Goal: Information Seeking & Learning: Check status

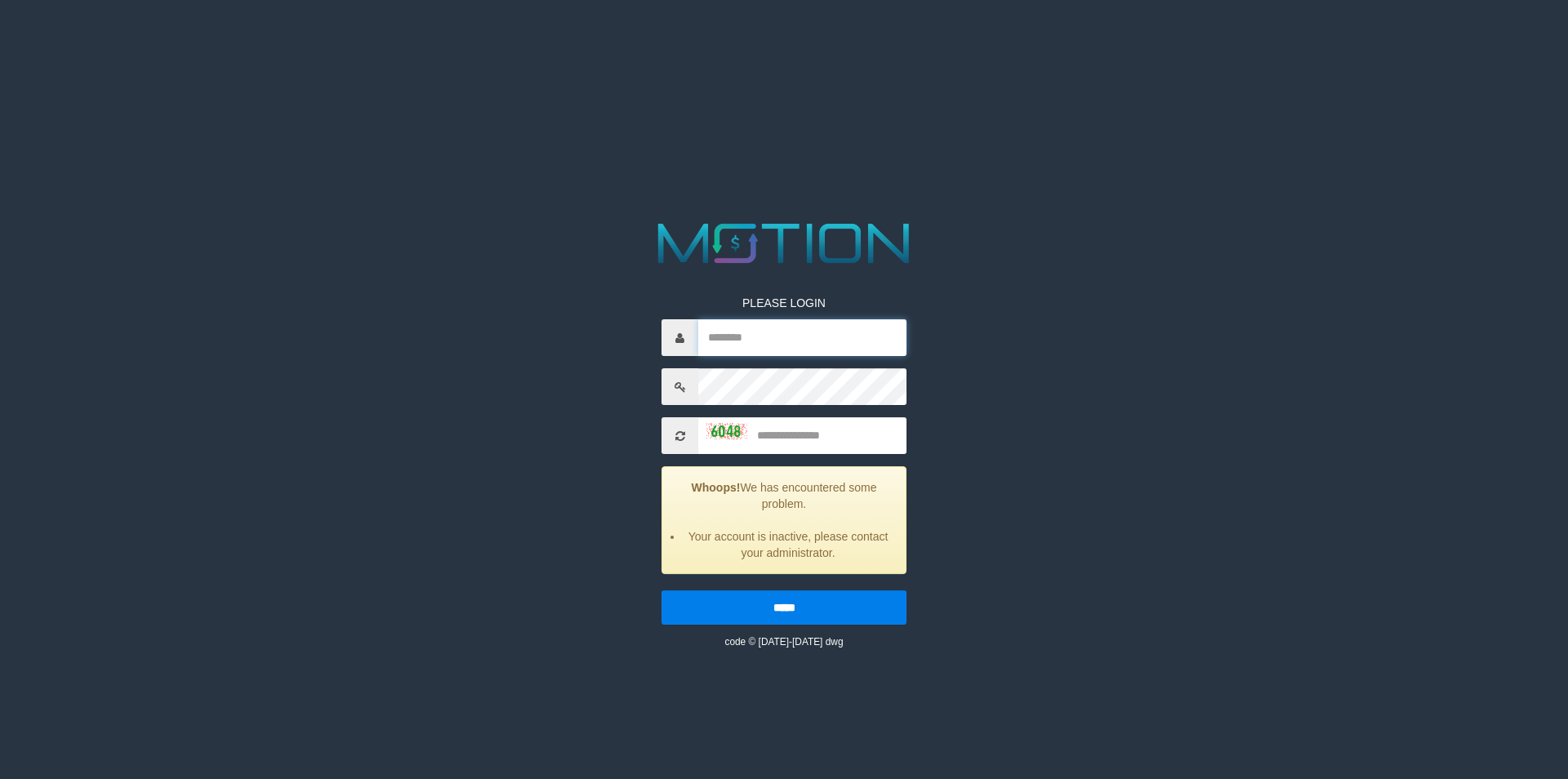
click at [774, 353] on input "text" at bounding box center [802, 338] width 208 height 37
paste input "*********"
type input "*********"
click at [799, 428] on input "text" at bounding box center [802, 436] width 208 height 37
type input "****"
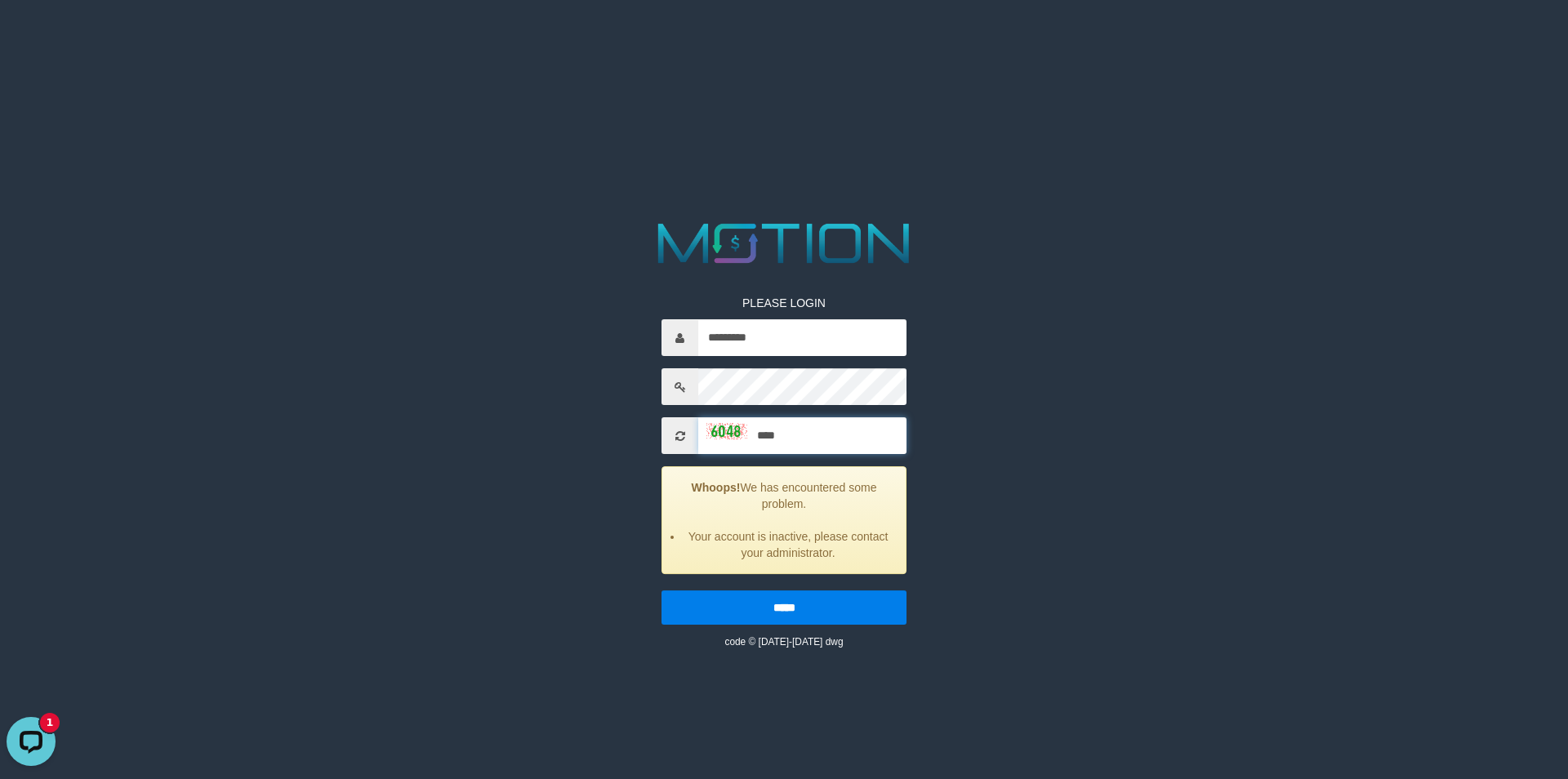
click at [661, 590] on input "*****" at bounding box center [784, 607] width 245 height 34
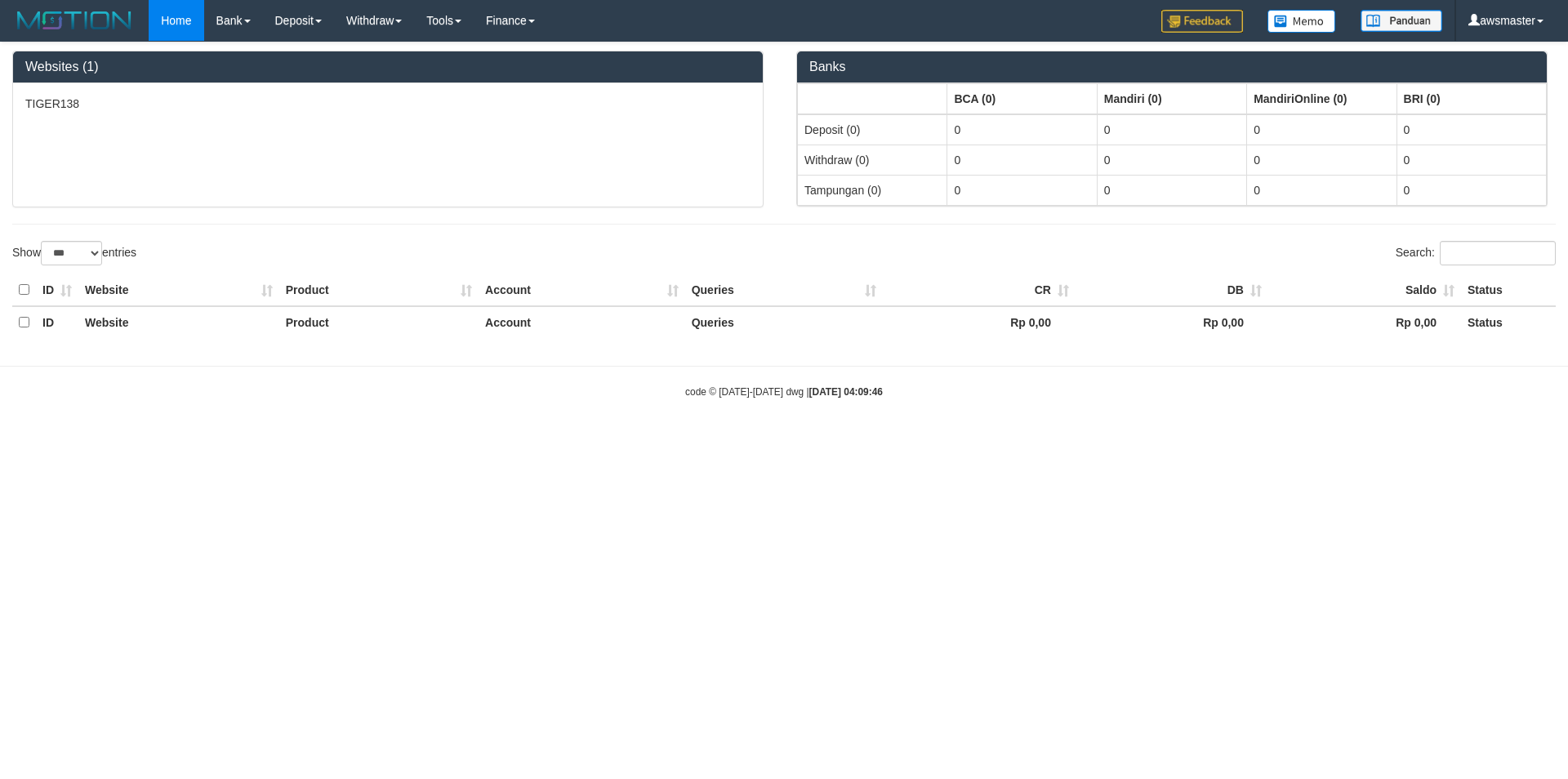
select select "***"
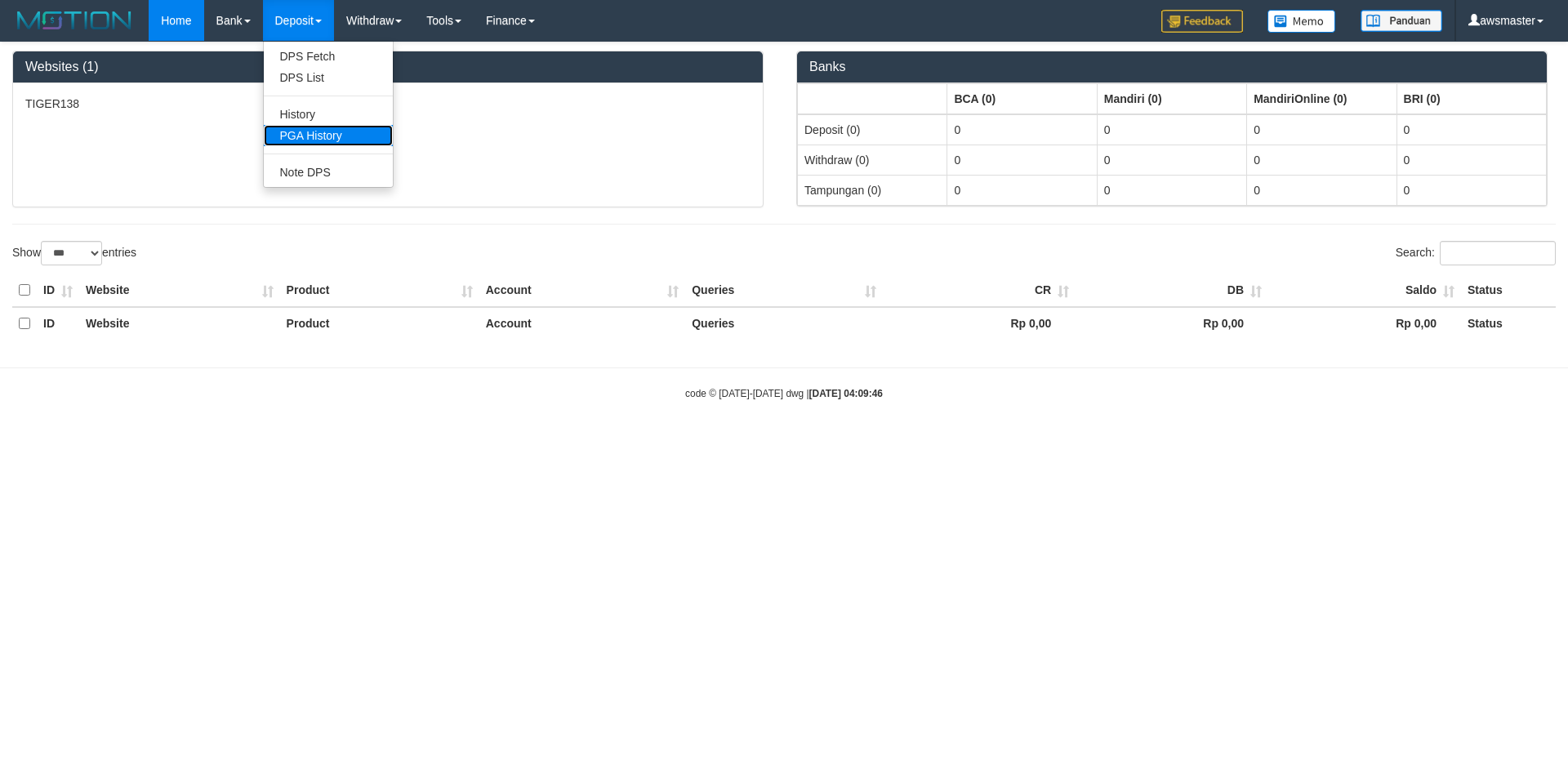
click at [311, 134] on link "PGA History" at bounding box center [328, 135] width 129 height 21
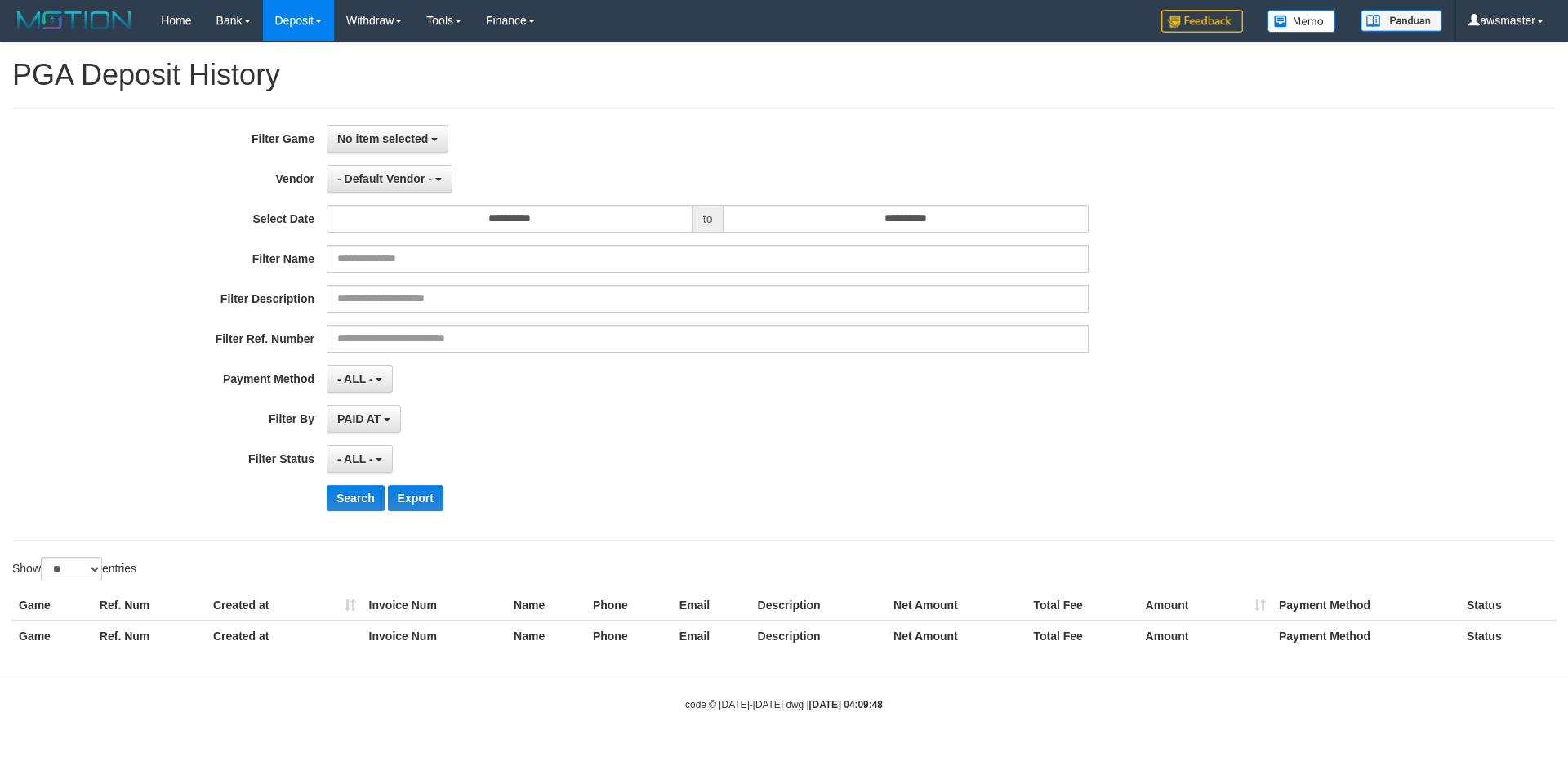
select select
select select "**"
click at [364, 141] on span "No item selected" at bounding box center [383, 139] width 91 height 13
click at [370, 220] on label "[OXPLAY] TIGER138" at bounding box center [432, 222] width 207 height 24
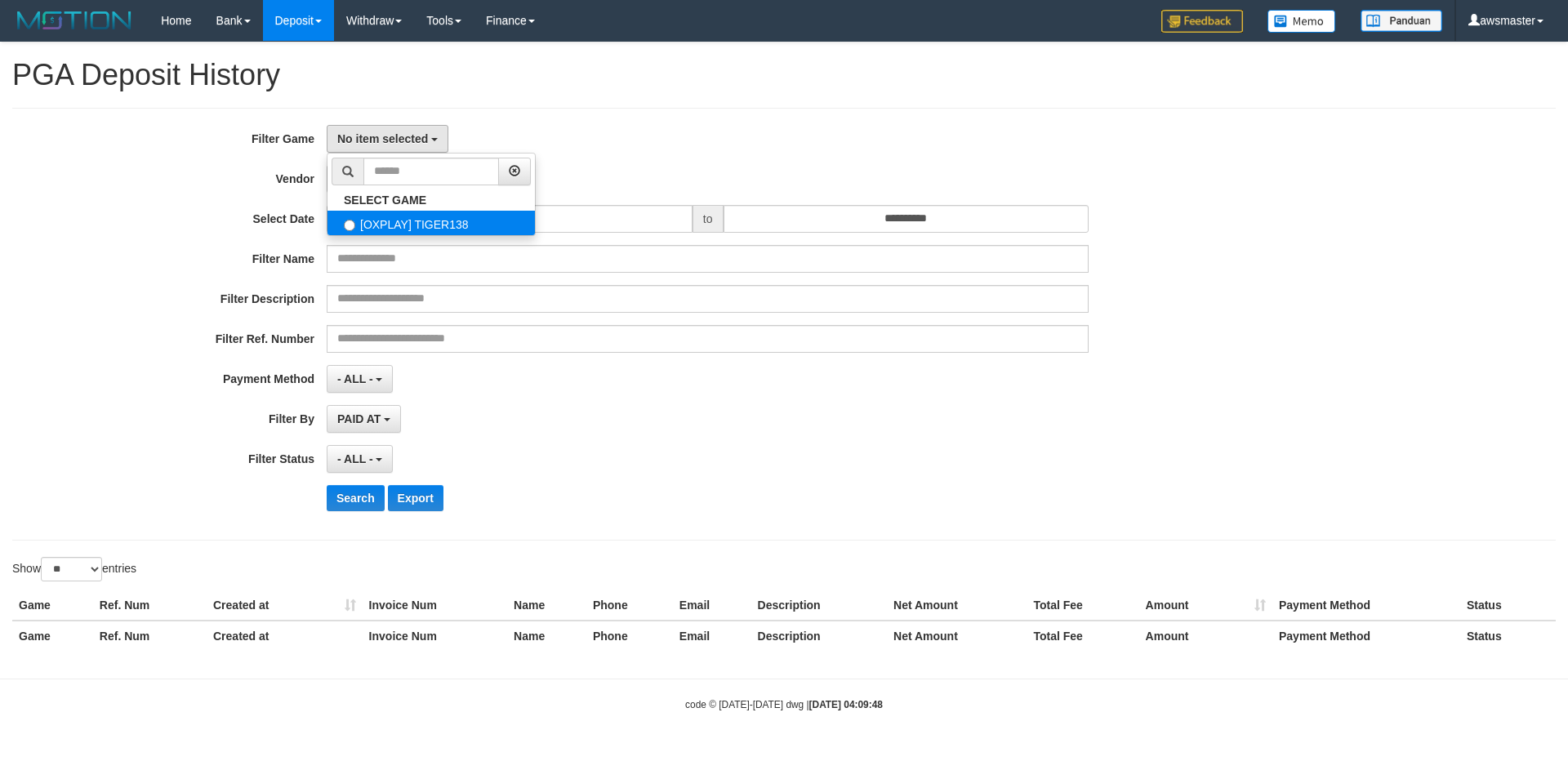
select select "***"
click at [389, 190] on button "- Default Vendor -" at bounding box center [390, 179] width 126 height 28
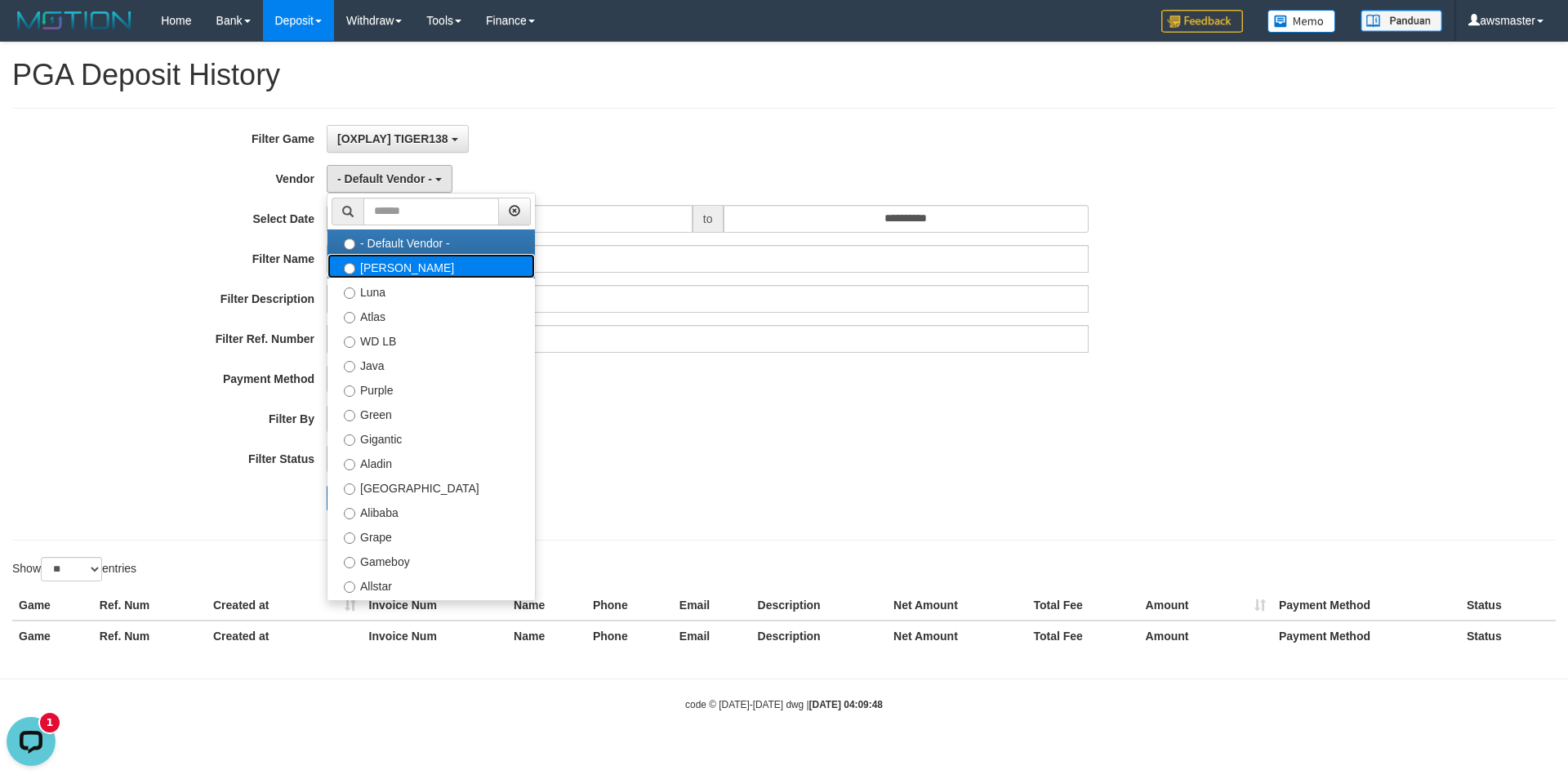
scroll to position [0, 0]
click at [383, 276] on label "[PERSON_NAME]" at bounding box center [432, 266] width 207 height 24
select select "**********"
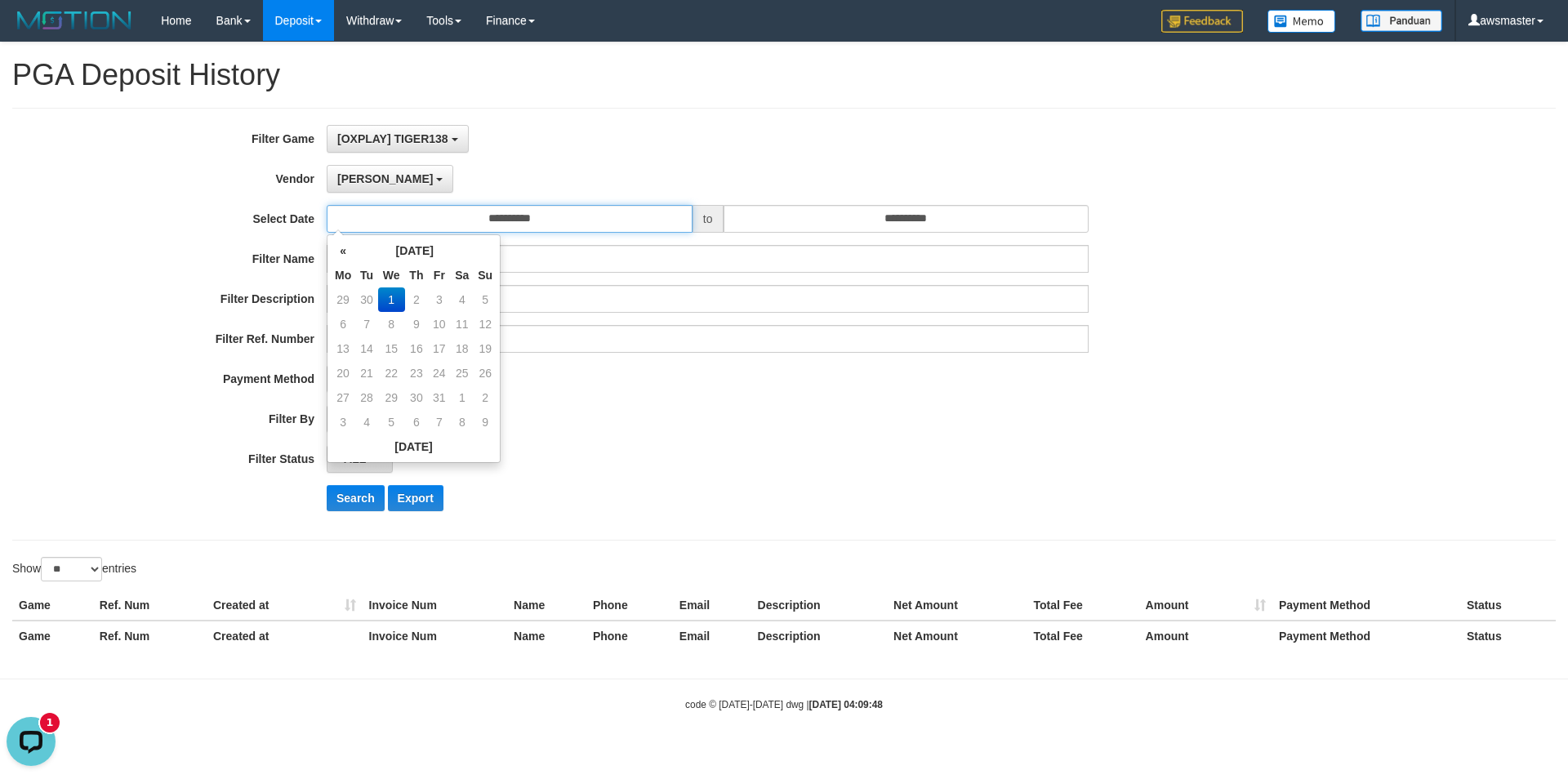
click at [479, 220] on input "**********" at bounding box center [509, 219] width 366 height 28
click at [364, 298] on td "30" at bounding box center [367, 299] width 23 height 24
type input "**********"
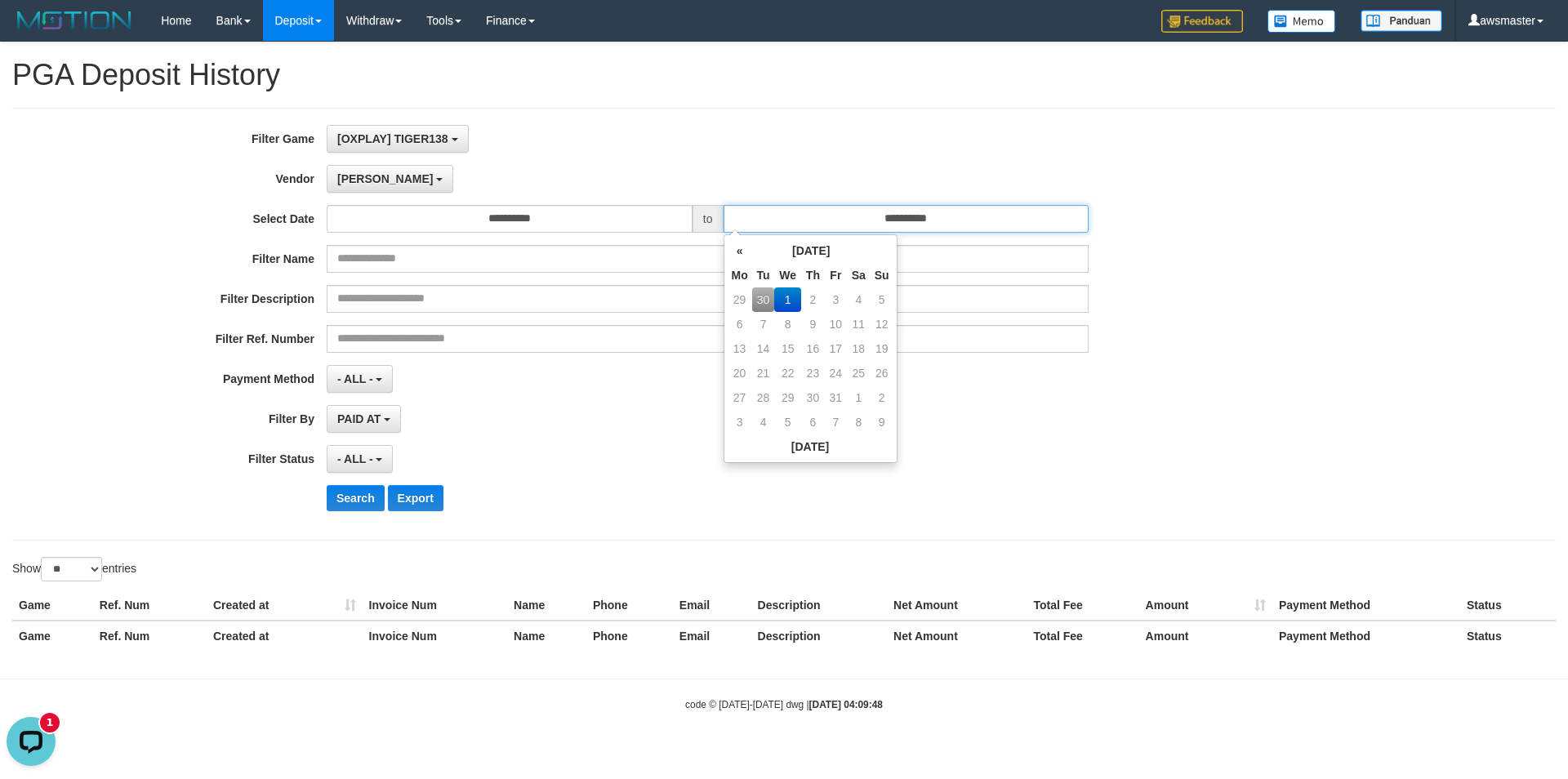
click at [818, 215] on input "**********" at bounding box center [906, 219] width 366 height 28
click at [755, 300] on td "30" at bounding box center [763, 299] width 23 height 24
type input "**********"
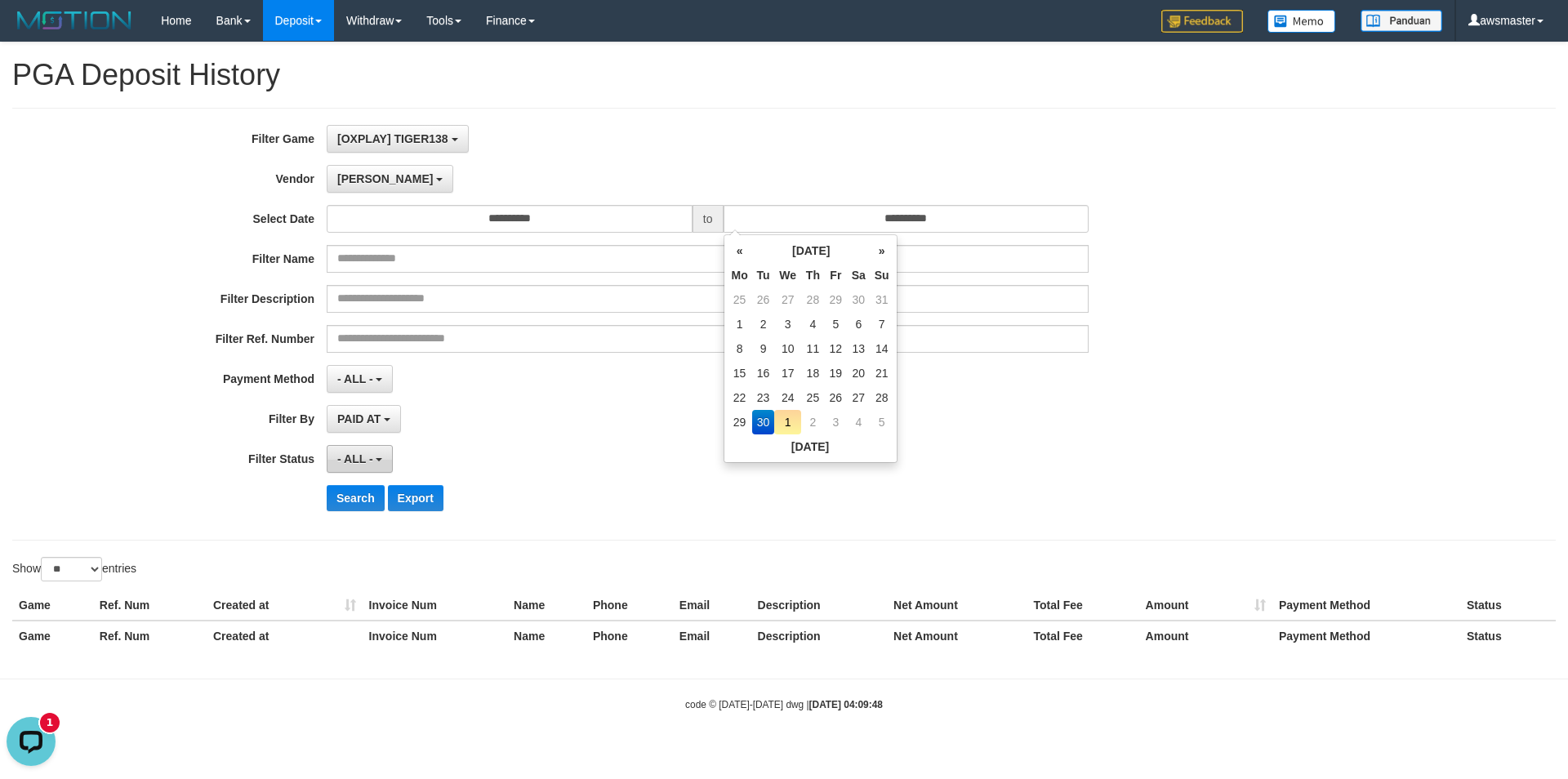
click at [360, 460] on span "- ALL -" at bounding box center [355, 459] width 36 height 13
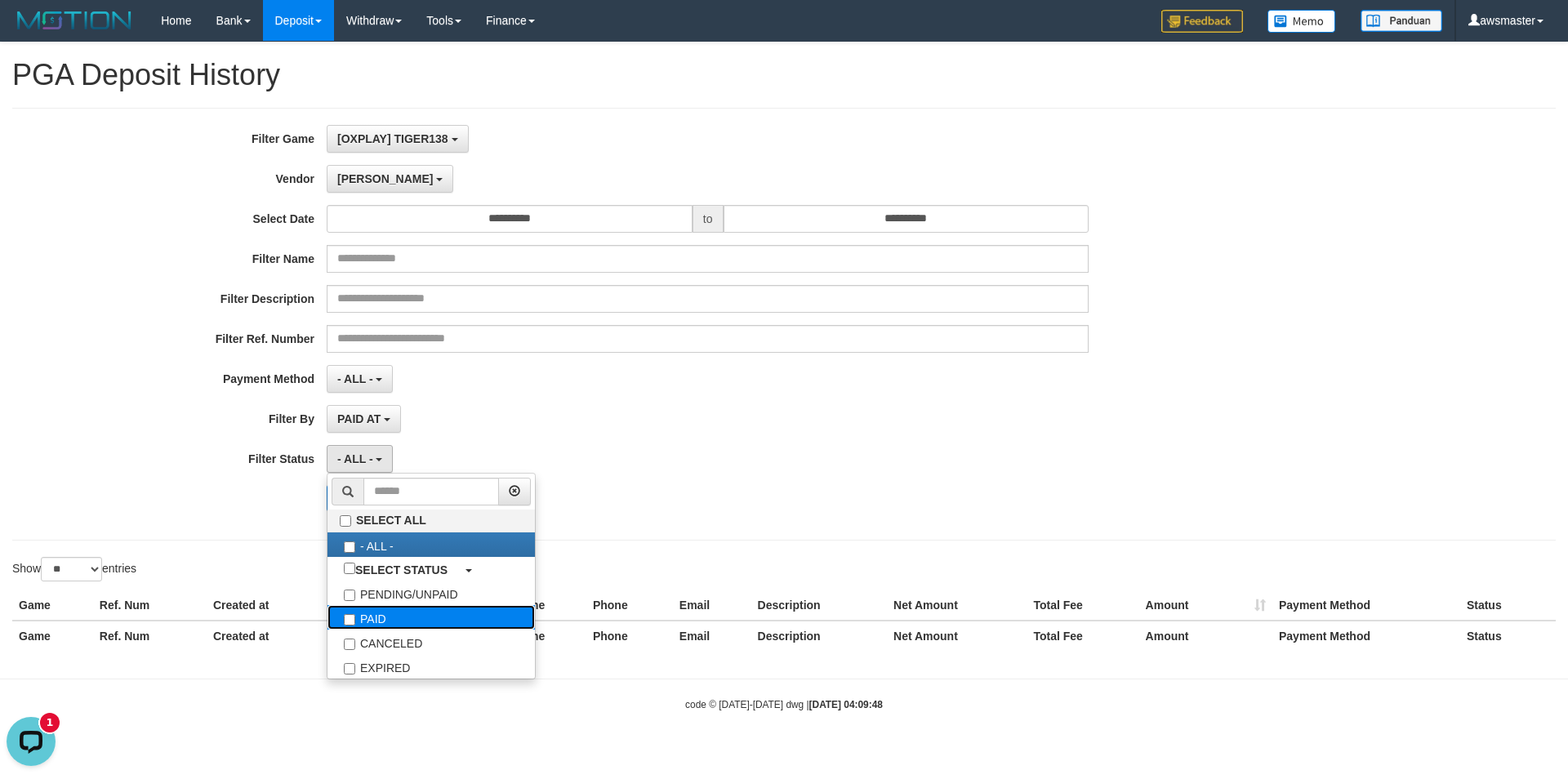
click at [363, 618] on label "PAID" at bounding box center [432, 617] width 207 height 24
select select "*"
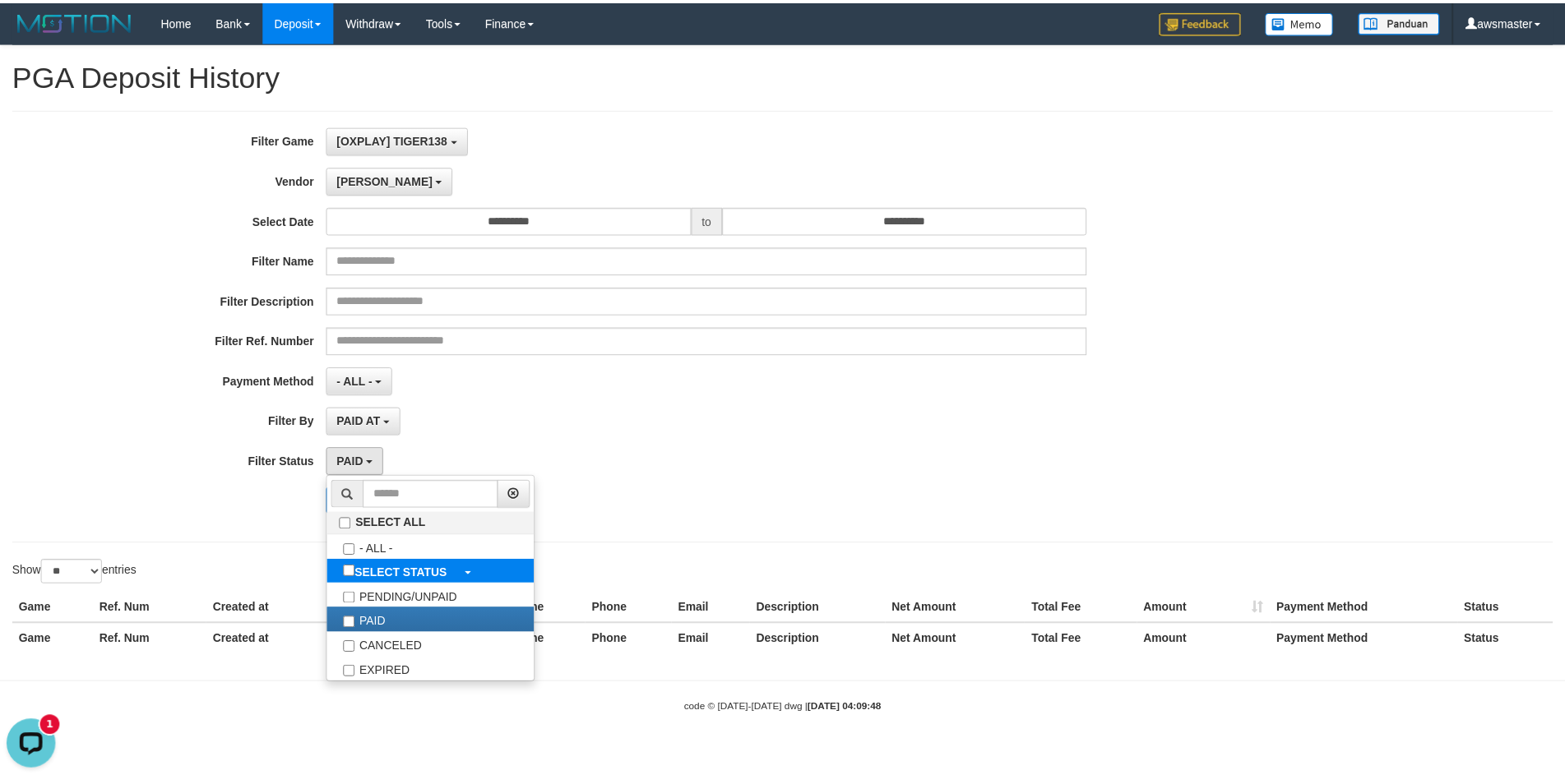
scroll to position [48, 0]
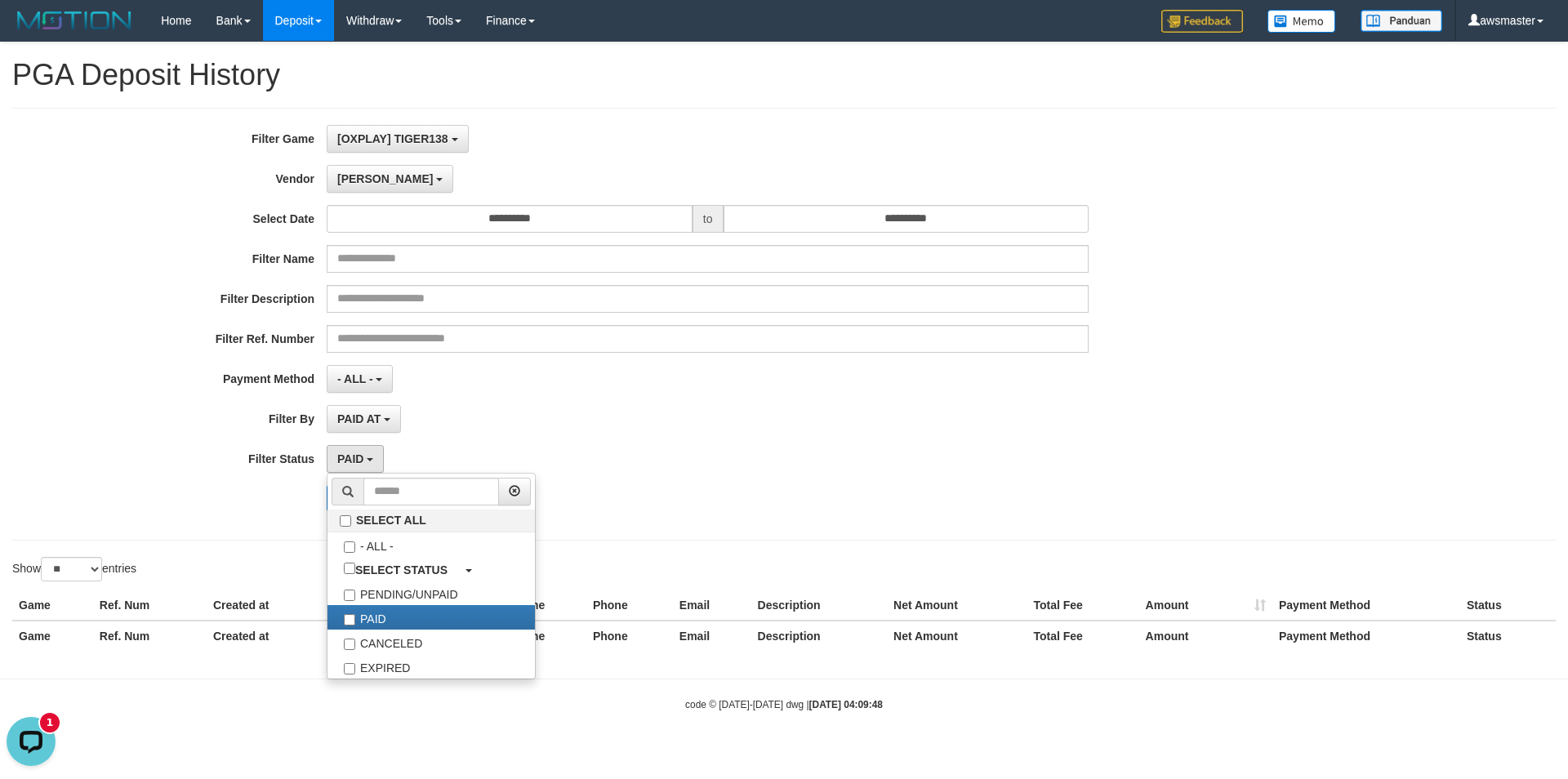
click at [753, 390] on div "- ALL - SELECT ALL - ALL - SELECT PAYMENT METHOD Mandiri BNI OVO CIMB BRI MAYBA…" at bounding box center [708, 379] width 762 height 28
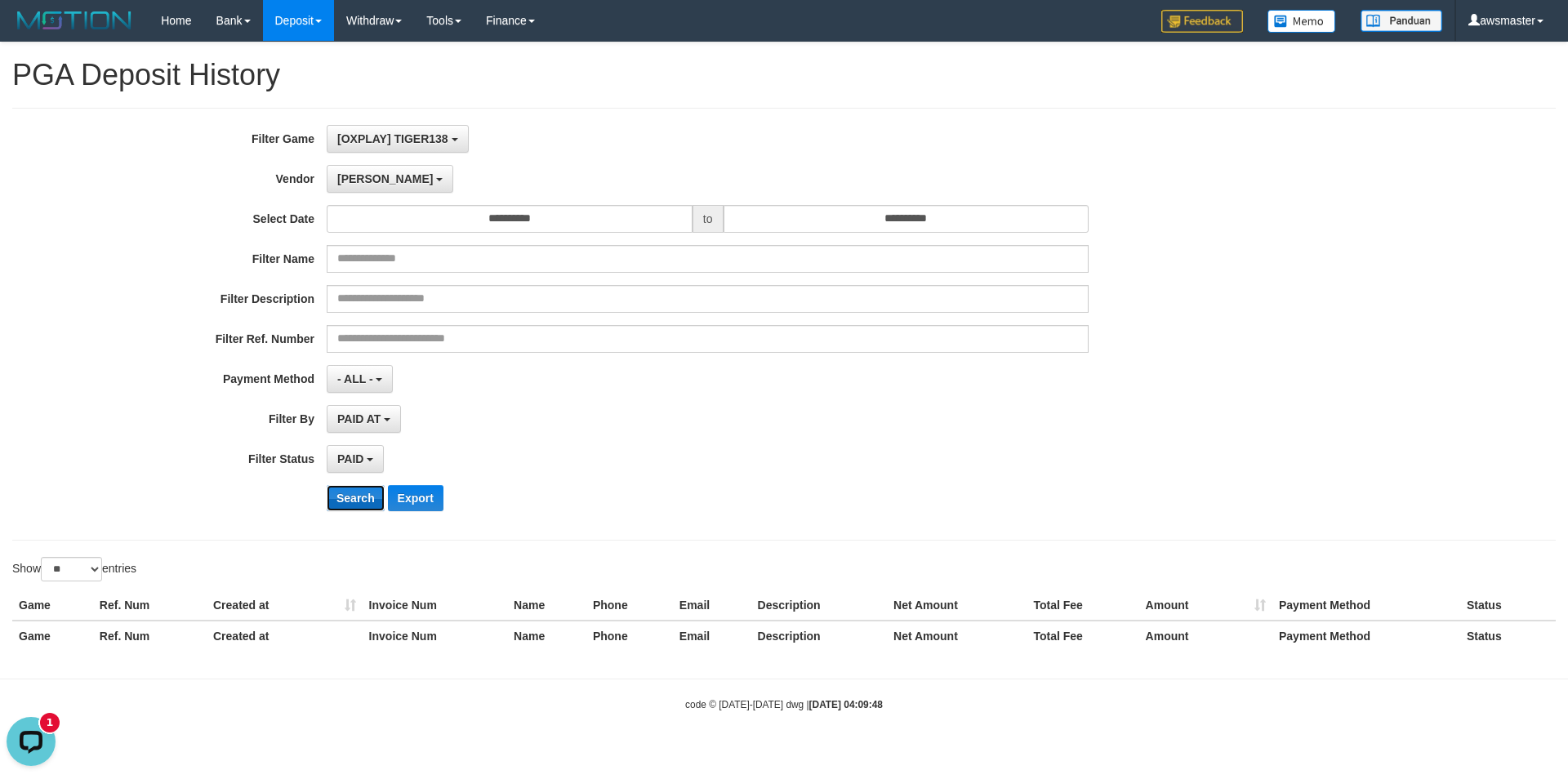
click at [354, 499] on button "Search" at bounding box center [356, 498] width 58 height 26
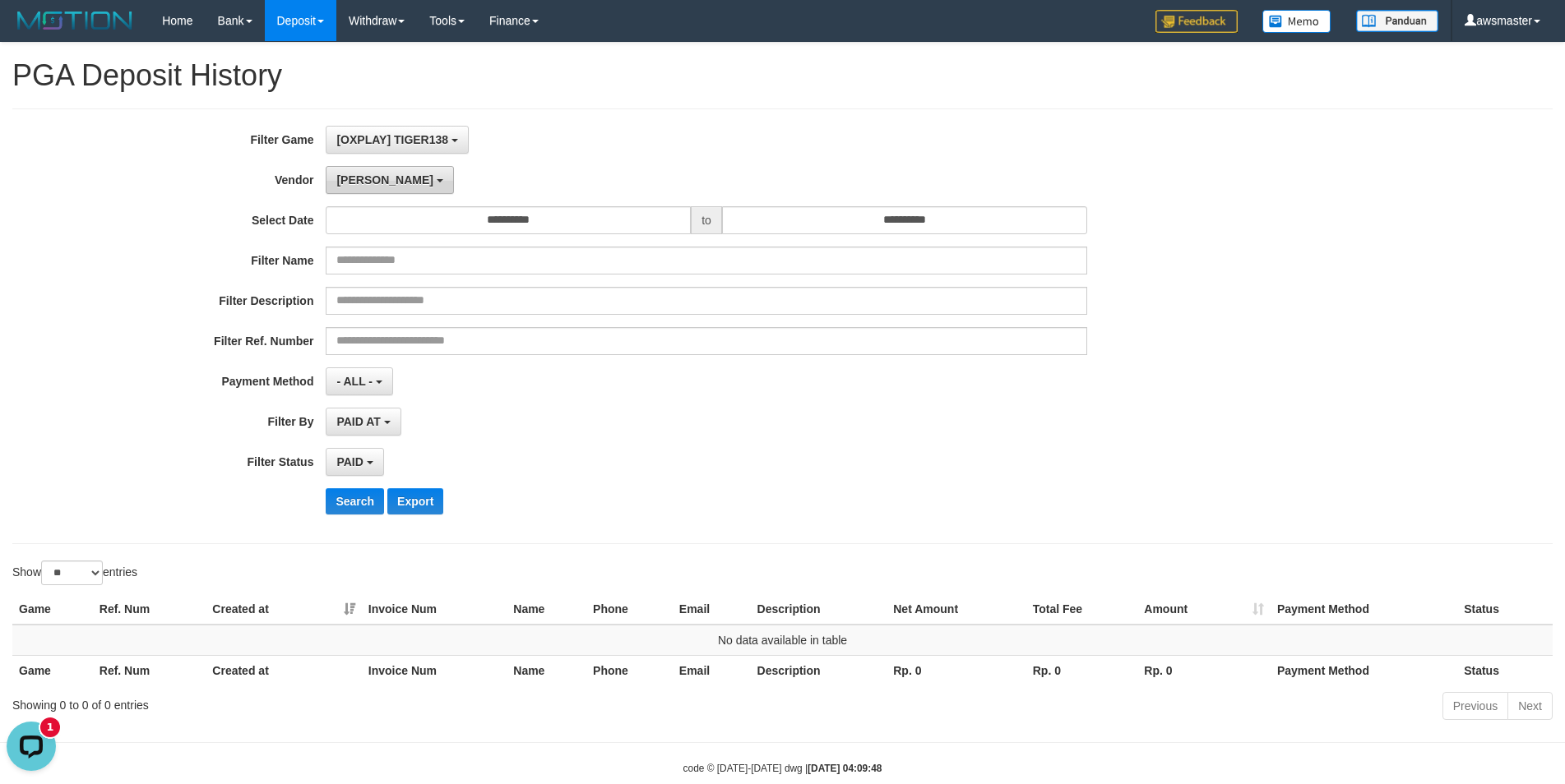
click at [363, 188] on button "[PERSON_NAME]" at bounding box center [389, 180] width 128 height 28
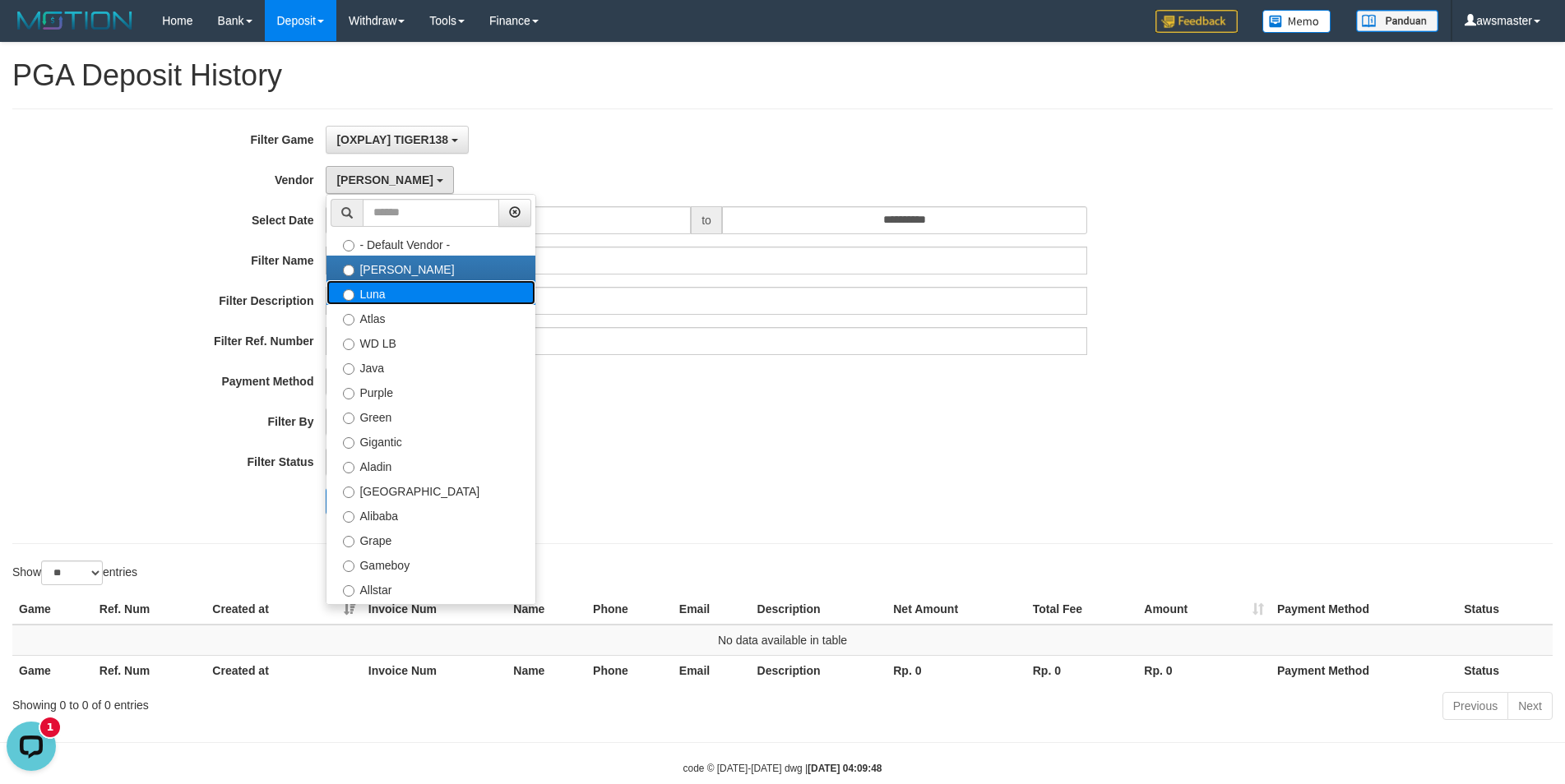
click at [379, 304] on label "Luna" at bounding box center [431, 293] width 209 height 24
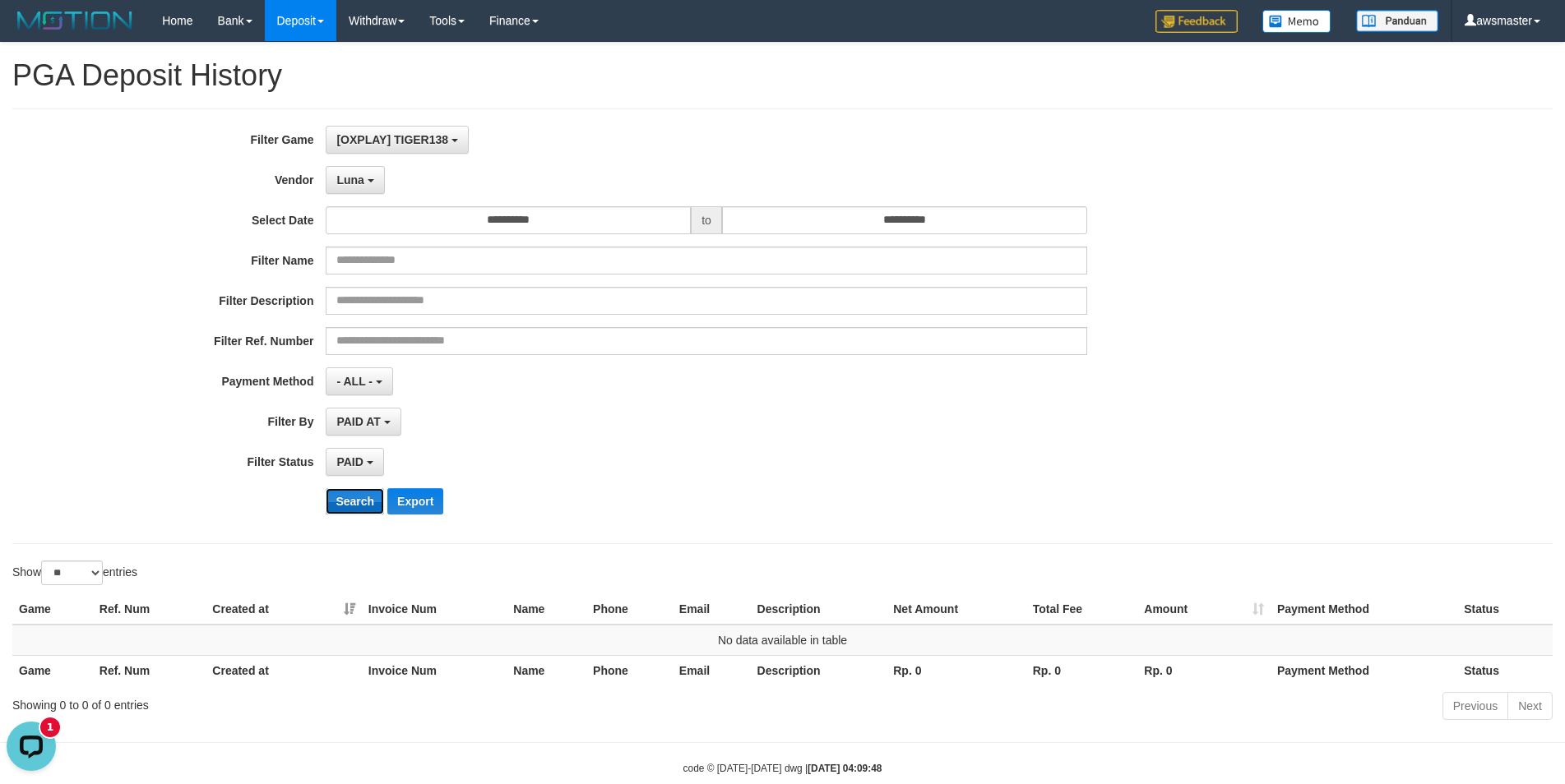
click at [347, 497] on button "Search" at bounding box center [354, 502] width 59 height 26
drag, startPoint x: 352, startPoint y: 184, endPoint x: 372, endPoint y: 210, distance: 32.8
click at [353, 184] on span "Luna" at bounding box center [350, 180] width 27 height 13
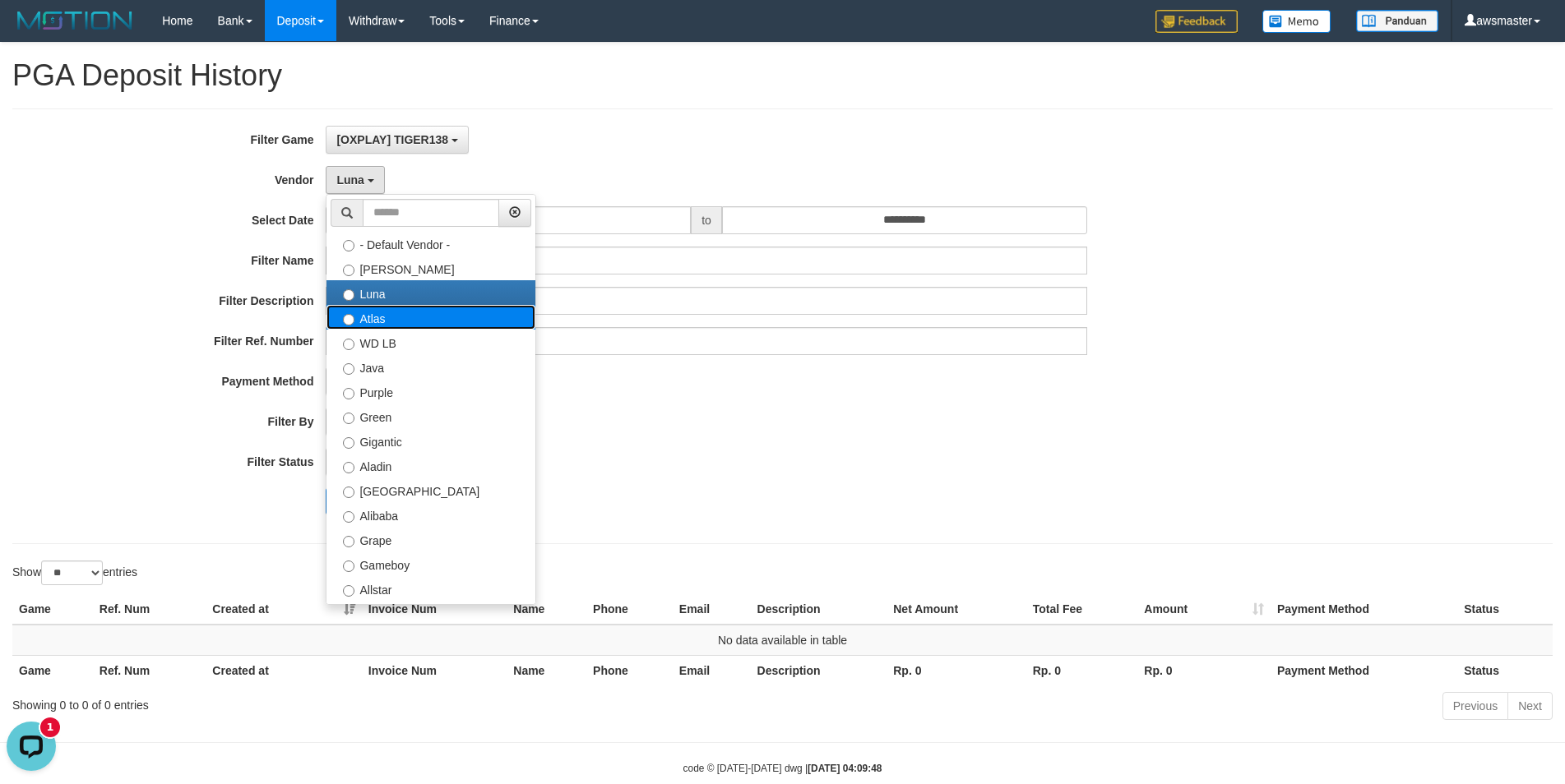
click at [372, 326] on label "Atlas" at bounding box center [431, 317] width 209 height 24
select select "**********"
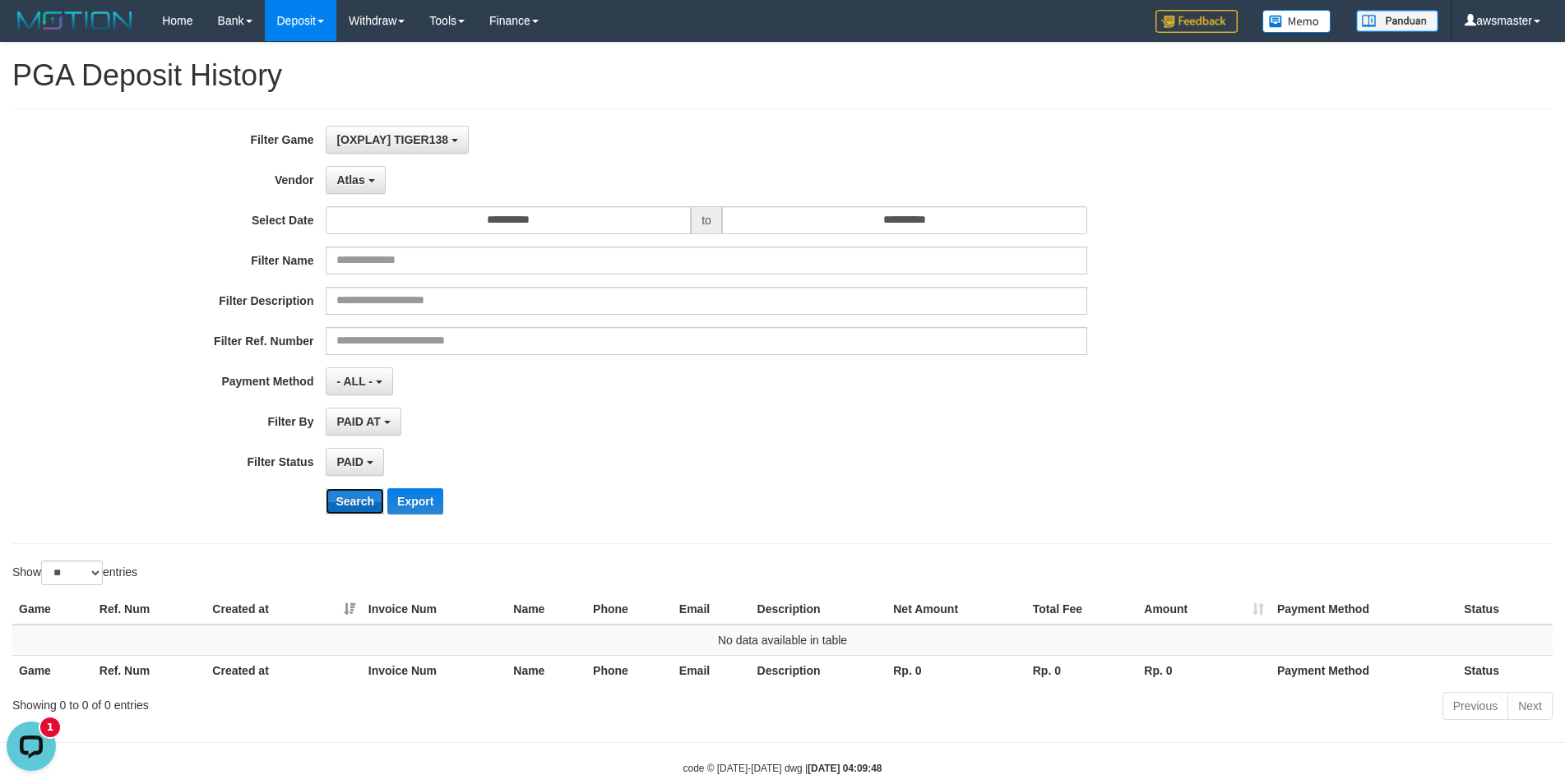
click at [353, 501] on button "Search" at bounding box center [354, 502] width 59 height 26
click at [359, 181] on span "Atlas" at bounding box center [351, 180] width 28 height 13
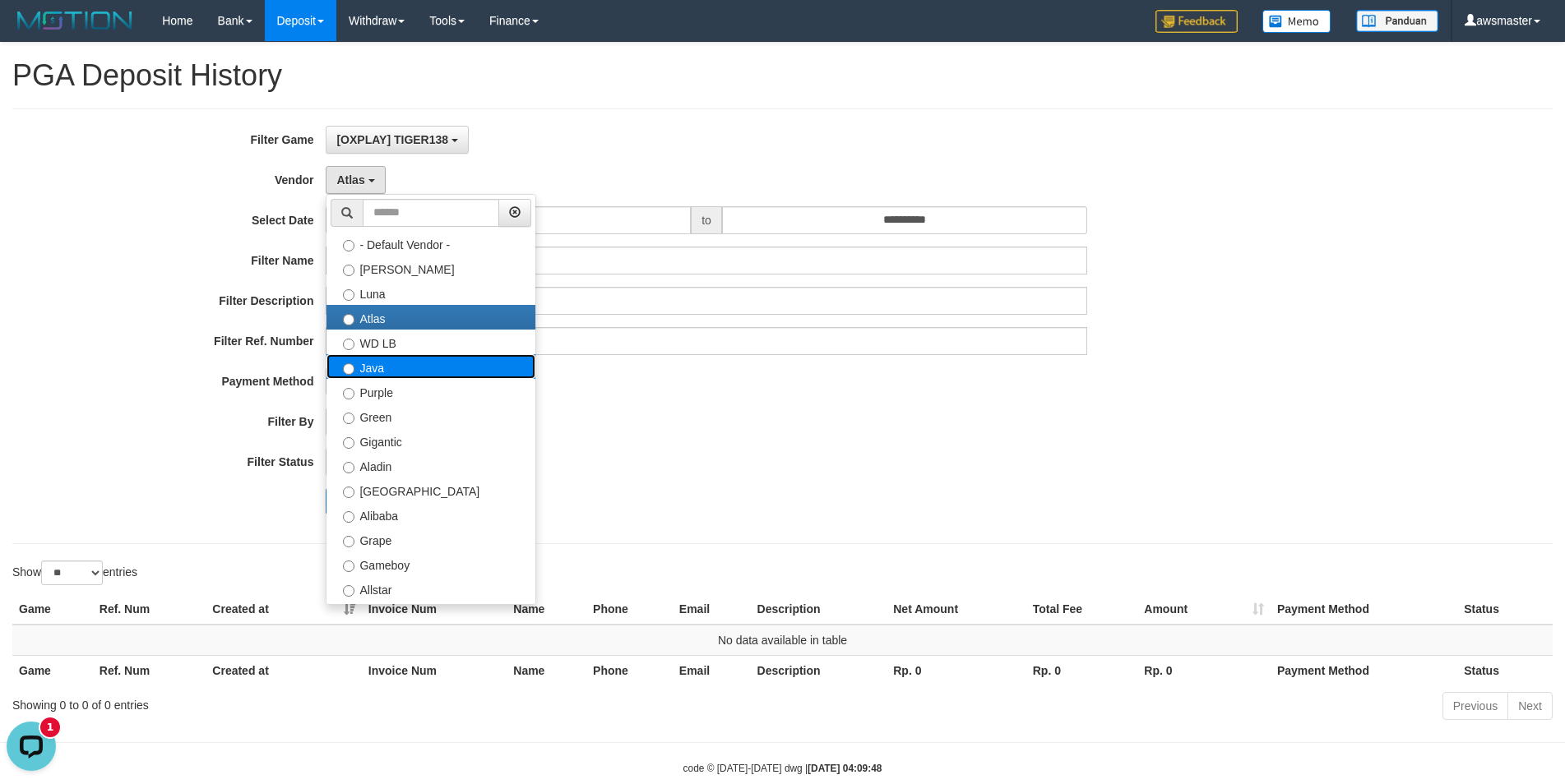
click at [371, 374] on label "Java" at bounding box center [431, 366] width 209 height 24
select select "**********"
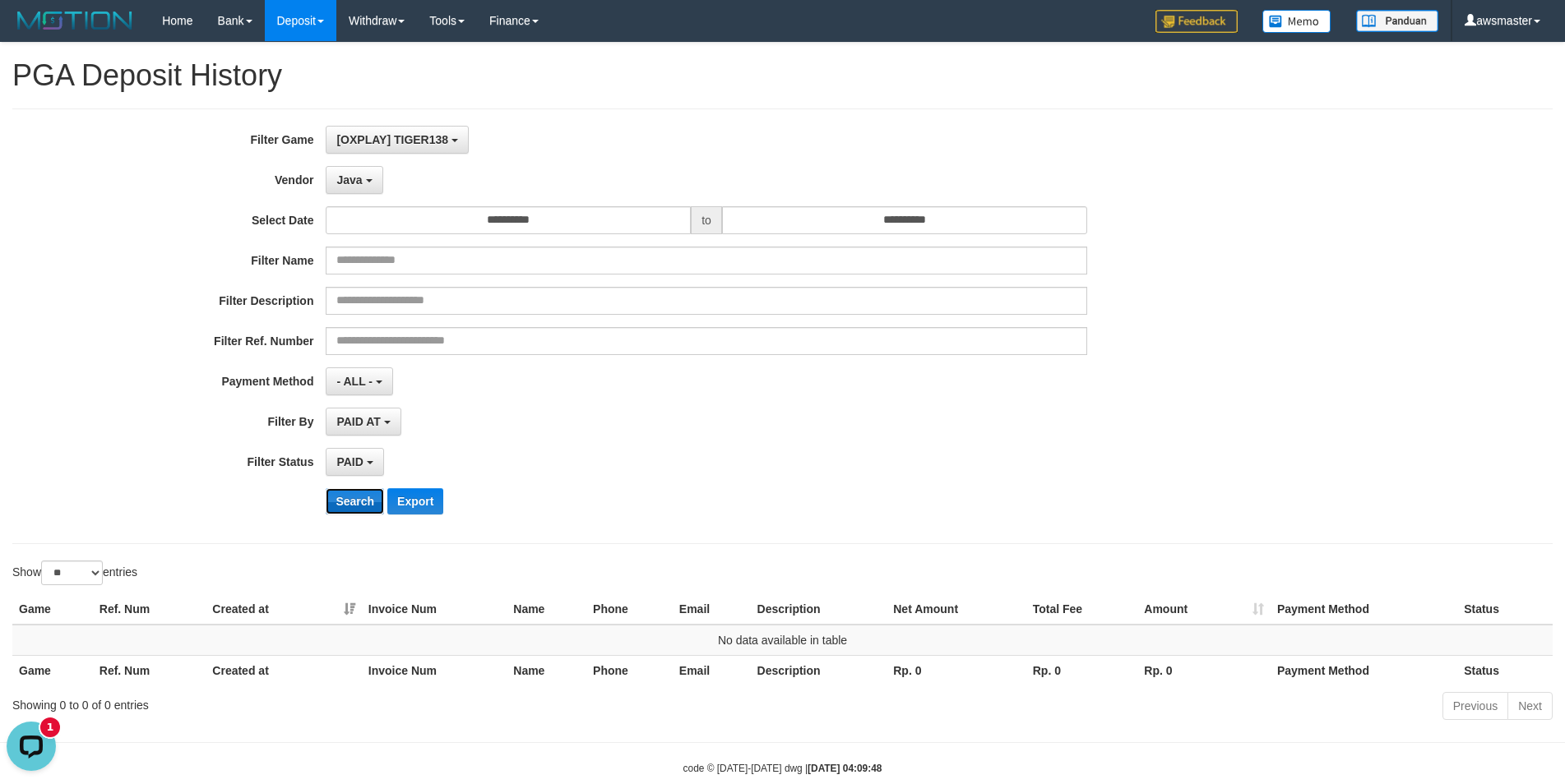
click at [352, 507] on button "Search" at bounding box center [354, 502] width 59 height 26
click at [353, 185] on span "Java" at bounding box center [349, 180] width 25 height 13
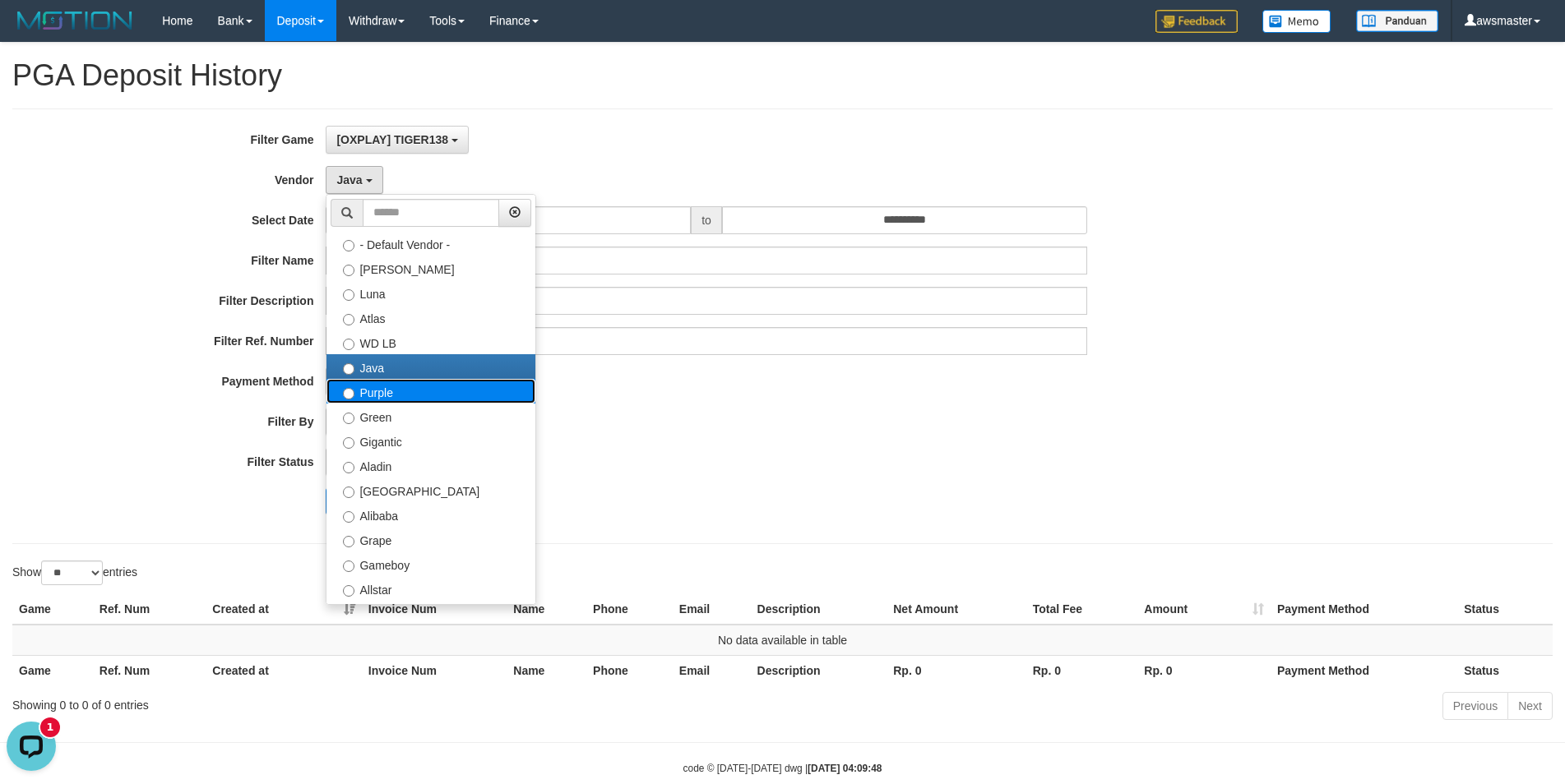
click at [381, 399] on label "Purple" at bounding box center [431, 391] width 209 height 24
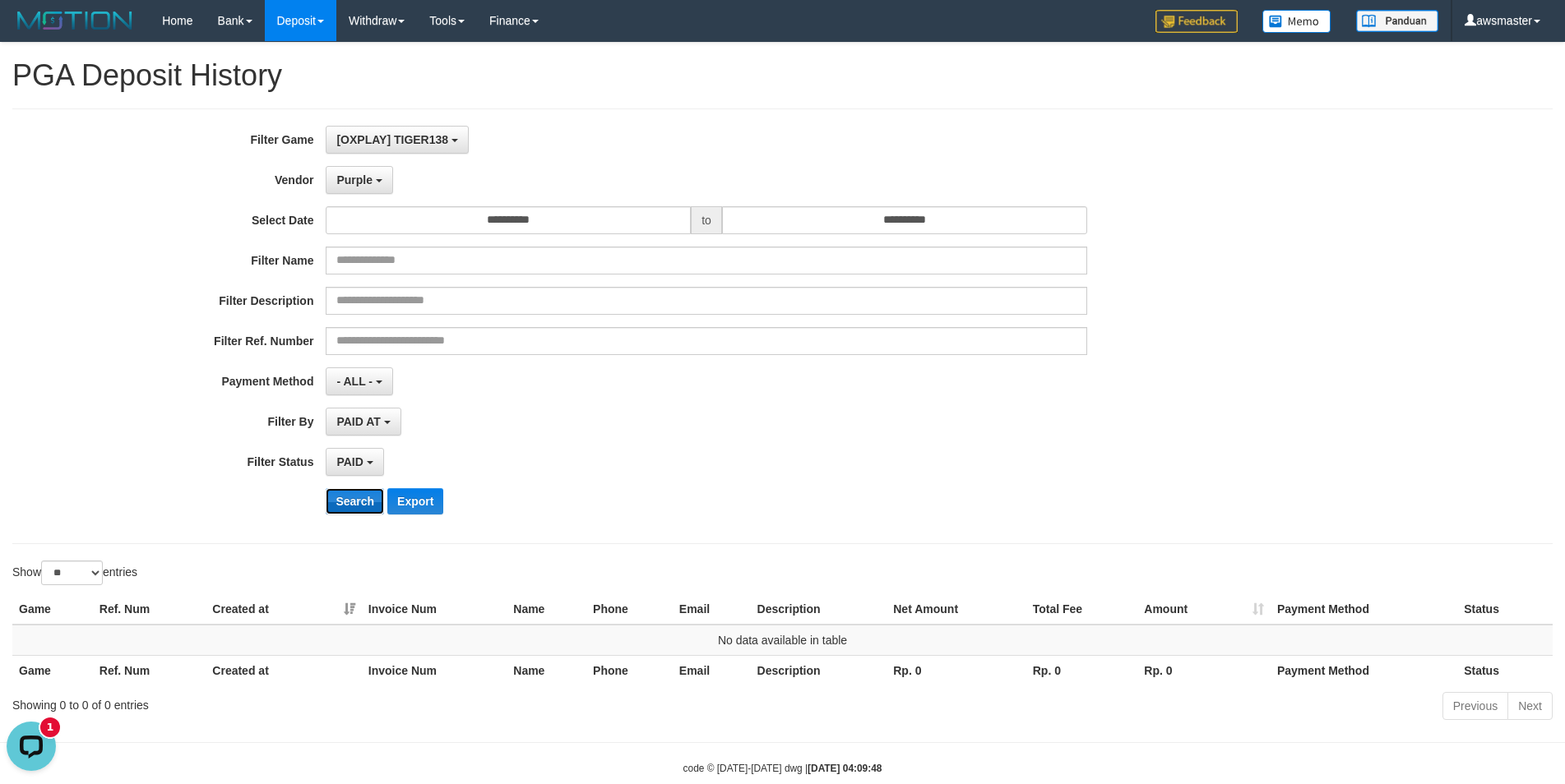
click at [358, 498] on button "Search" at bounding box center [354, 502] width 59 height 26
click at [372, 191] on button "Purple" at bounding box center [358, 180] width 66 height 28
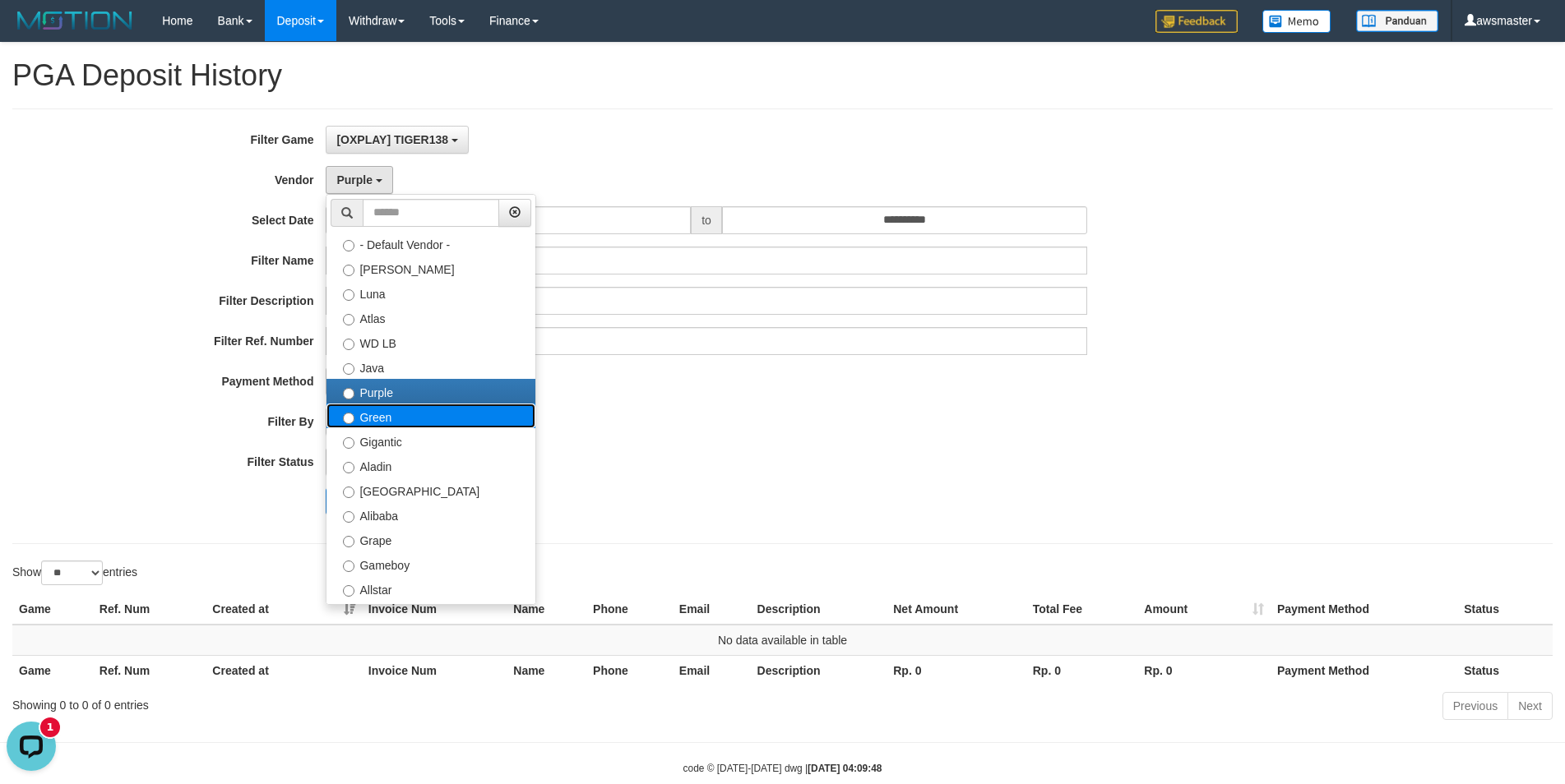
click at [389, 423] on label "Green" at bounding box center [431, 416] width 209 height 24
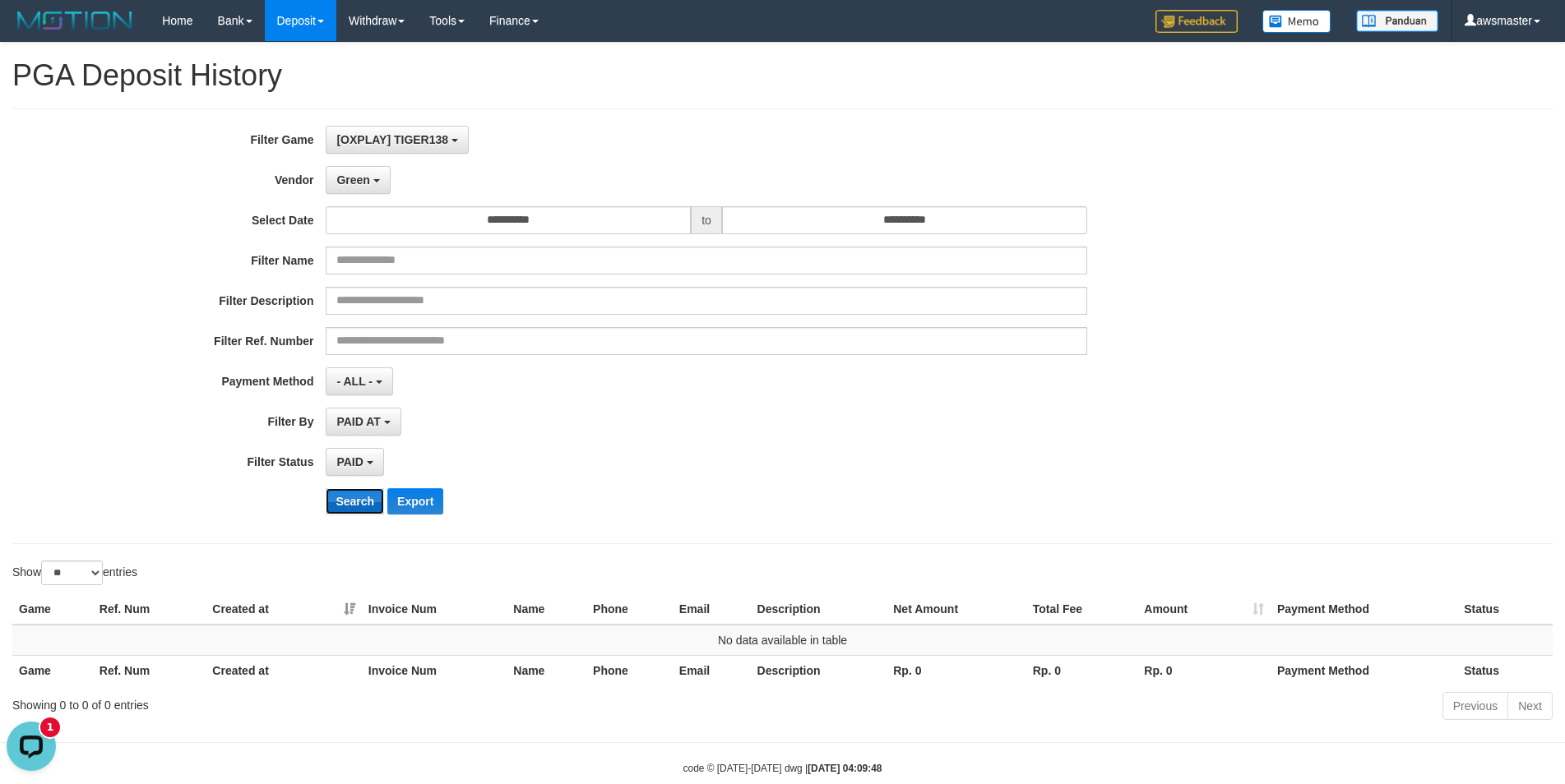
click at [350, 499] on button "Search" at bounding box center [354, 502] width 59 height 26
click at [368, 184] on span "Green" at bounding box center [353, 180] width 33 height 13
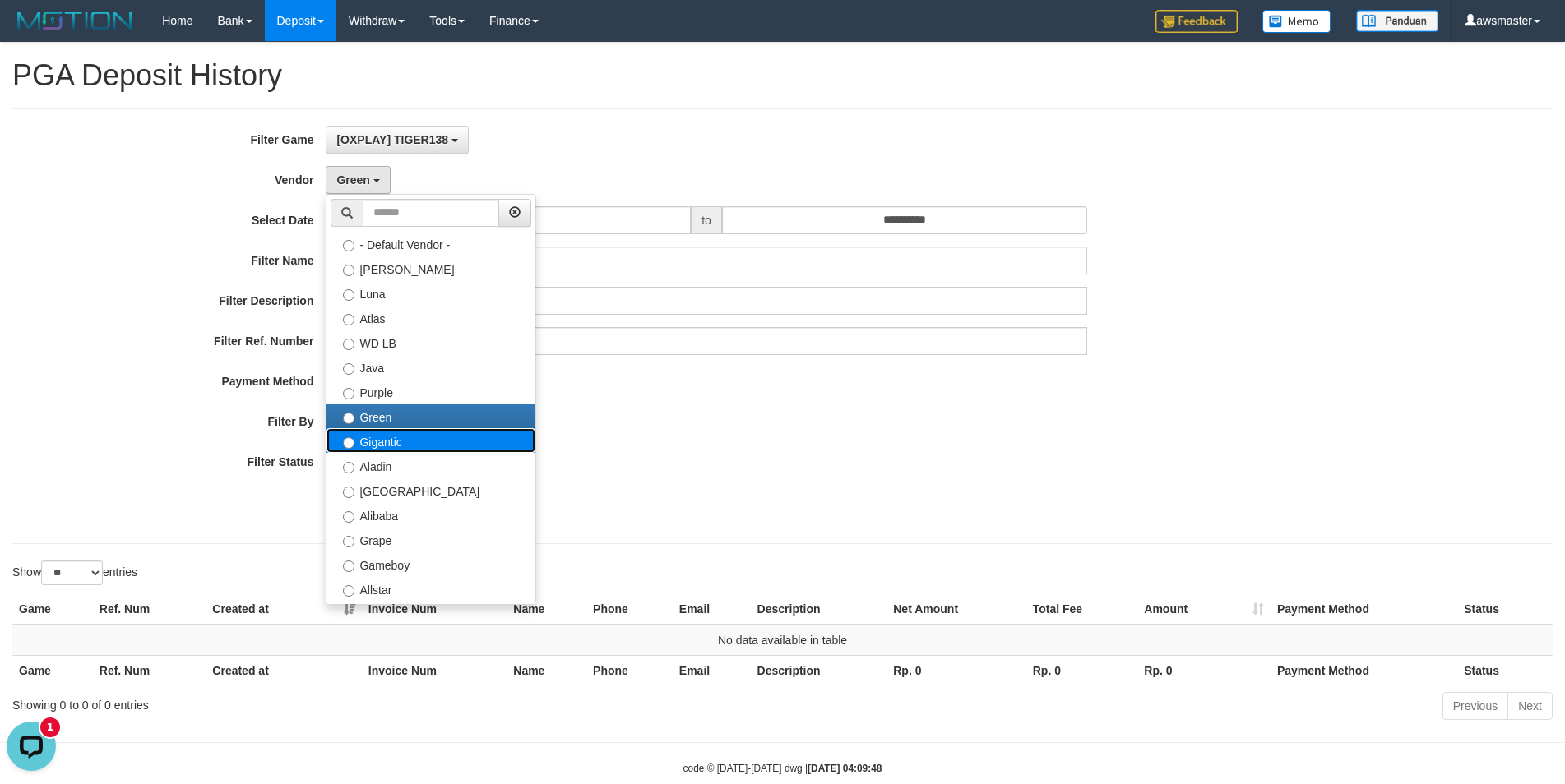
click at [379, 443] on label "Gigantic" at bounding box center [431, 440] width 209 height 24
select select "**********"
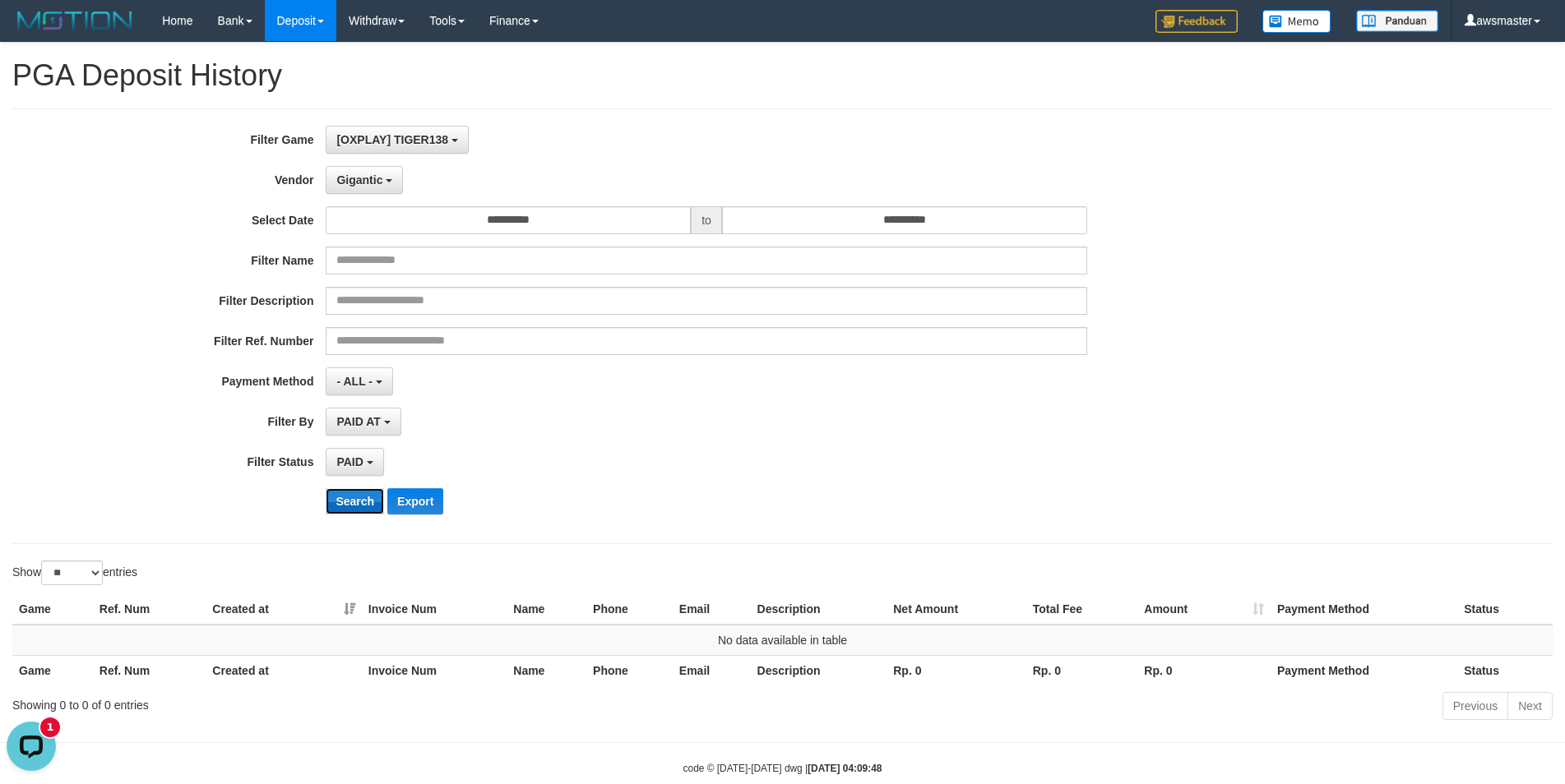
click at [350, 503] on button "Search" at bounding box center [354, 502] width 59 height 26
click at [369, 185] on span "Gigantic" at bounding box center [359, 180] width 46 height 13
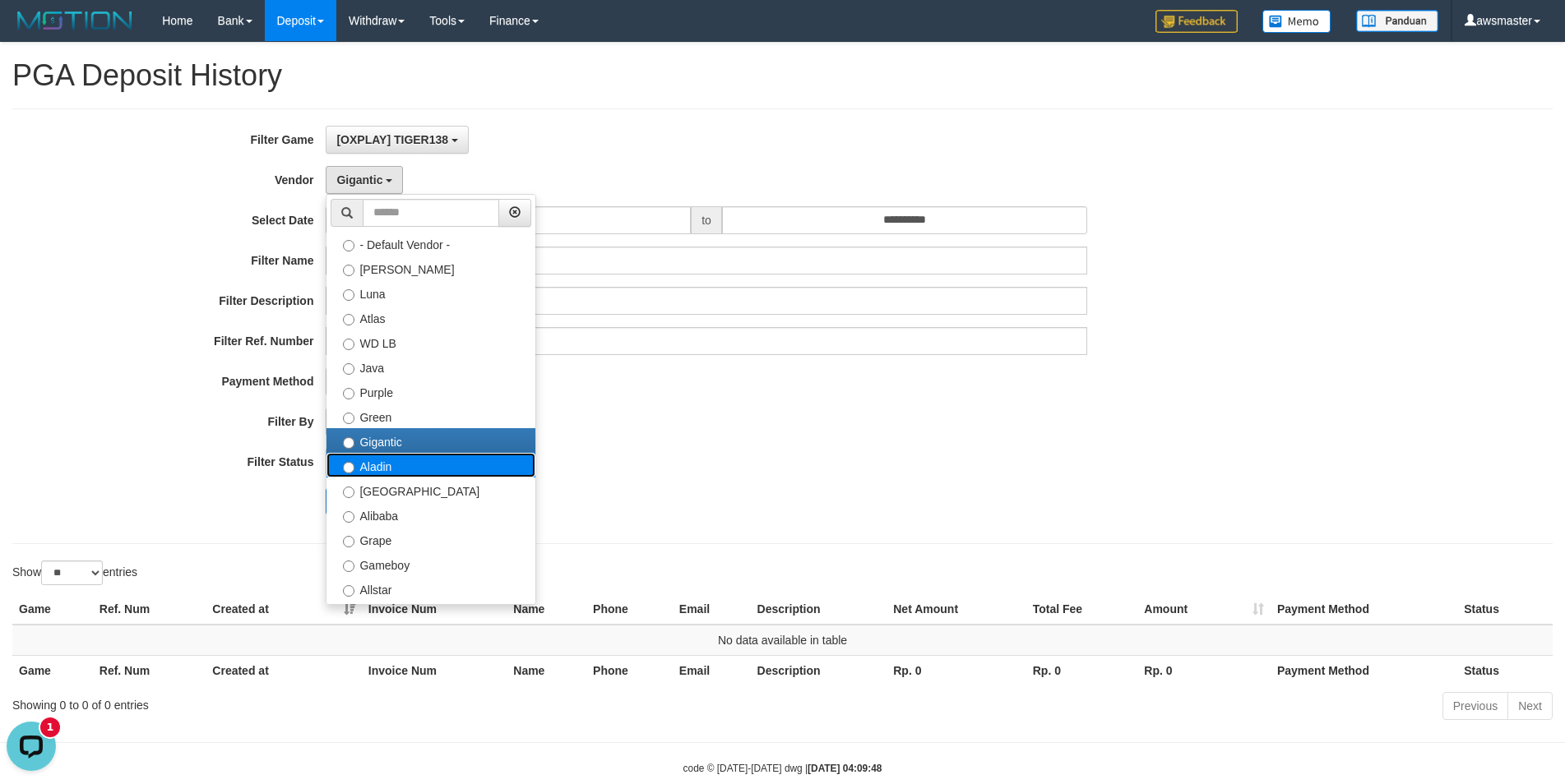
click at [357, 465] on label "Aladin" at bounding box center [431, 465] width 209 height 24
select select "**********"
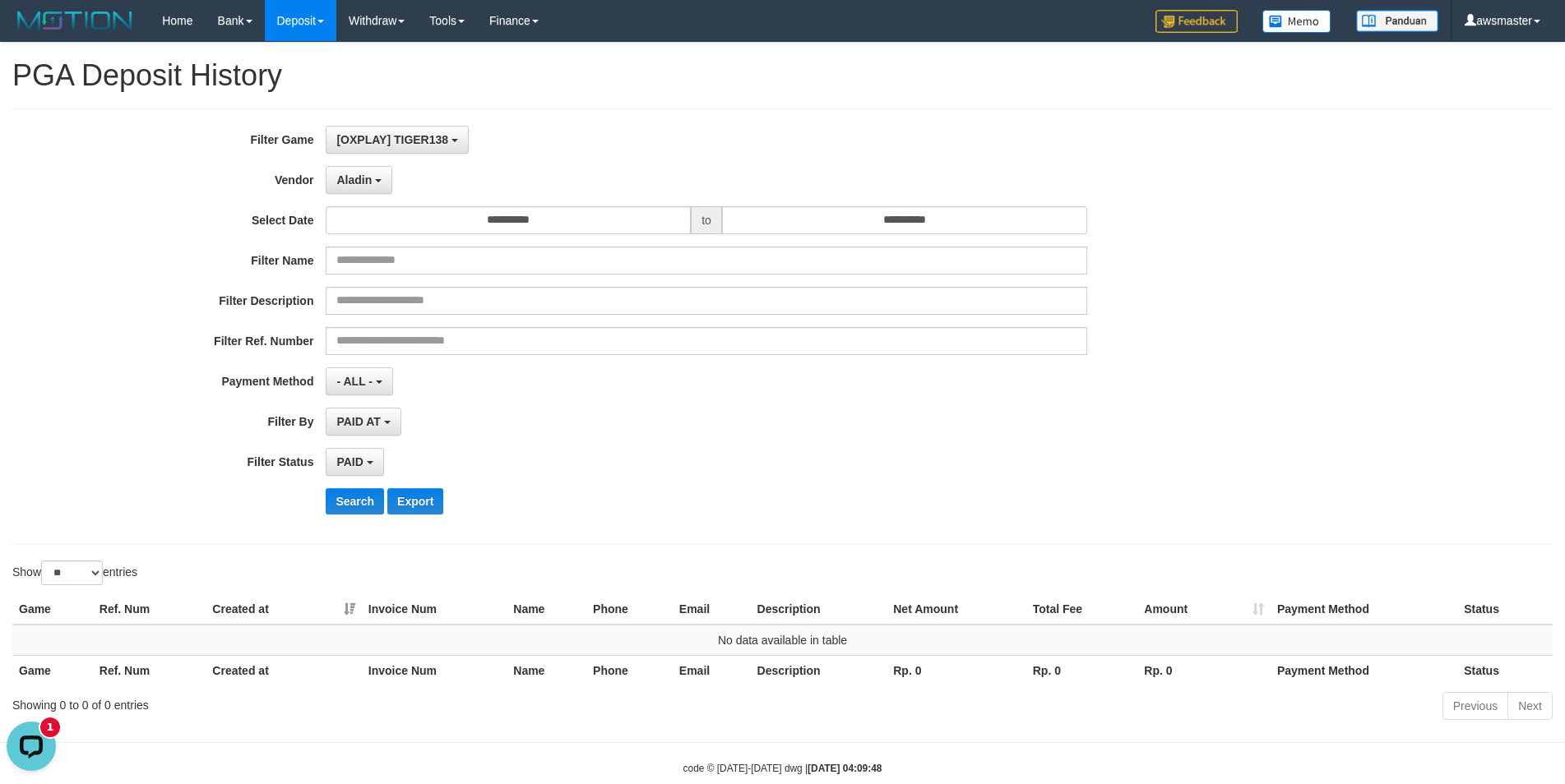
click at [344, 522] on div "**********" at bounding box center [652, 326] width 1304 height 401
click at [349, 504] on button "Search" at bounding box center [354, 502] width 59 height 26
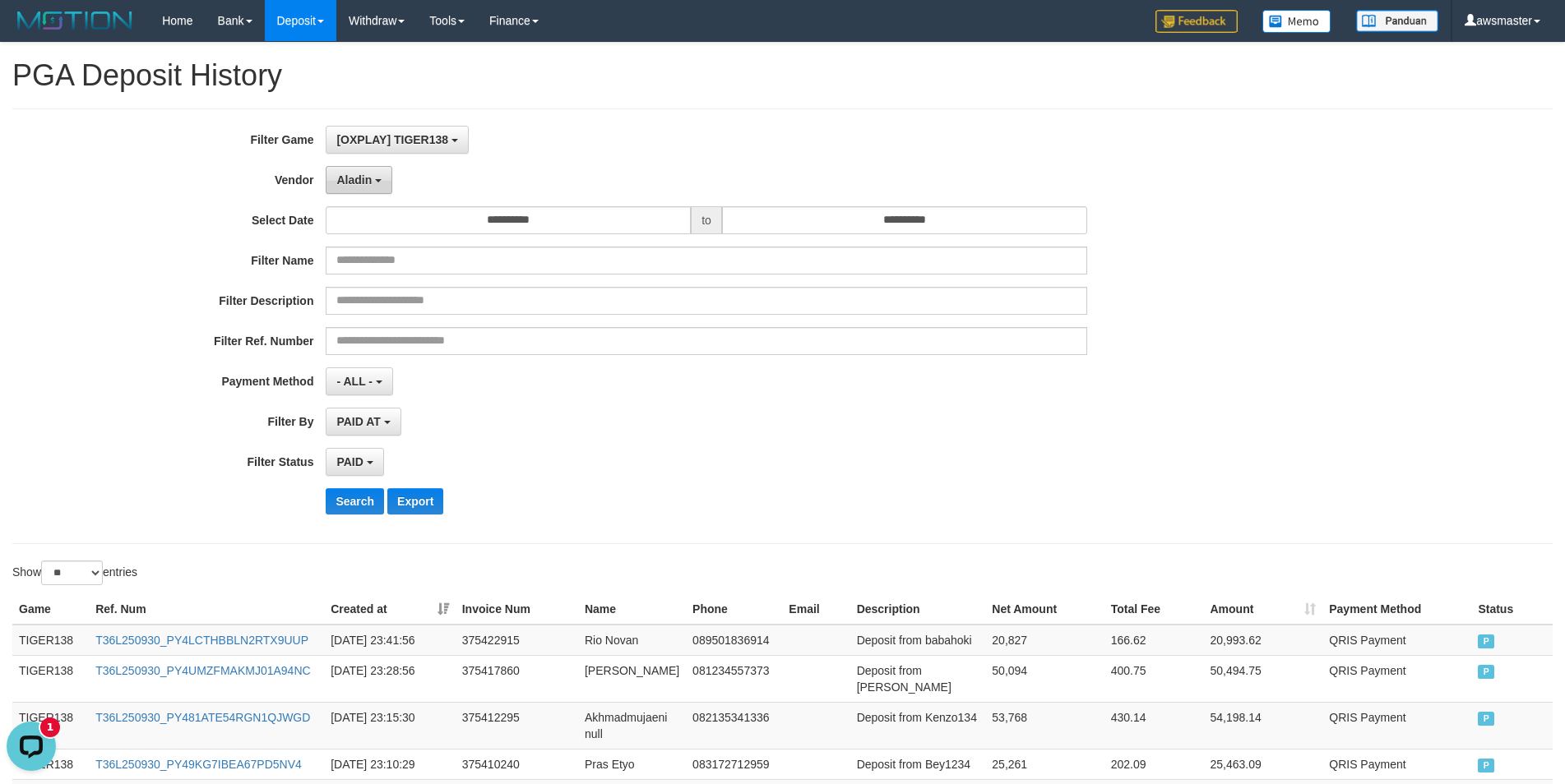
click at [363, 178] on span "Aladin" at bounding box center [354, 180] width 35 height 13
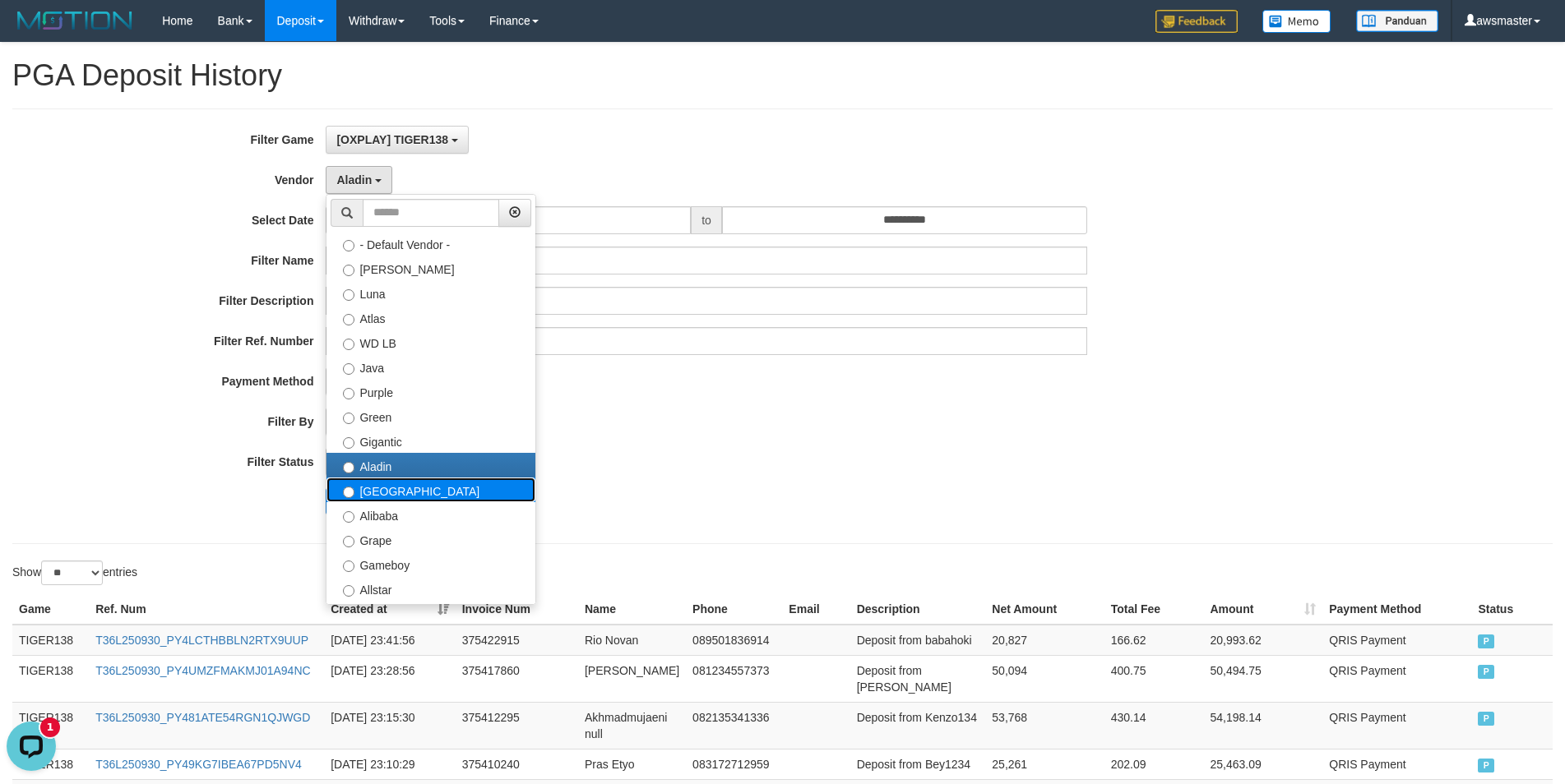
click at [386, 496] on label "[GEOGRAPHIC_DATA]" at bounding box center [431, 489] width 209 height 24
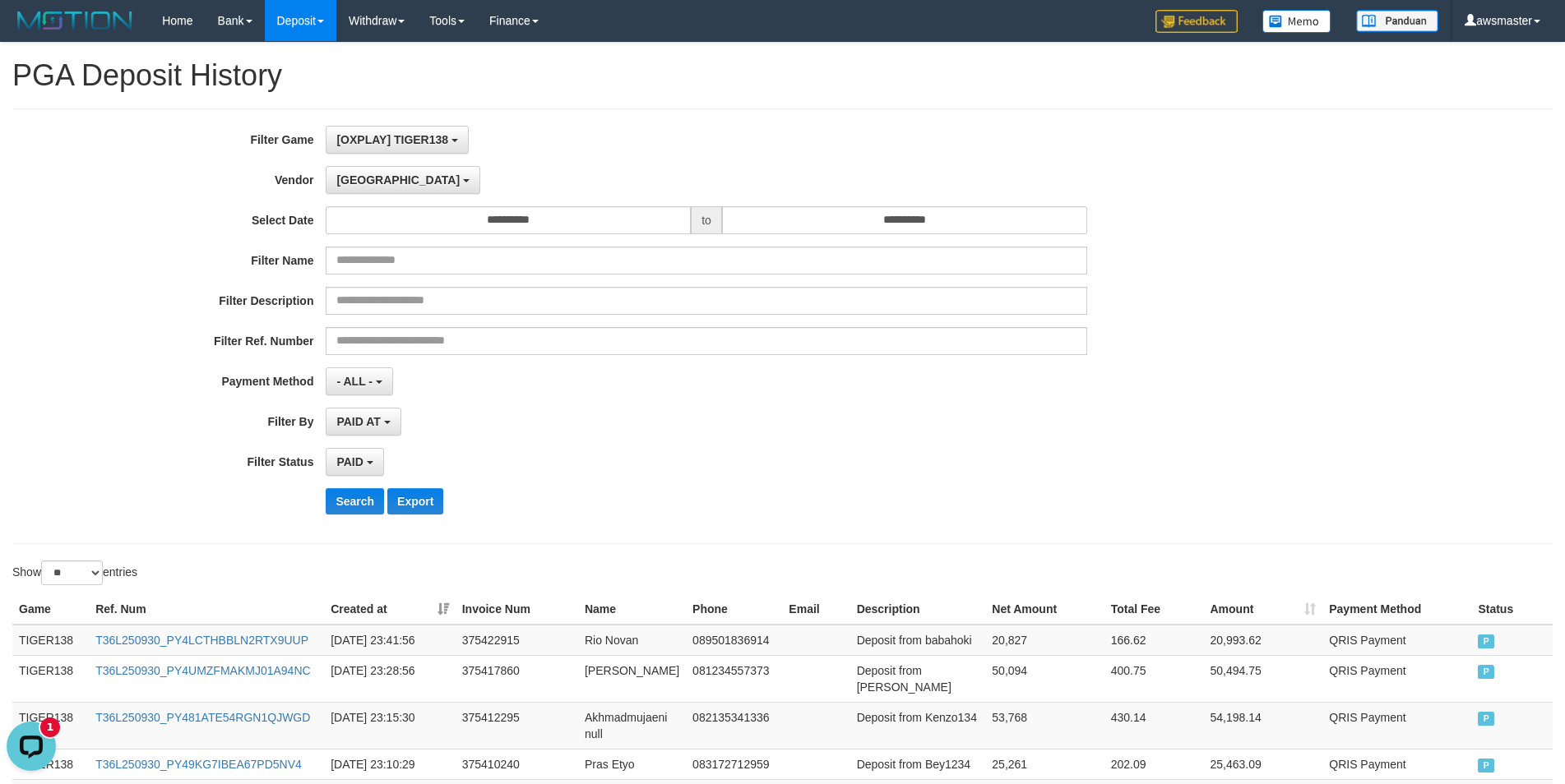
click at [359, 517] on div "**********" at bounding box center [652, 326] width 1304 height 401
click at [364, 497] on button "Search" at bounding box center [354, 502] width 59 height 26
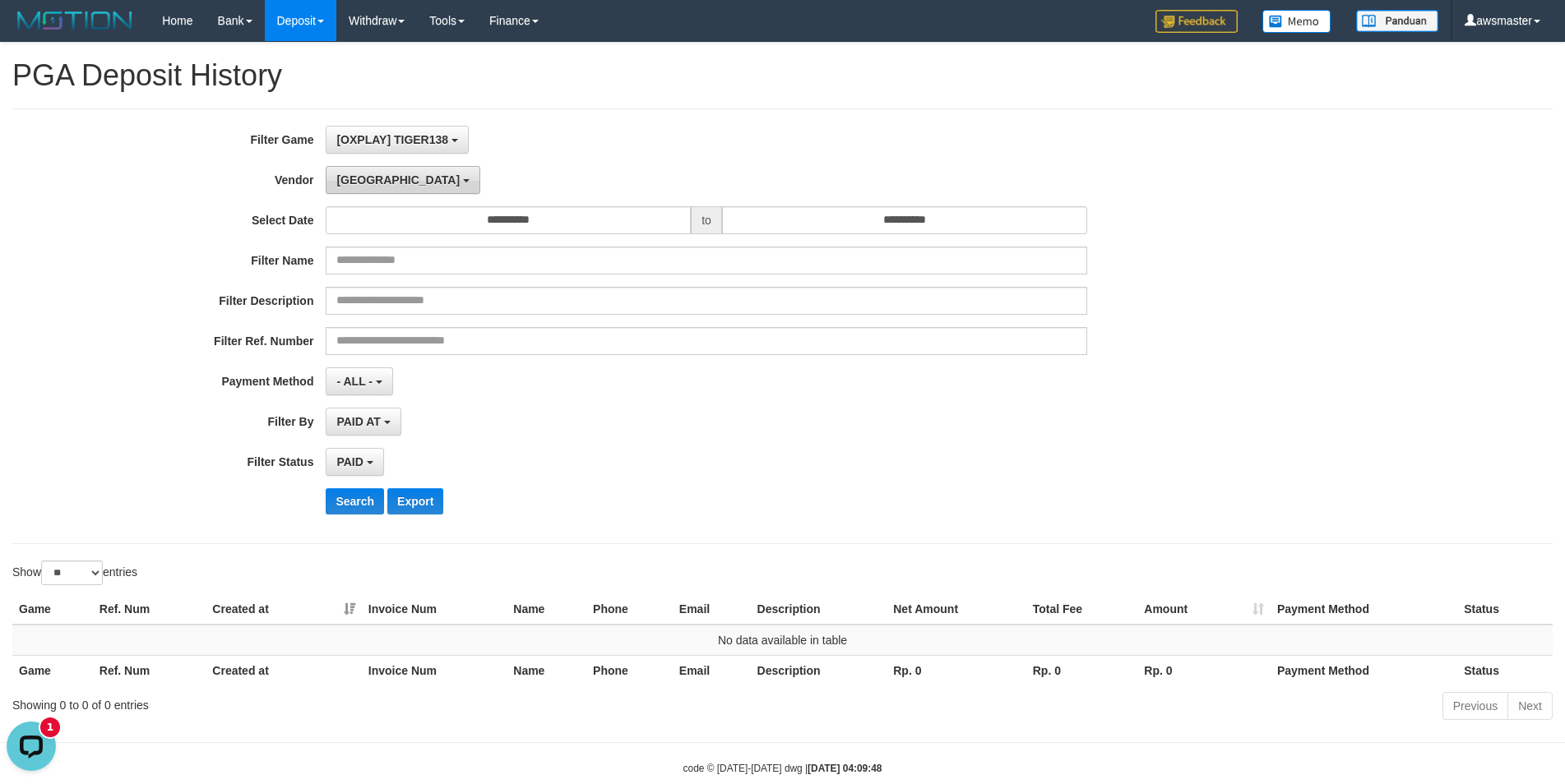
click at [363, 180] on span "[GEOGRAPHIC_DATA]" at bounding box center [398, 180] width 123 height 13
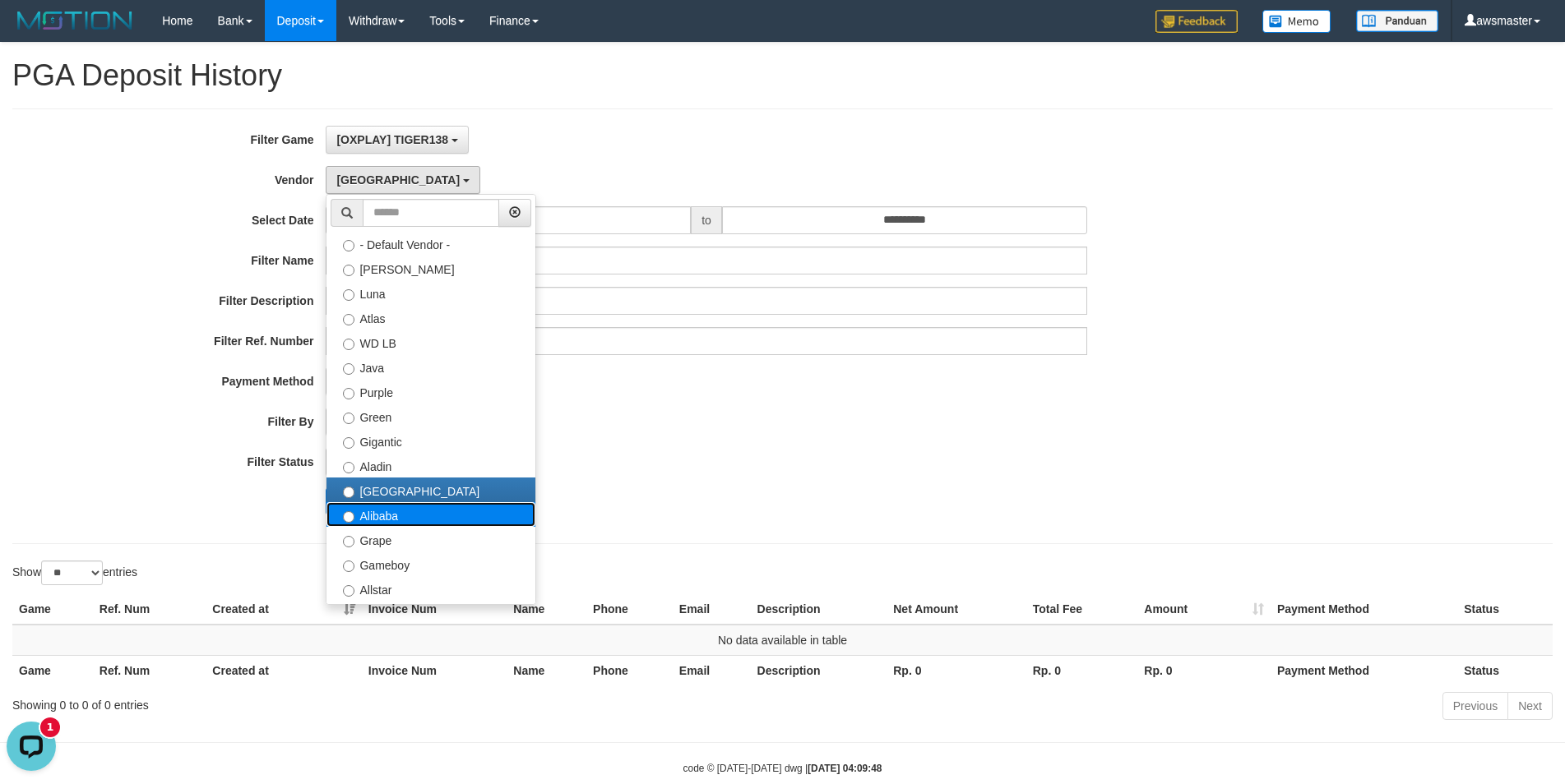
click at [362, 517] on label "Alibaba" at bounding box center [431, 515] width 209 height 24
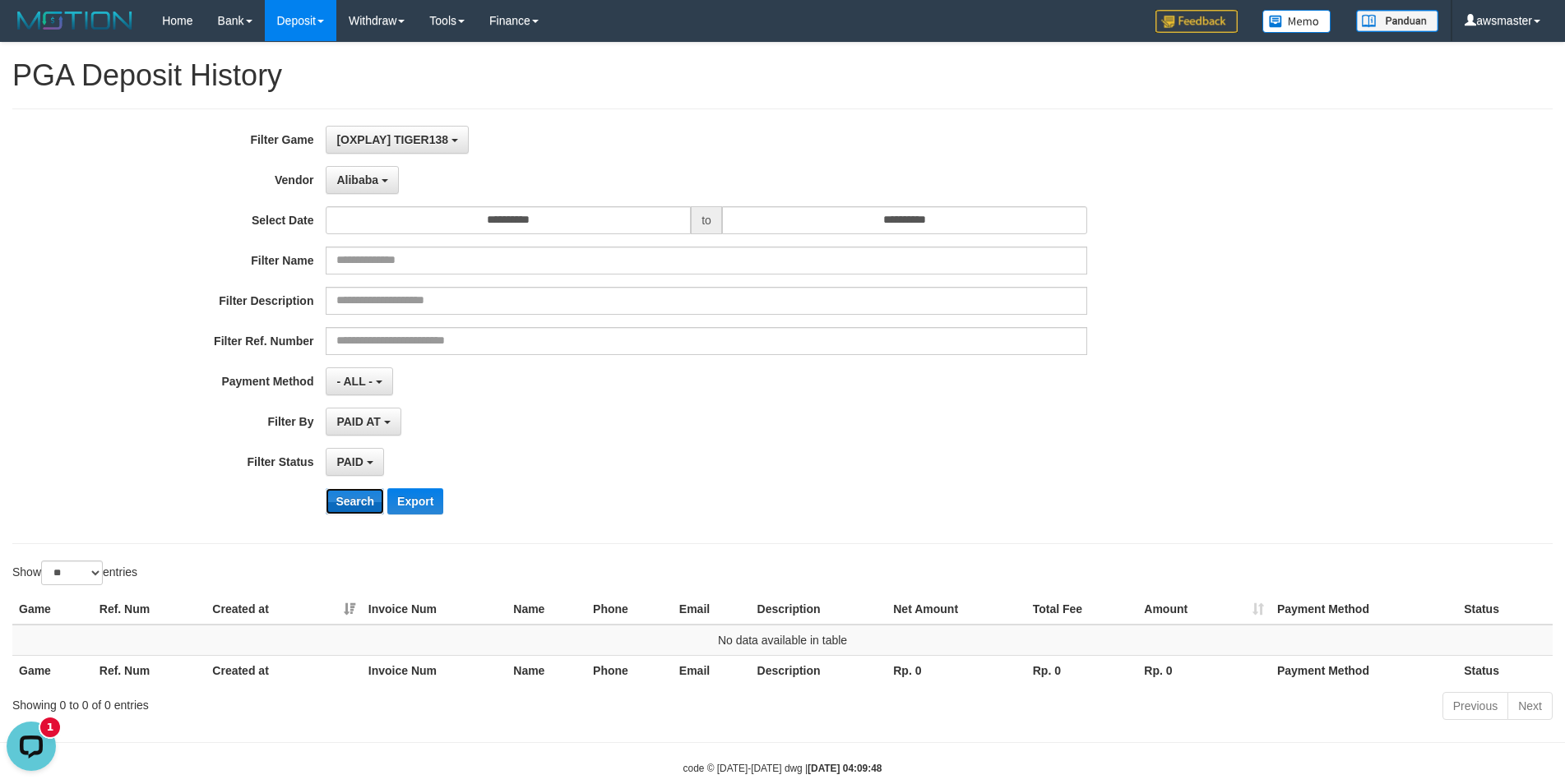
click at [349, 499] on button "Search" at bounding box center [354, 502] width 59 height 26
click at [358, 186] on span "Alibaba" at bounding box center [357, 180] width 42 height 13
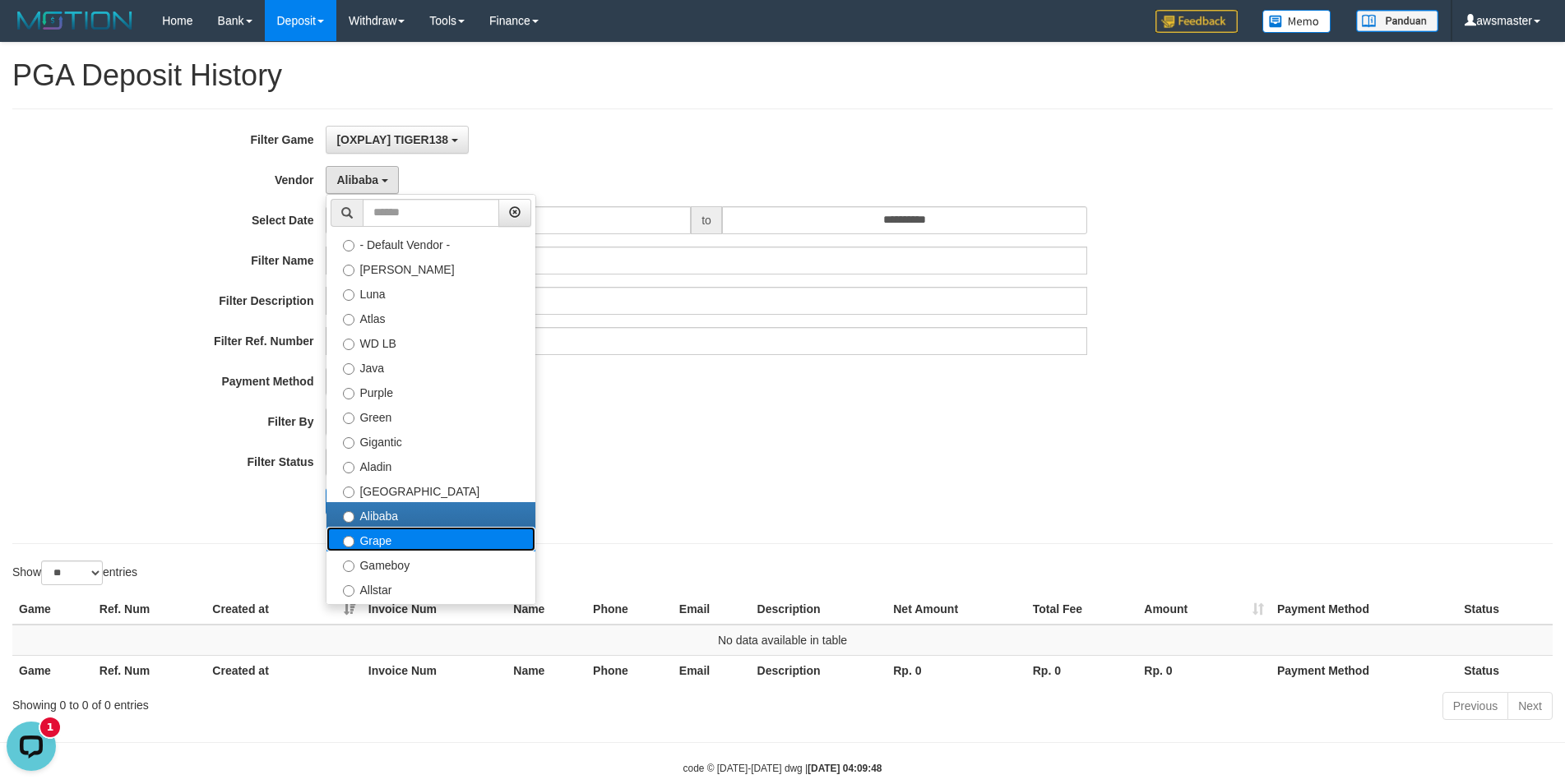
click at [358, 546] on label "Grape" at bounding box center [431, 539] width 209 height 24
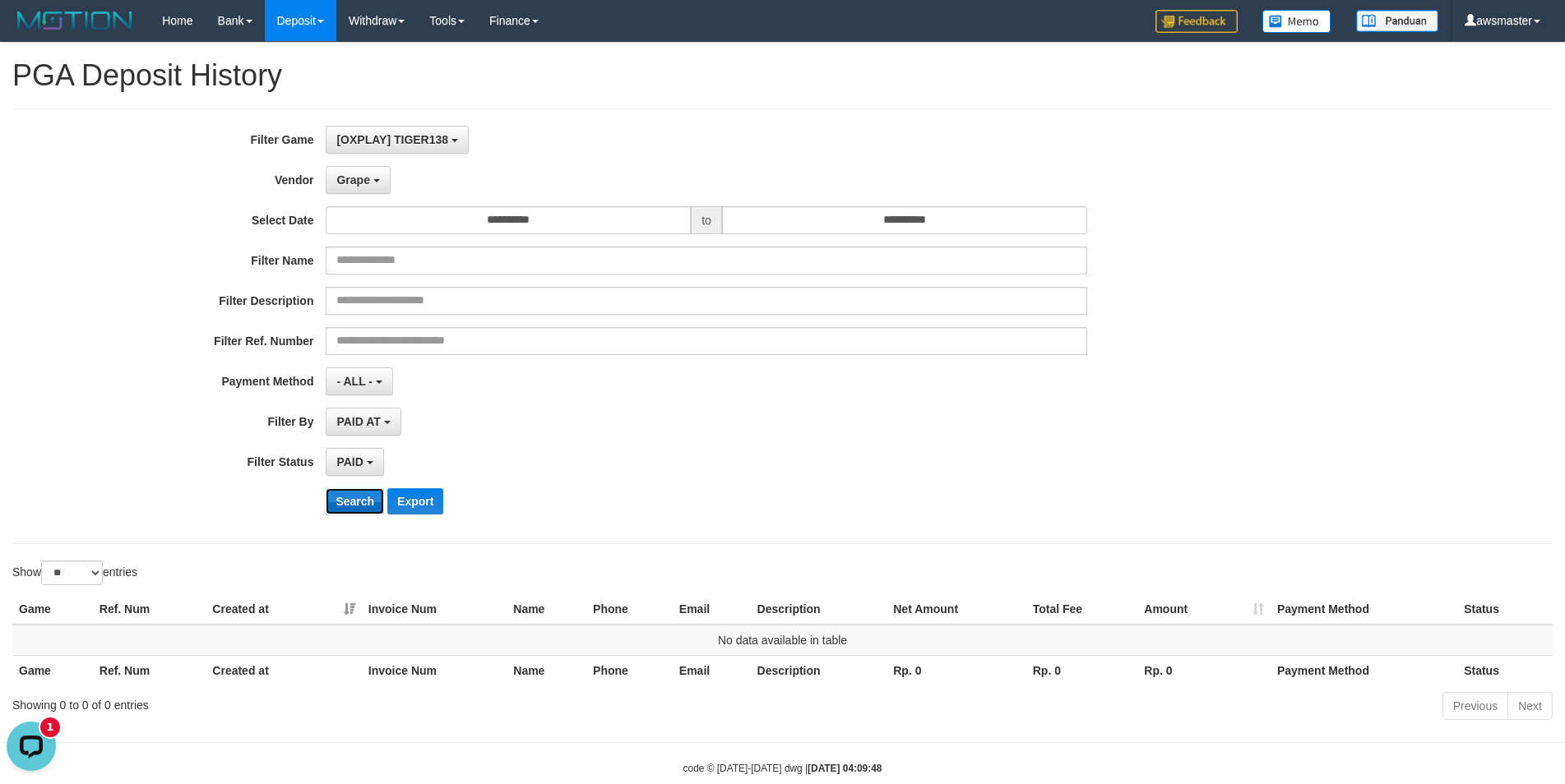
click at [350, 505] on button "Search" at bounding box center [354, 502] width 59 height 26
click at [368, 189] on button "Grape" at bounding box center [357, 180] width 64 height 28
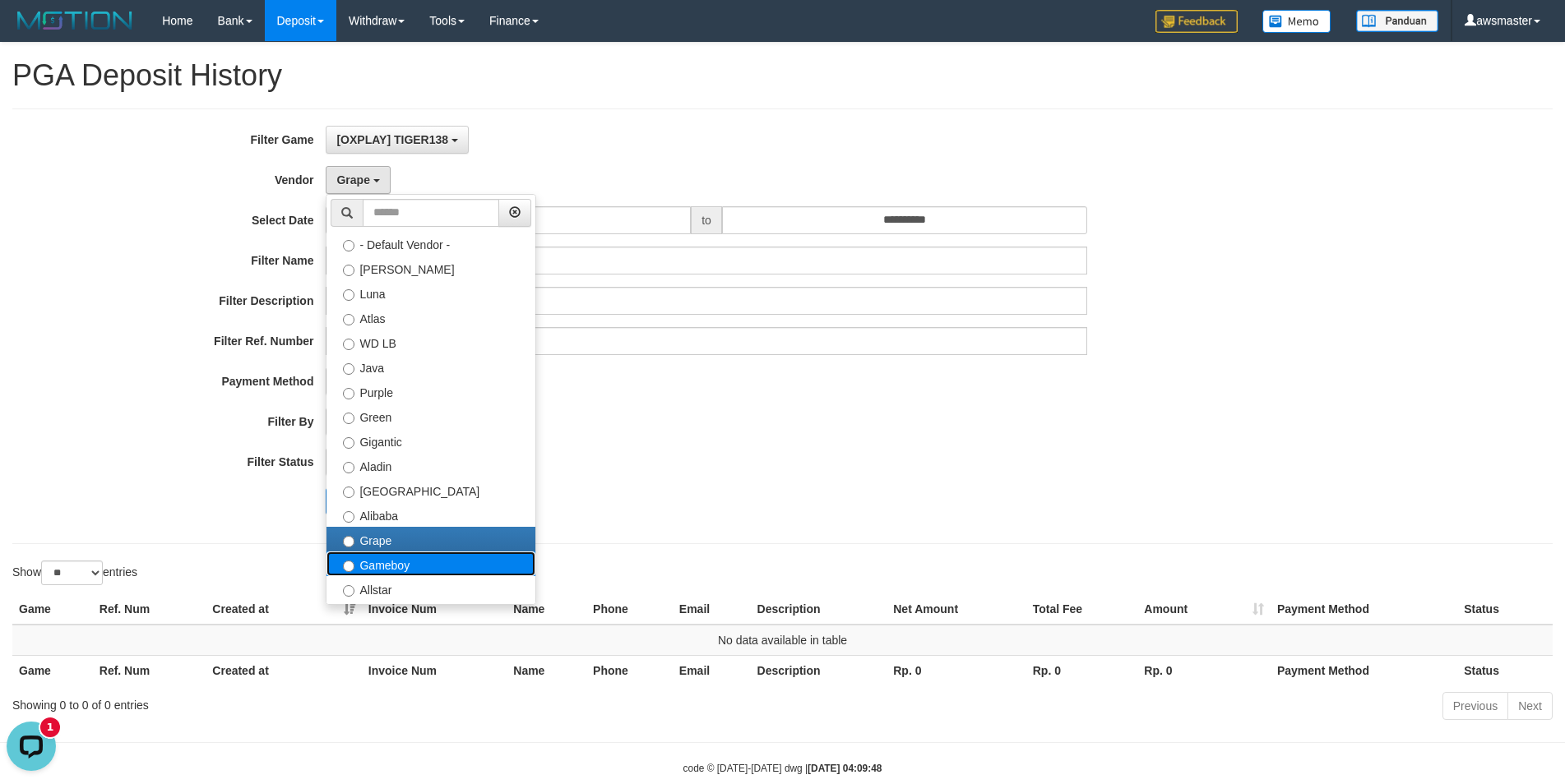
click at [366, 569] on label "Gameboy" at bounding box center [431, 564] width 209 height 24
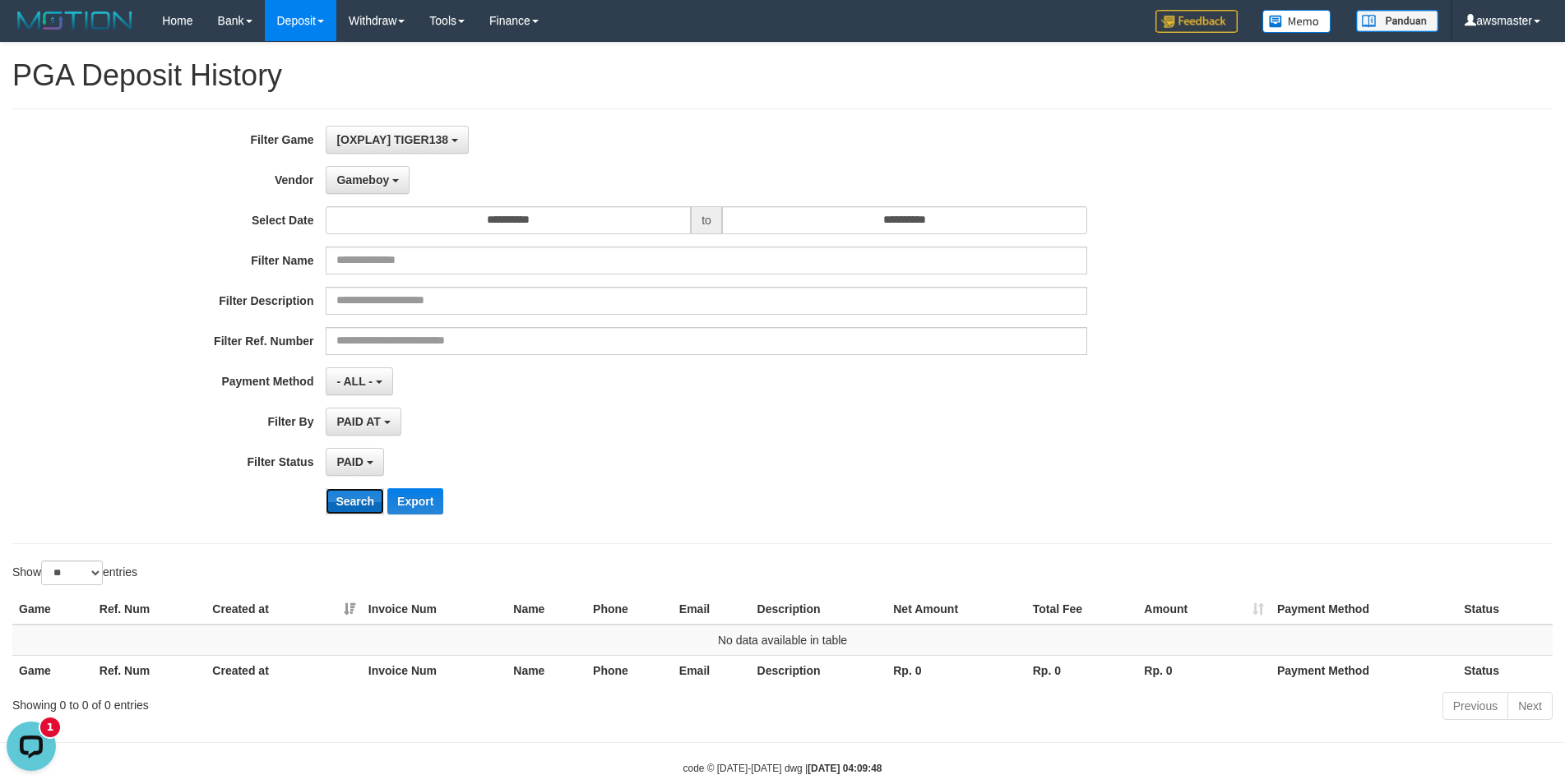
click at [354, 501] on button "Search" at bounding box center [354, 502] width 59 height 26
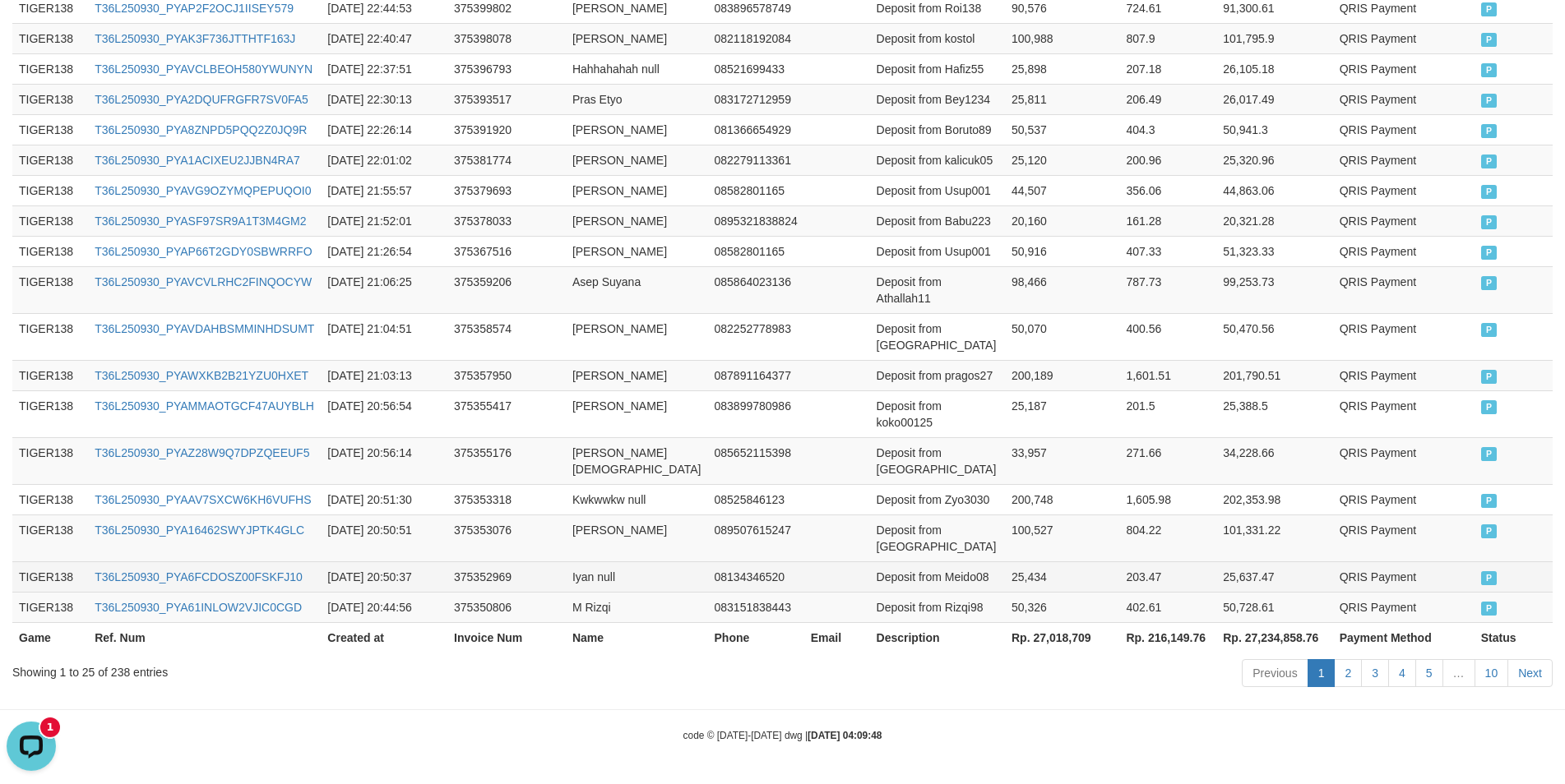
scroll to position [1141, 0]
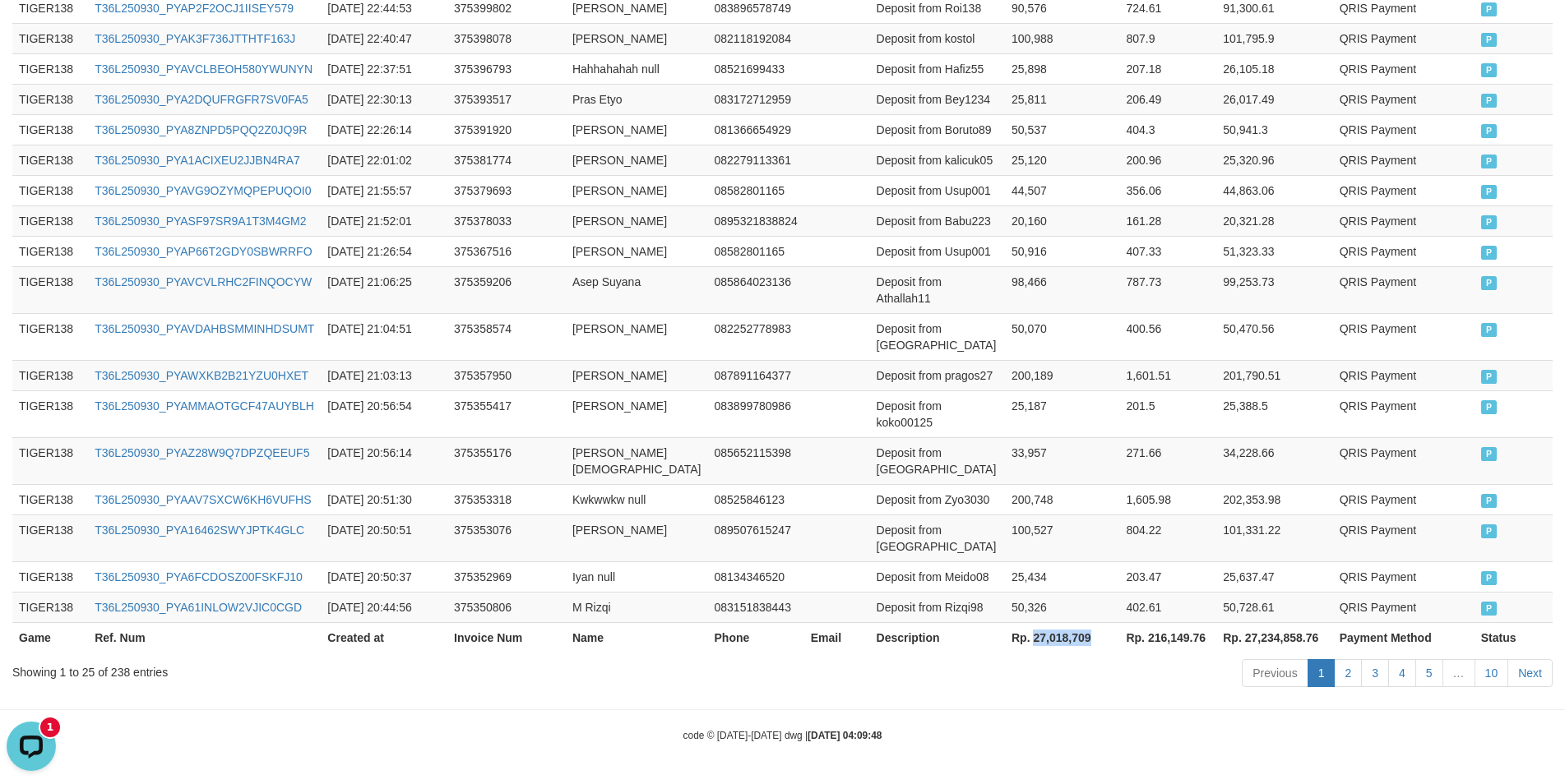
drag, startPoint x: 989, startPoint y: 640, endPoint x: 1047, endPoint y: 639, distance: 58.0
click at [1047, 639] on th "Rp. 27,018,709" at bounding box center [1061, 637] width 115 height 31
copy th "27,018,709"
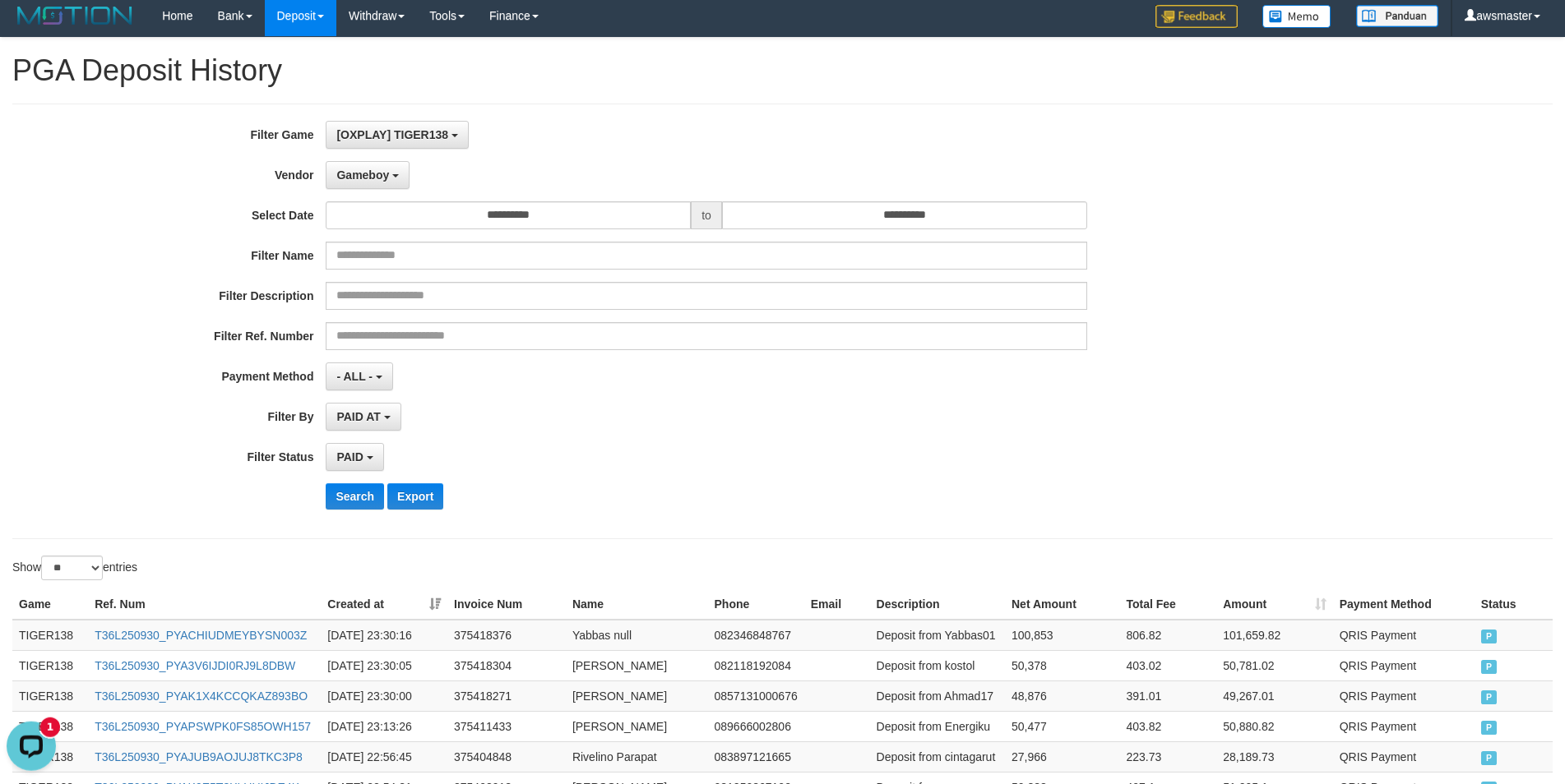
scroll to position [0, 0]
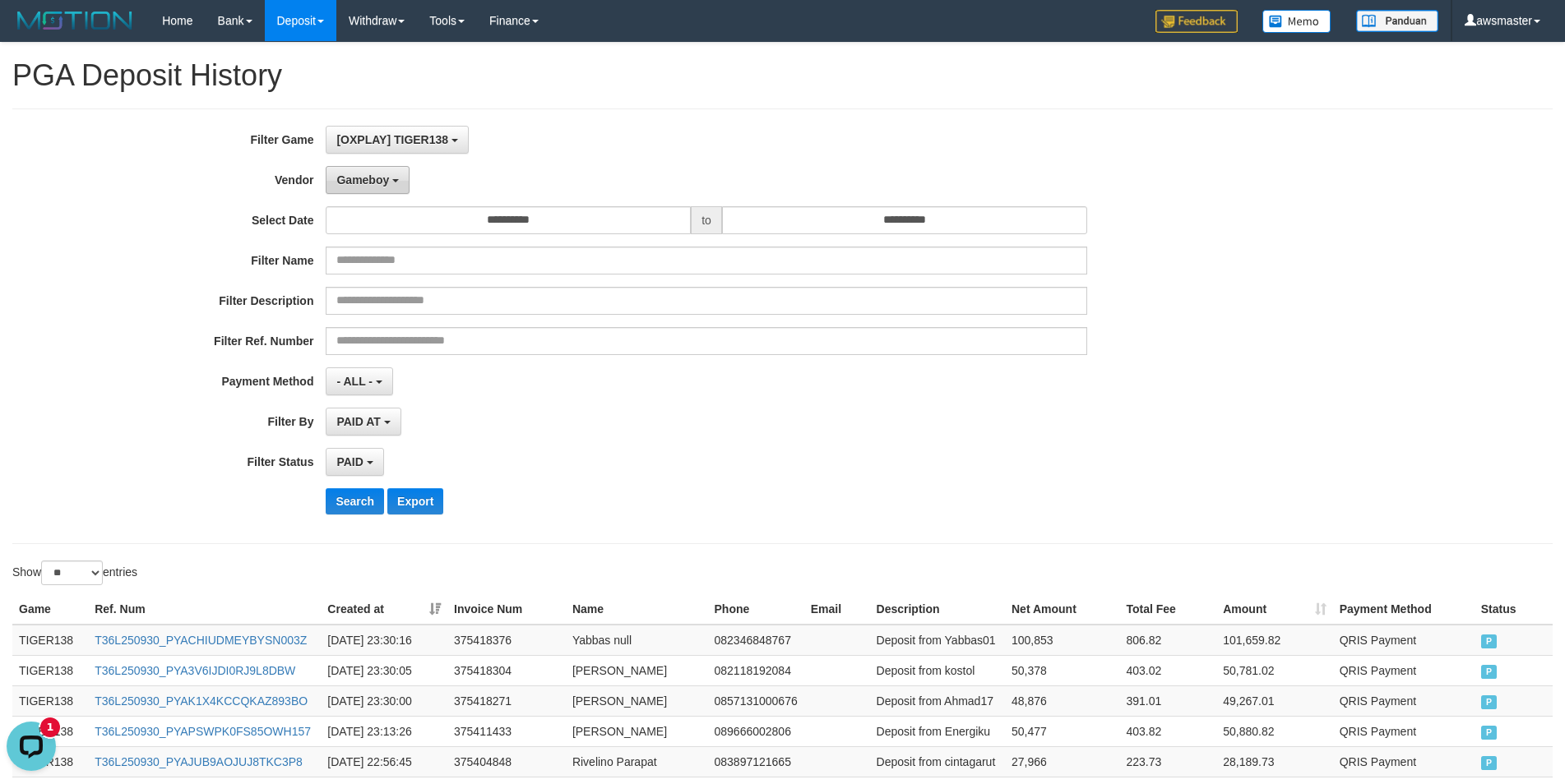
click at [379, 183] on span "Gameboy" at bounding box center [363, 180] width 52 height 13
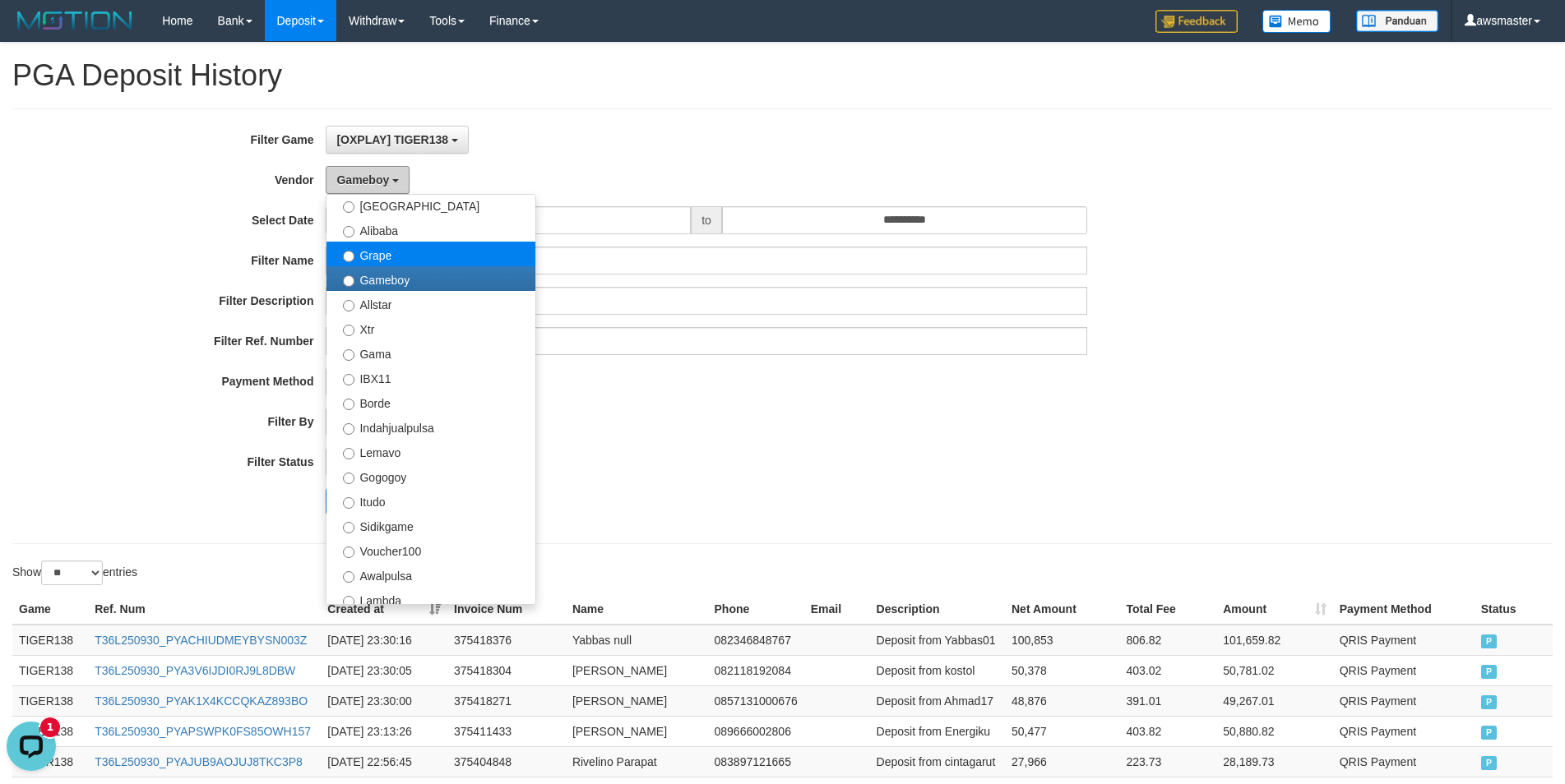
scroll to position [211, 0]
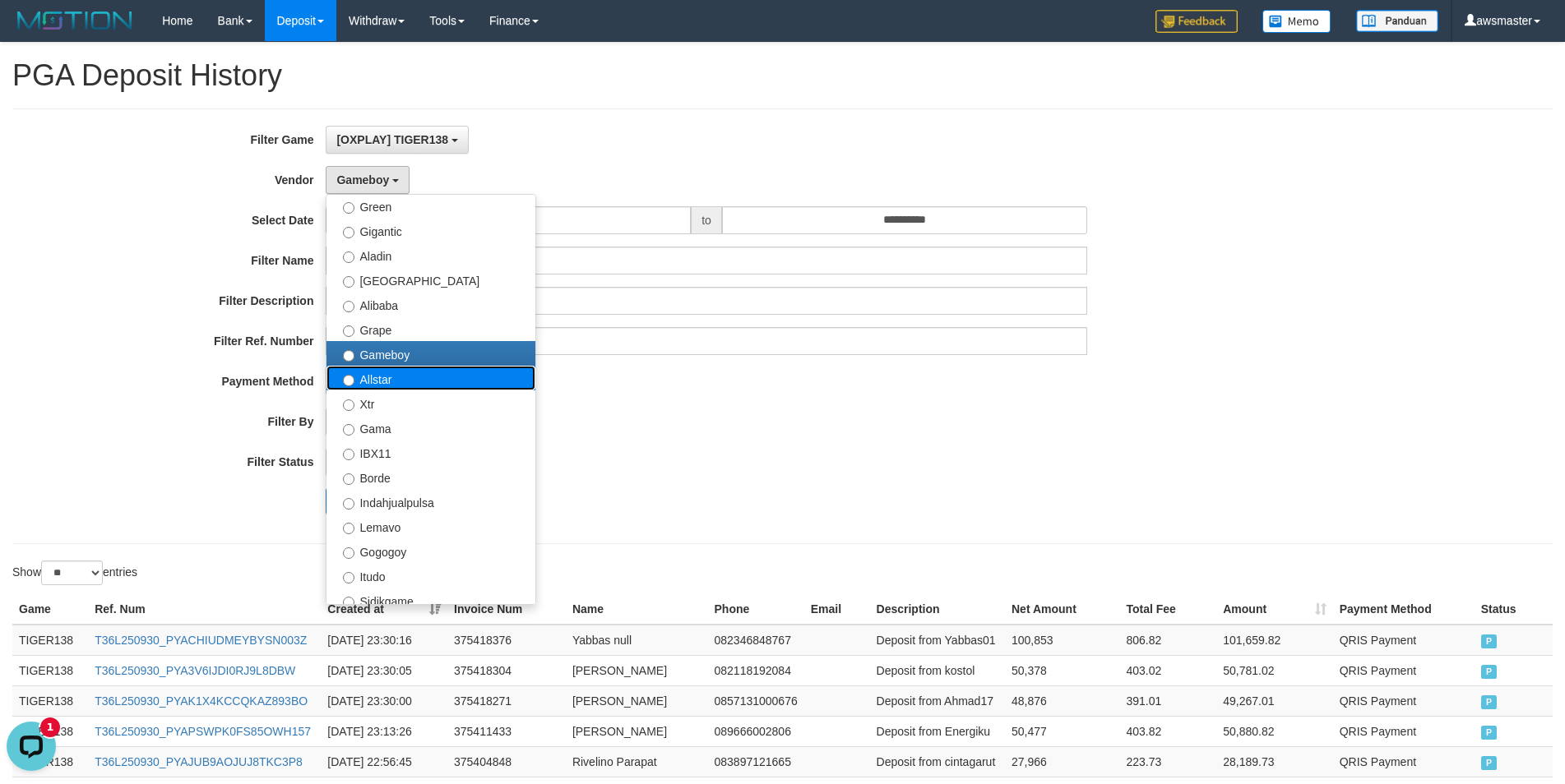
click at [384, 385] on label "Allstar" at bounding box center [431, 378] width 209 height 24
select select "**********"
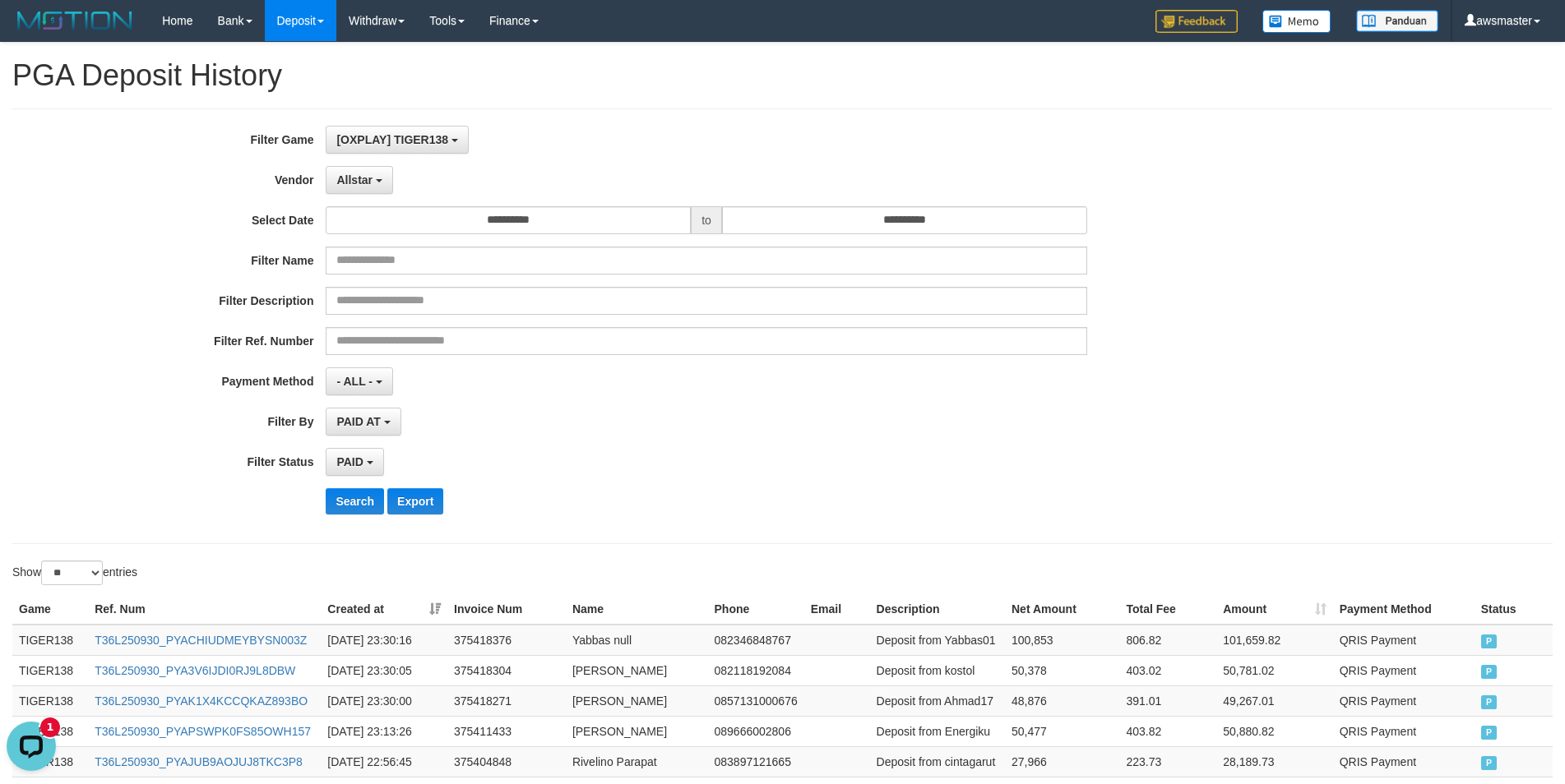
click at [358, 516] on div "**********" at bounding box center [652, 326] width 1304 height 401
click at [353, 510] on button "Search" at bounding box center [354, 502] width 59 height 26
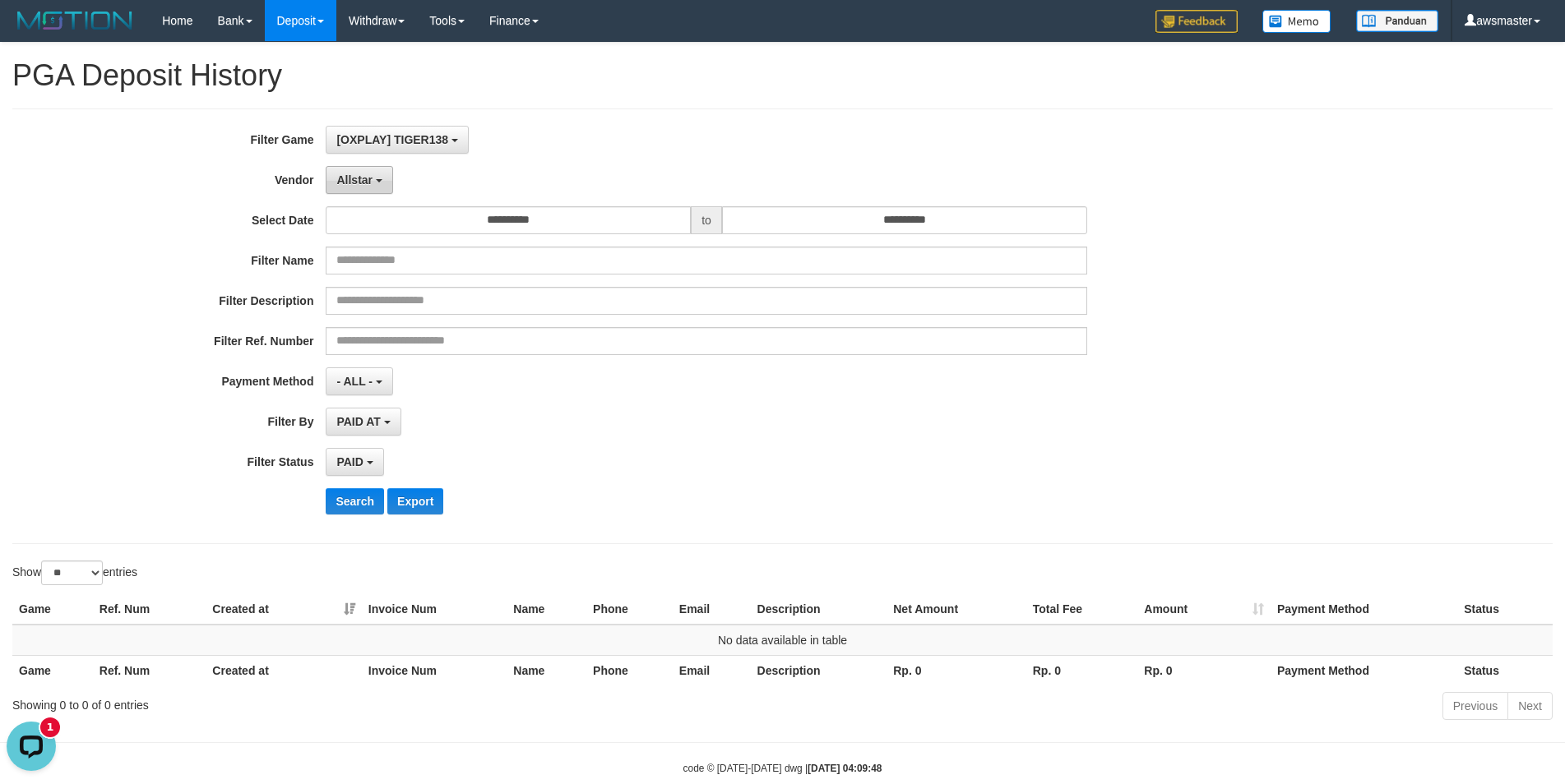
click at [369, 181] on span "Allstar" at bounding box center [354, 180] width 36 height 13
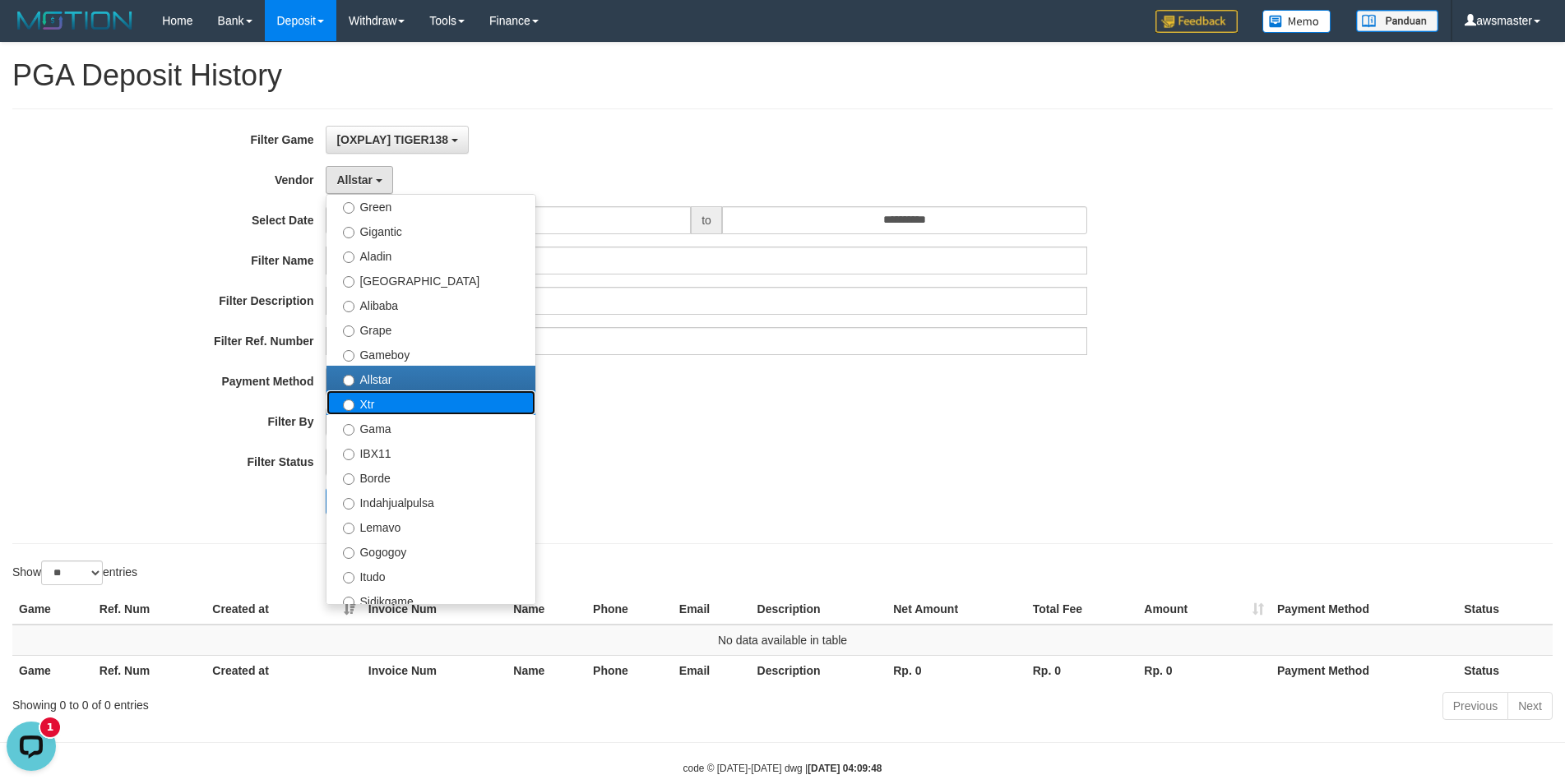
click at [386, 406] on label "Xtr" at bounding box center [431, 403] width 209 height 24
select select "**********"
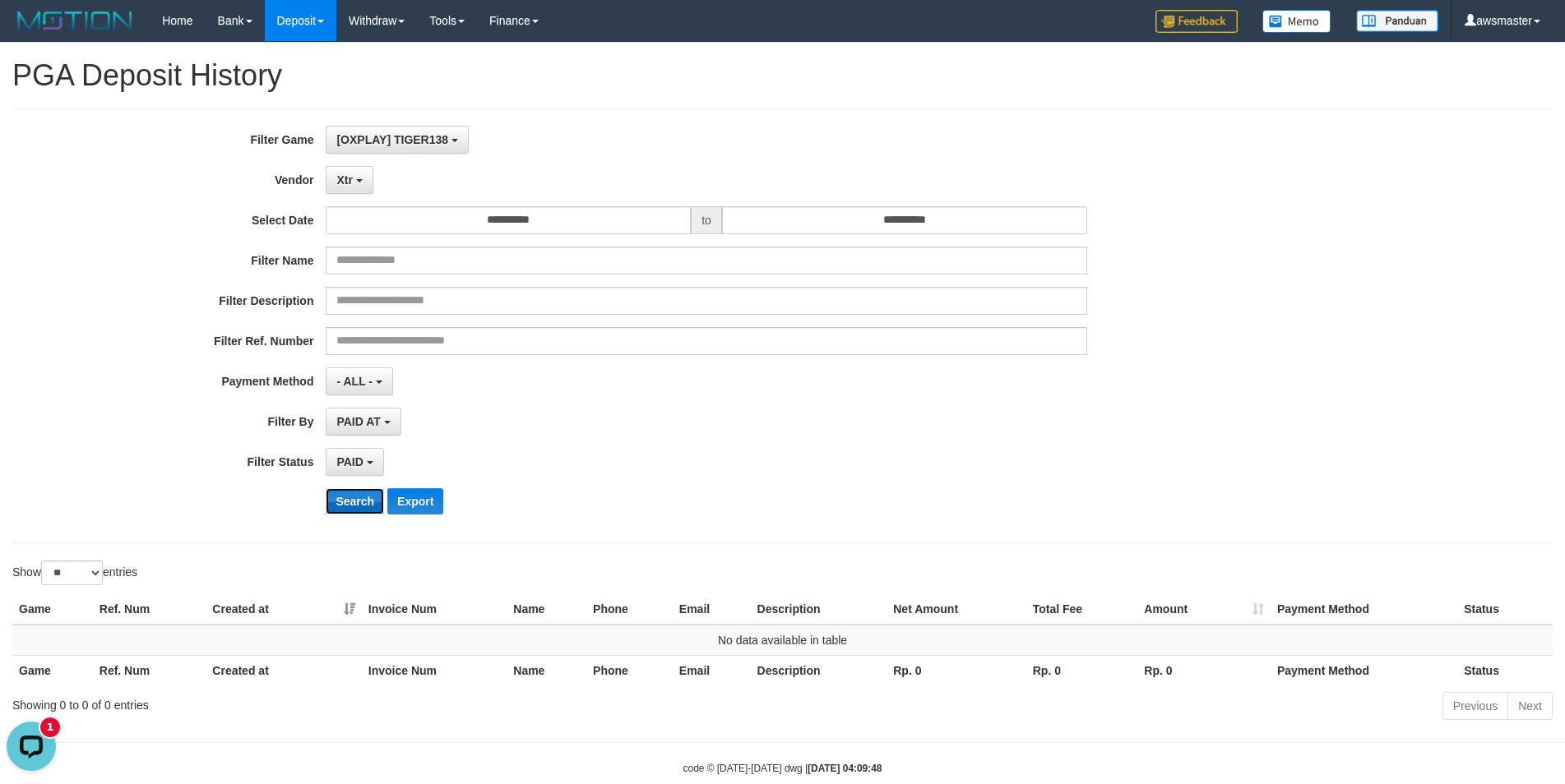
click at [355, 497] on button "Search" at bounding box center [354, 502] width 59 height 26
click at [367, 193] on button "Xtr" at bounding box center [349, 180] width 47 height 28
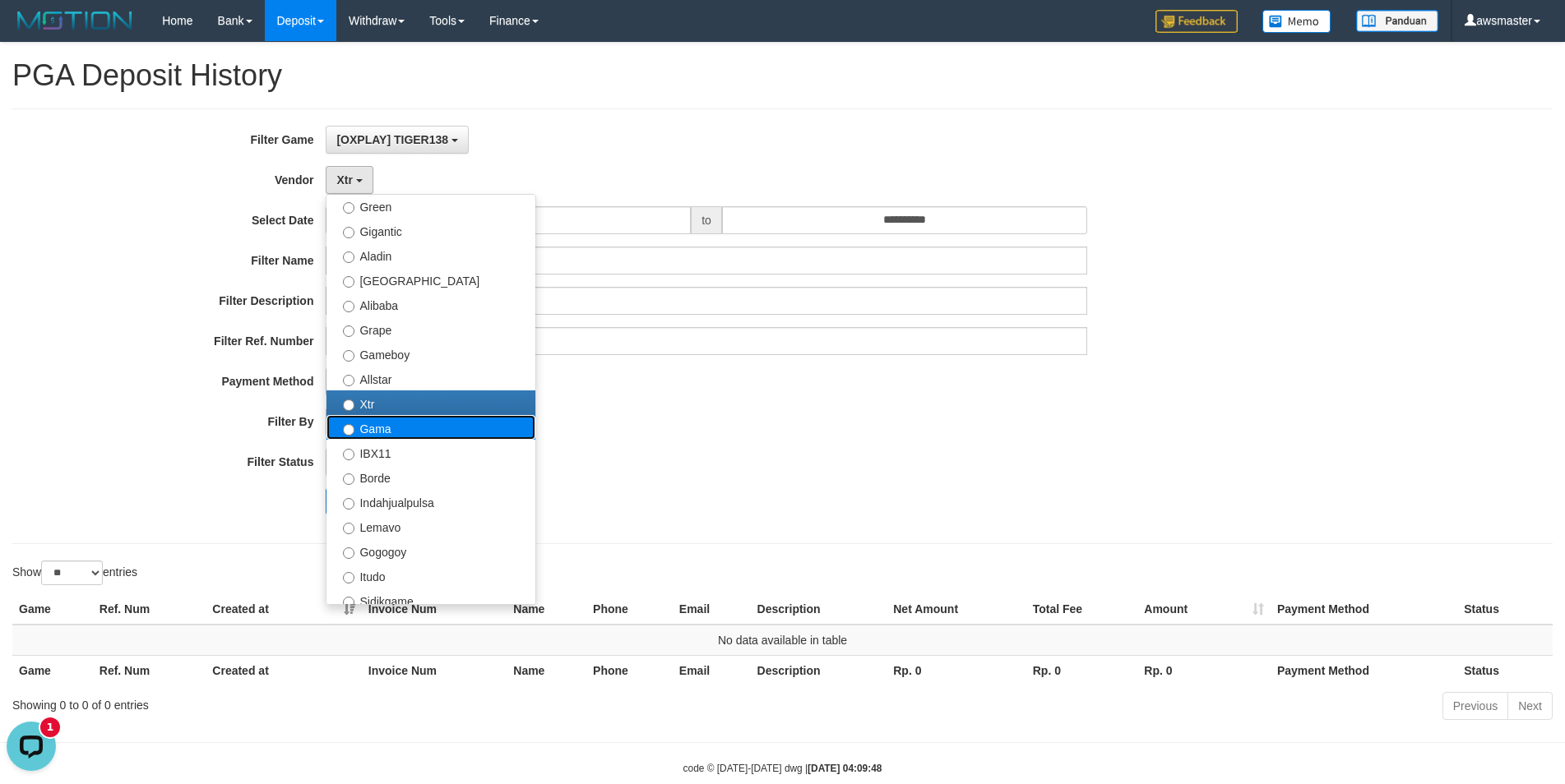
click at [384, 436] on label "Gama" at bounding box center [431, 427] width 209 height 24
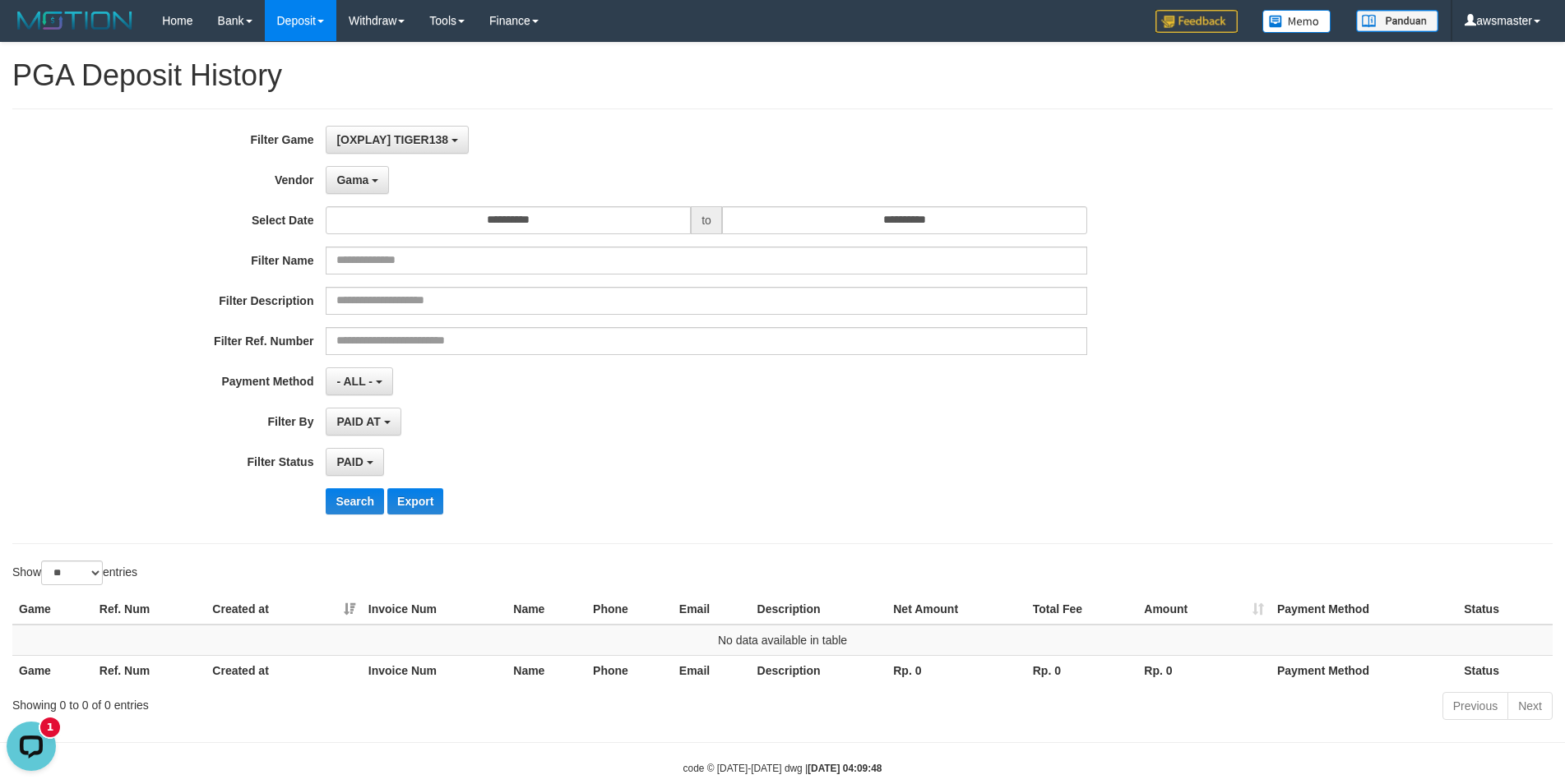
select select "**********"
click at [352, 502] on button "Search" at bounding box center [354, 502] width 59 height 26
click at [379, 194] on div "**********" at bounding box center [652, 326] width 1304 height 401
click at [368, 186] on span "Gama" at bounding box center [353, 180] width 32 height 13
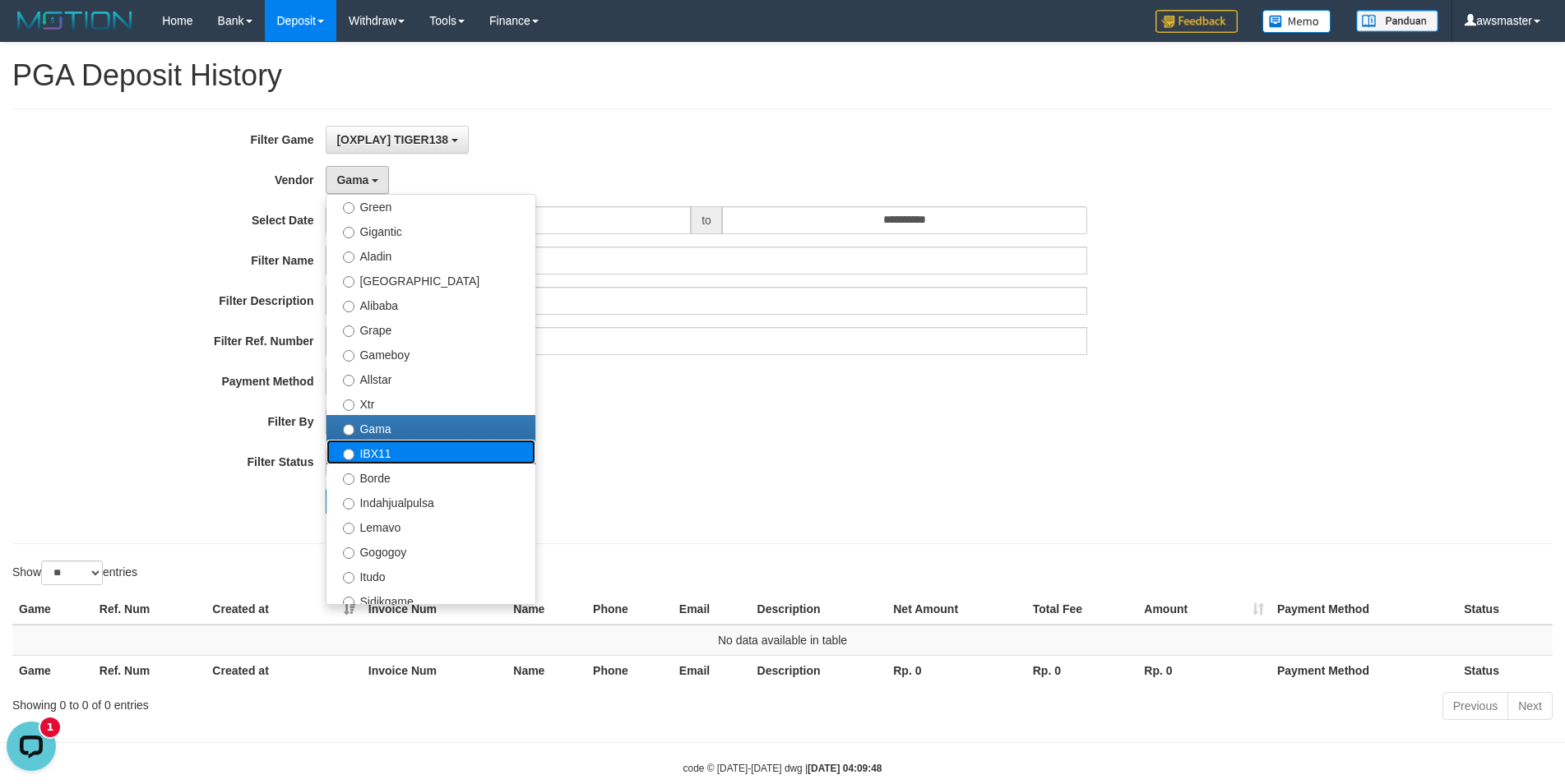
click at [395, 461] on label "IBX11" at bounding box center [431, 452] width 209 height 24
select select "**********"
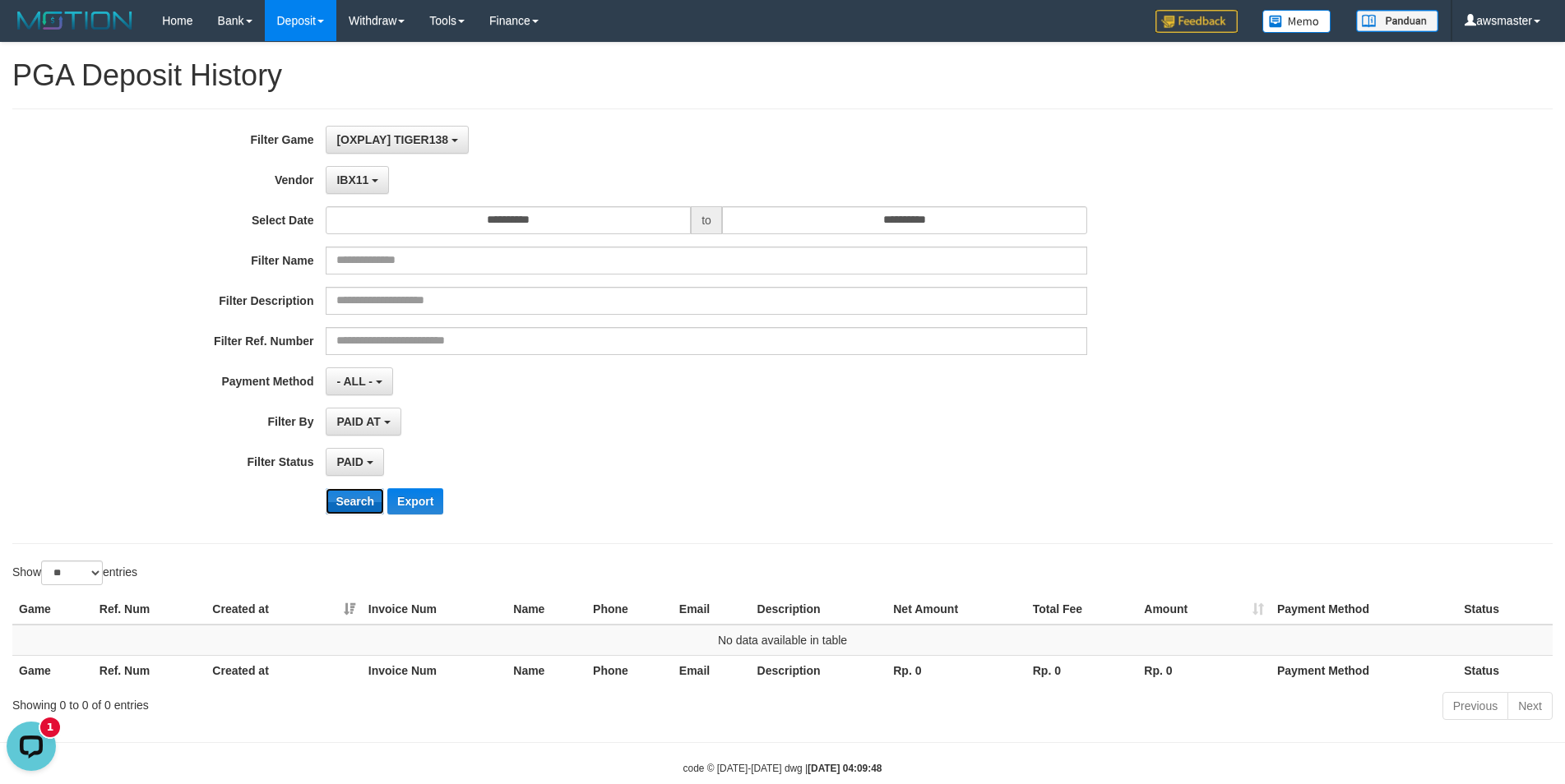
click at [362, 497] on button "Search" at bounding box center [354, 502] width 59 height 26
click at [354, 195] on div "**********" at bounding box center [652, 326] width 1304 height 401
click at [358, 178] on span "IBX11" at bounding box center [353, 180] width 32 height 13
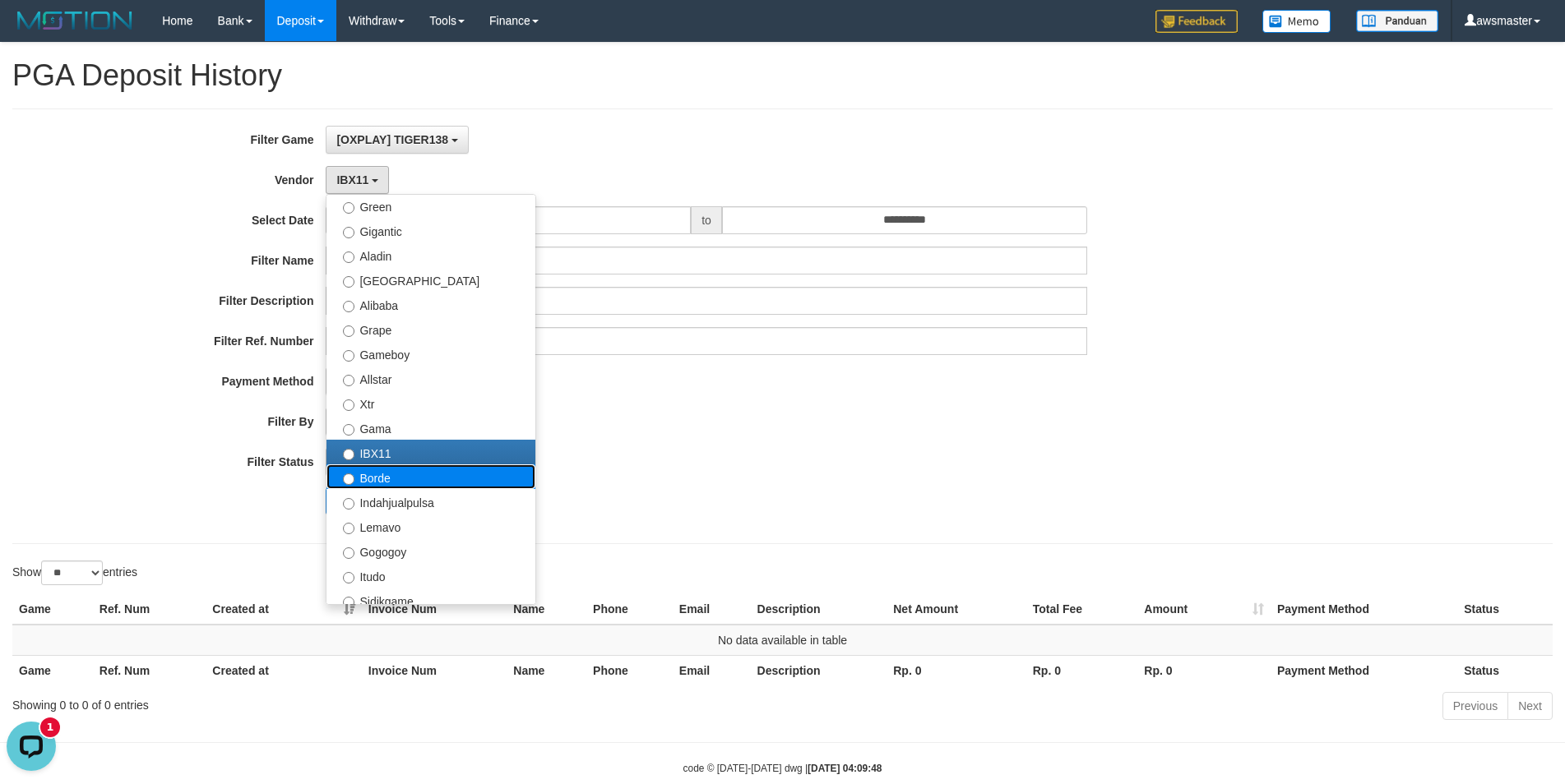
click at [392, 487] on label "Borde" at bounding box center [431, 476] width 209 height 24
select select "**********"
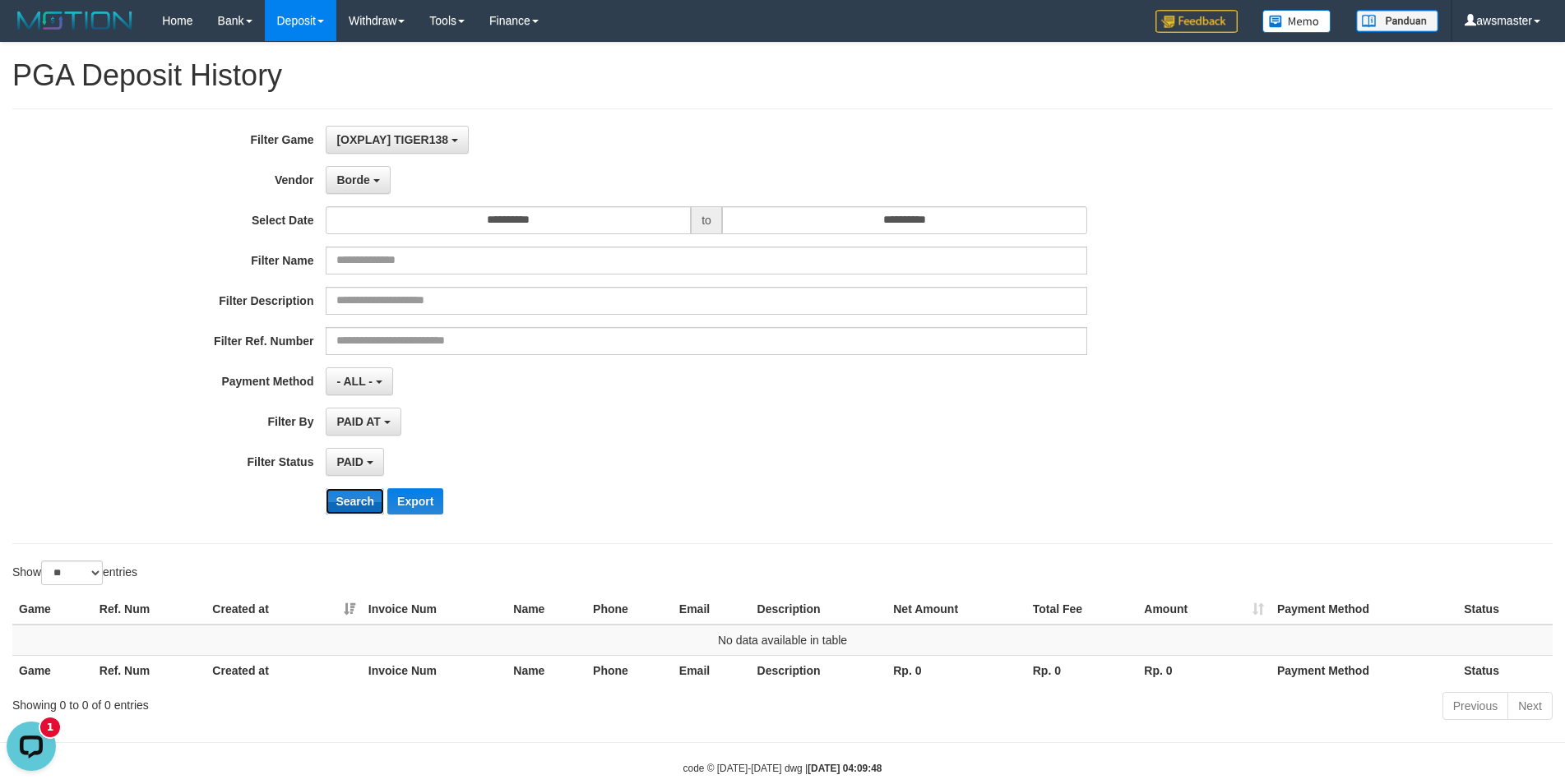
click at [372, 494] on button "Search" at bounding box center [354, 502] width 59 height 26
click at [354, 177] on span "Borde" at bounding box center [353, 180] width 33 height 13
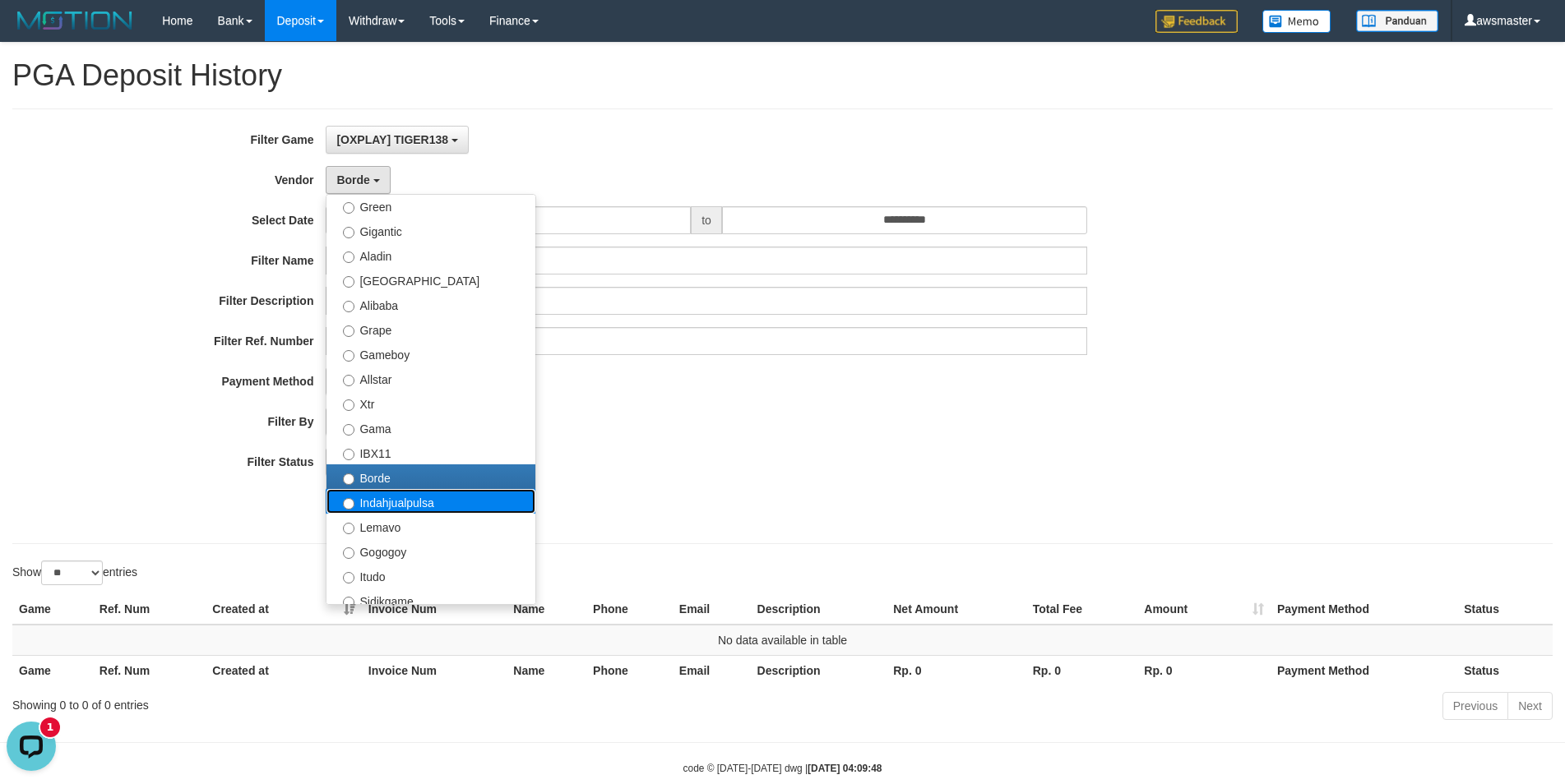
click at [388, 497] on label "Indahjualpulsa" at bounding box center [431, 502] width 209 height 24
select select "**********"
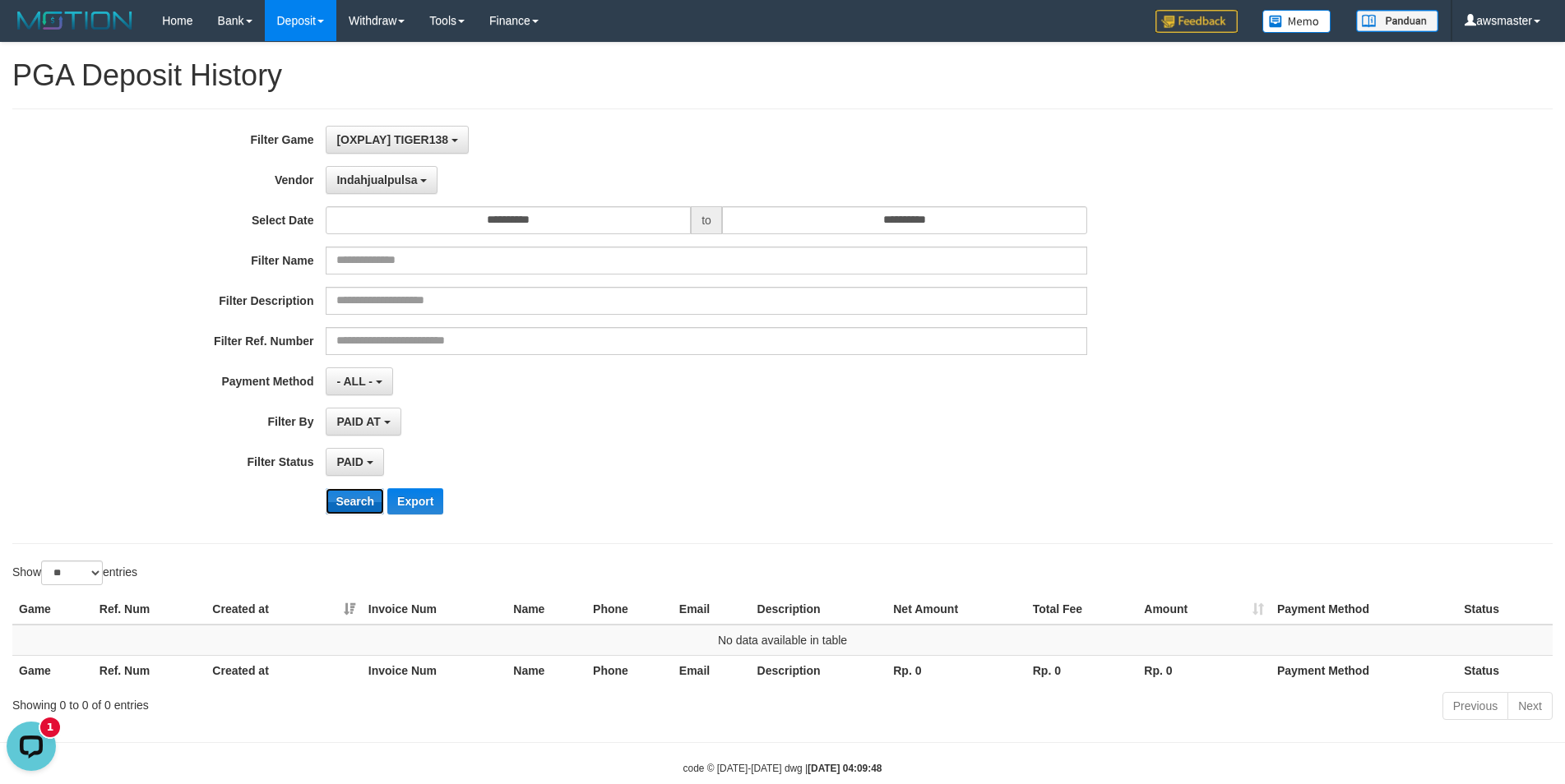
click at [361, 494] on button "Search" at bounding box center [354, 502] width 59 height 26
click at [374, 182] on span "Indahjualpulsa" at bounding box center [377, 180] width 80 height 13
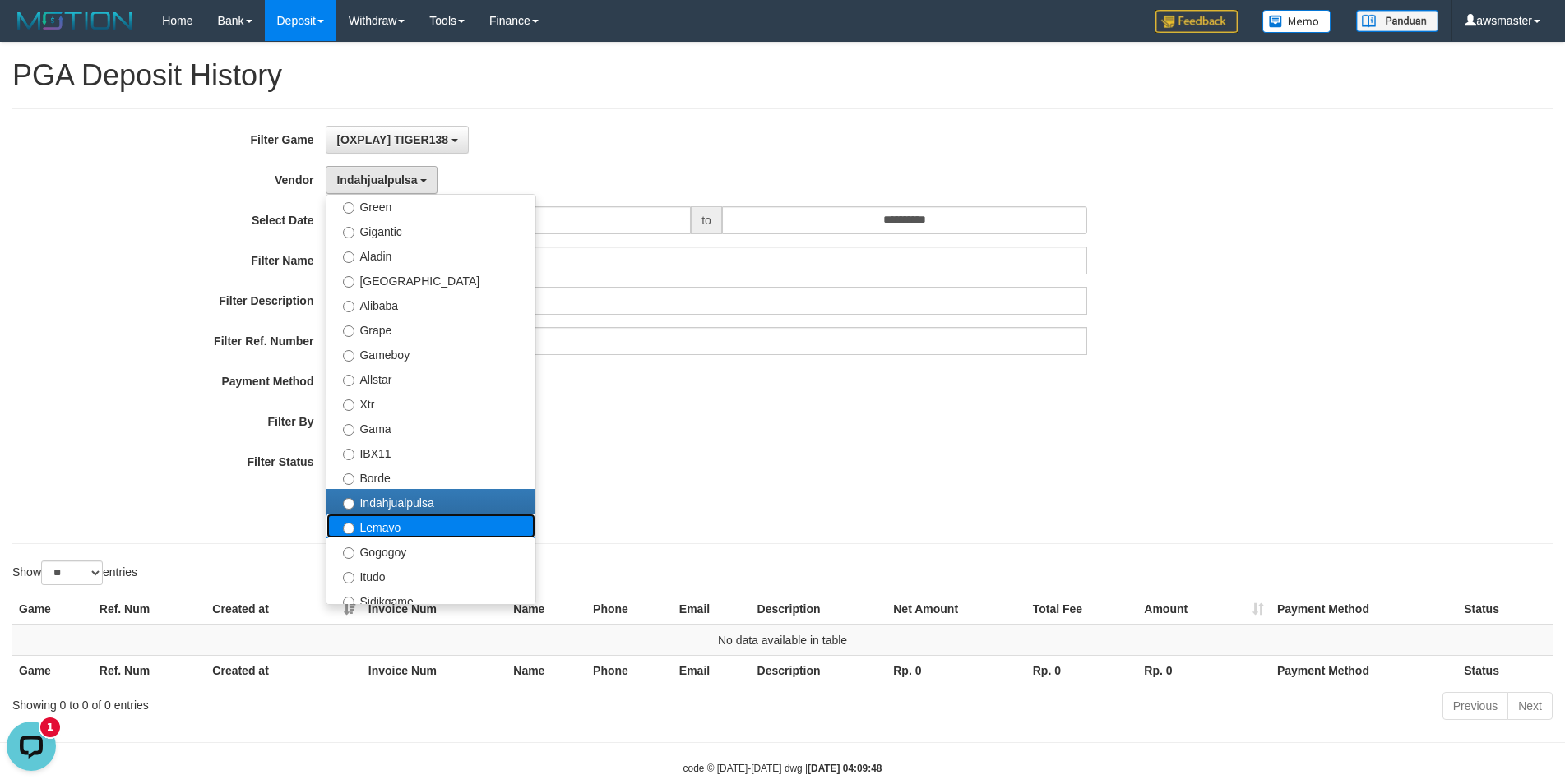
click at [377, 533] on label "Lemavo" at bounding box center [431, 526] width 209 height 24
select select "**********"
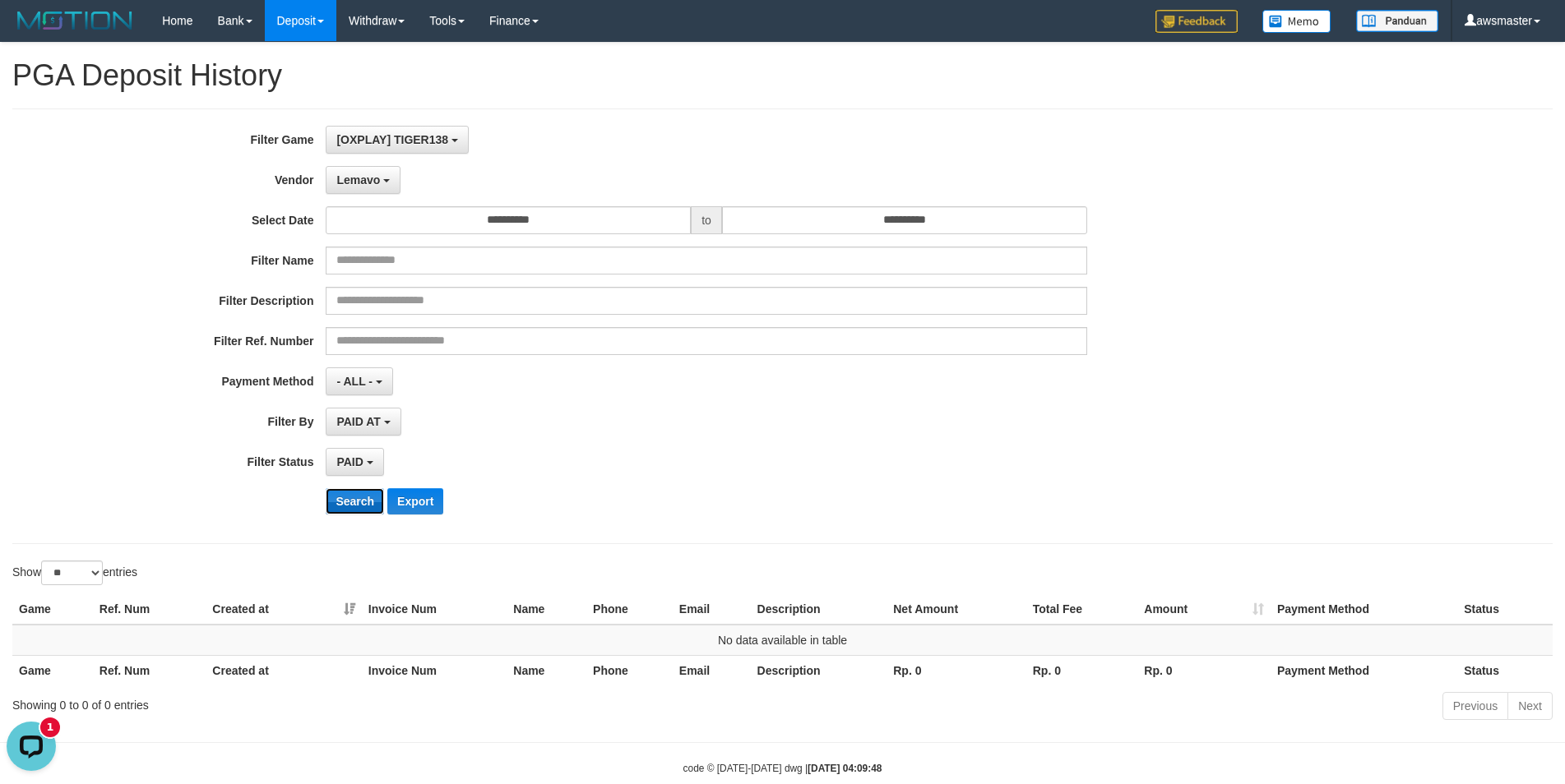
click at [357, 499] on button "Search" at bounding box center [354, 502] width 59 height 26
drag, startPoint x: 359, startPoint y: 176, endPoint x: 371, endPoint y: 213, distance: 38.9
click at [360, 178] on span "Lemavo" at bounding box center [358, 180] width 44 height 13
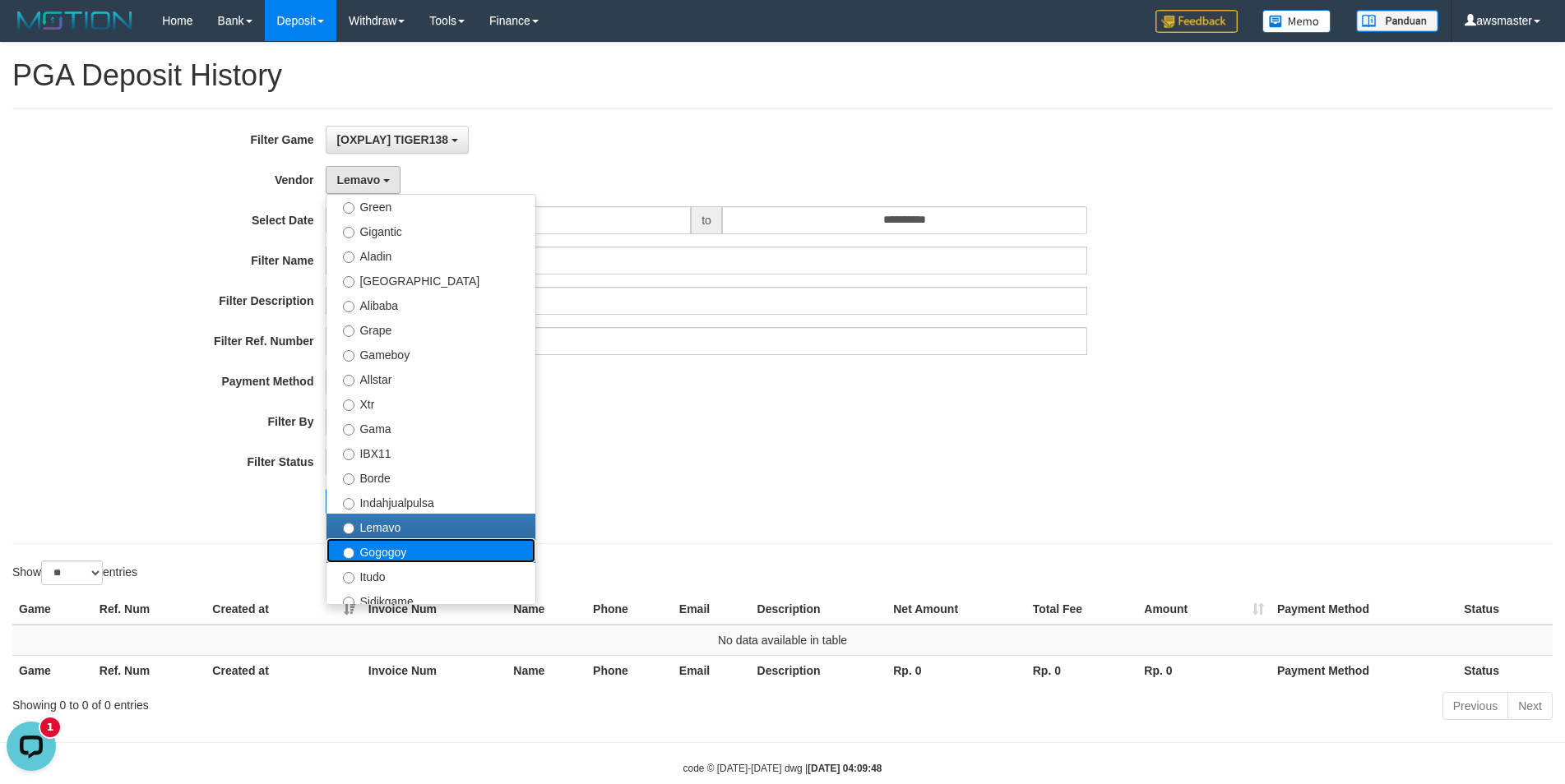
click at [384, 555] on label "Gogogoy" at bounding box center [431, 550] width 209 height 24
select select "**********"
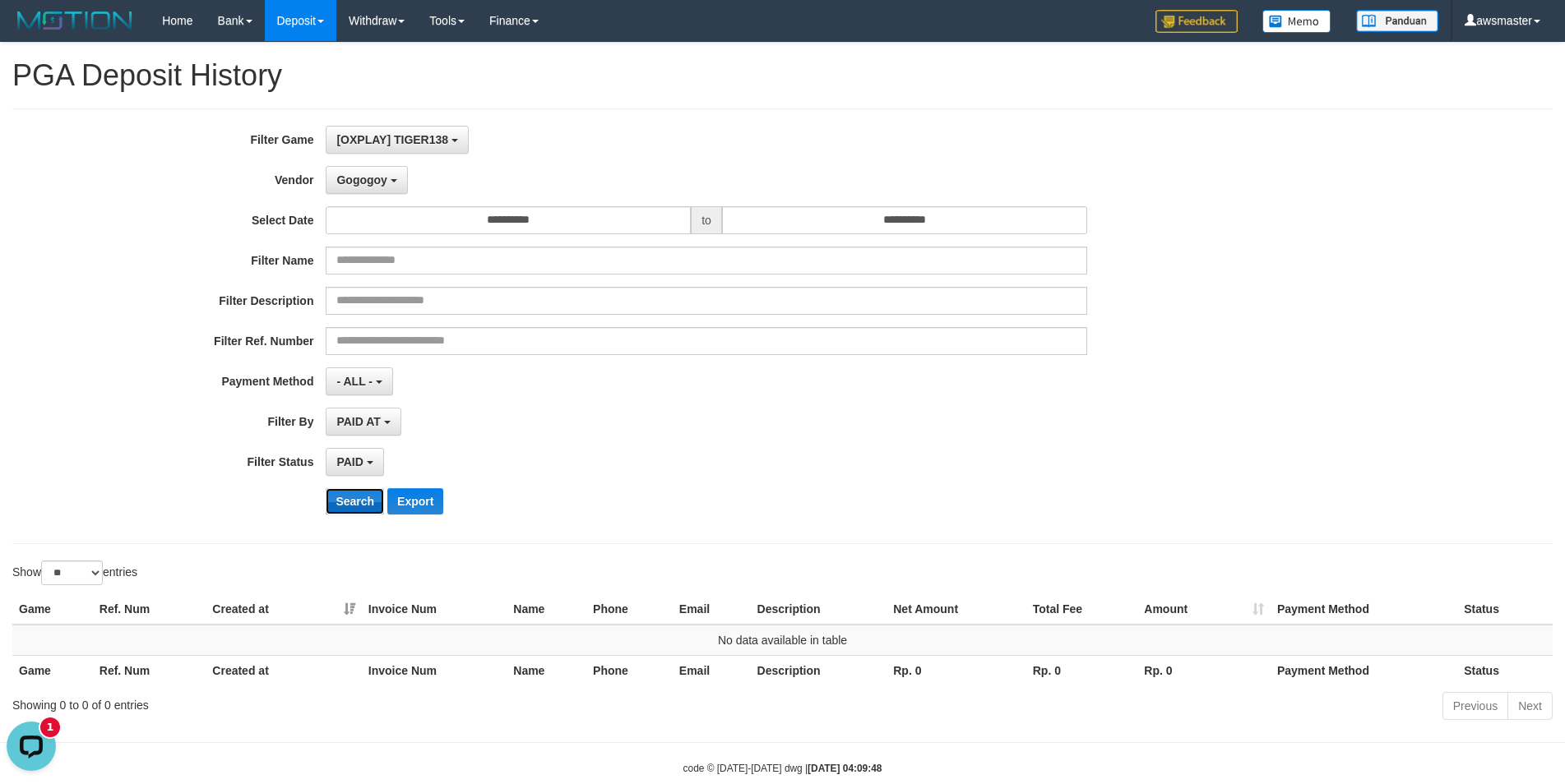
click at [351, 504] on button "Search" at bounding box center [354, 502] width 59 height 26
click at [360, 179] on span "Gogogoy" at bounding box center [362, 180] width 50 height 13
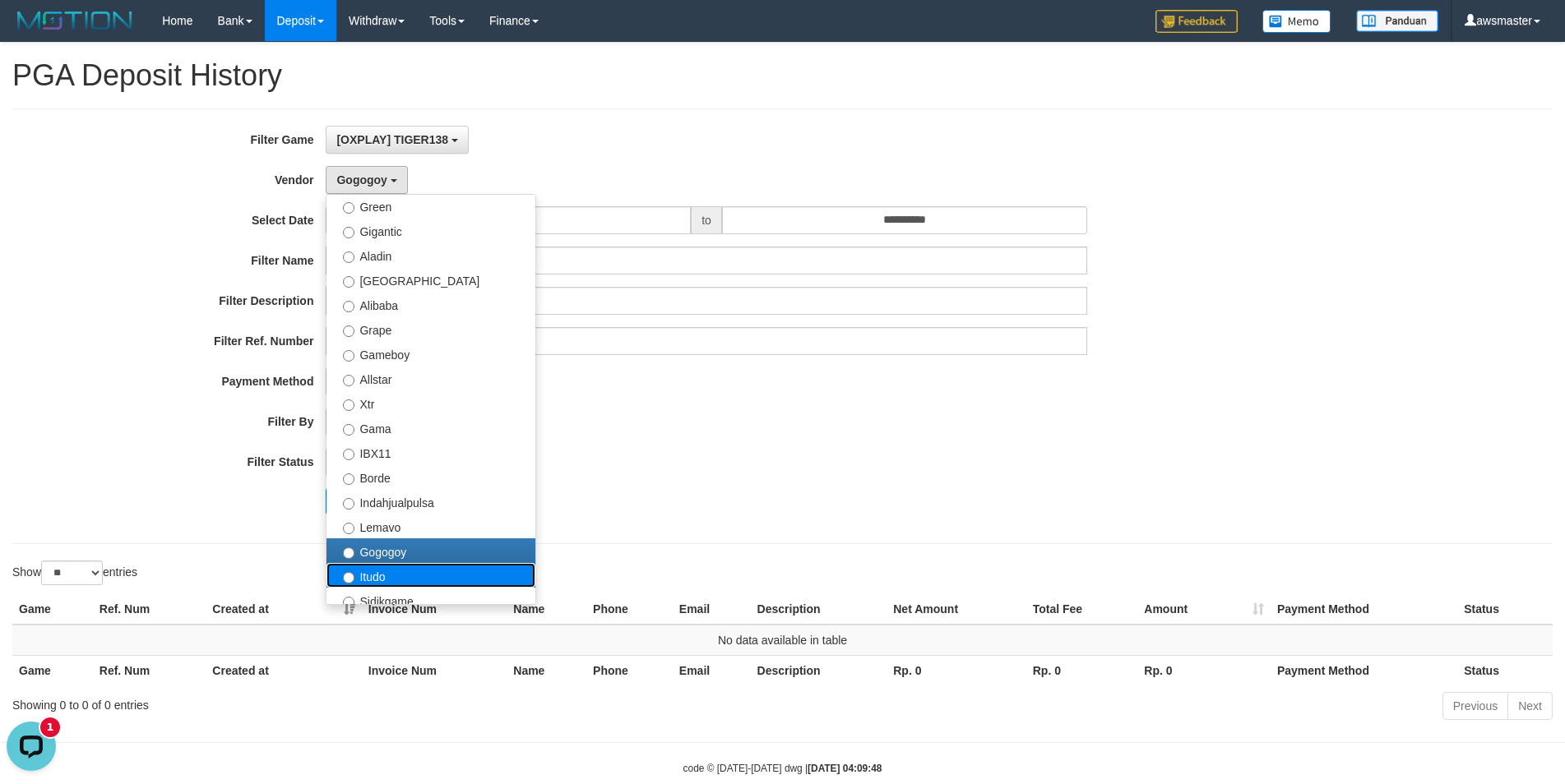
click at [379, 580] on label "Itudo" at bounding box center [431, 575] width 209 height 24
select select "**********"
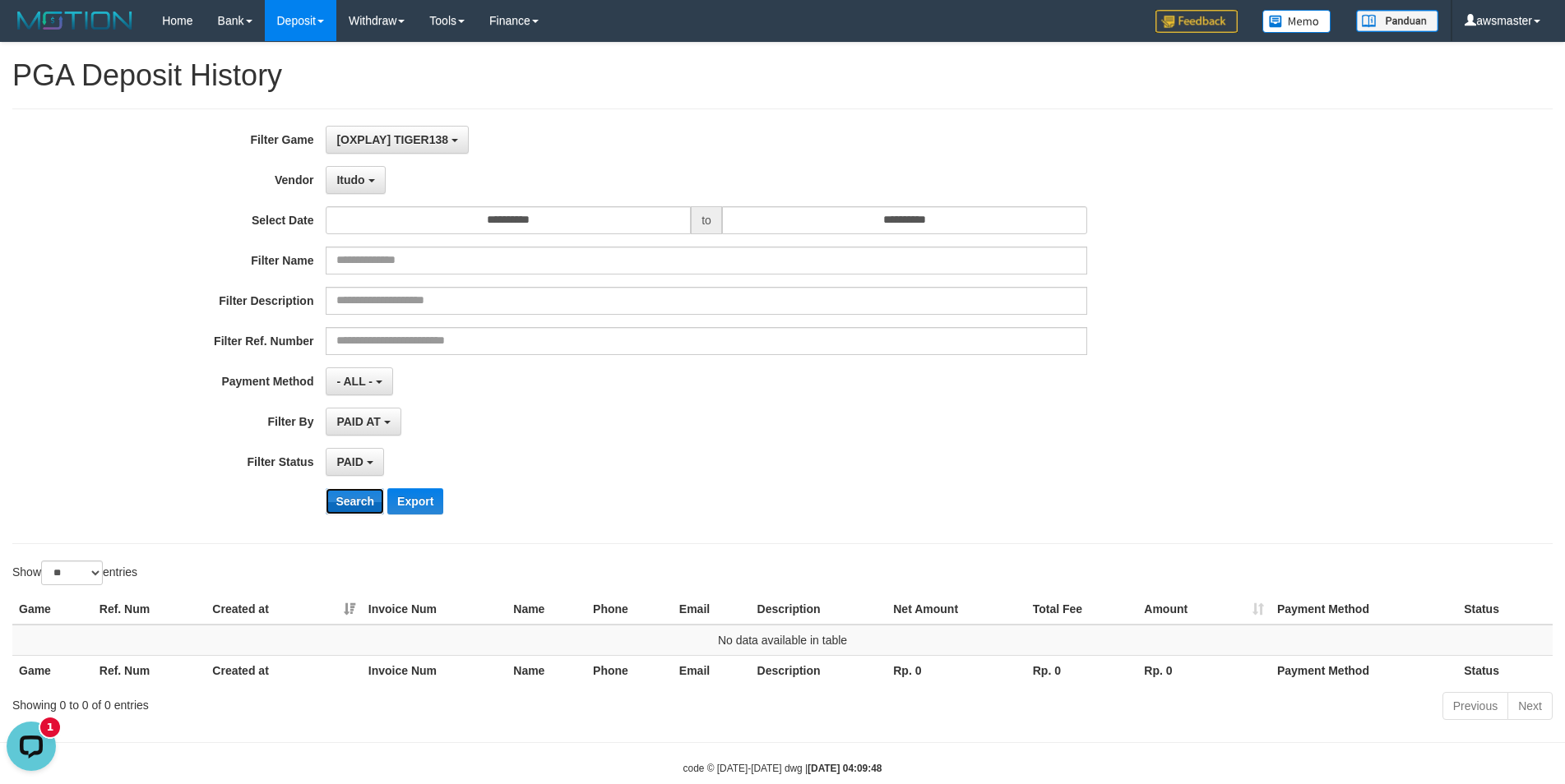
click at [344, 502] on button "Search" at bounding box center [354, 502] width 59 height 26
click at [359, 191] on button "Itudo" at bounding box center [354, 180] width 59 height 28
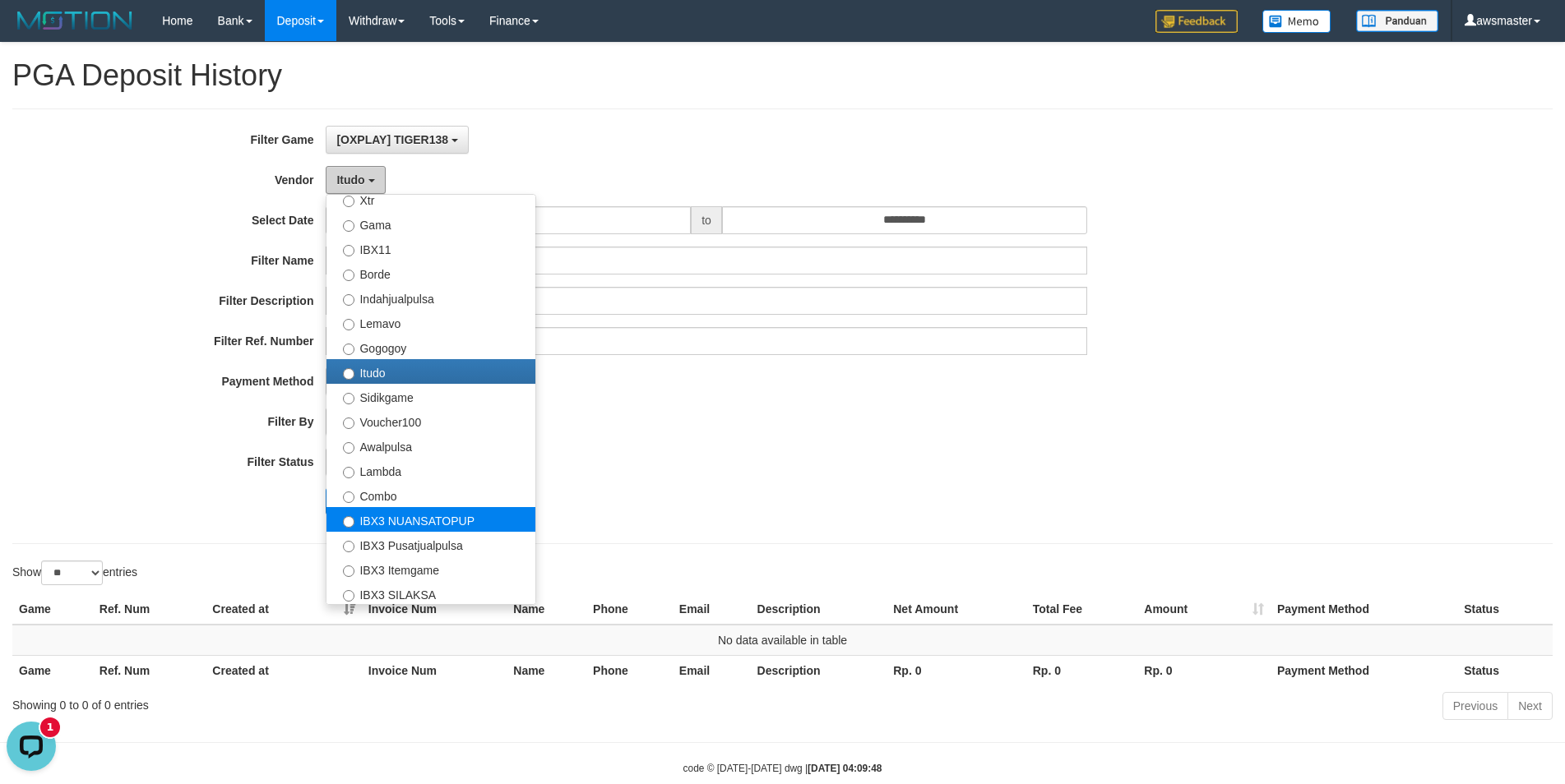
scroll to position [420, 0]
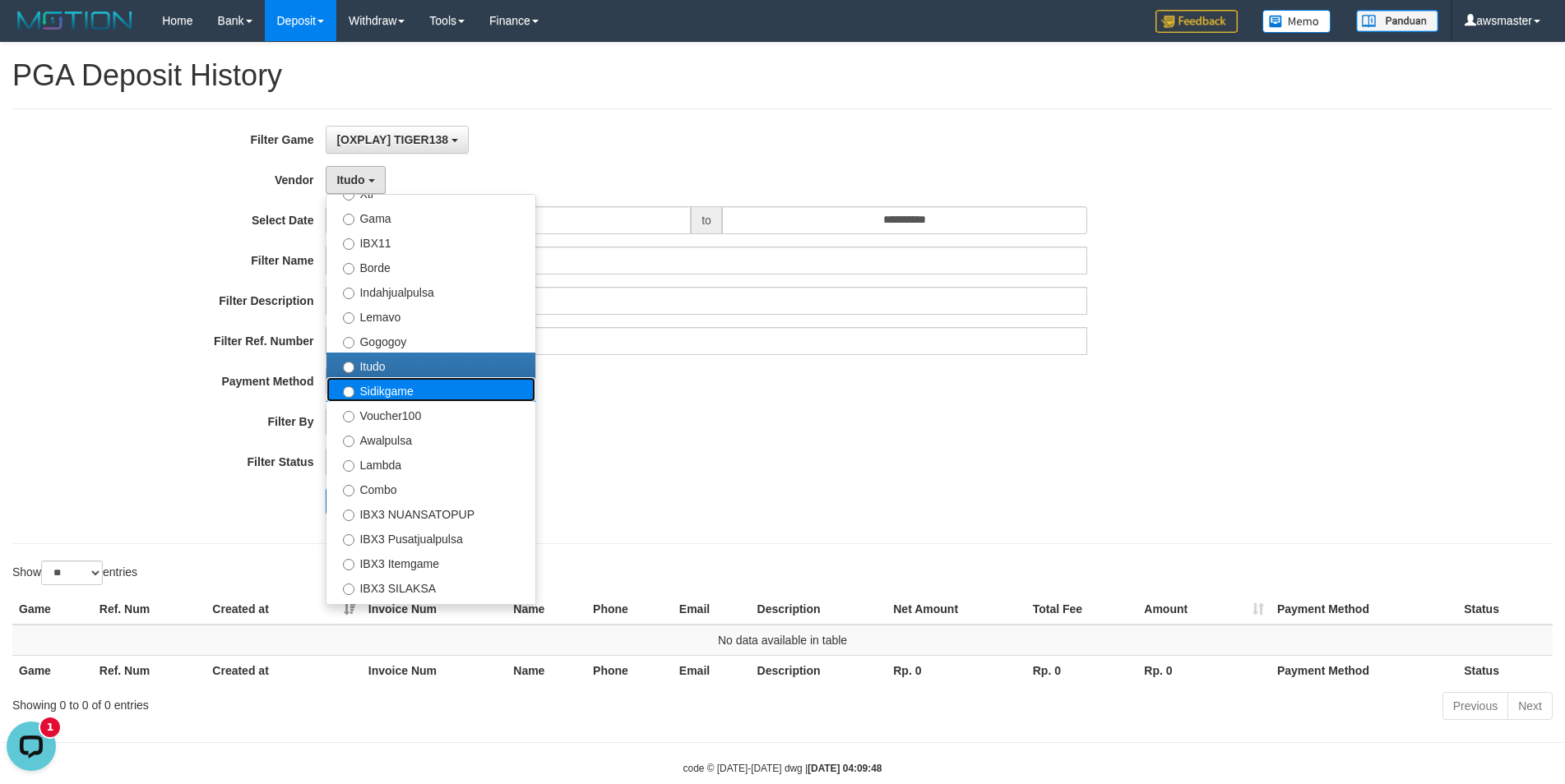
click at [391, 392] on label "Sidikgame" at bounding box center [431, 390] width 209 height 24
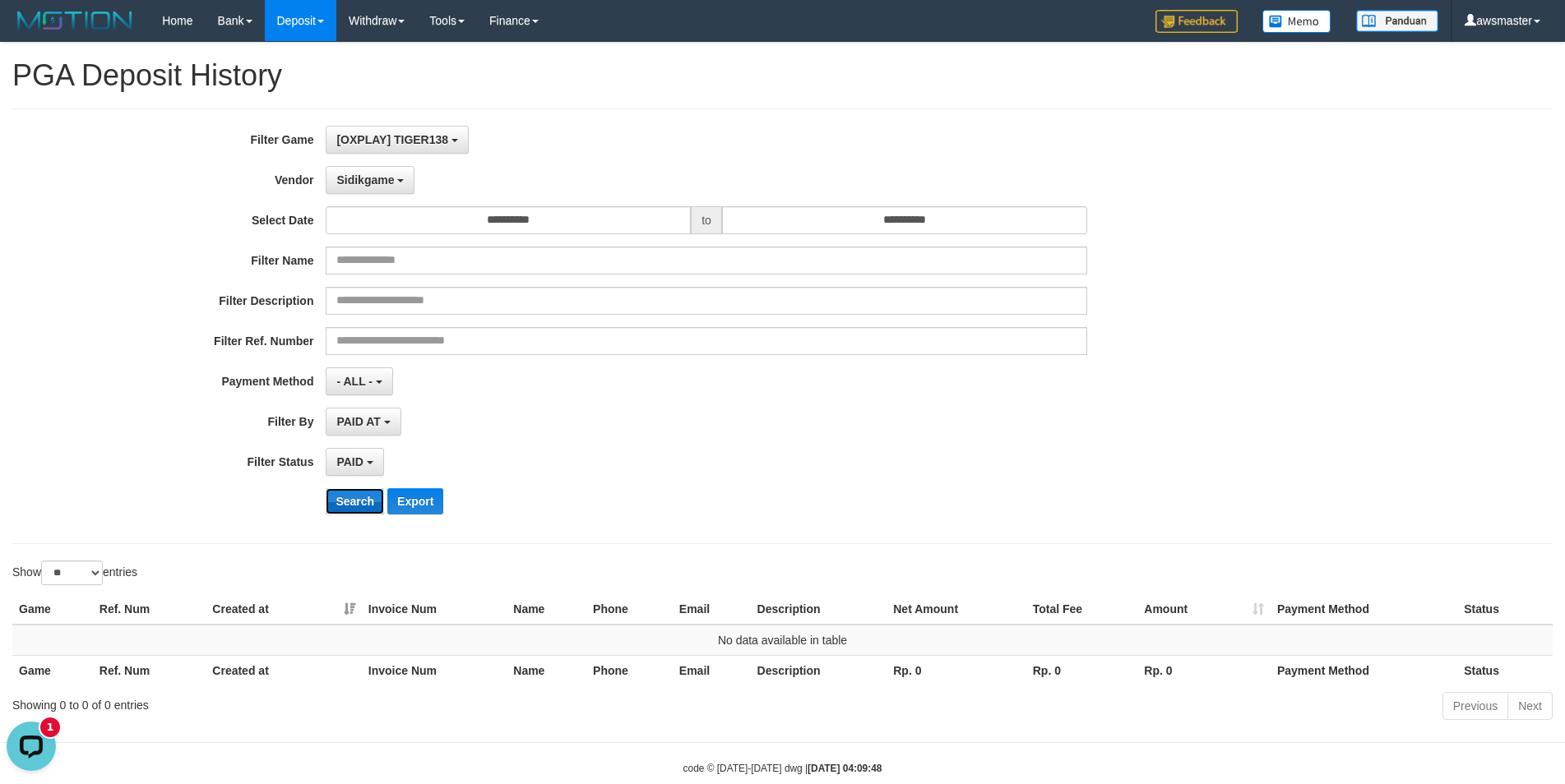
click at [360, 508] on button "Search" at bounding box center [354, 502] width 59 height 26
click at [375, 168] on button "Sidikgame" at bounding box center [369, 180] width 89 height 28
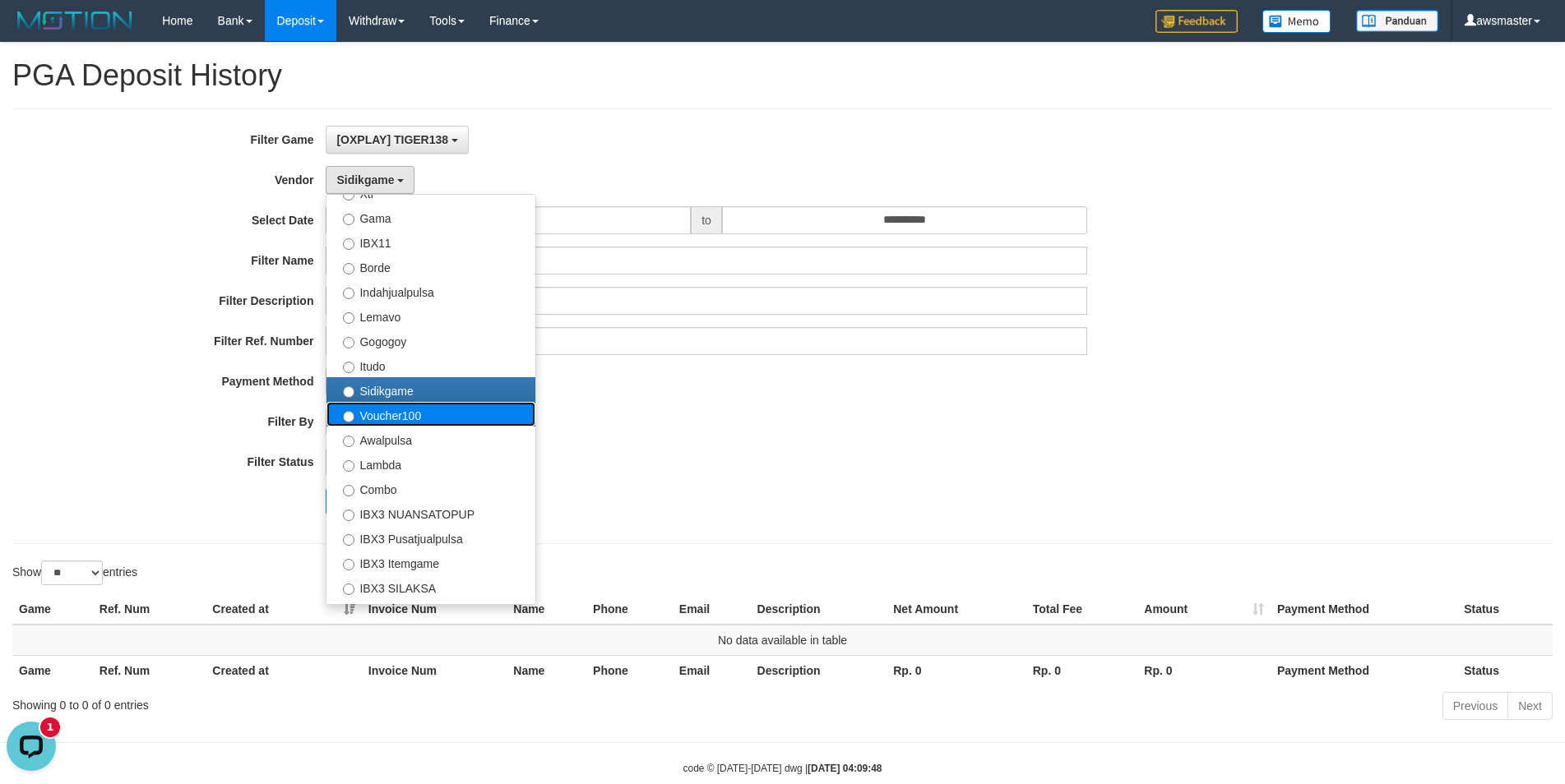
click at [382, 420] on label "Voucher100" at bounding box center [431, 414] width 209 height 24
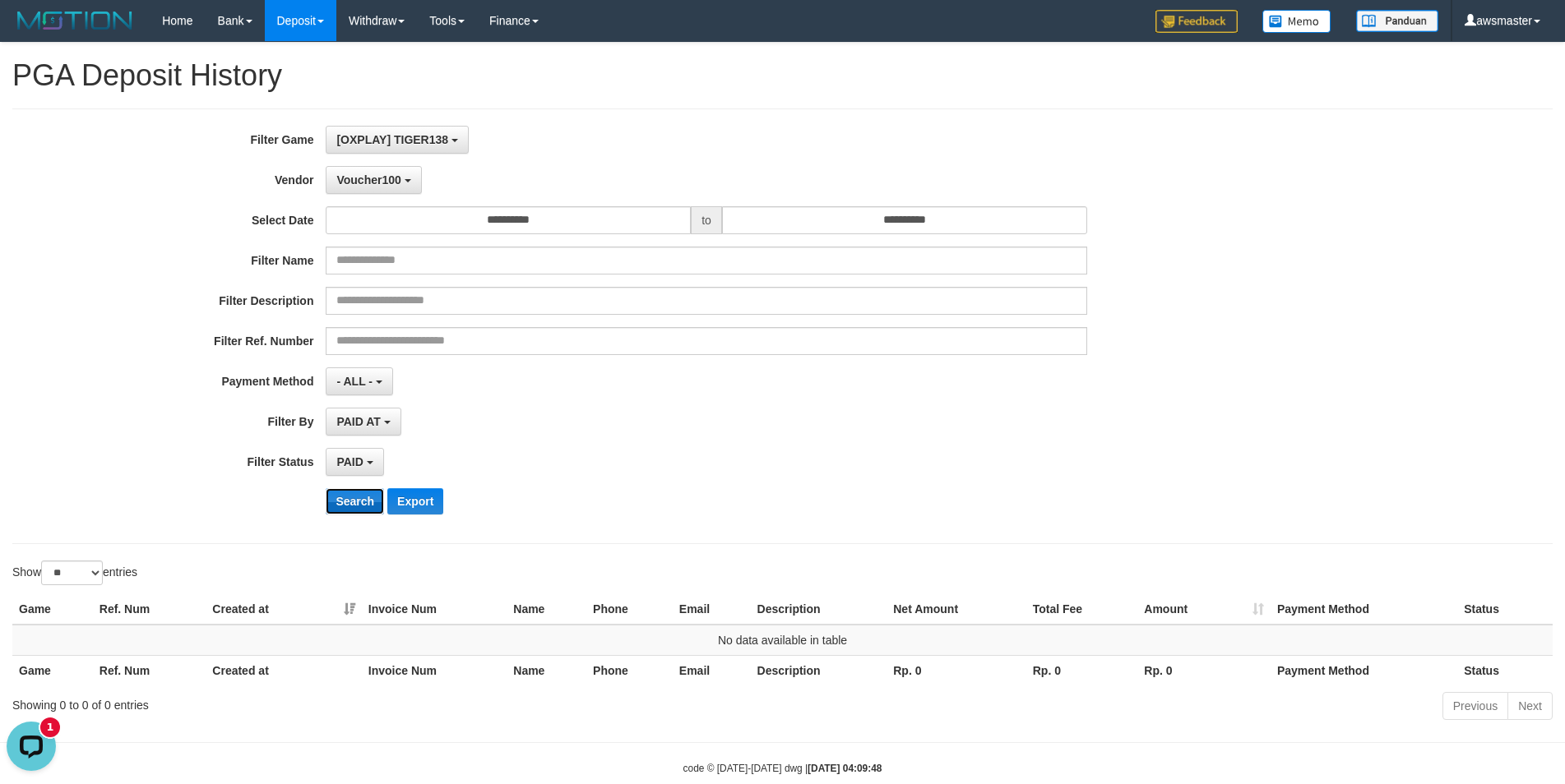
click at [346, 495] on button "Search" at bounding box center [354, 502] width 59 height 26
click at [380, 193] on button "Voucher100" at bounding box center [373, 180] width 95 height 28
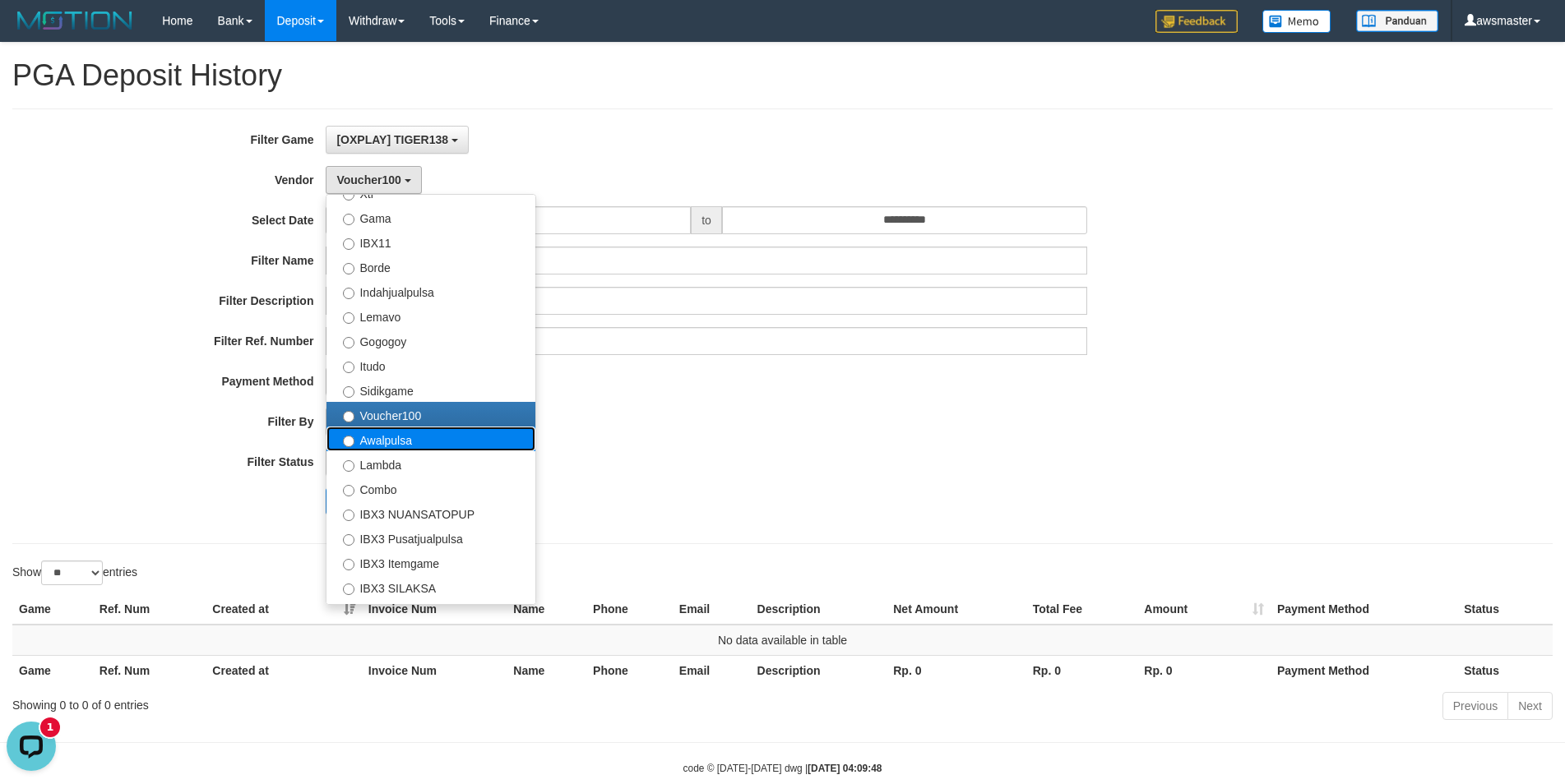
click at [393, 442] on label "Awalpulsa" at bounding box center [431, 439] width 209 height 24
select select "**********"
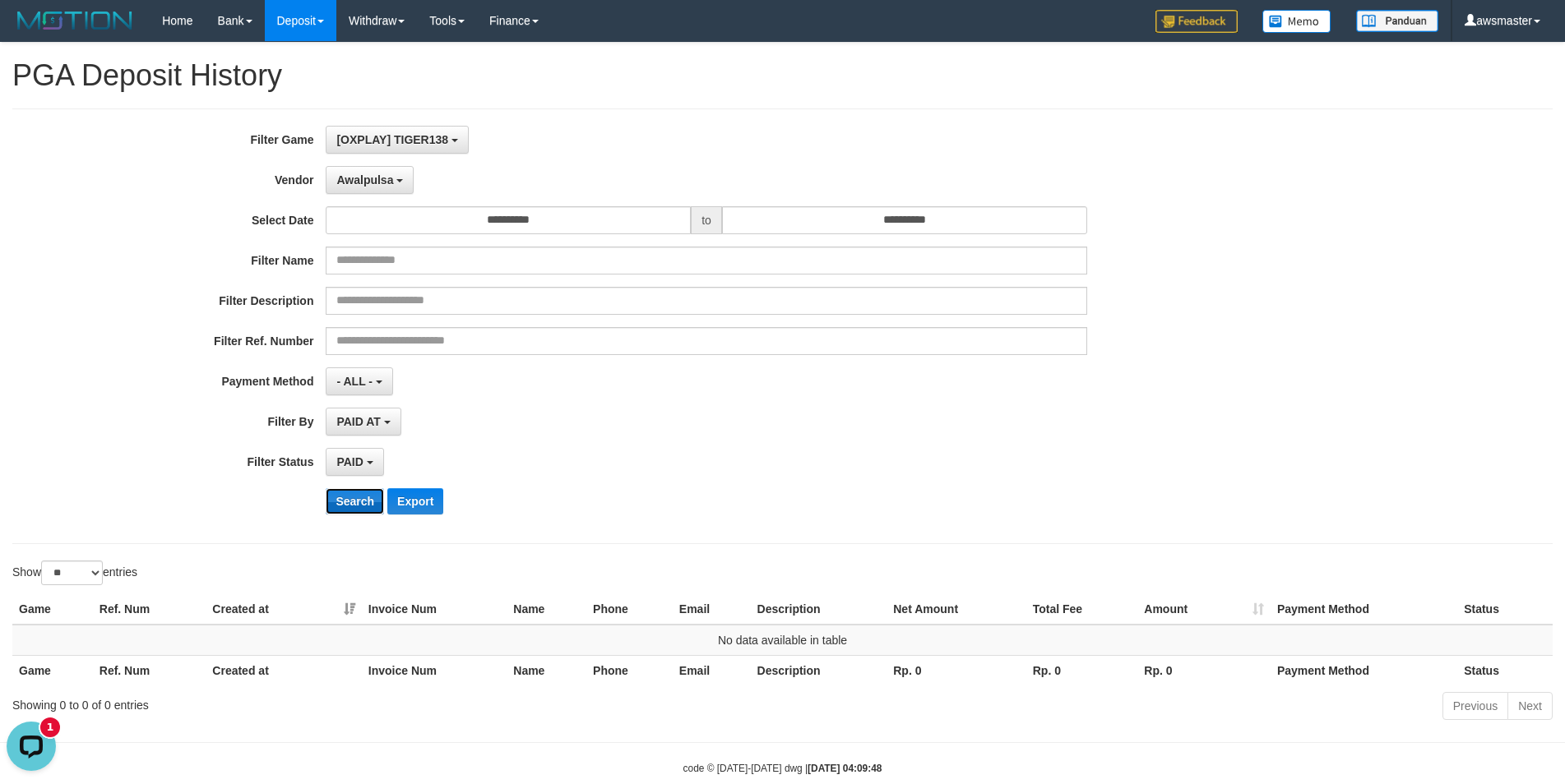
click at [353, 502] on button "Search" at bounding box center [354, 502] width 59 height 26
click at [389, 179] on span "Awalpulsa" at bounding box center [365, 180] width 57 height 13
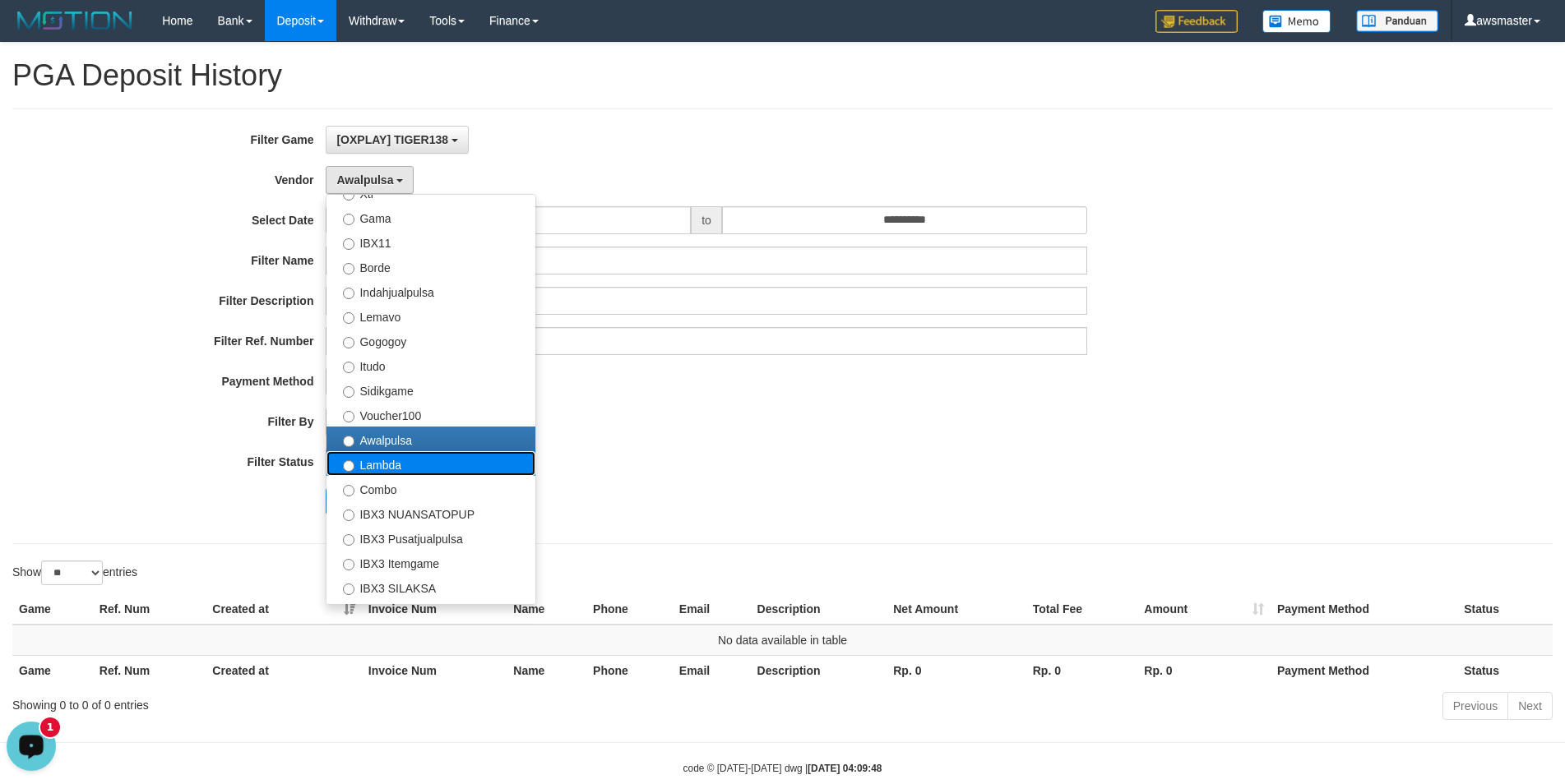
click at [383, 466] on label "Lambda" at bounding box center [431, 463] width 209 height 24
select select "**********"
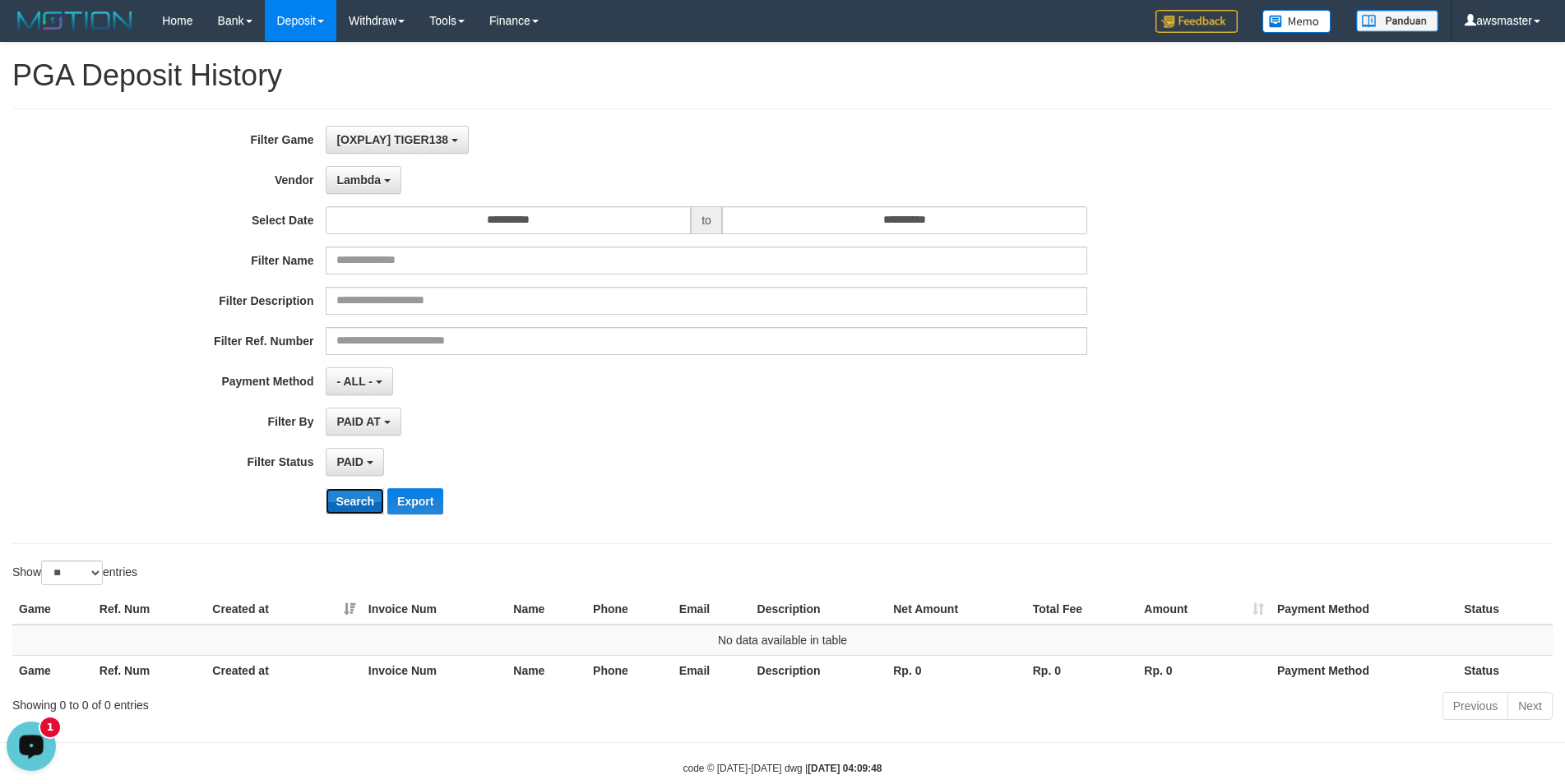
click at [339, 501] on button "Search" at bounding box center [354, 502] width 59 height 26
click at [385, 186] on button "Lambda" at bounding box center [363, 180] width 76 height 28
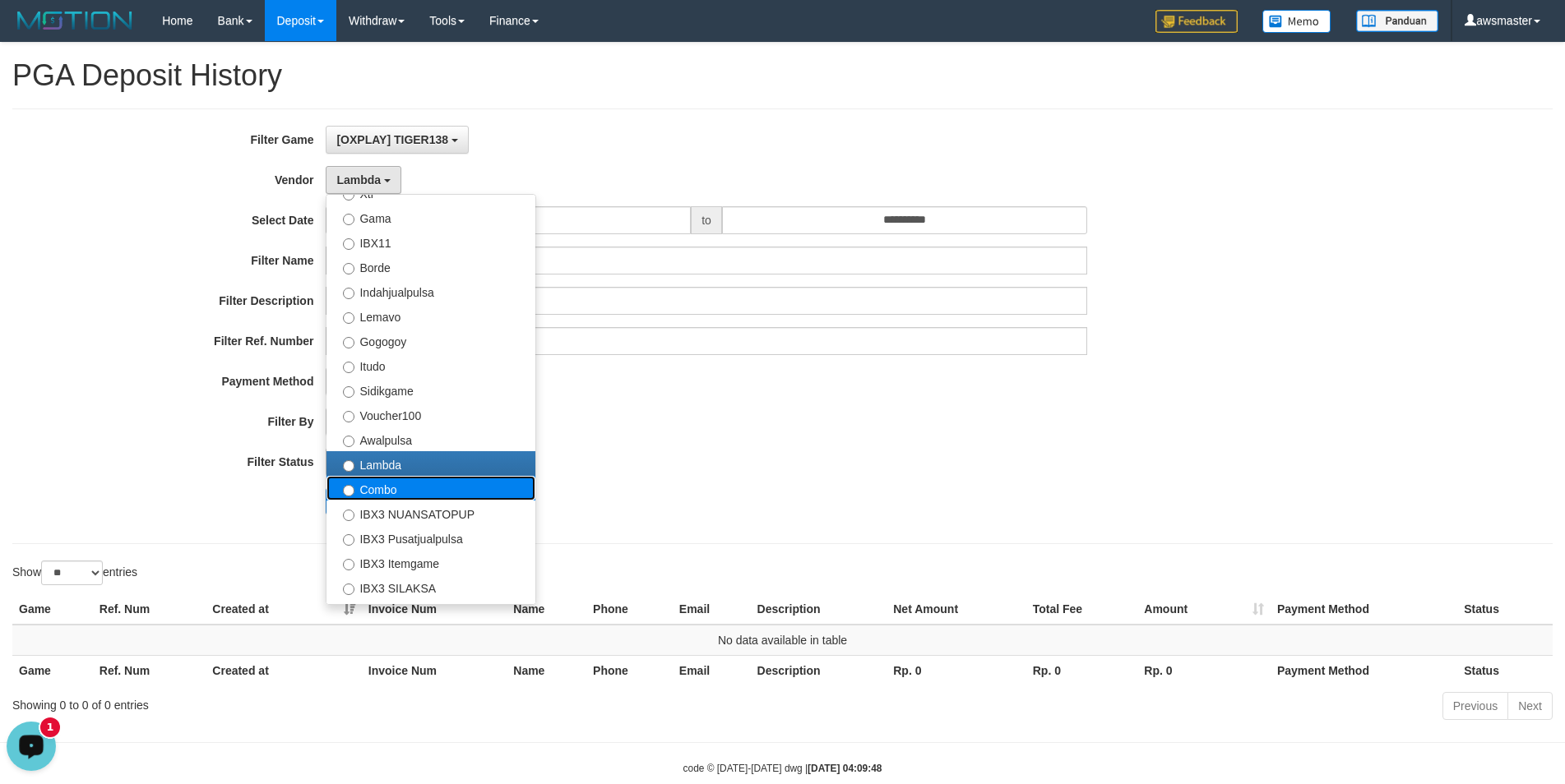
click at [361, 484] on label "Combo" at bounding box center [431, 488] width 209 height 24
select select "**********"
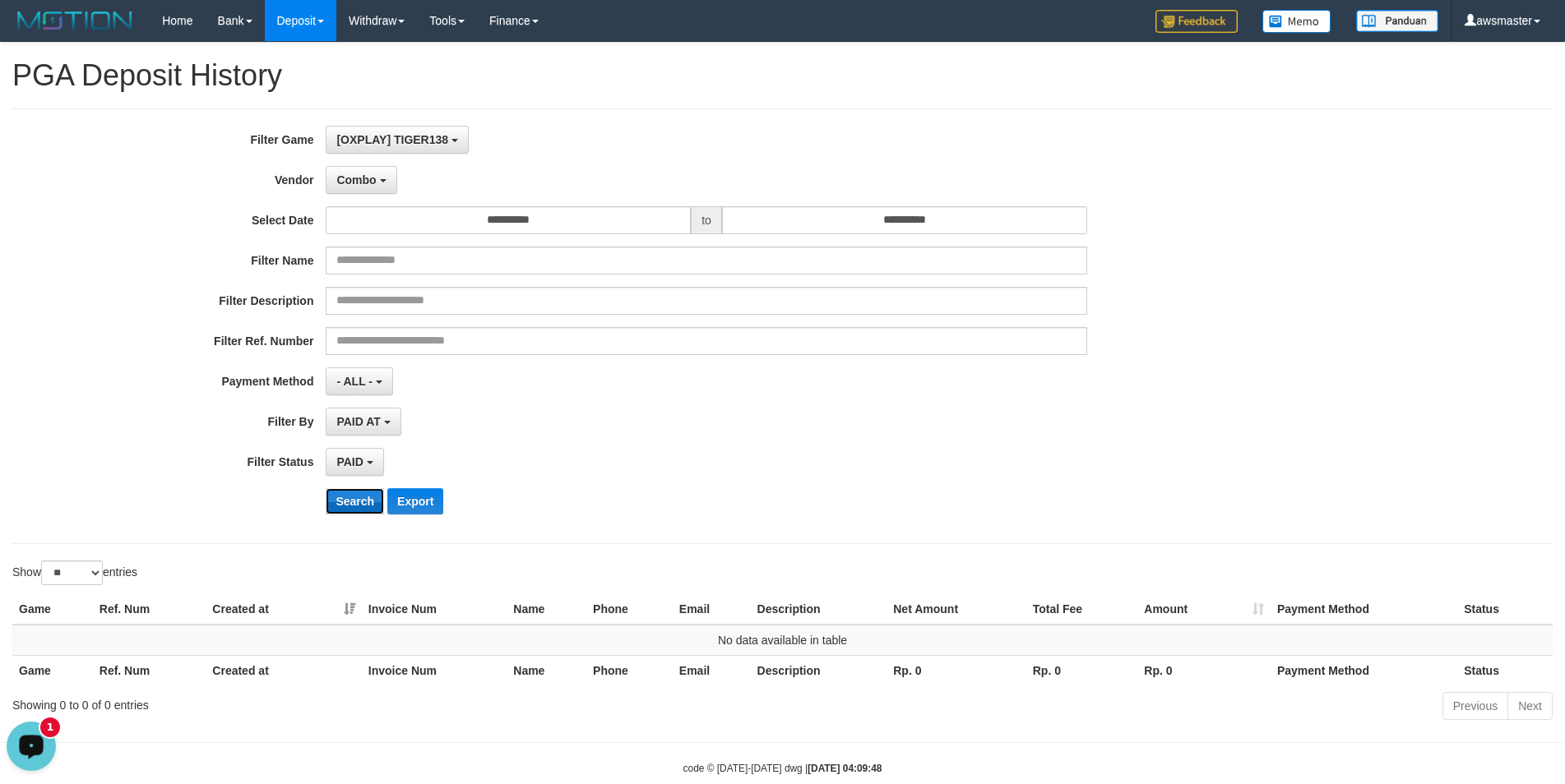
click at [346, 506] on button "Search" at bounding box center [354, 502] width 59 height 26
click at [367, 179] on span "Combo" at bounding box center [356, 180] width 39 height 13
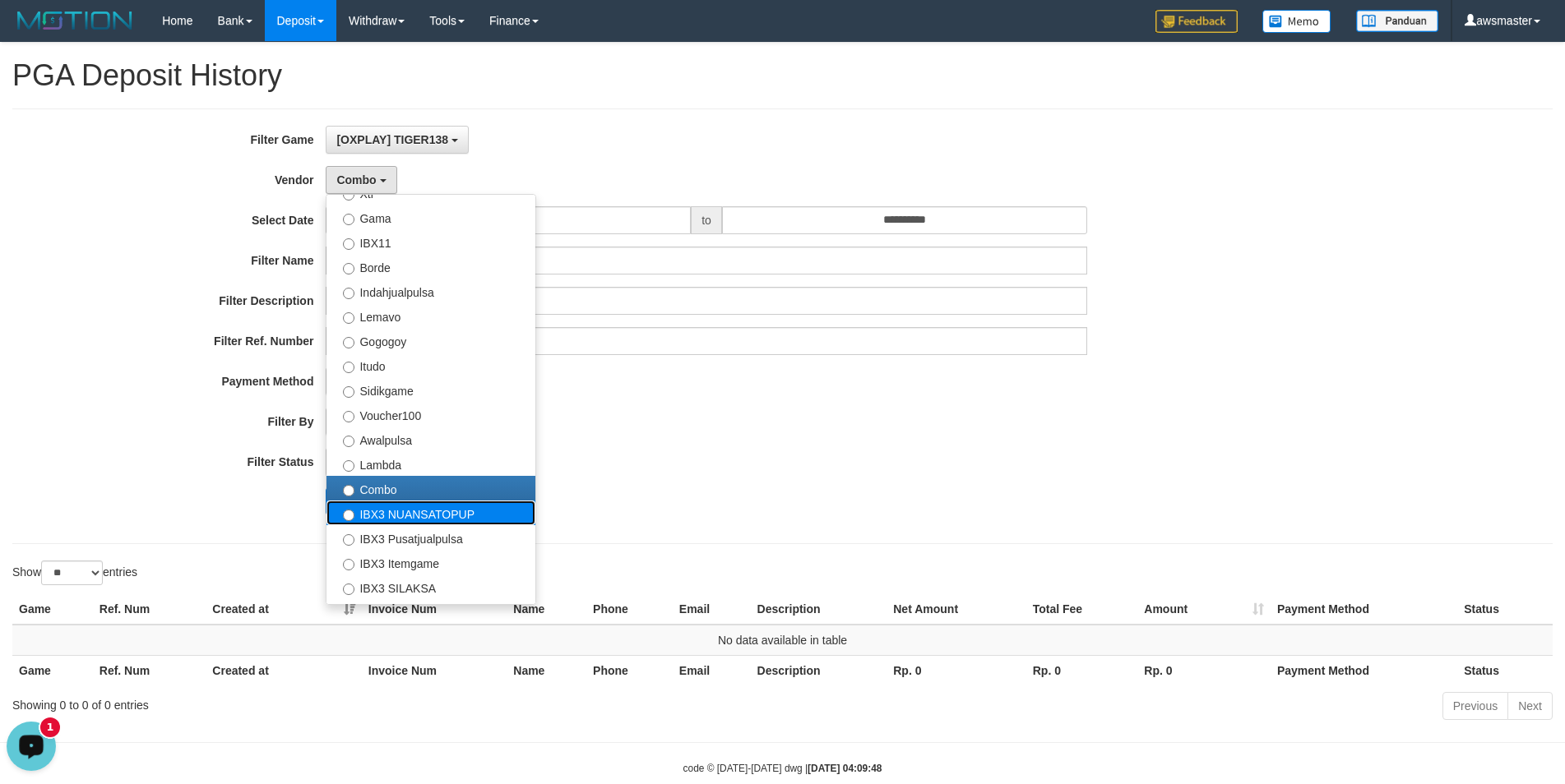
click at [389, 511] on label "IBX3 NUANSATOPUP" at bounding box center [431, 513] width 209 height 24
select select "**********"
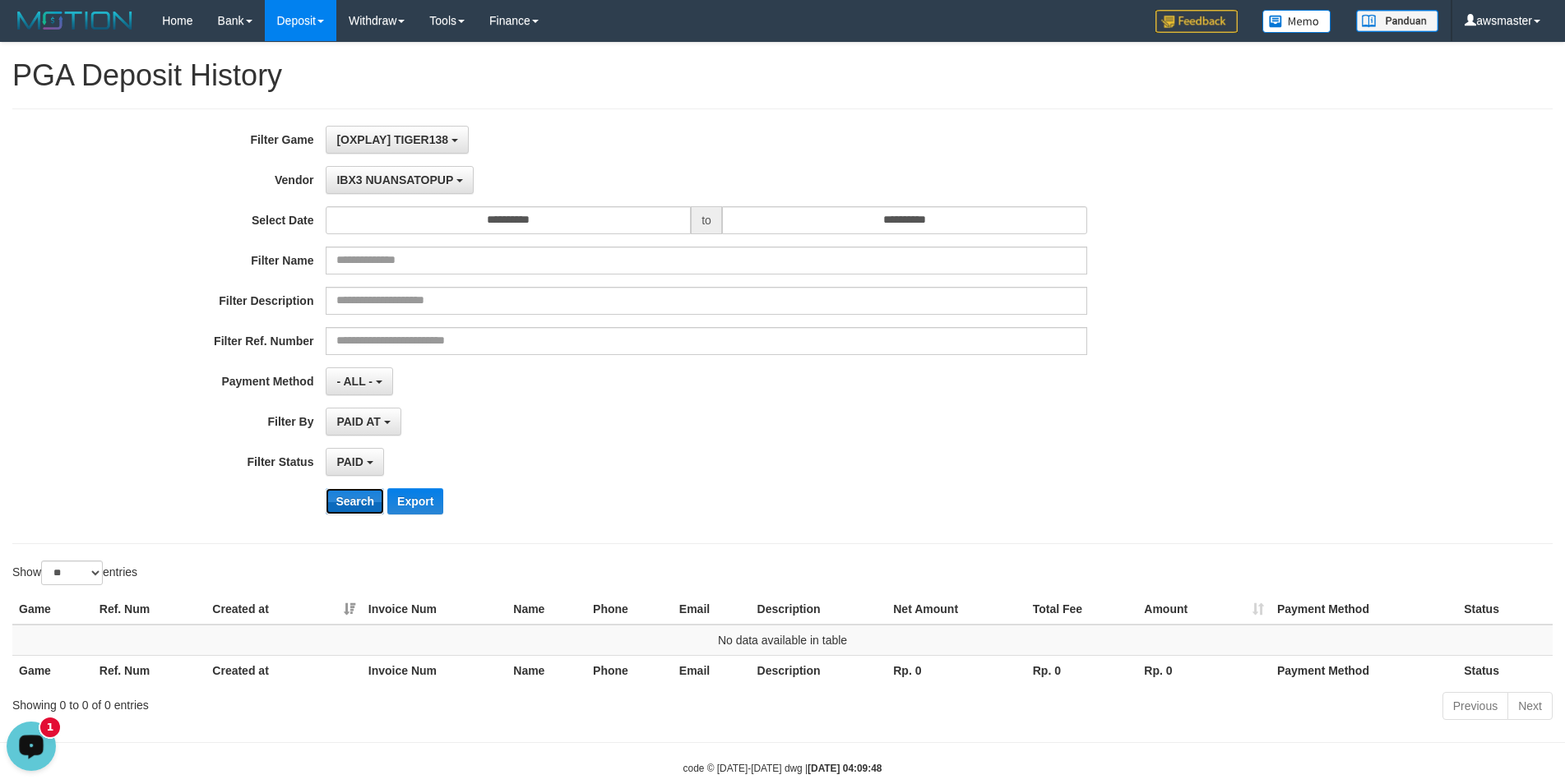
click at [354, 501] on button "Search" at bounding box center [354, 502] width 59 height 26
click at [380, 180] on span "IBX3 NUANSATOPUP" at bounding box center [395, 180] width 117 height 13
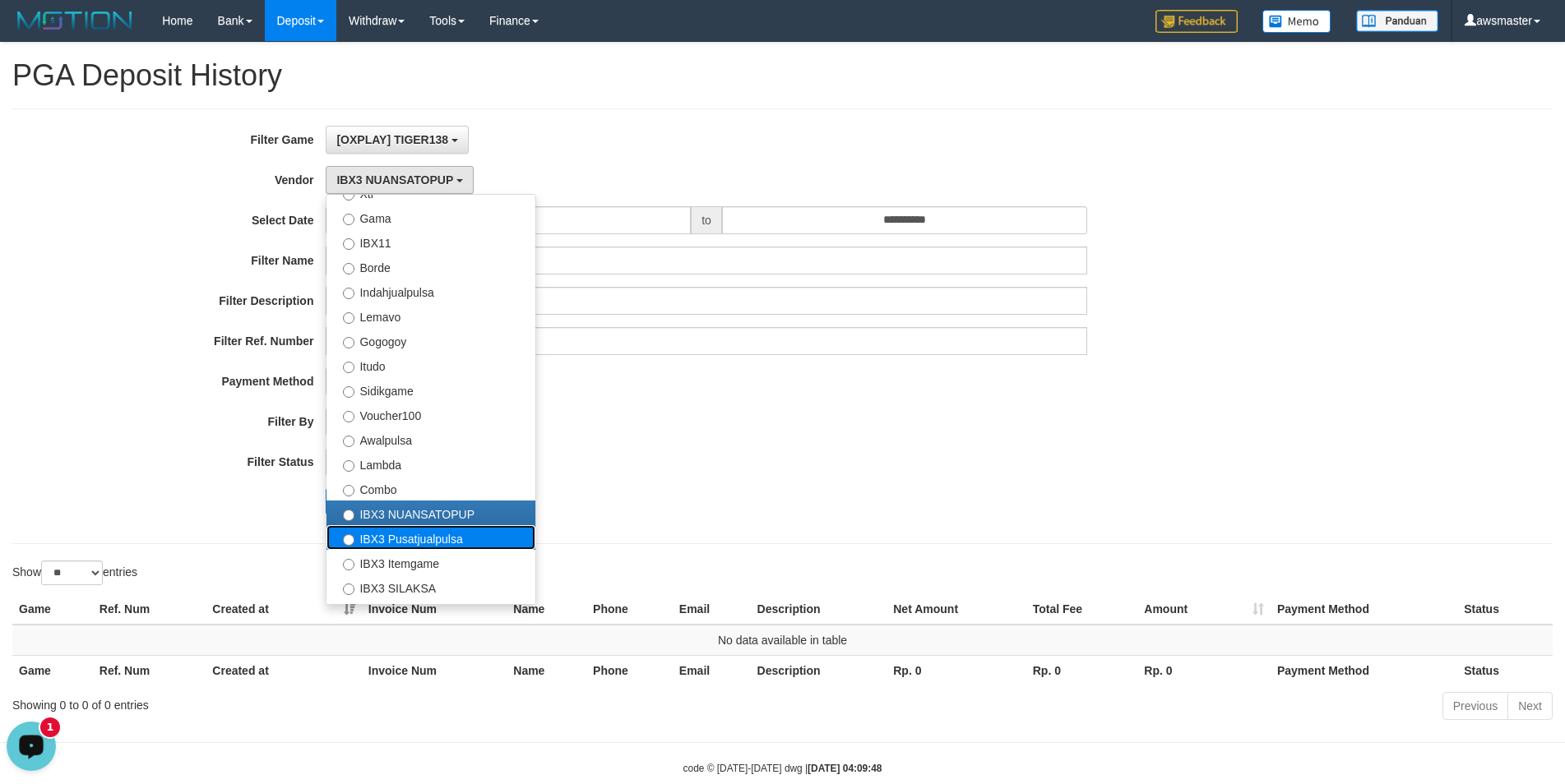
click at [405, 543] on label "IBX3 Pusatjualpulsa" at bounding box center [431, 537] width 209 height 24
select select "**********"
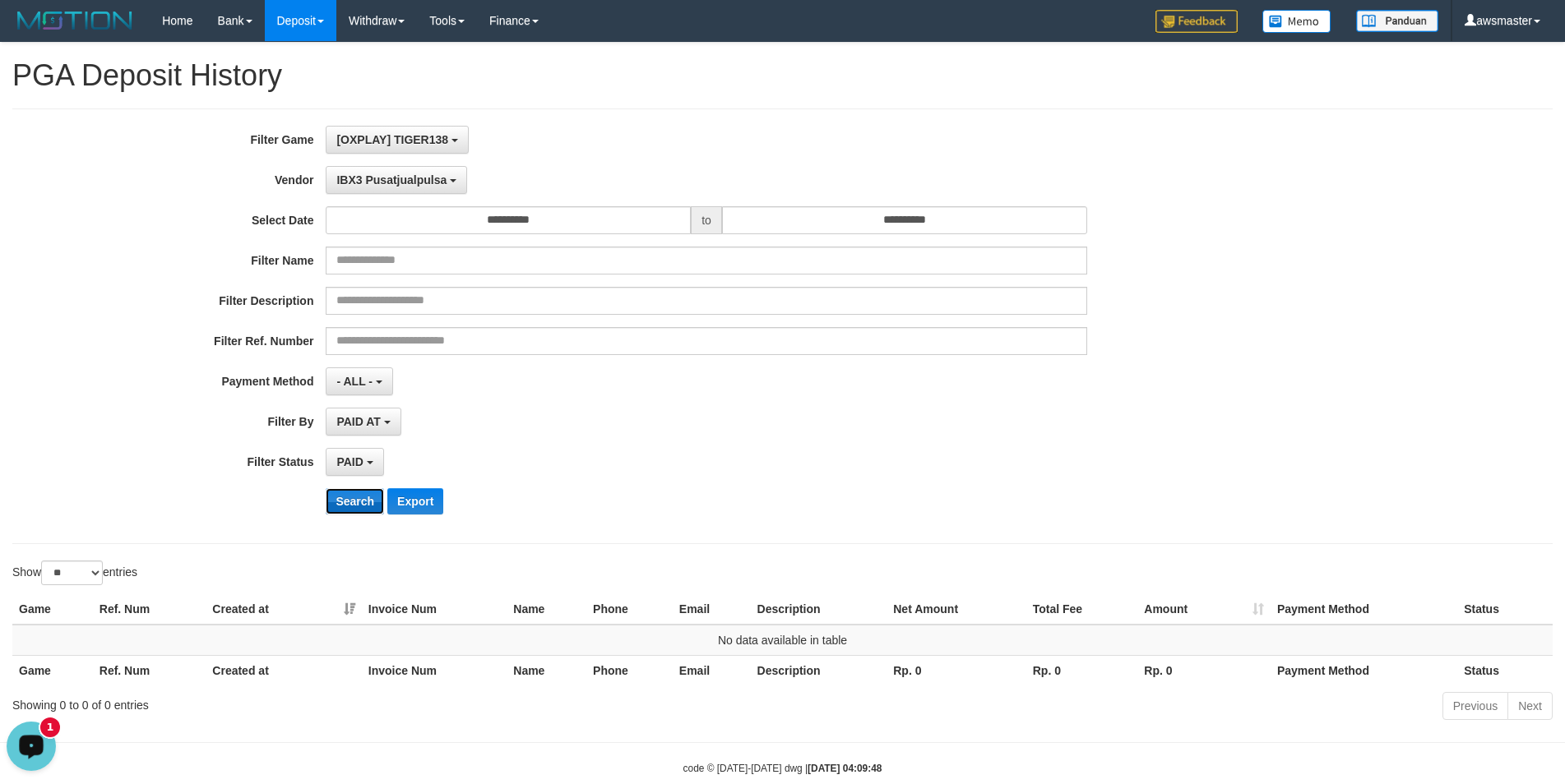
click at [340, 498] on button "Search" at bounding box center [354, 502] width 59 height 26
click at [401, 191] on button "IBX3 Pusatjualpulsa" at bounding box center [396, 180] width 142 height 28
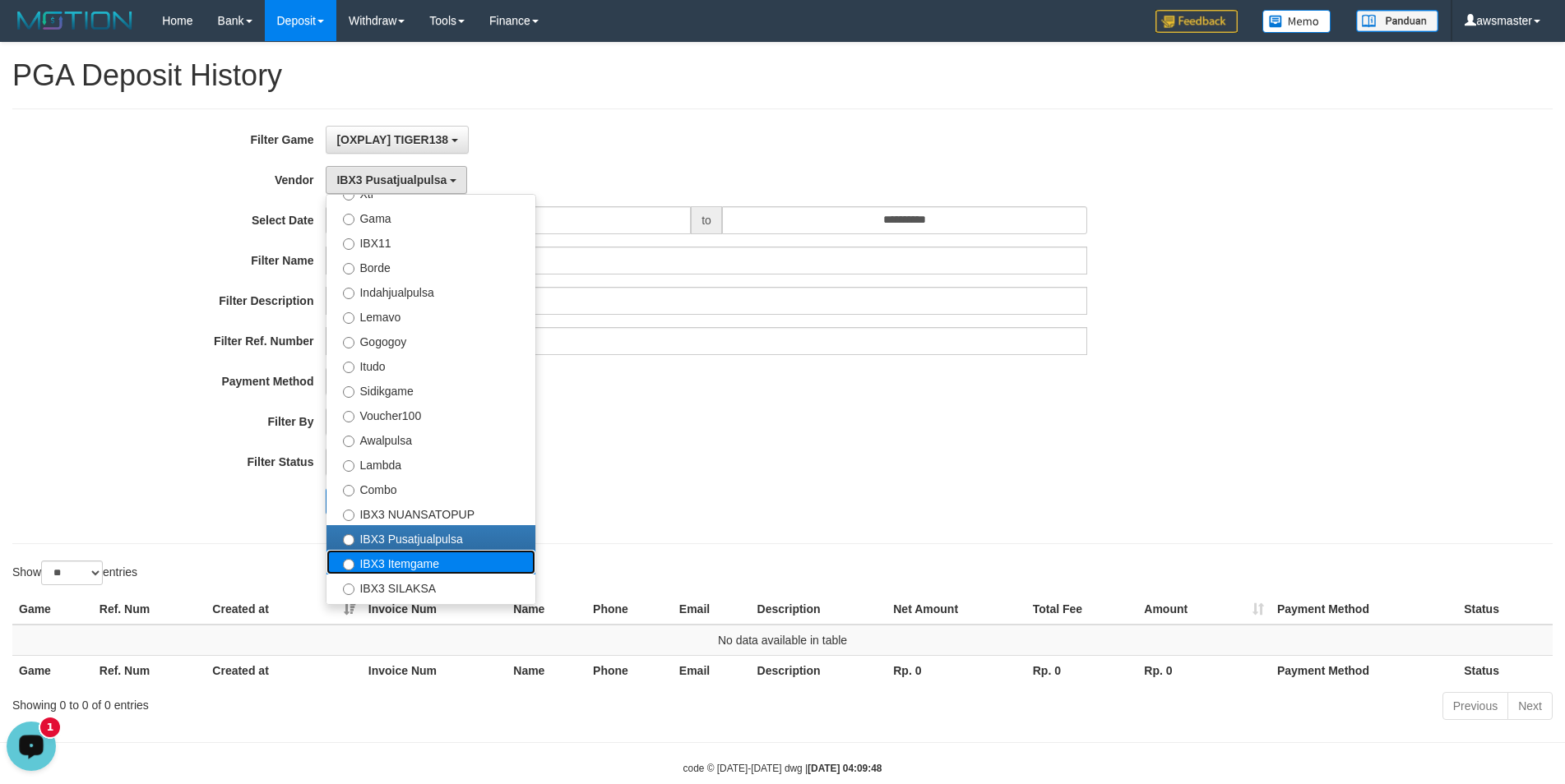
click at [395, 559] on label "IBX3 Itemgame" at bounding box center [431, 562] width 209 height 24
select select "**********"
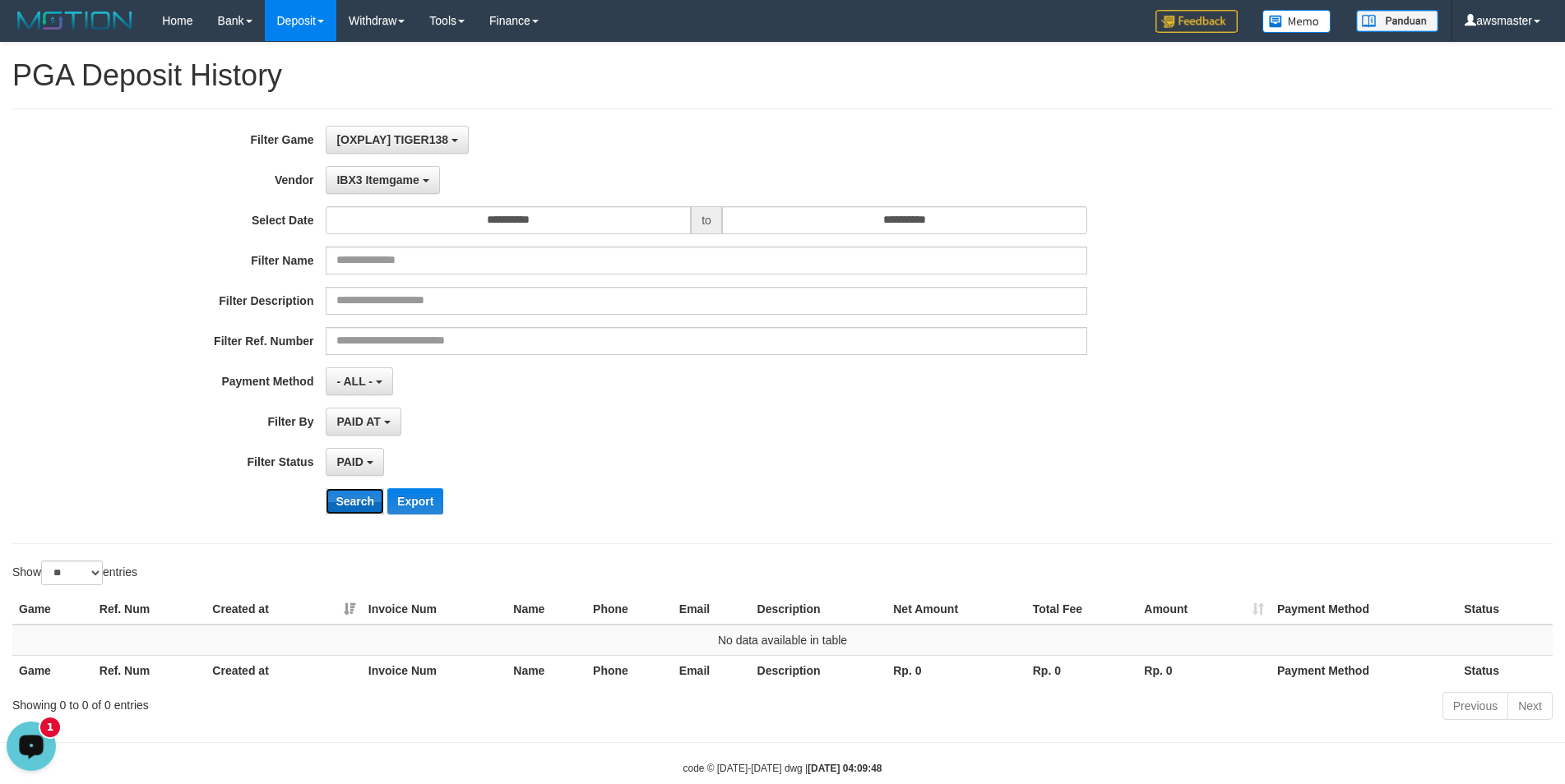
click at [339, 507] on button "Search" at bounding box center [354, 502] width 59 height 26
click at [402, 190] on button "IBX3 Itemgame" at bounding box center [382, 180] width 114 height 28
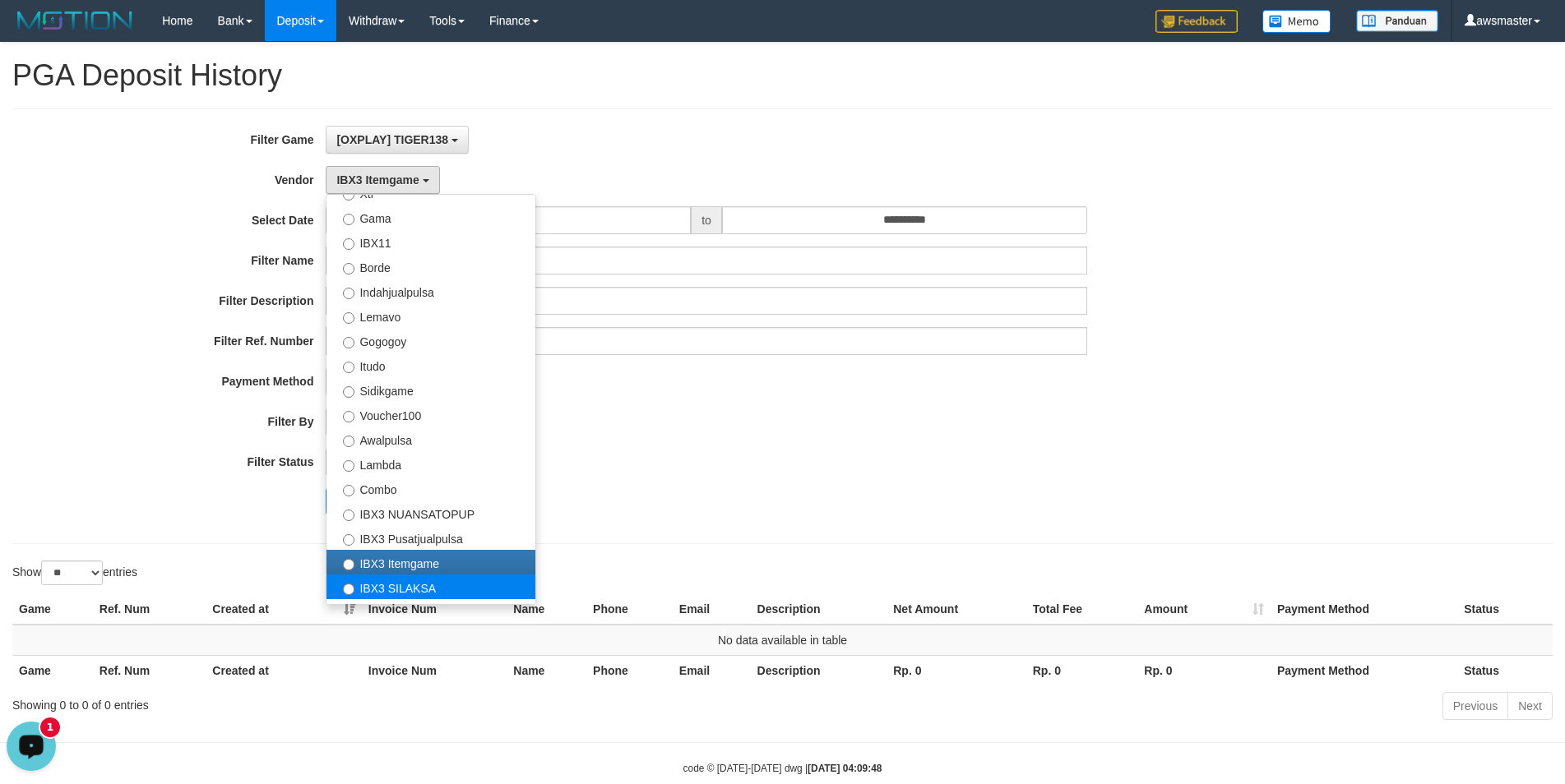
select select "**********"
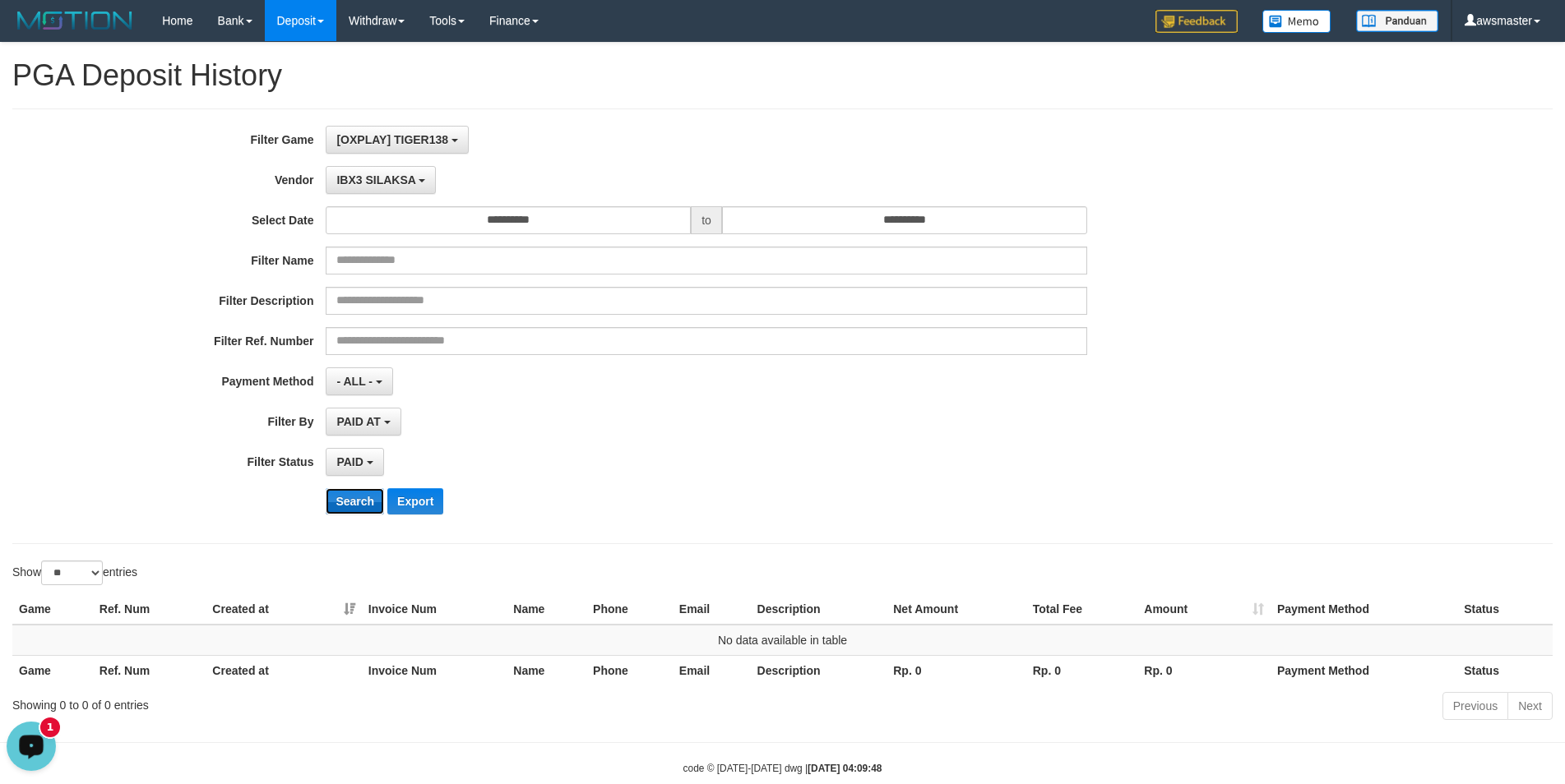
click at [350, 497] on button "Search" at bounding box center [354, 502] width 59 height 26
click at [388, 185] on span "IBX3 SILAKSA" at bounding box center [376, 180] width 79 height 13
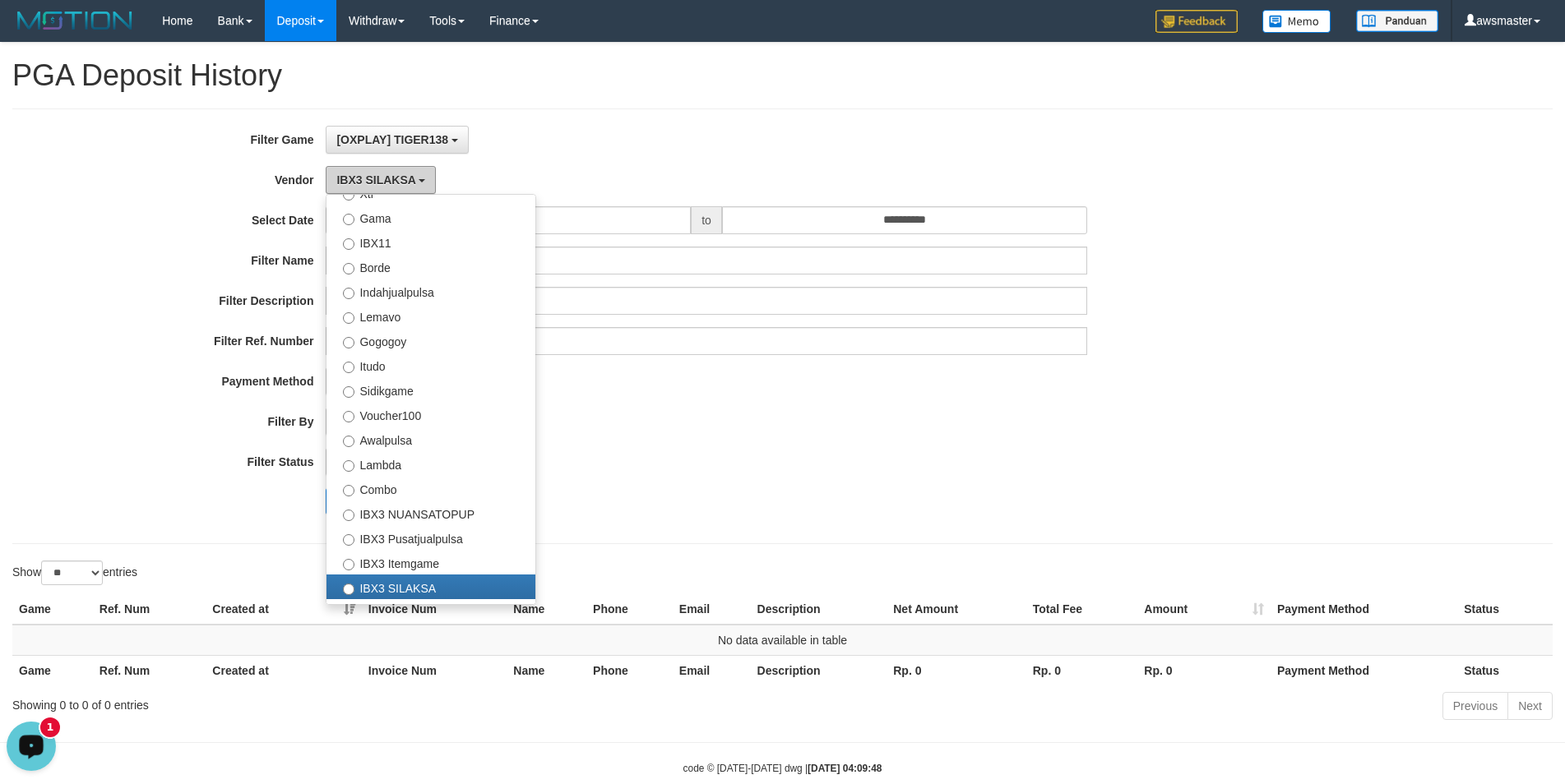
scroll to position [613, 0]
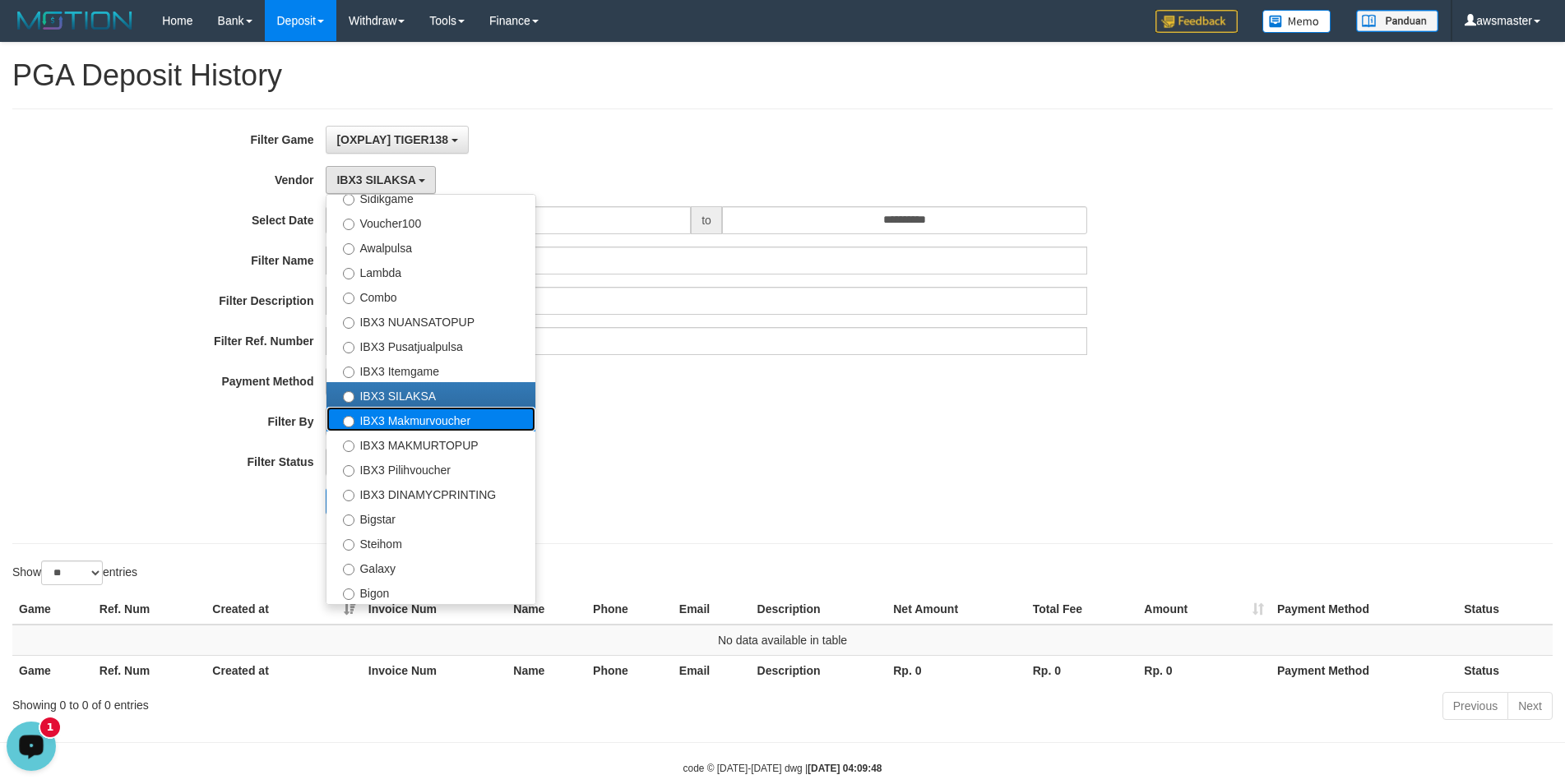
click at [422, 420] on label "IBX3 Makmurvoucher" at bounding box center [431, 419] width 209 height 24
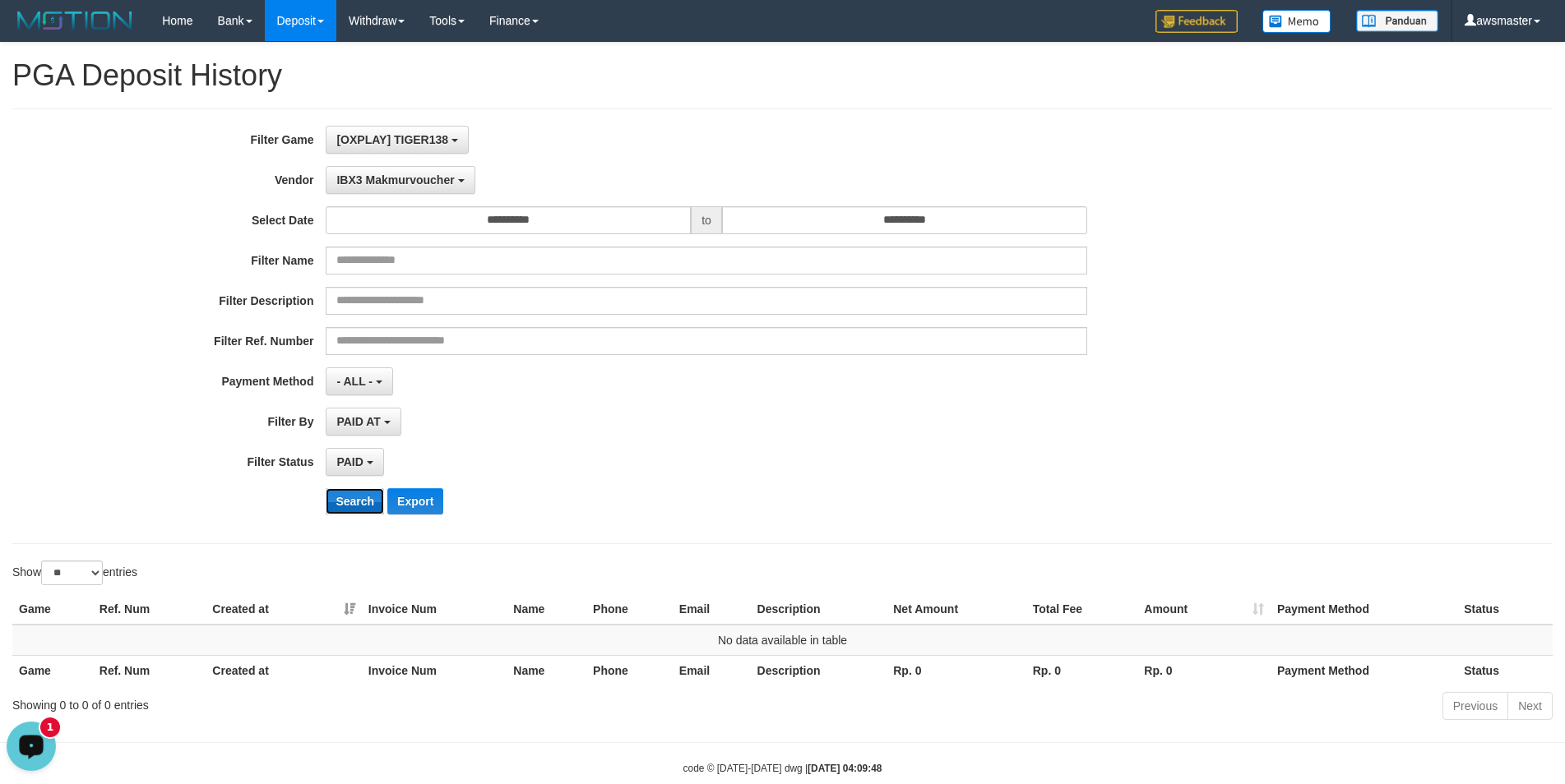
click at [356, 505] on button "Search" at bounding box center [354, 502] width 59 height 26
click at [394, 185] on span "IBX3 Makmurvoucher" at bounding box center [395, 180] width 118 height 13
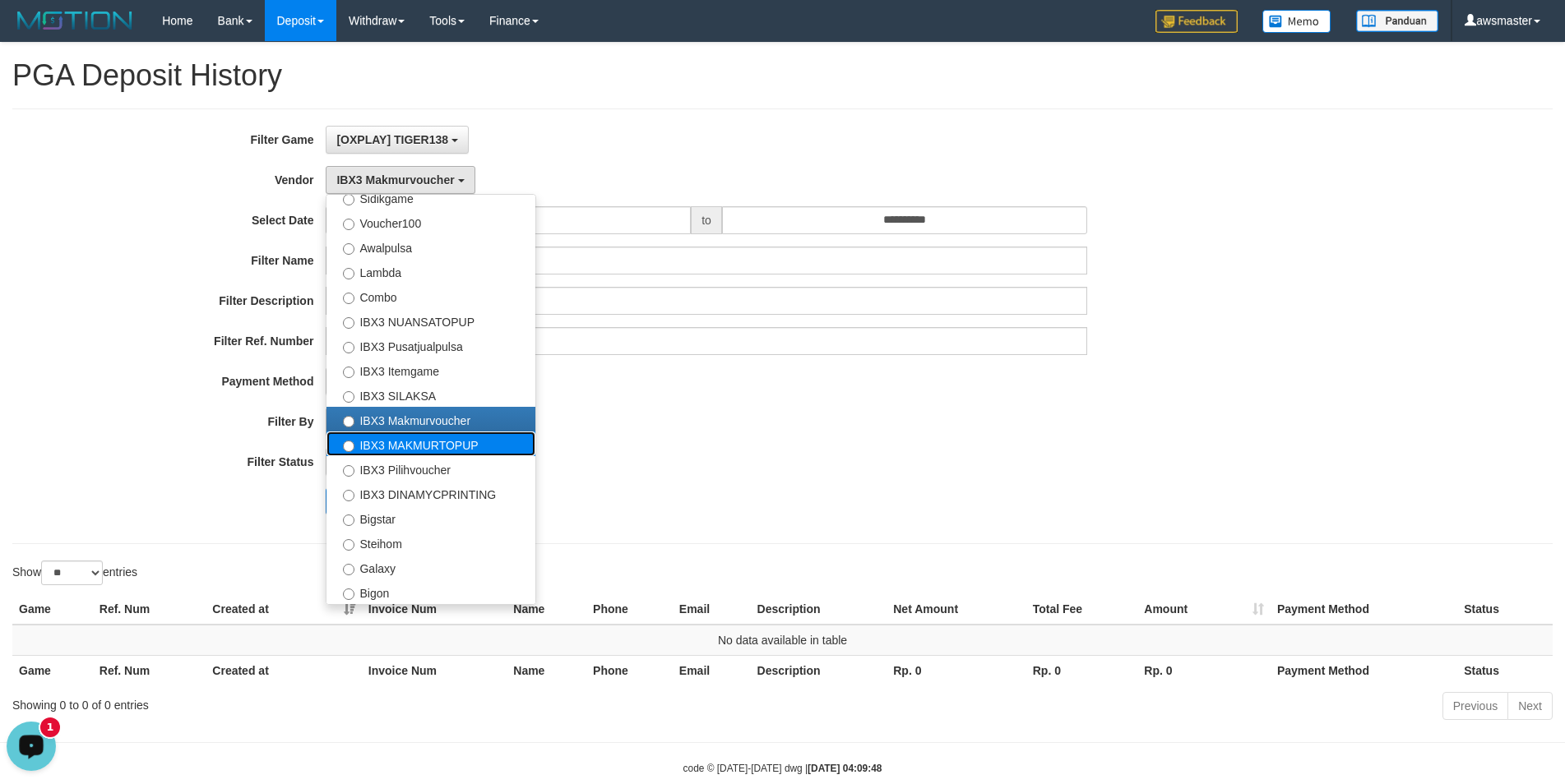
click at [393, 447] on label "IBX3 MAKMURTOPUP" at bounding box center [431, 444] width 209 height 24
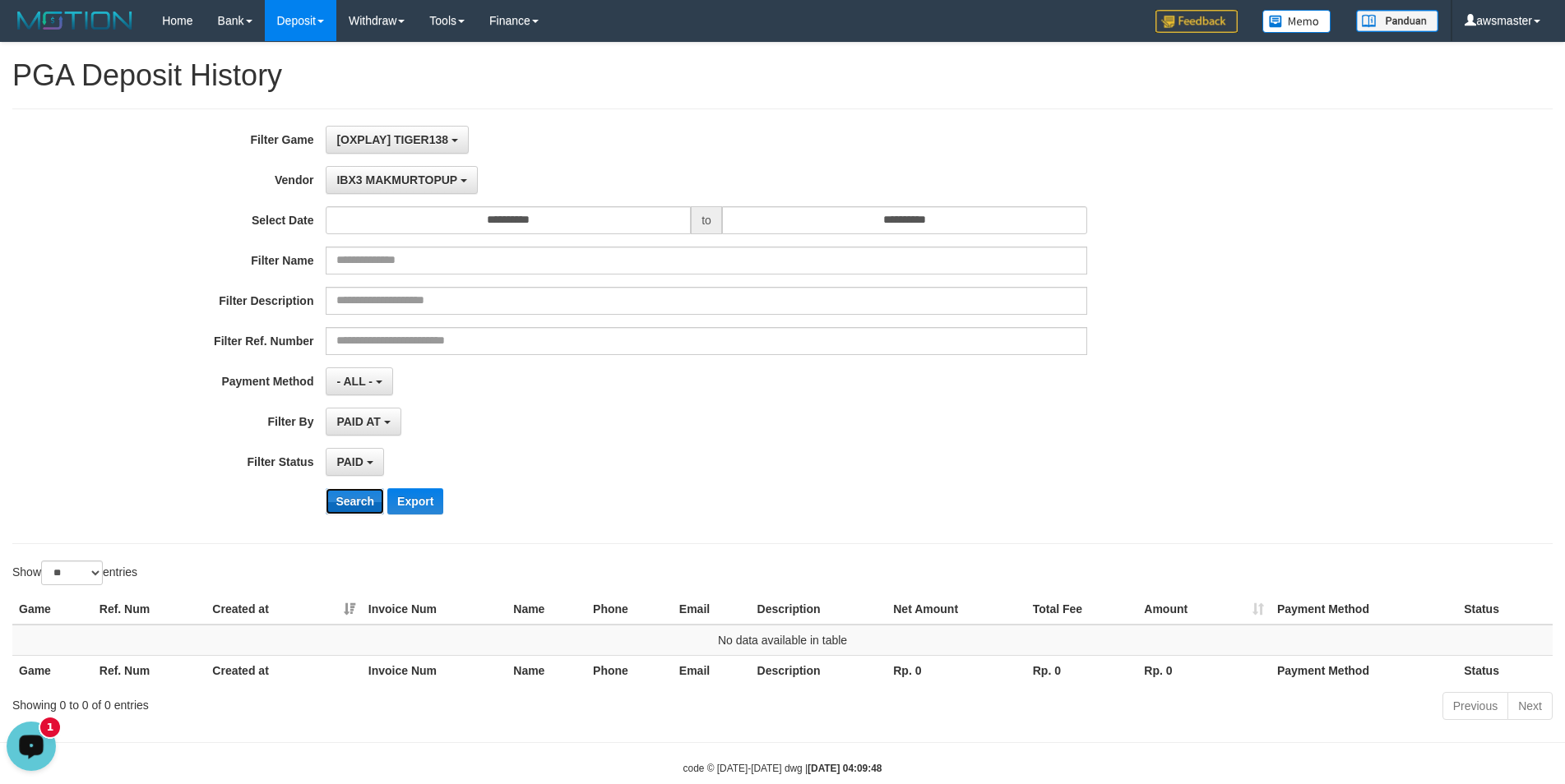
click at [344, 499] on button "Search" at bounding box center [354, 502] width 59 height 26
drag, startPoint x: 403, startPoint y: 187, endPoint x: 414, endPoint y: 198, distance: 15.6
click at [405, 188] on button "IBX3 MAKMURTOPUP" at bounding box center [401, 180] width 151 height 28
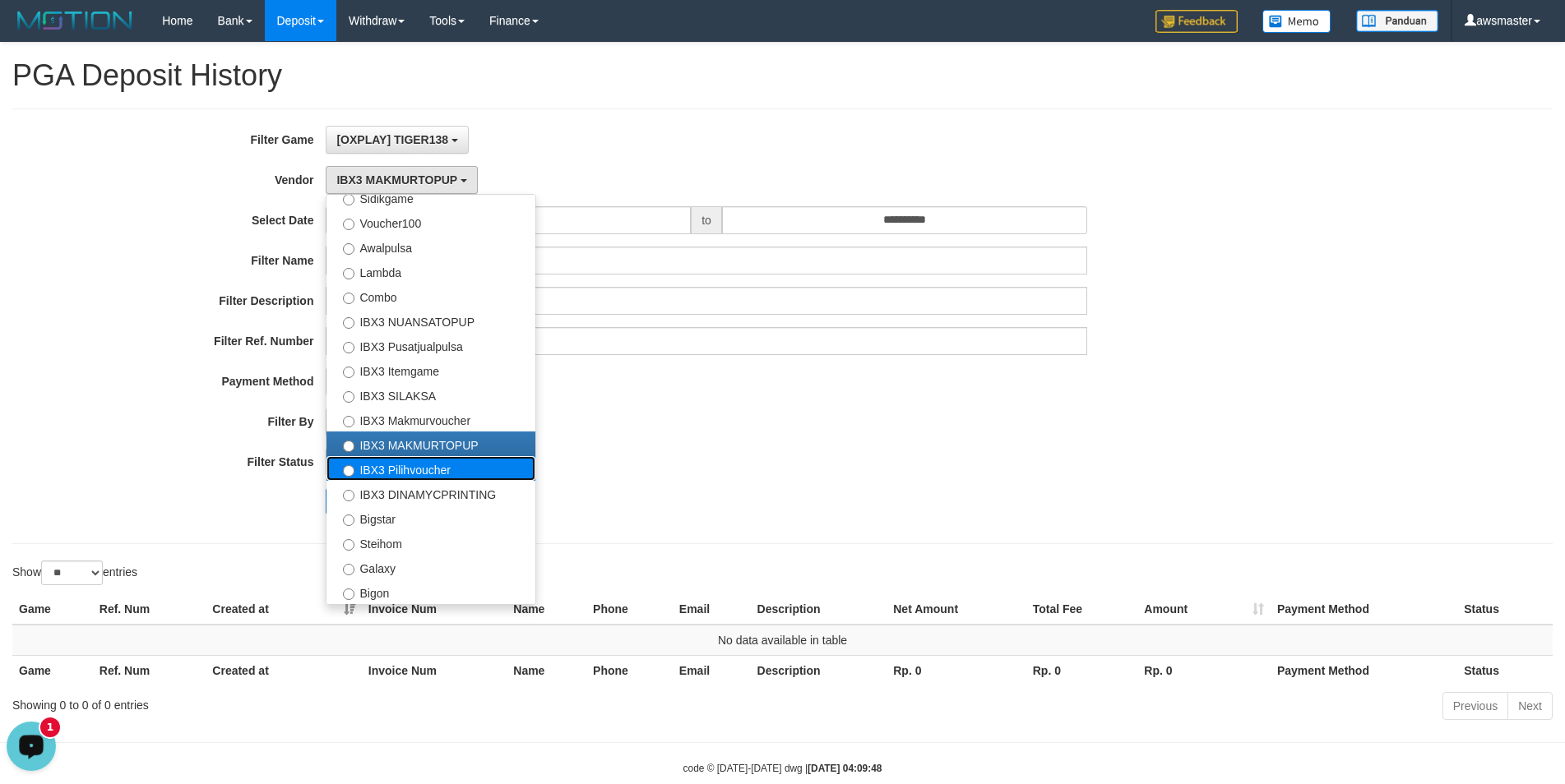
click at [399, 475] on label "IBX3 Pilihvoucher" at bounding box center [431, 468] width 209 height 24
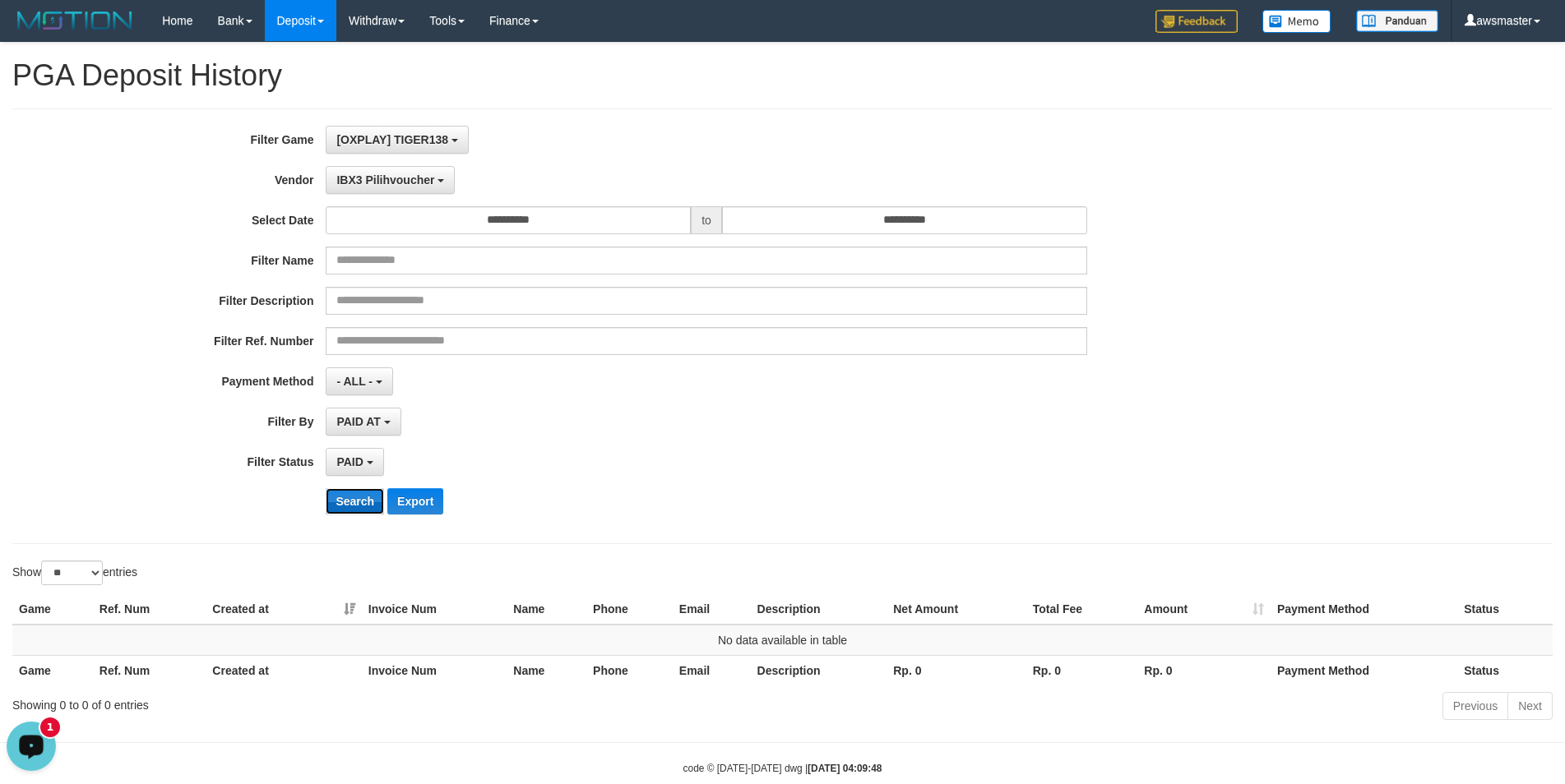
click at [349, 499] on button "Search" at bounding box center [354, 502] width 59 height 26
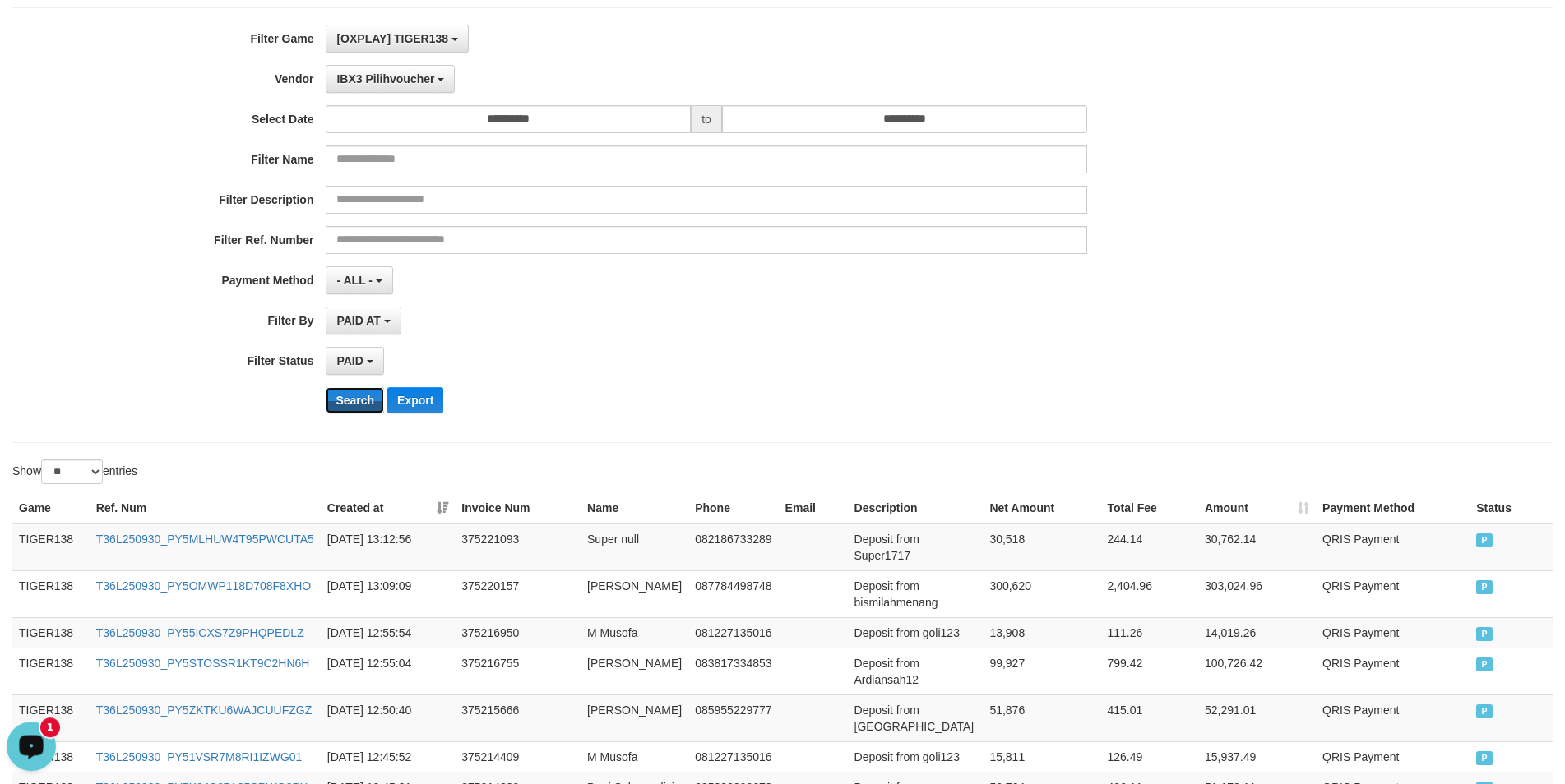
scroll to position [485, 0]
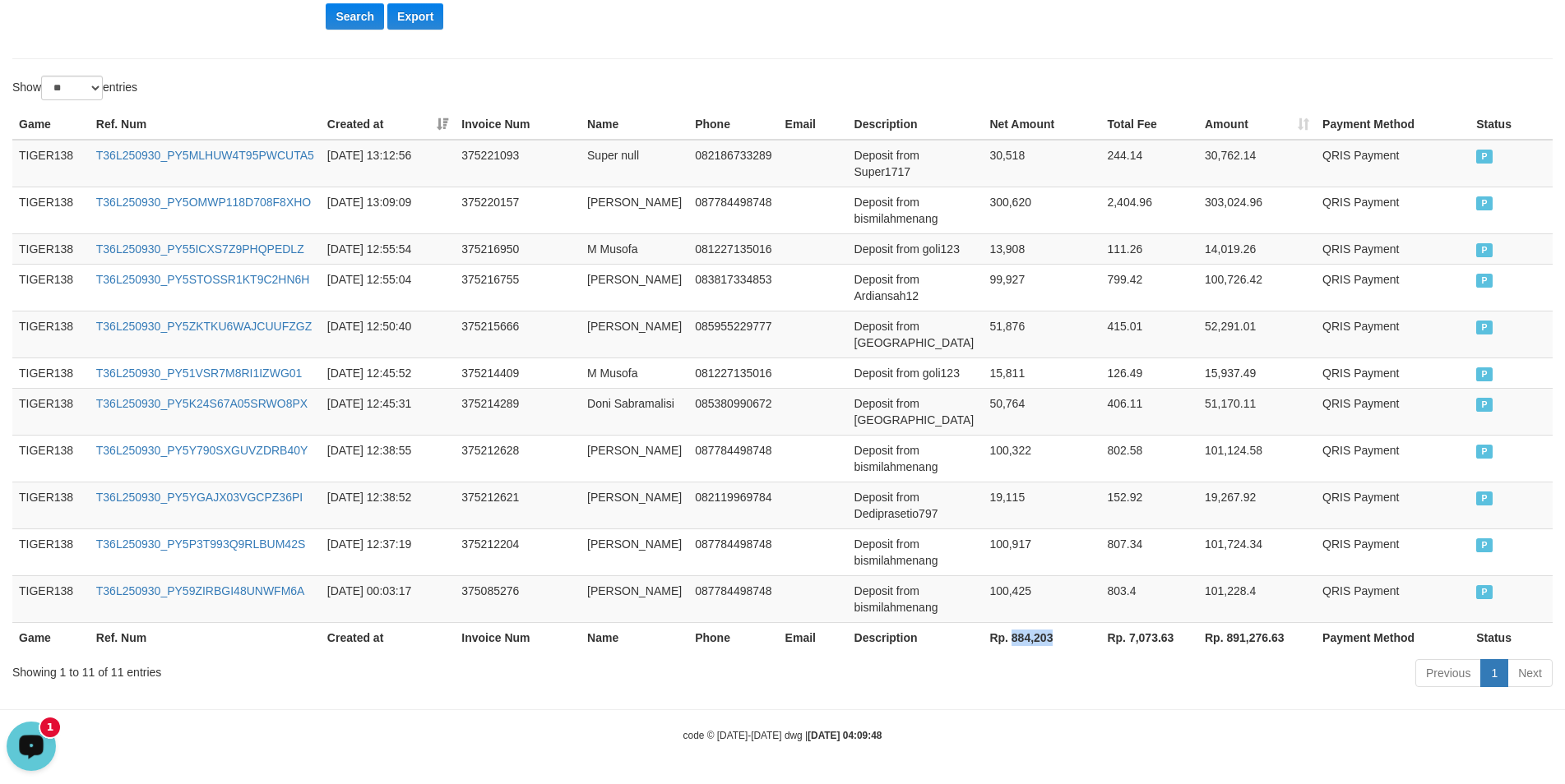
drag, startPoint x: 989, startPoint y: 637, endPoint x: 1032, endPoint y: 640, distance: 43.1
click at [1032, 640] on th "Rp. 884,203" at bounding box center [1042, 637] width 118 height 31
copy th "884,203"
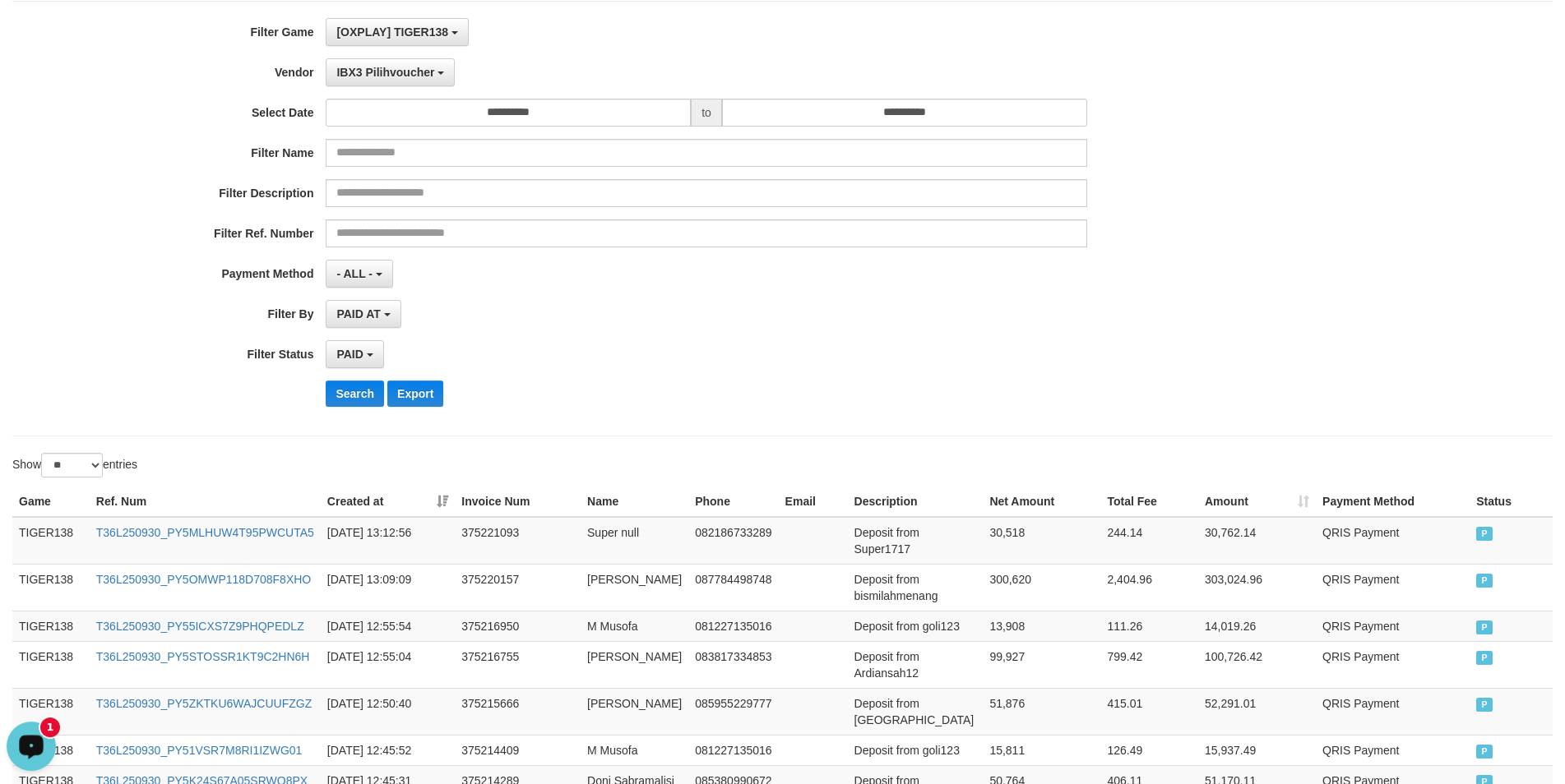
scroll to position [0, 0]
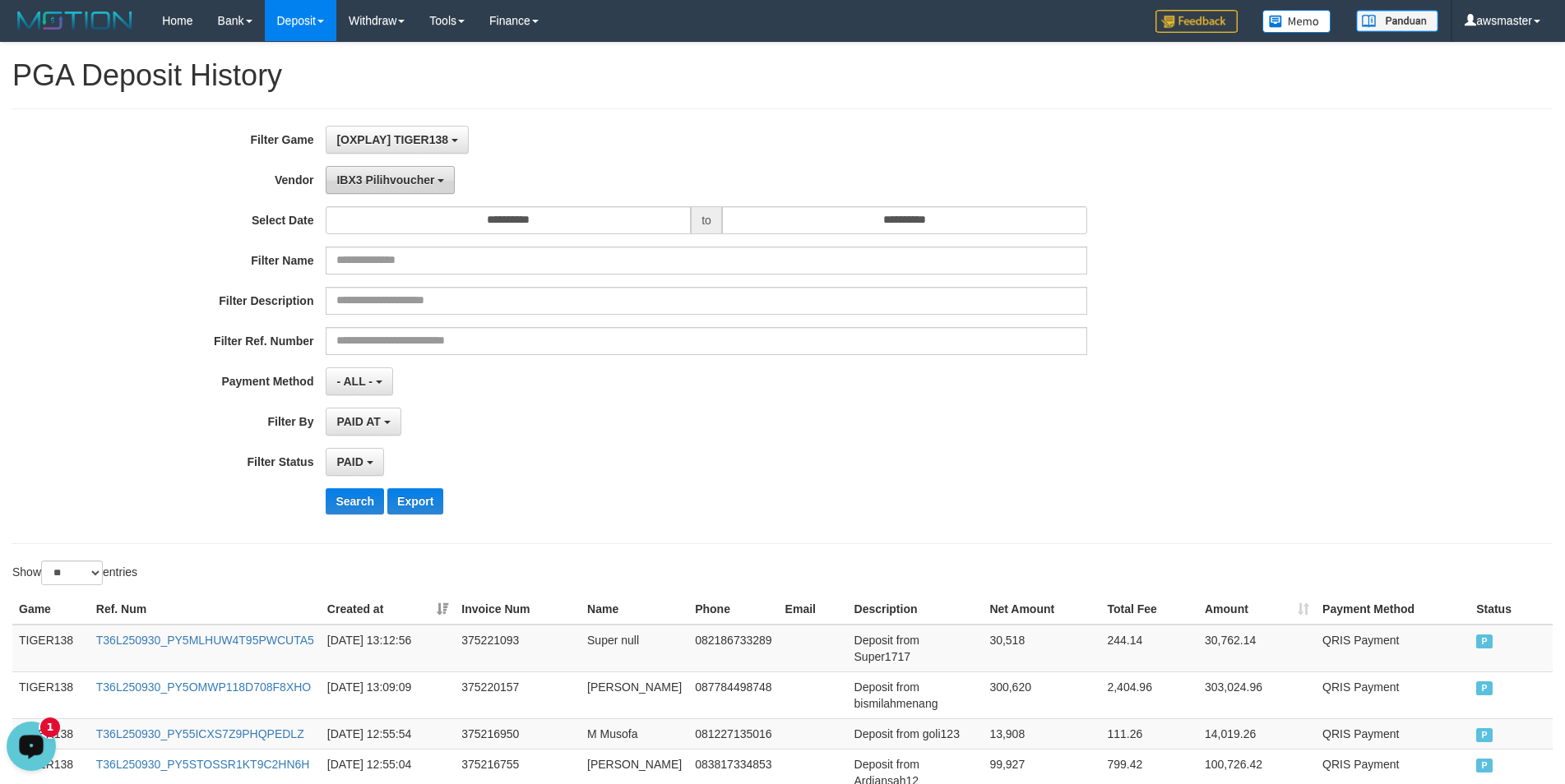
click at [404, 188] on button "IBX3 Pilihvoucher" at bounding box center [390, 180] width 129 height 28
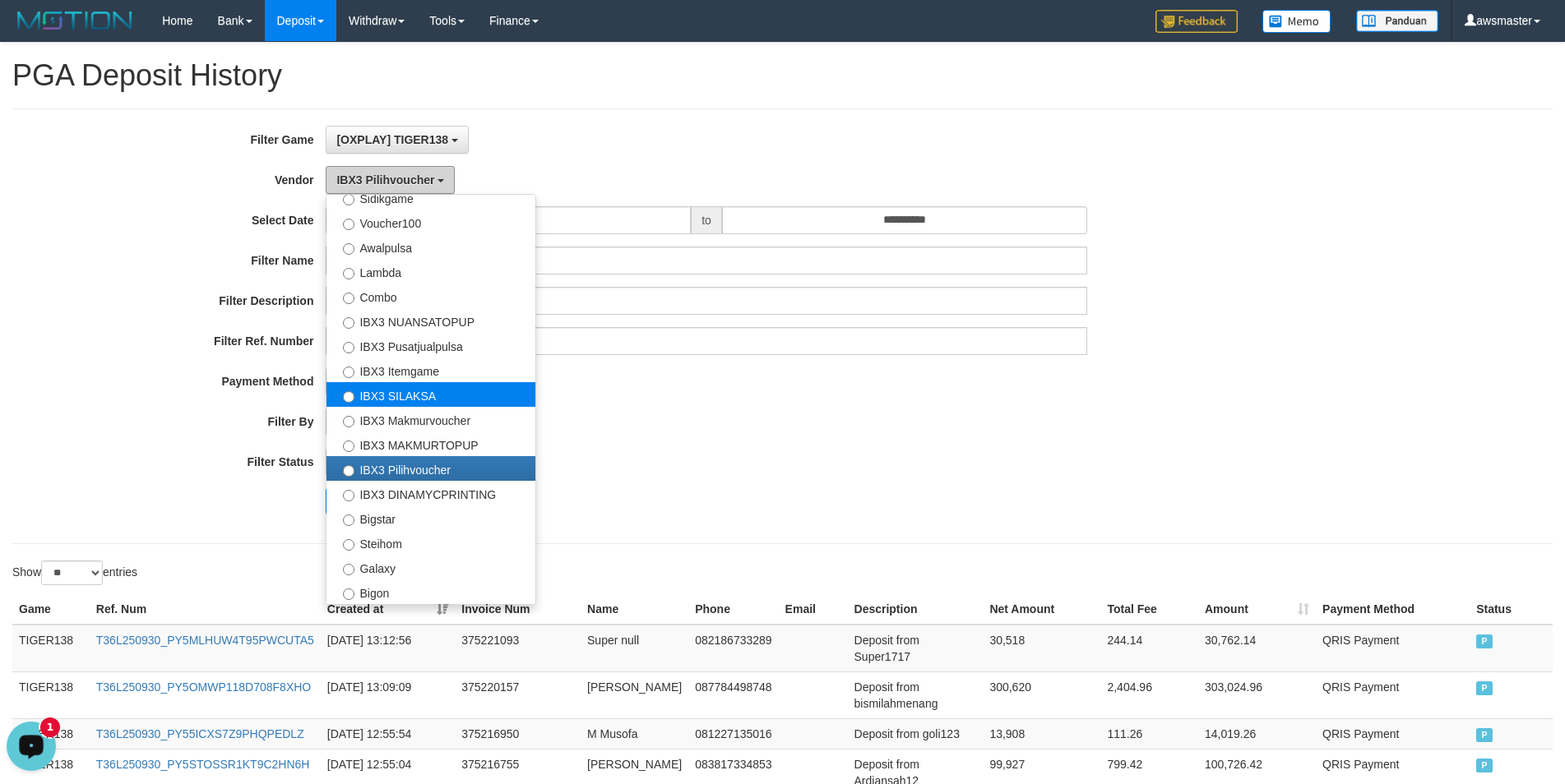
scroll to position [613, 0]
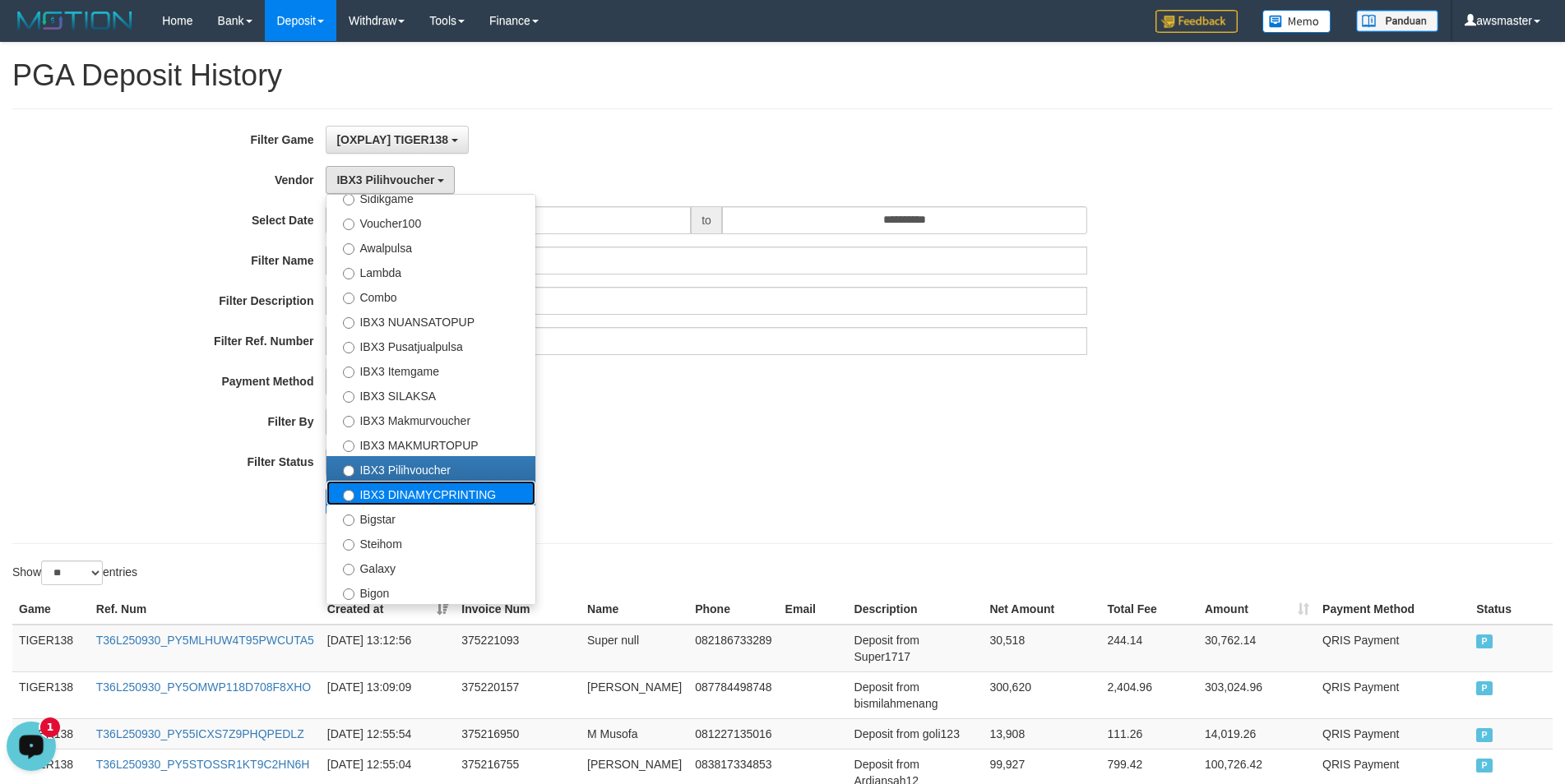
click at [396, 504] on label "IBX3 DINAMYCPRINTING" at bounding box center [431, 493] width 209 height 24
select select "**********"
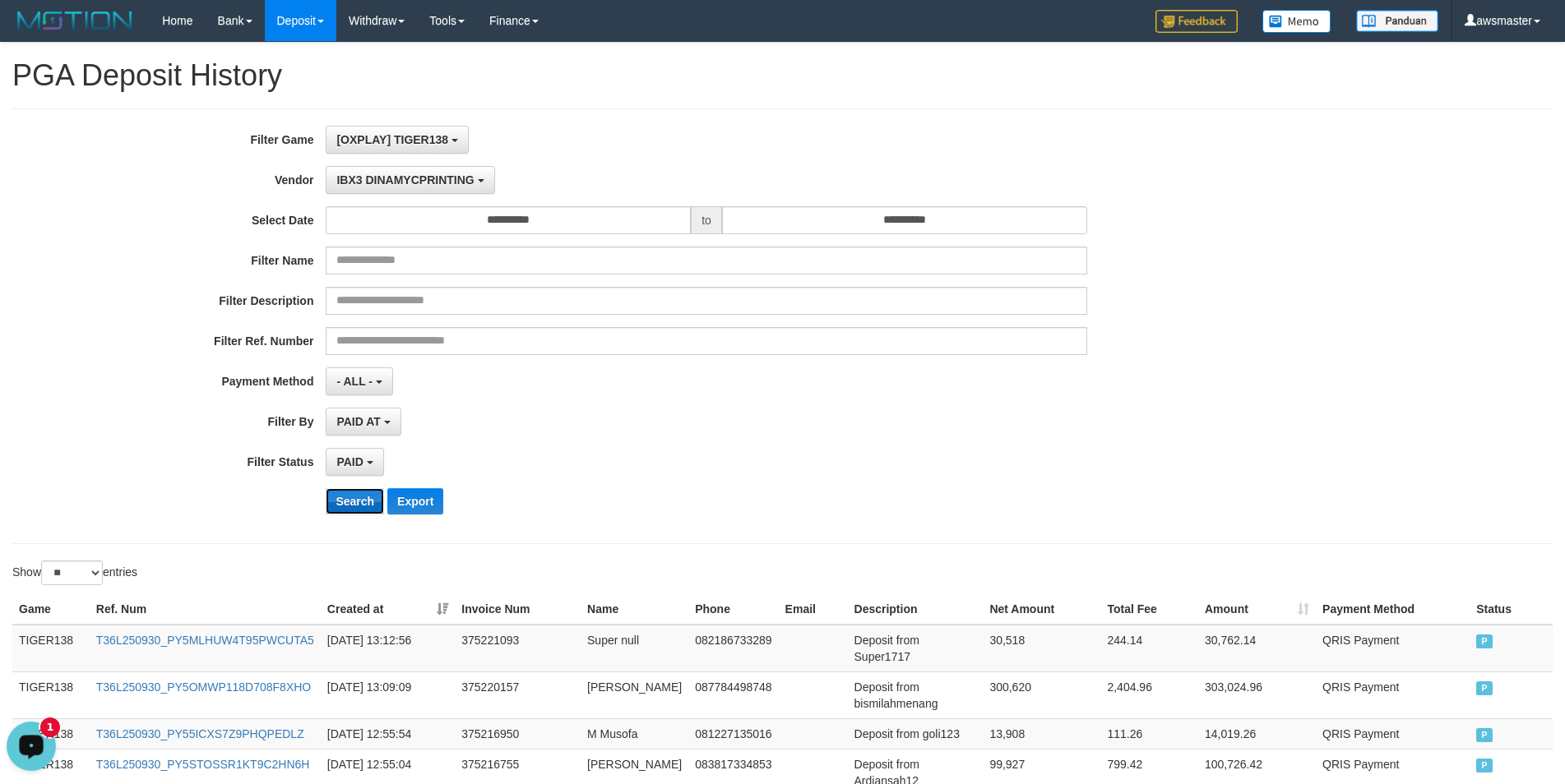
drag, startPoint x: 349, startPoint y: 505, endPoint x: 354, endPoint y: 434, distance: 71.2
click at [349, 504] on button "Search" at bounding box center [354, 502] width 59 height 26
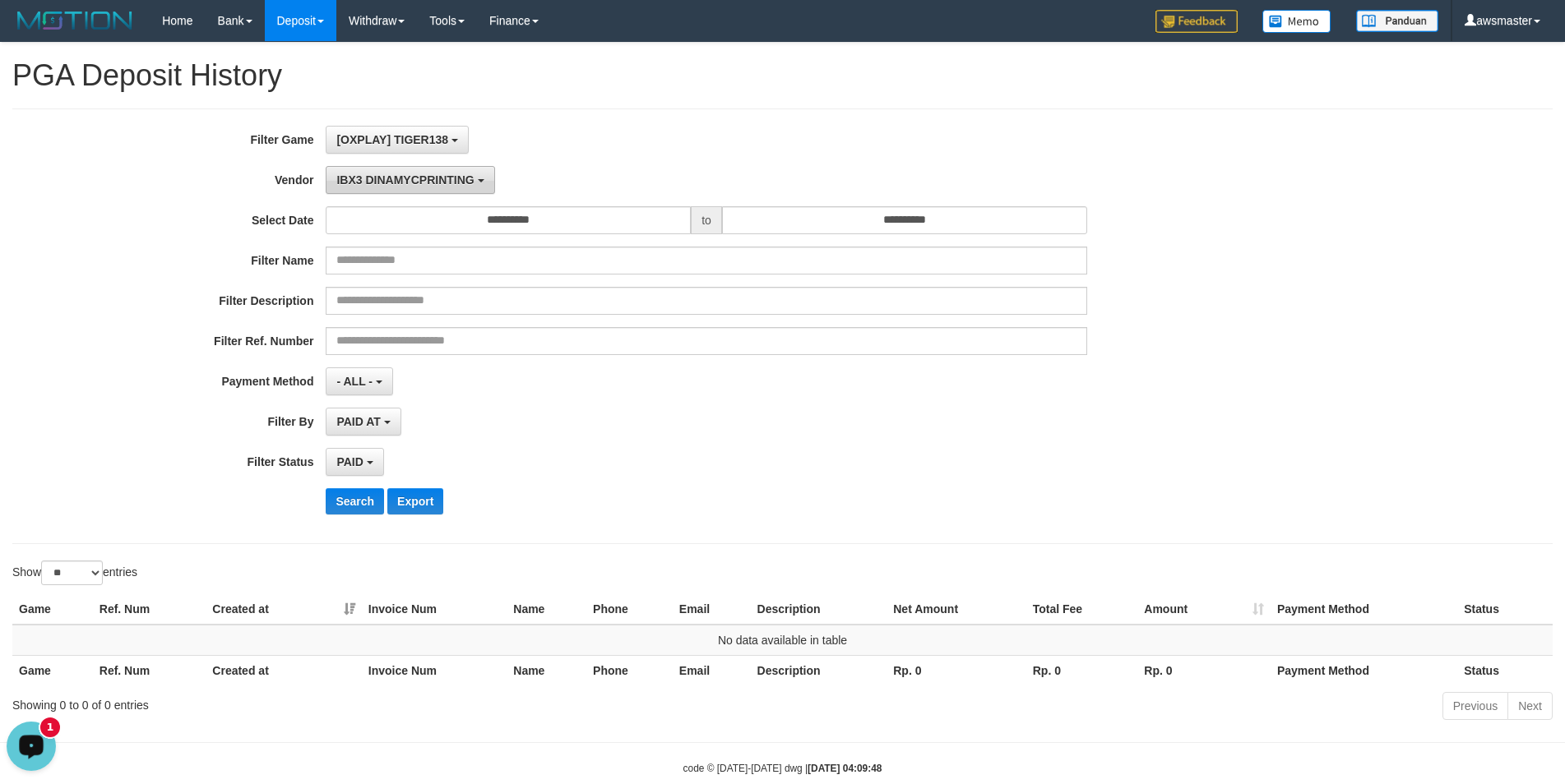
click at [389, 175] on span "IBX3 DINAMYCPRINTING" at bounding box center [405, 180] width 137 height 13
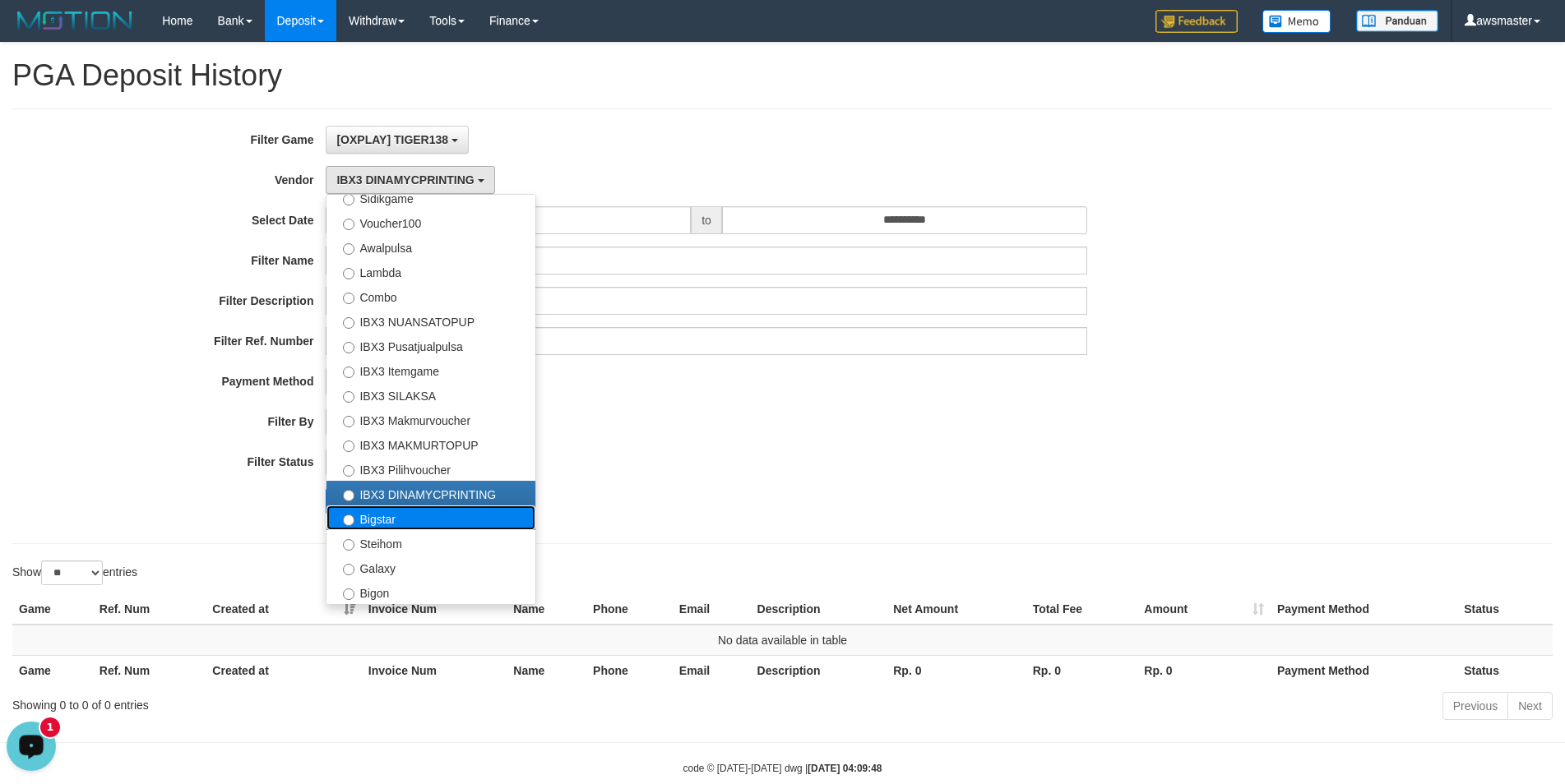
click at [380, 525] on label "Bigstar" at bounding box center [431, 517] width 209 height 24
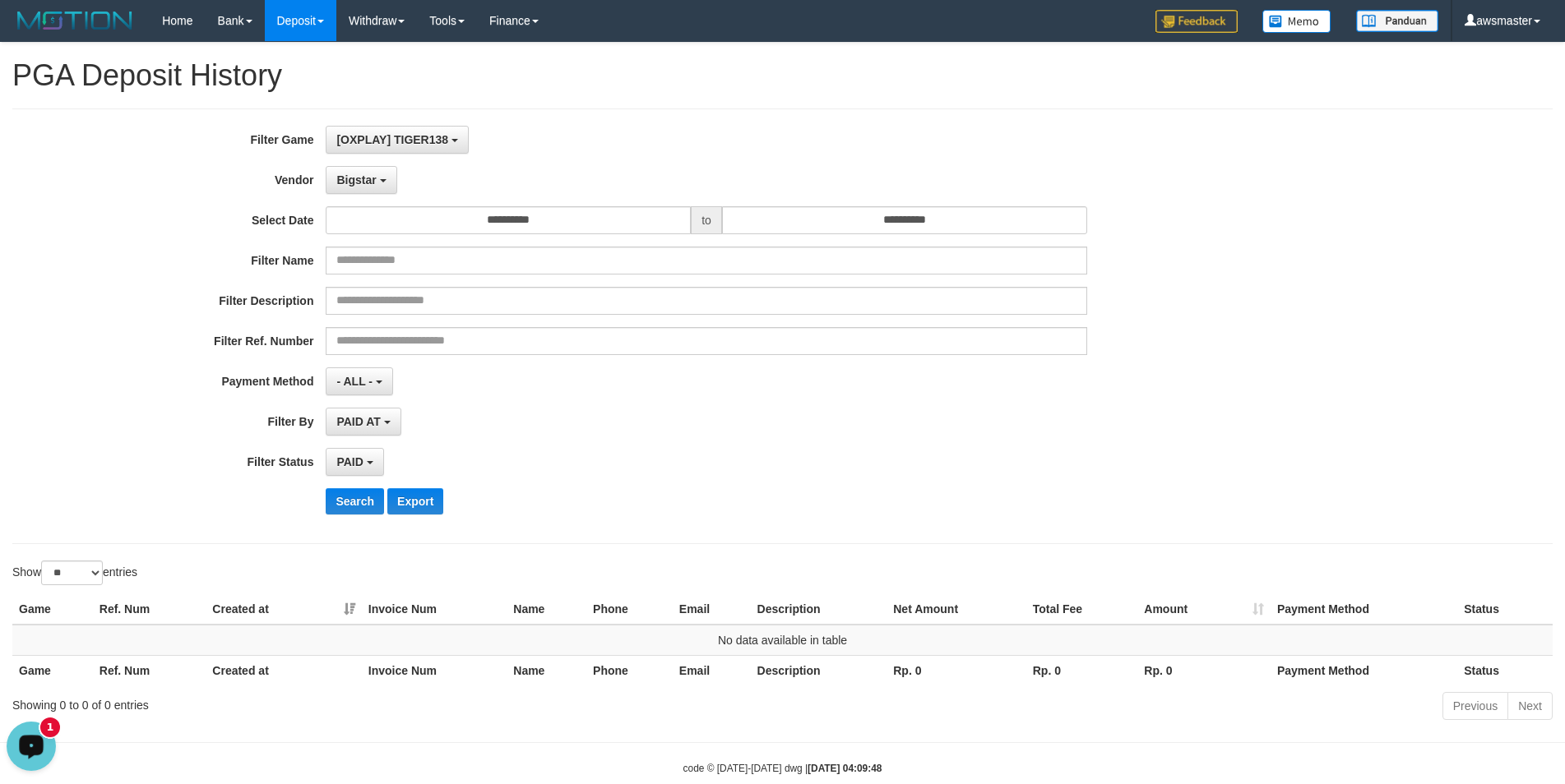
click at [352, 484] on div "**********" at bounding box center [652, 326] width 1304 height 401
click at [351, 501] on button "Search" at bounding box center [354, 502] width 59 height 26
drag, startPoint x: 382, startPoint y: 175, endPoint x: 373, endPoint y: 272, distance: 97.4
click at [379, 176] on button "Bigstar" at bounding box center [361, 180] width 71 height 28
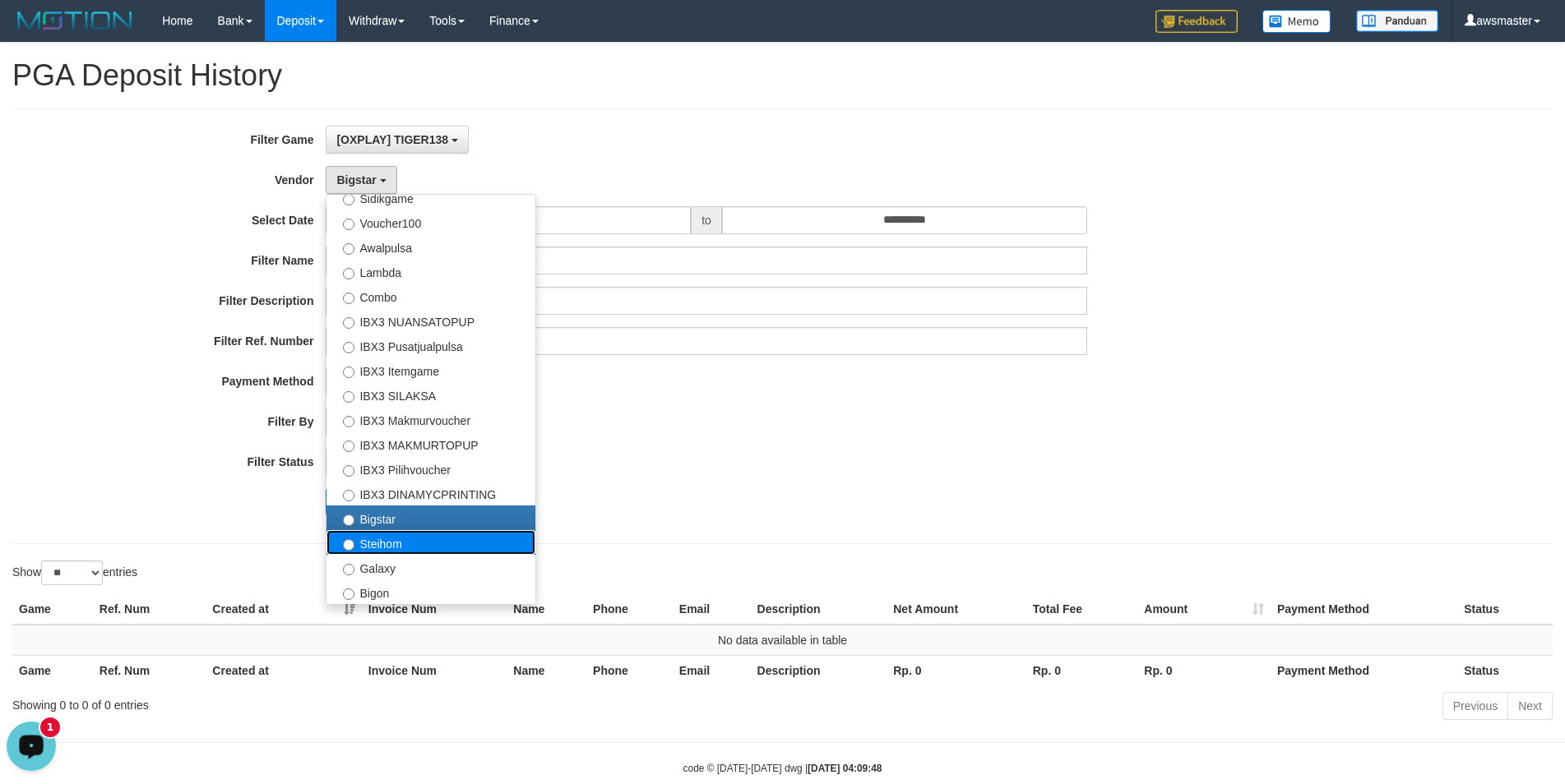
click at [382, 554] on label "Steihom" at bounding box center [431, 543] width 209 height 24
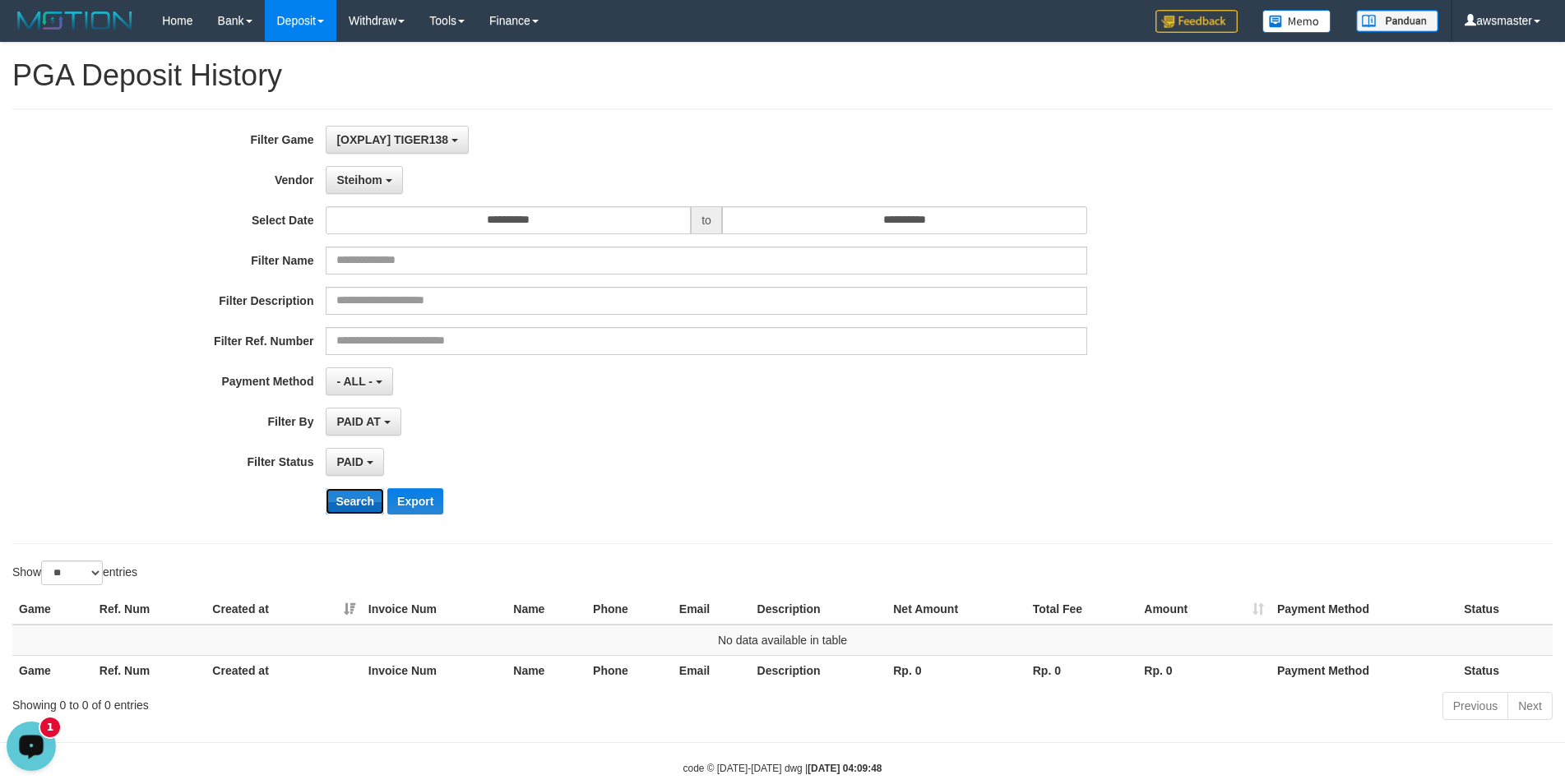
click at [343, 503] on button "Search" at bounding box center [354, 502] width 59 height 26
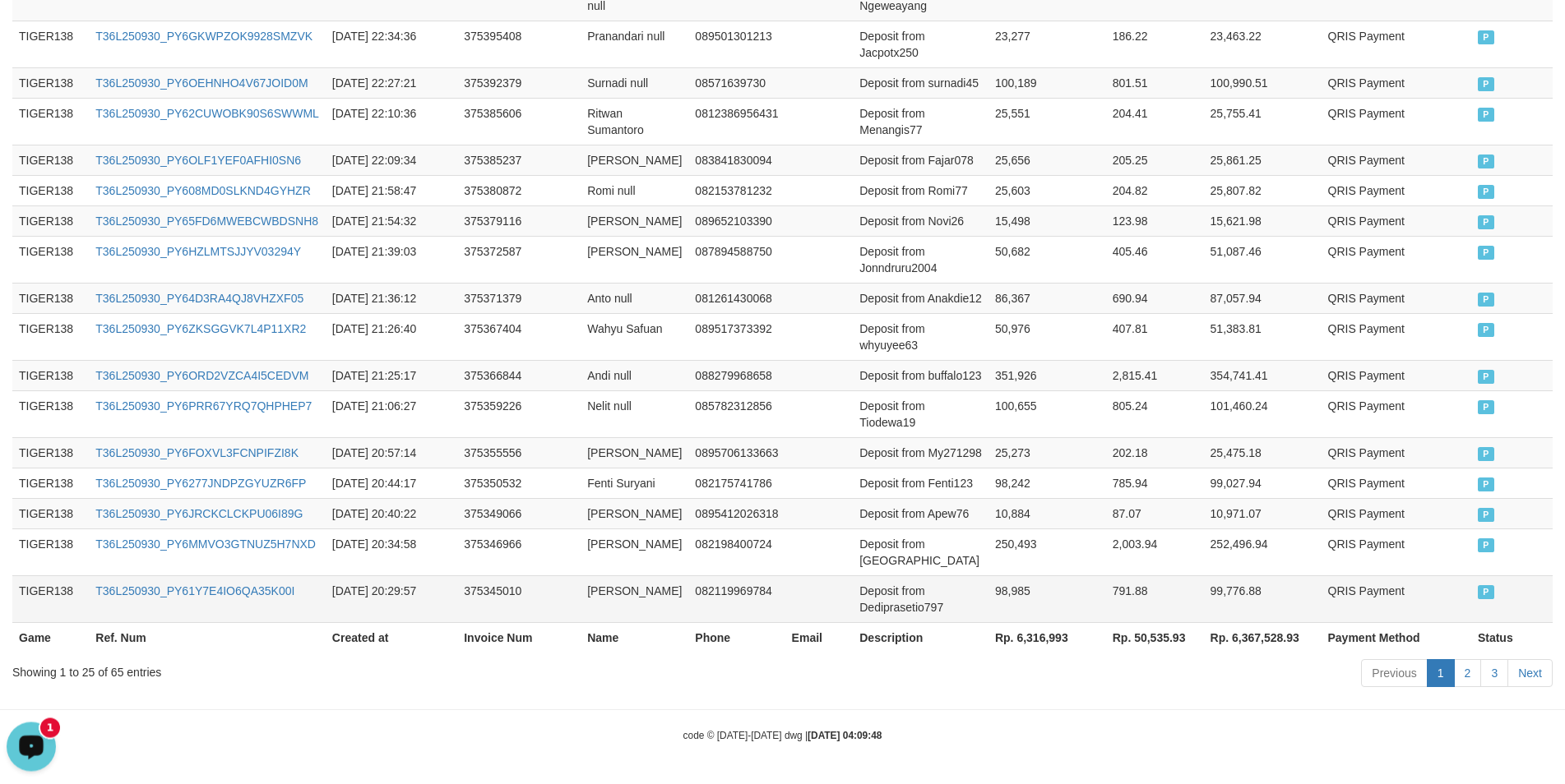
scroll to position [1059, 0]
drag, startPoint x: 1003, startPoint y: 636, endPoint x: 1053, endPoint y: 635, distance: 50.0
click at [1053, 635] on th "Rp. 6,316,993" at bounding box center [1047, 637] width 118 height 31
copy th "6,316,993"
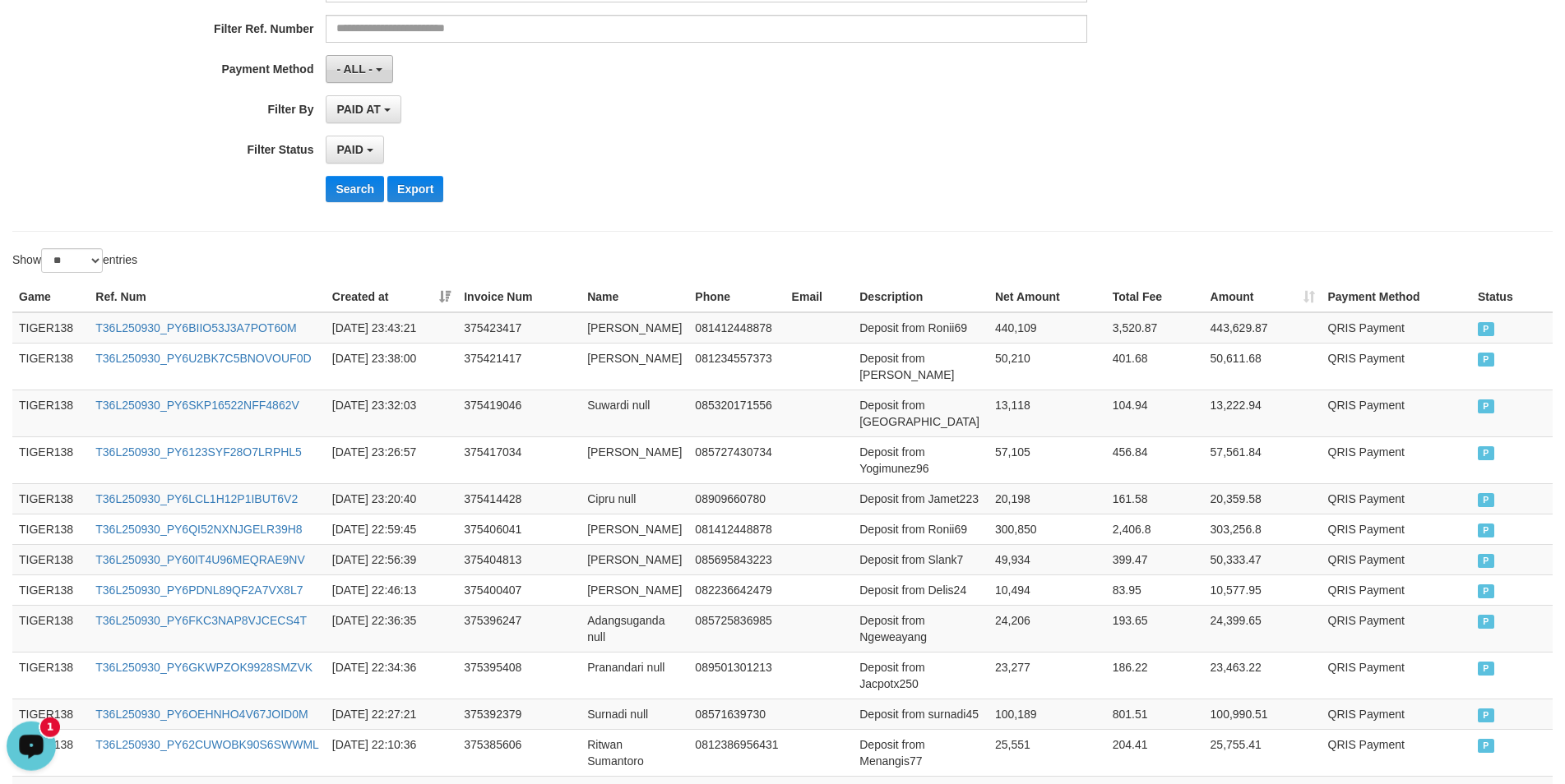
scroll to position [0, 0]
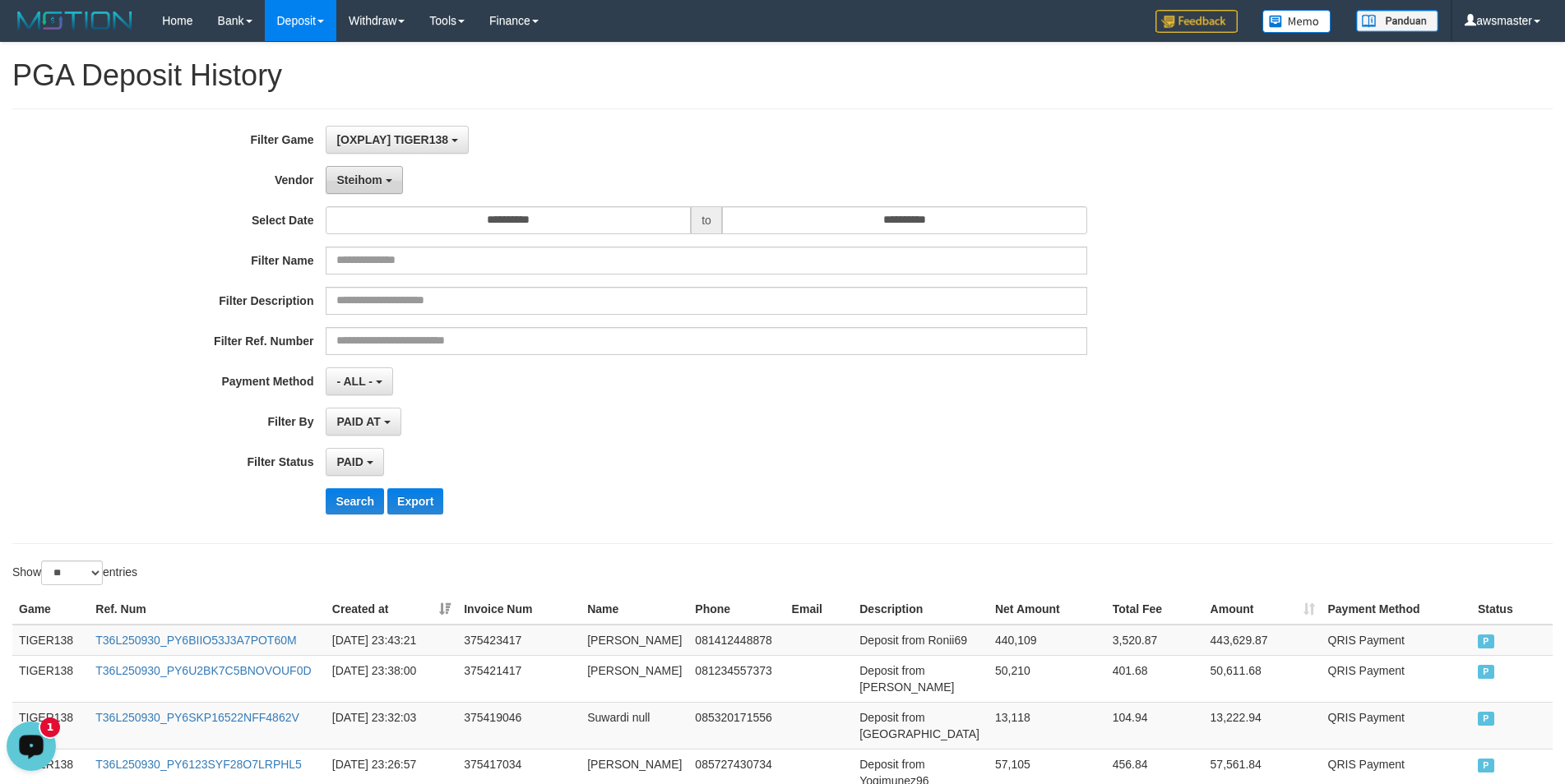
click at [375, 180] on span "Steihom" at bounding box center [359, 180] width 45 height 13
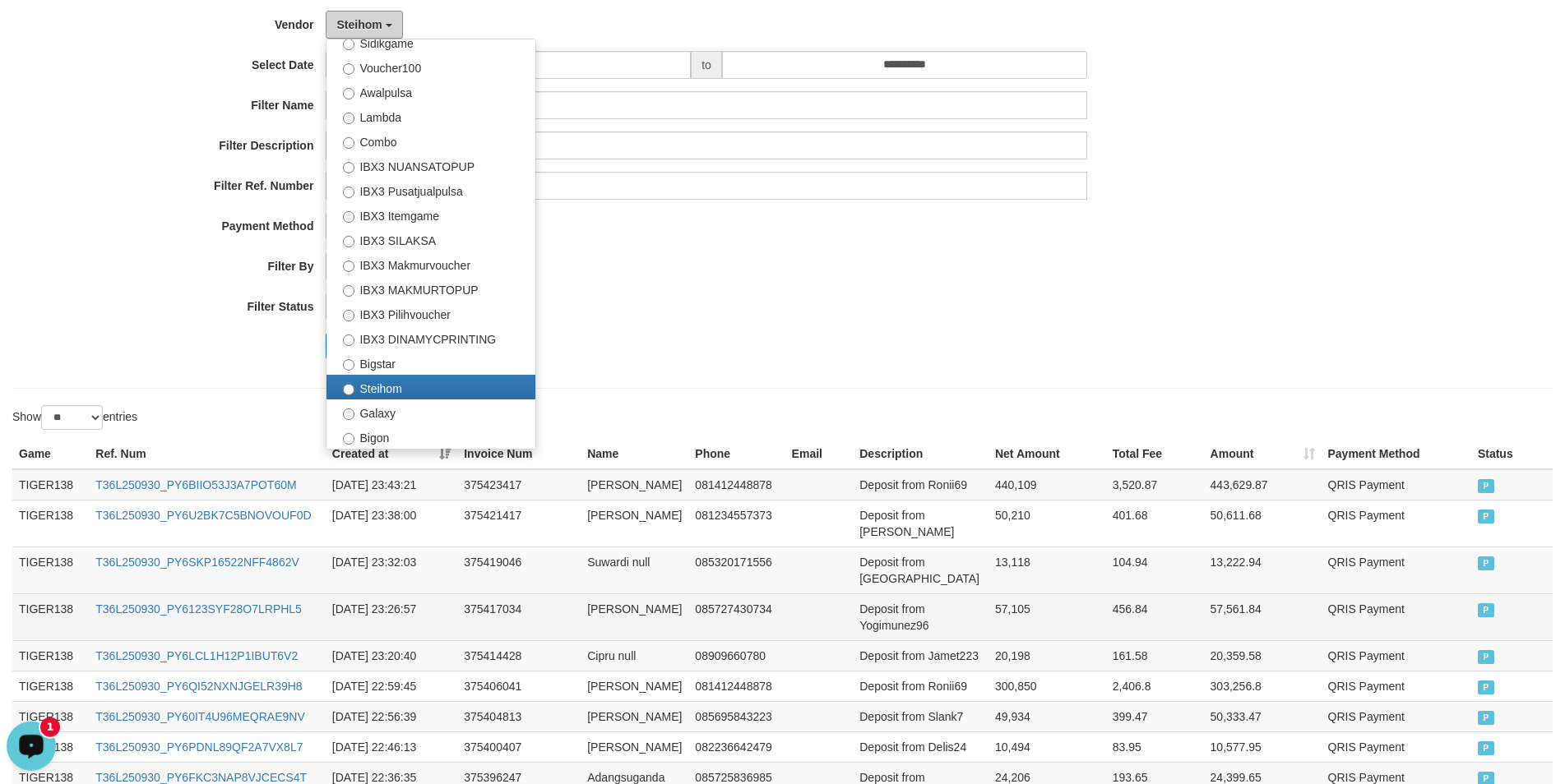
scroll to position [224, 0]
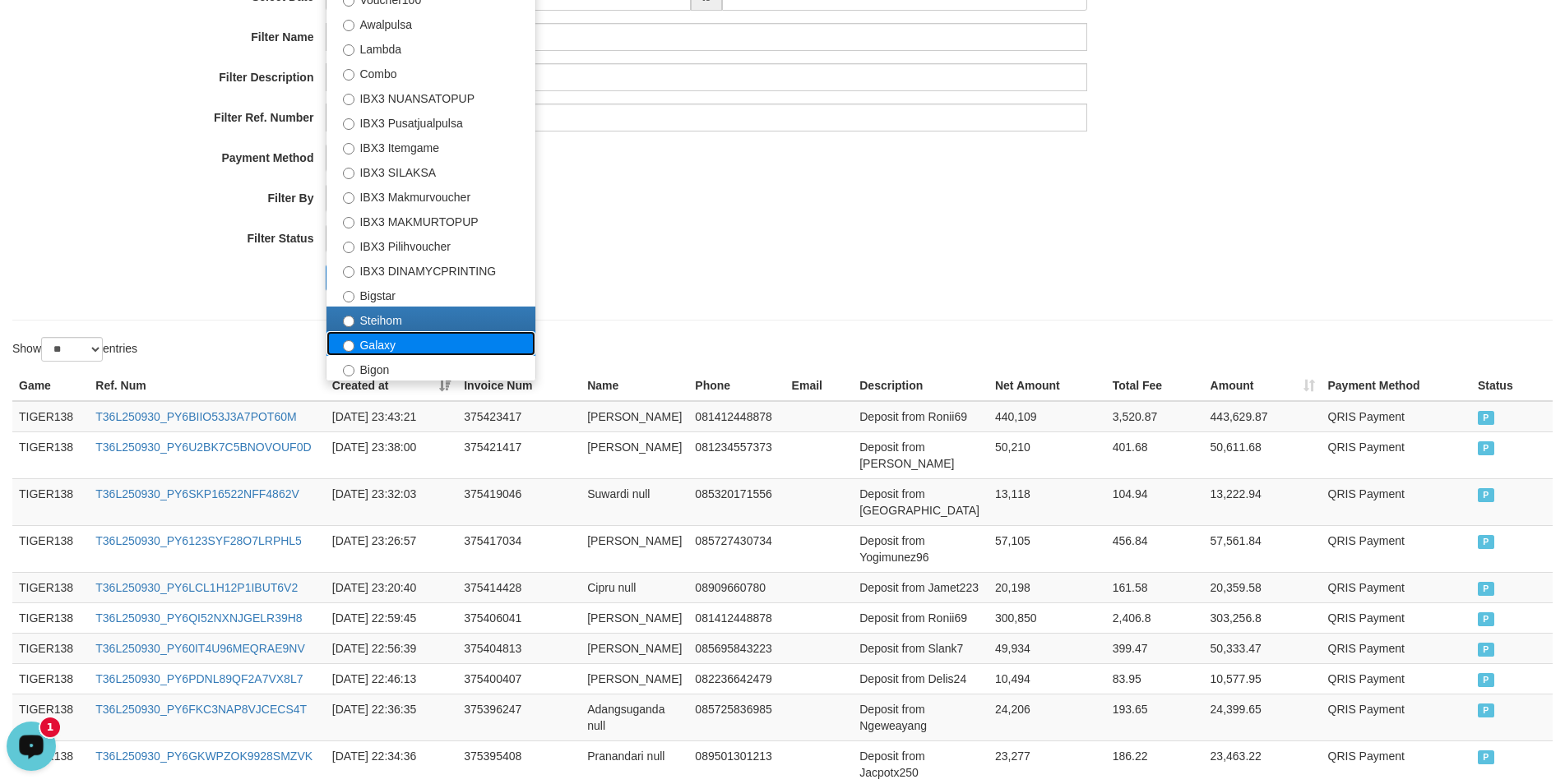
click at [384, 347] on label "Galaxy" at bounding box center [431, 343] width 209 height 24
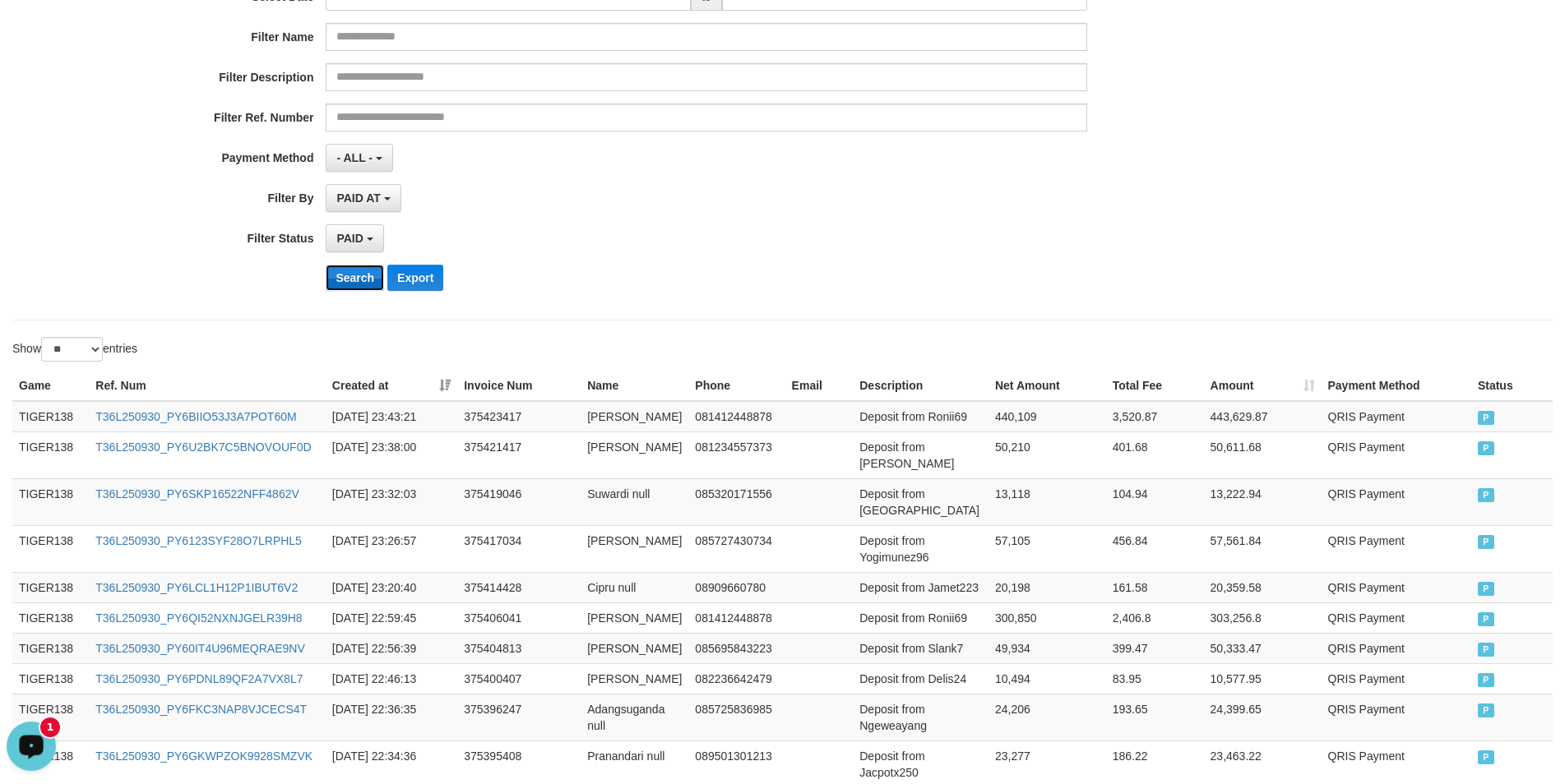
click at [361, 282] on button "Search" at bounding box center [354, 278] width 59 height 26
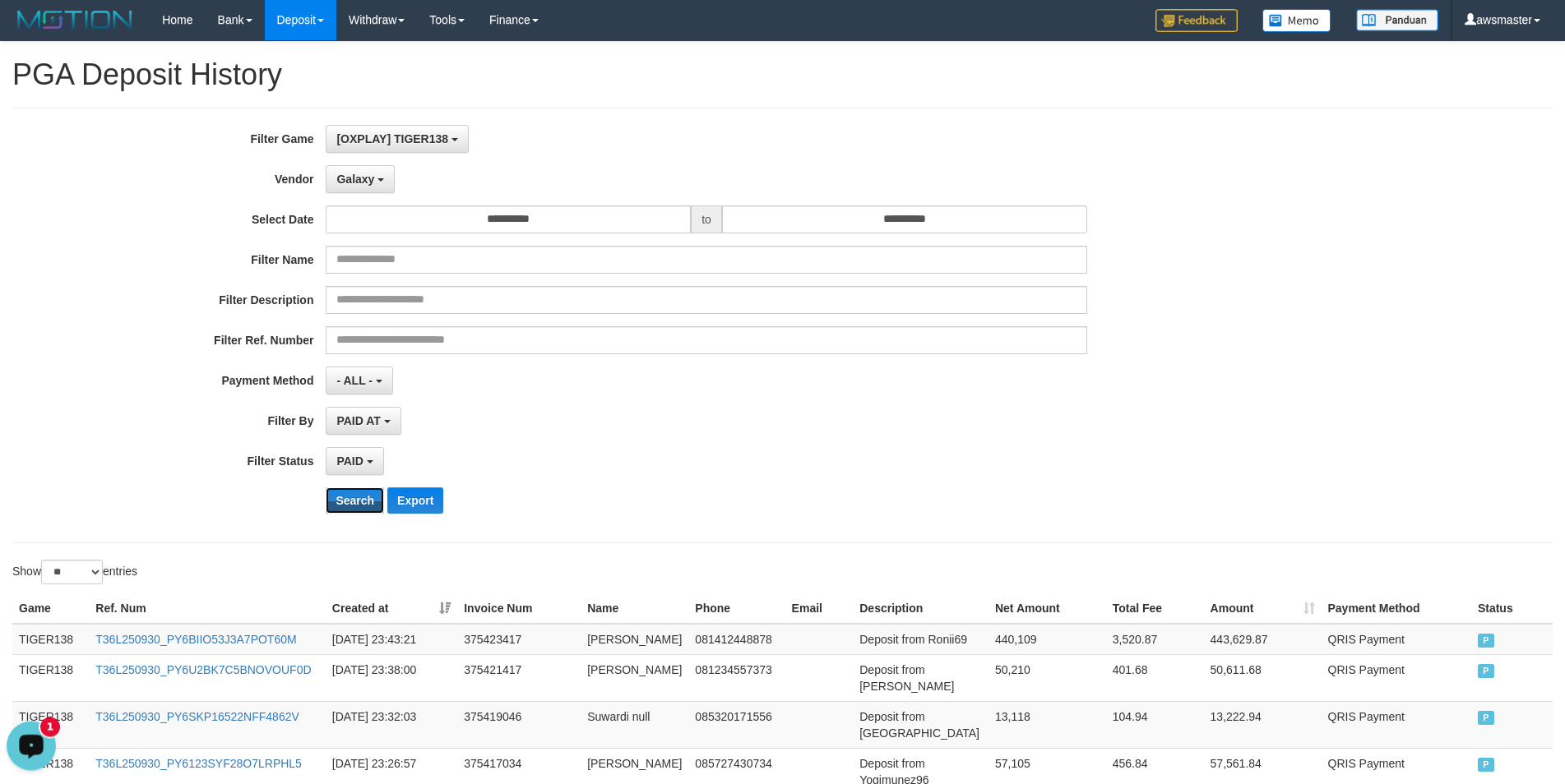
scroll to position [0, 0]
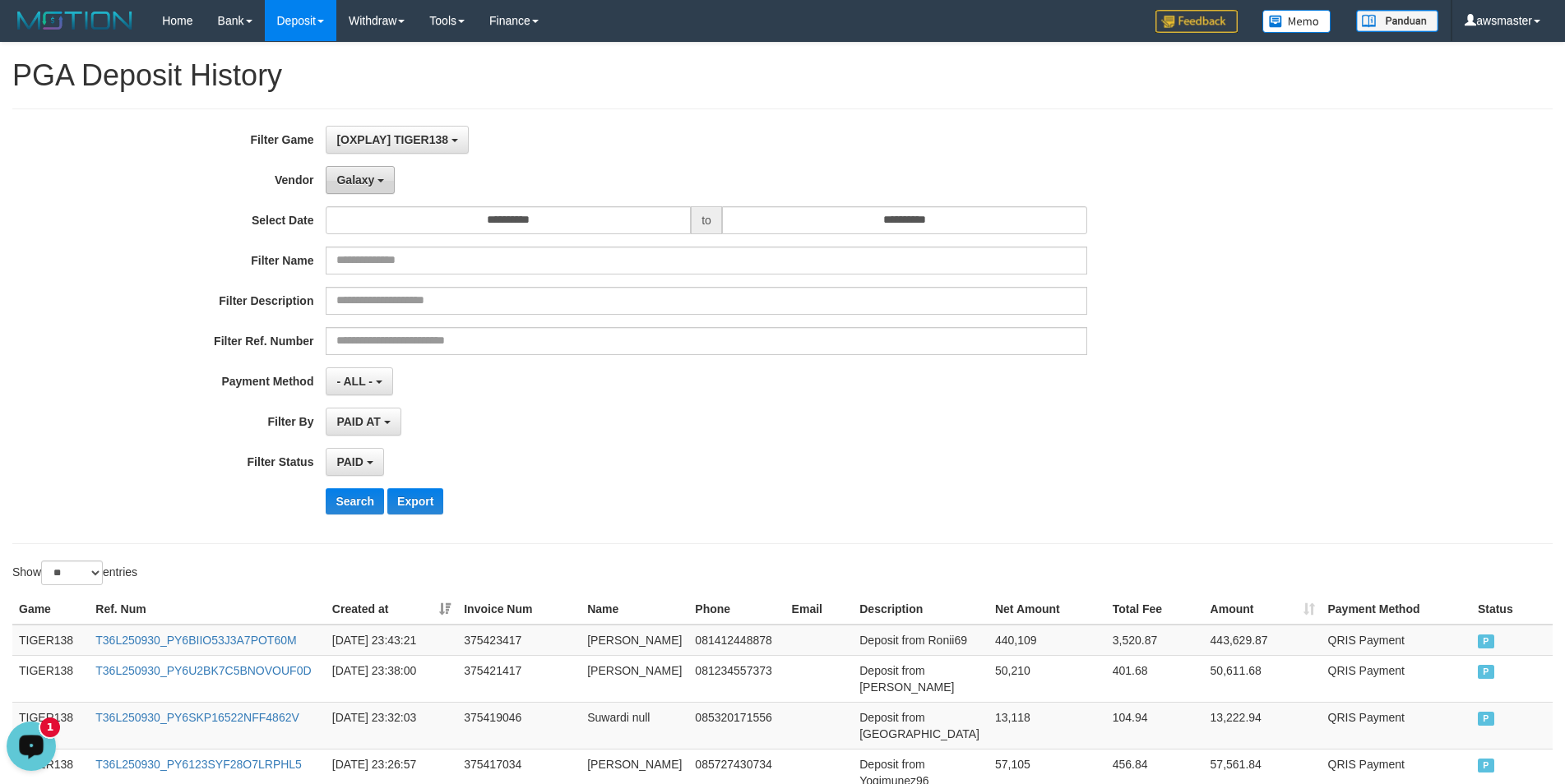
click at [379, 183] on b "button" at bounding box center [381, 181] width 7 height 4
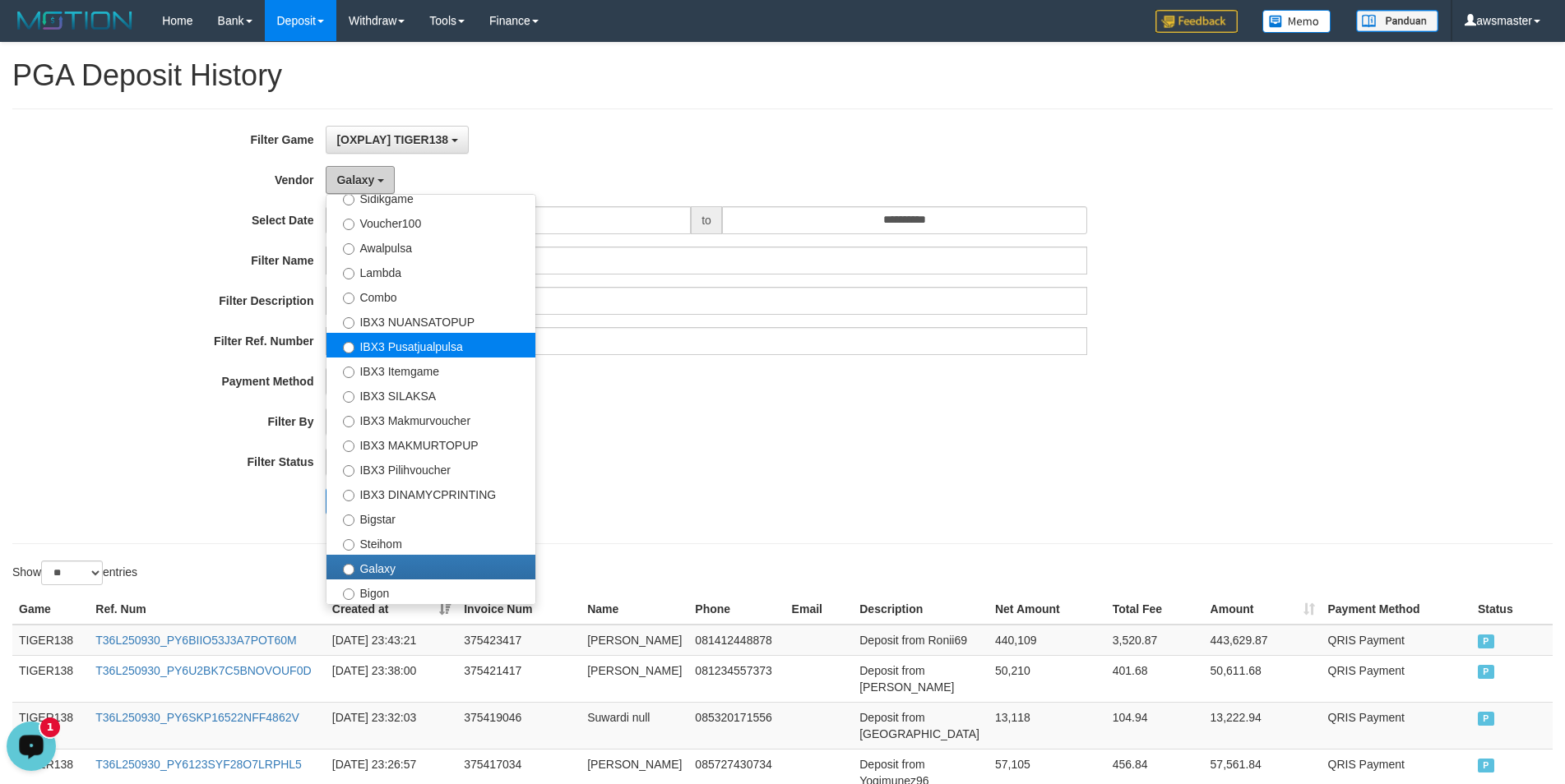
scroll to position [613, 0]
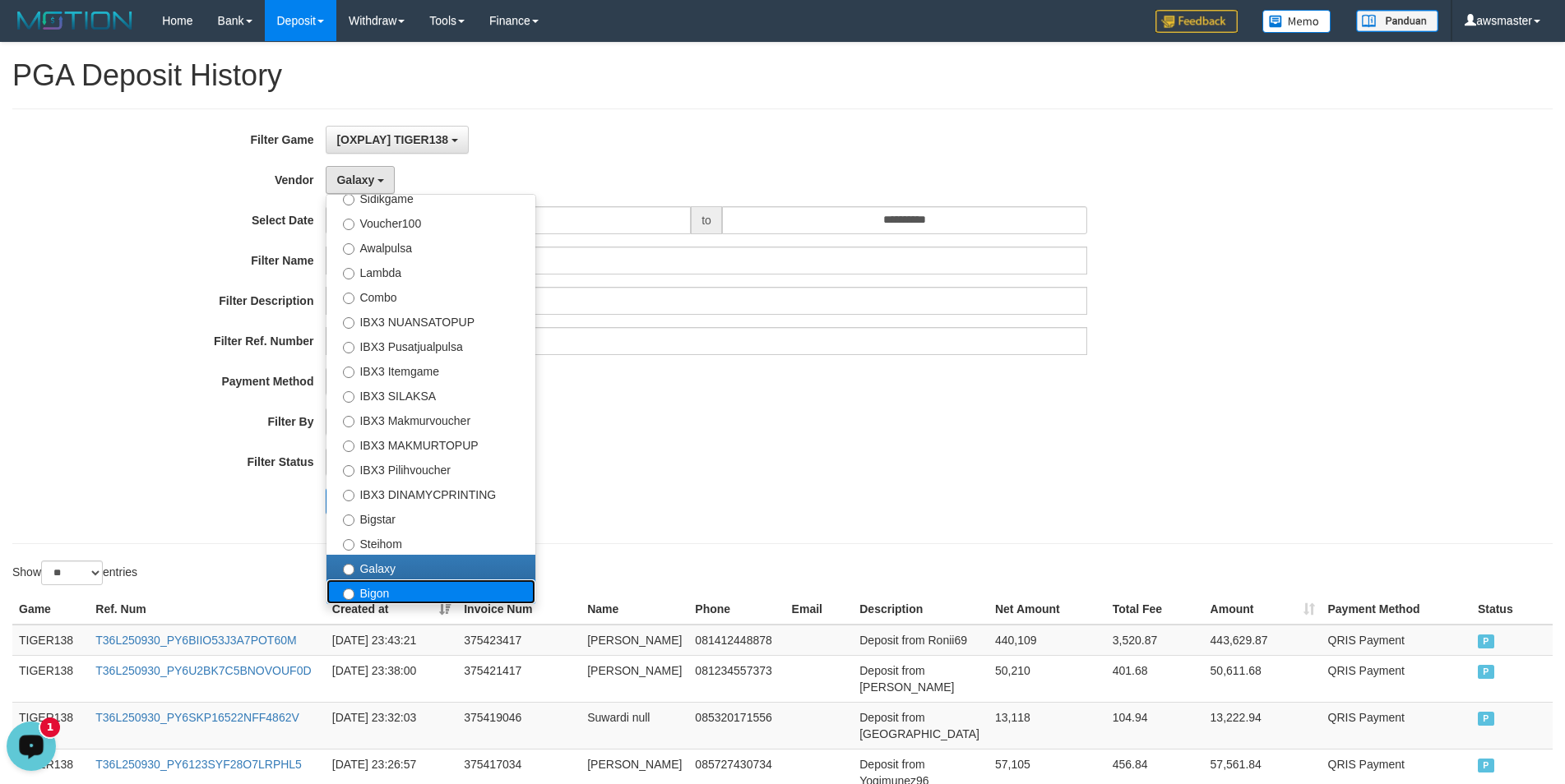
click at [376, 596] on label "Bigon" at bounding box center [431, 592] width 209 height 24
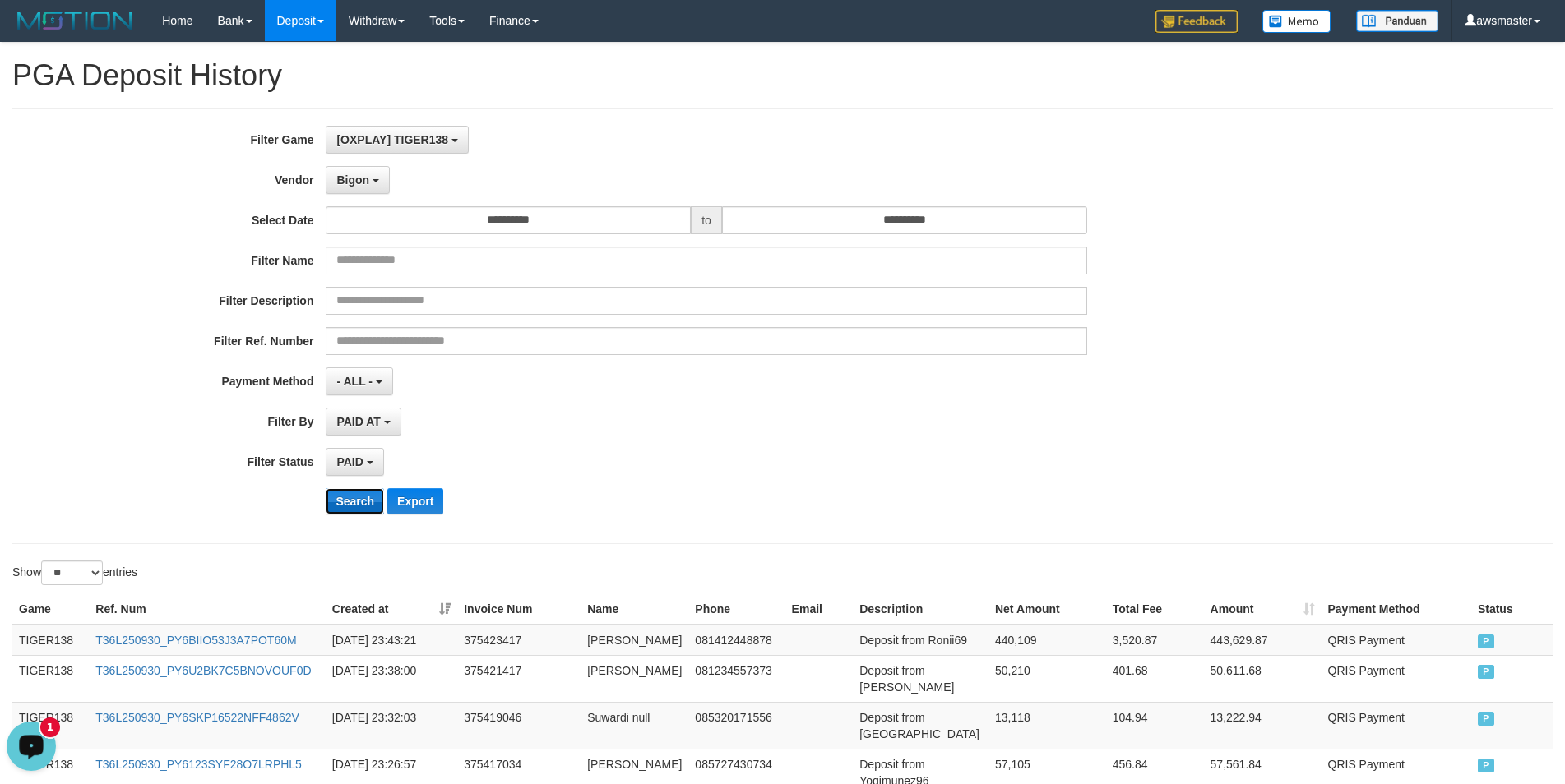
click at [363, 503] on button "Search" at bounding box center [354, 502] width 59 height 26
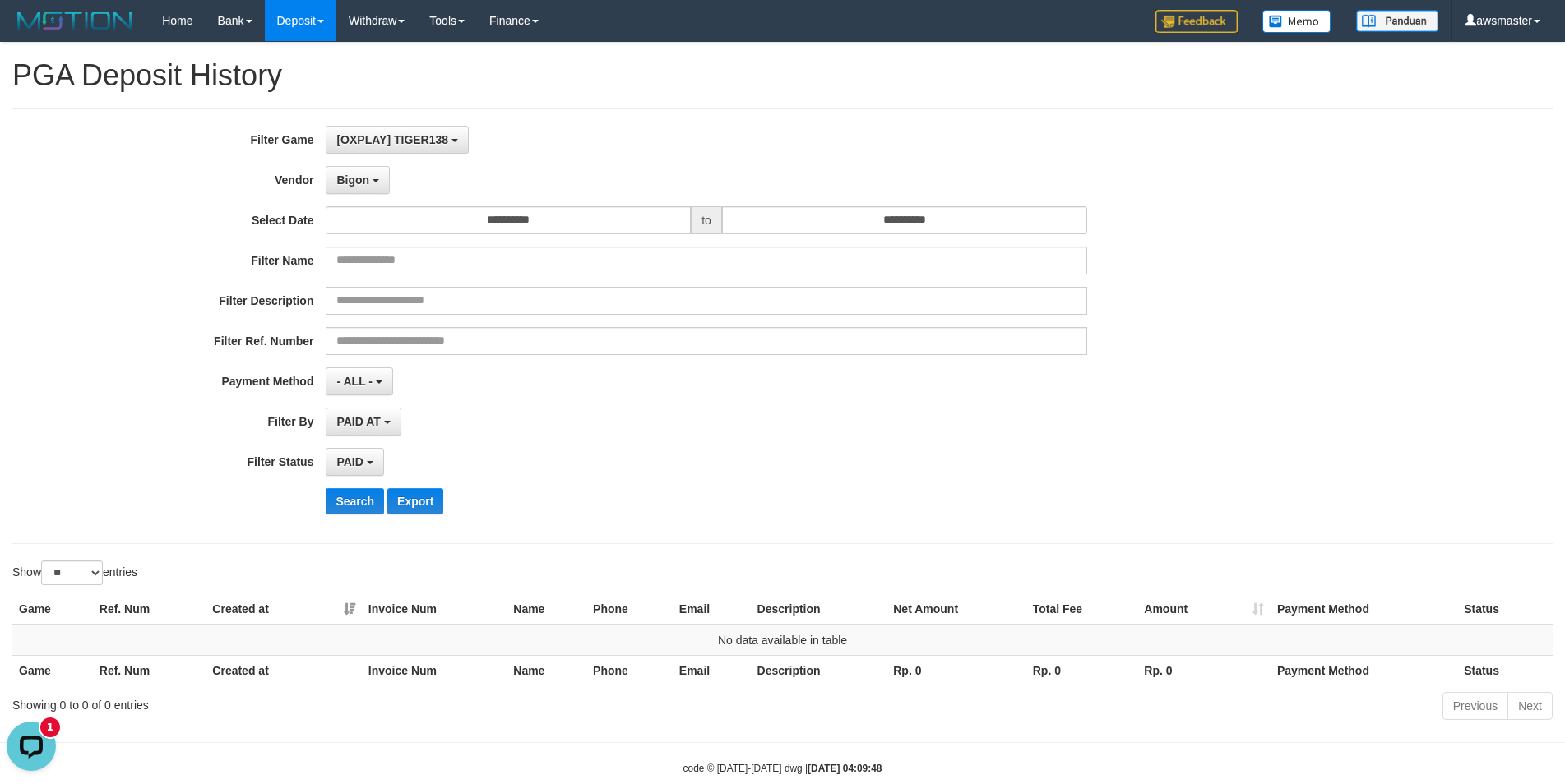
click at [946, 453] on div "PAID SELECT ALL - ALL - SELECT STATUS PENDING/UNPAID PAID CANCELED EXPIRED" at bounding box center [706, 462] width 761 height 28
click at [373, 177] on button "Bigon" at bounding box center [357, 180] width 64 height 28
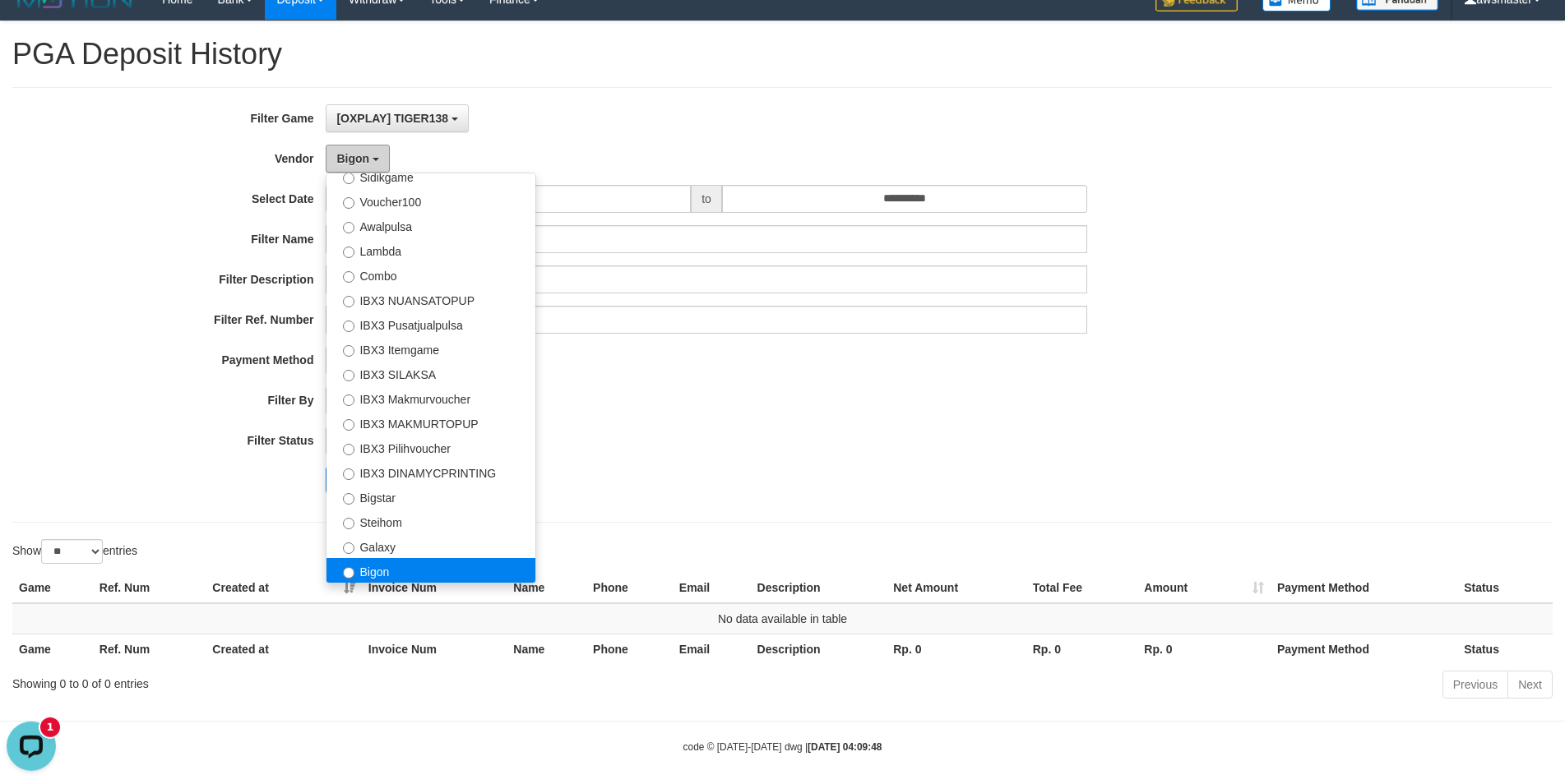
scroll to position [33, 0]
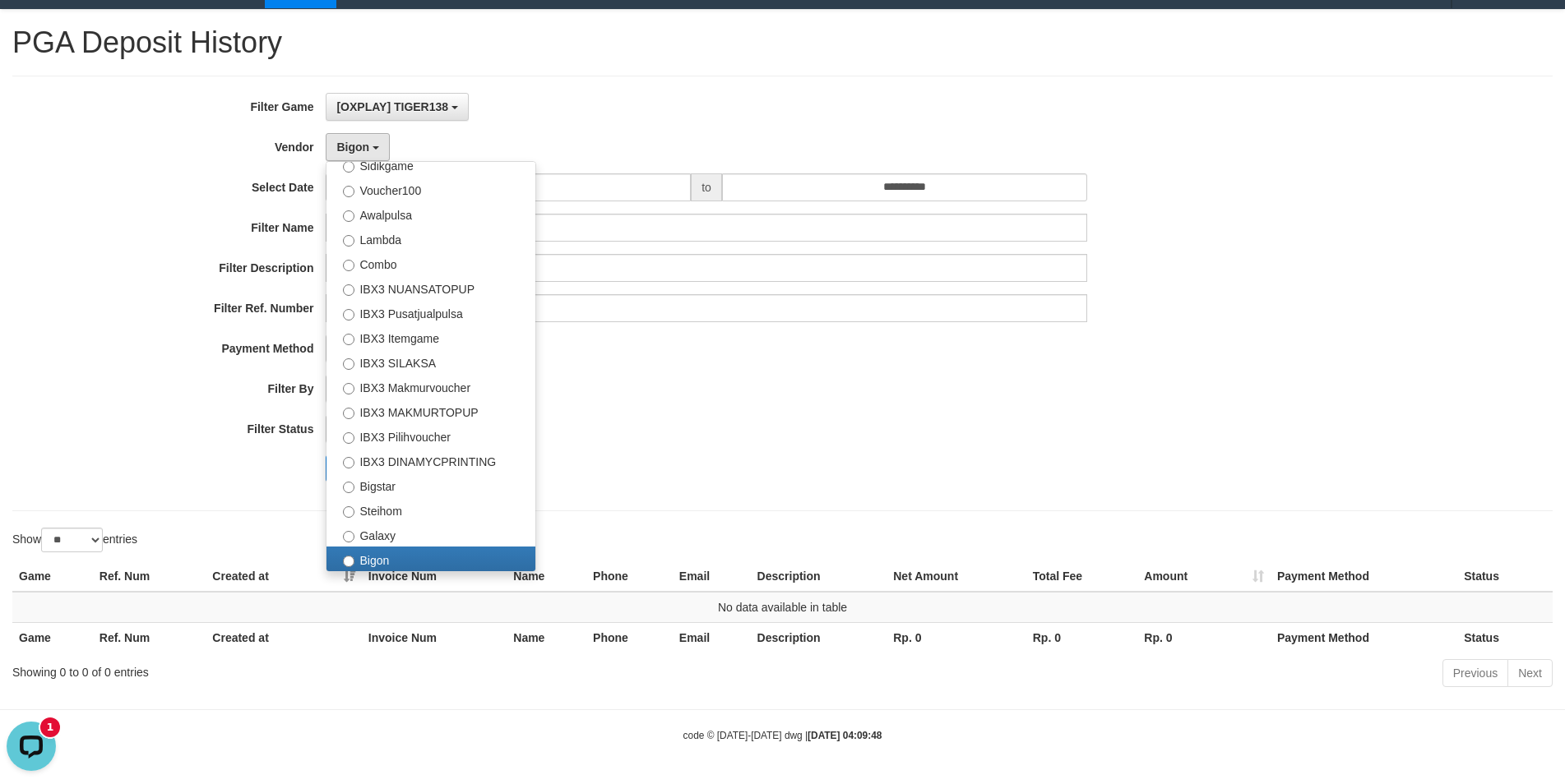
click at [802, 457] on div "Search Export" at bounding box center [814, 468] width 977 height 26
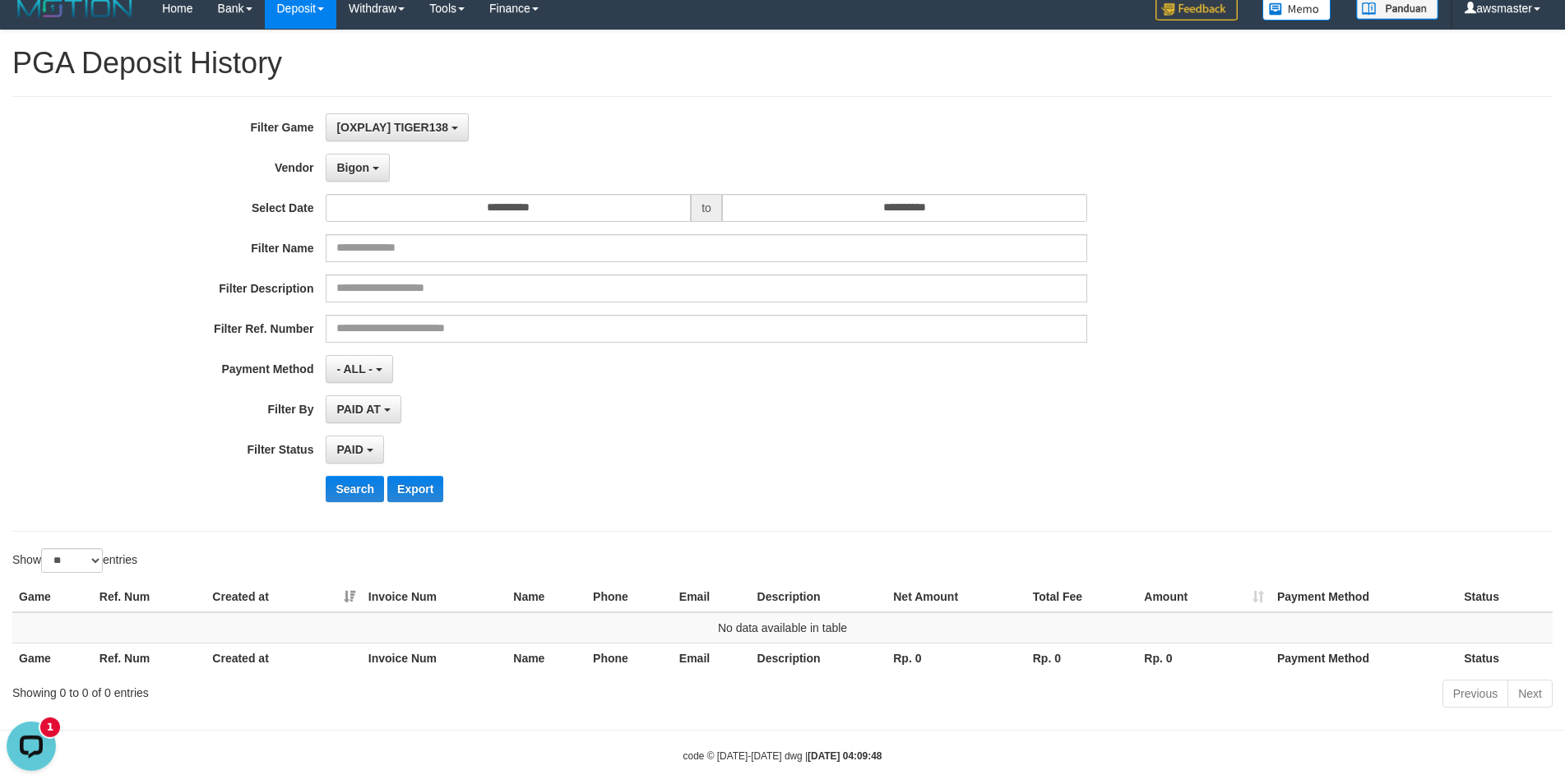
scroll to position [0, 0]
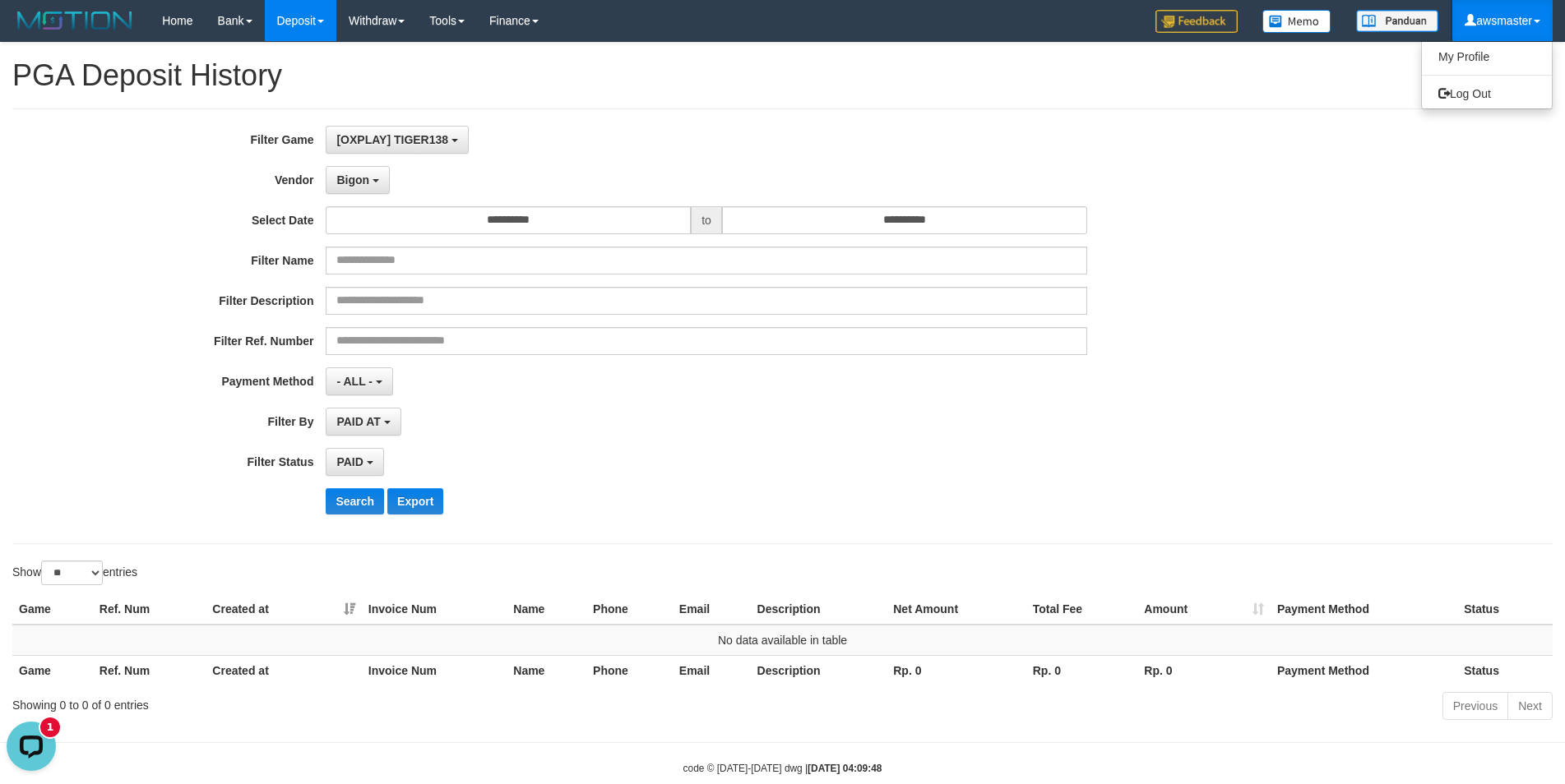
click at [1512, 24] on link "awsmaster" at bounding box center [1503, 21] width 101 height 41
click at [901, 160] on div "**********" at bounding box center [652, 326] width 1304 height 401
click at [366, 183] on span "Bigon" at bounding box center [353, 180] width 33 height 13
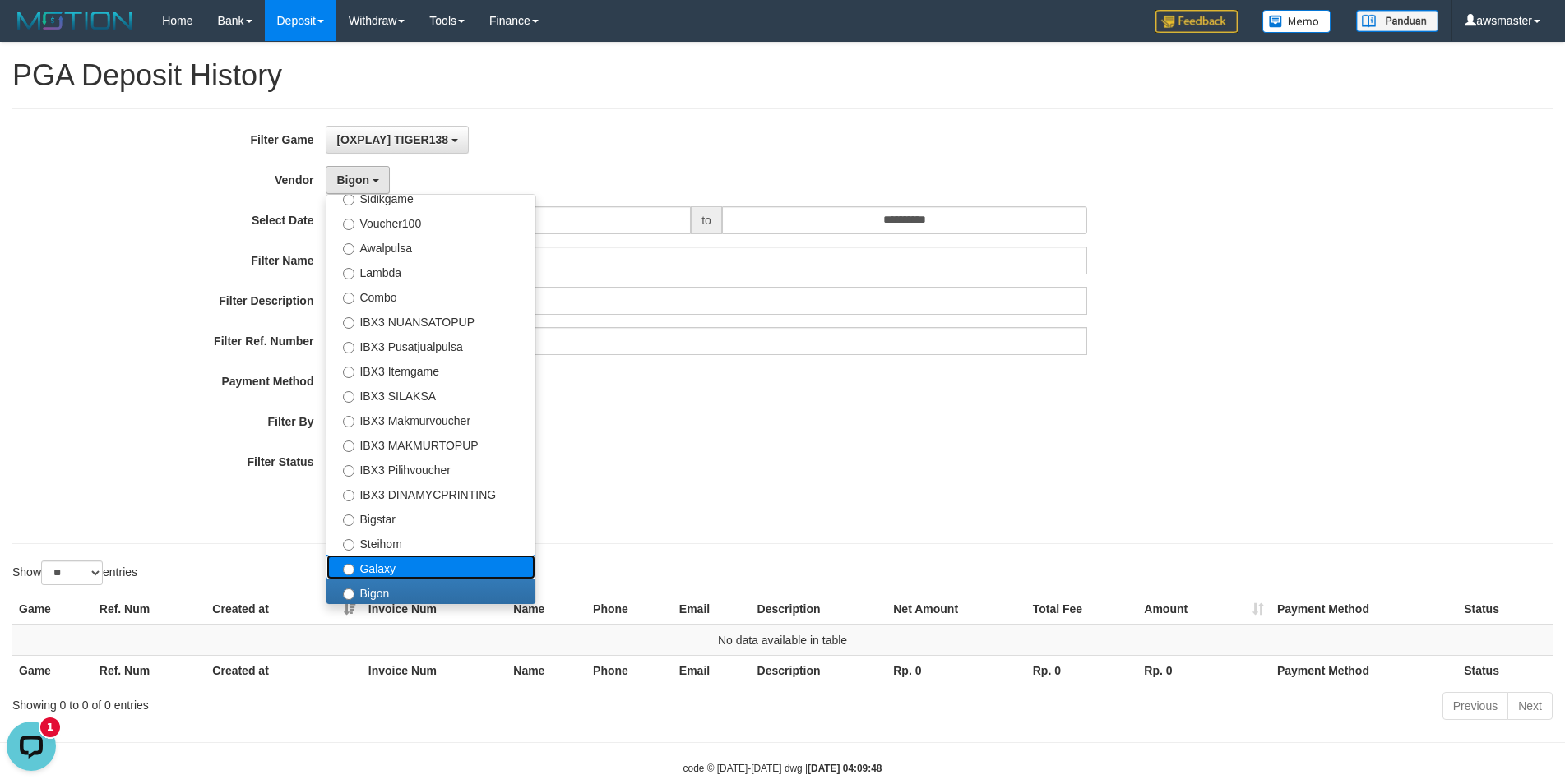
click at [379, 573] on label "Galaxy" at bounding box center [431, 567] width 209 height 24
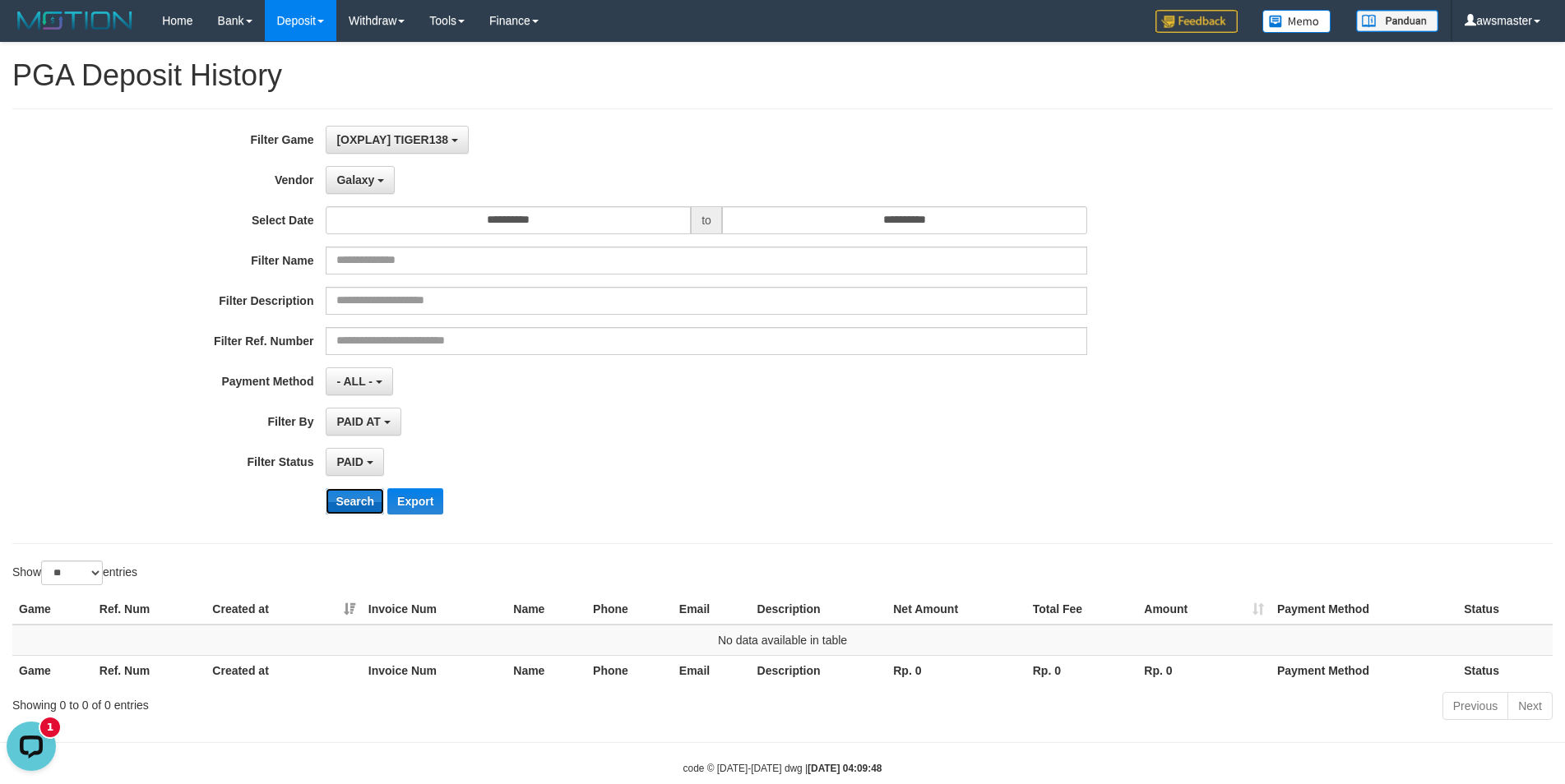
click at [357, 504] on button "Search" at bounding box center [354, 502] width 59 height 26
click at [372, 176] on span "Galaxy" at bounding box center [355, 180] width 38 height 13
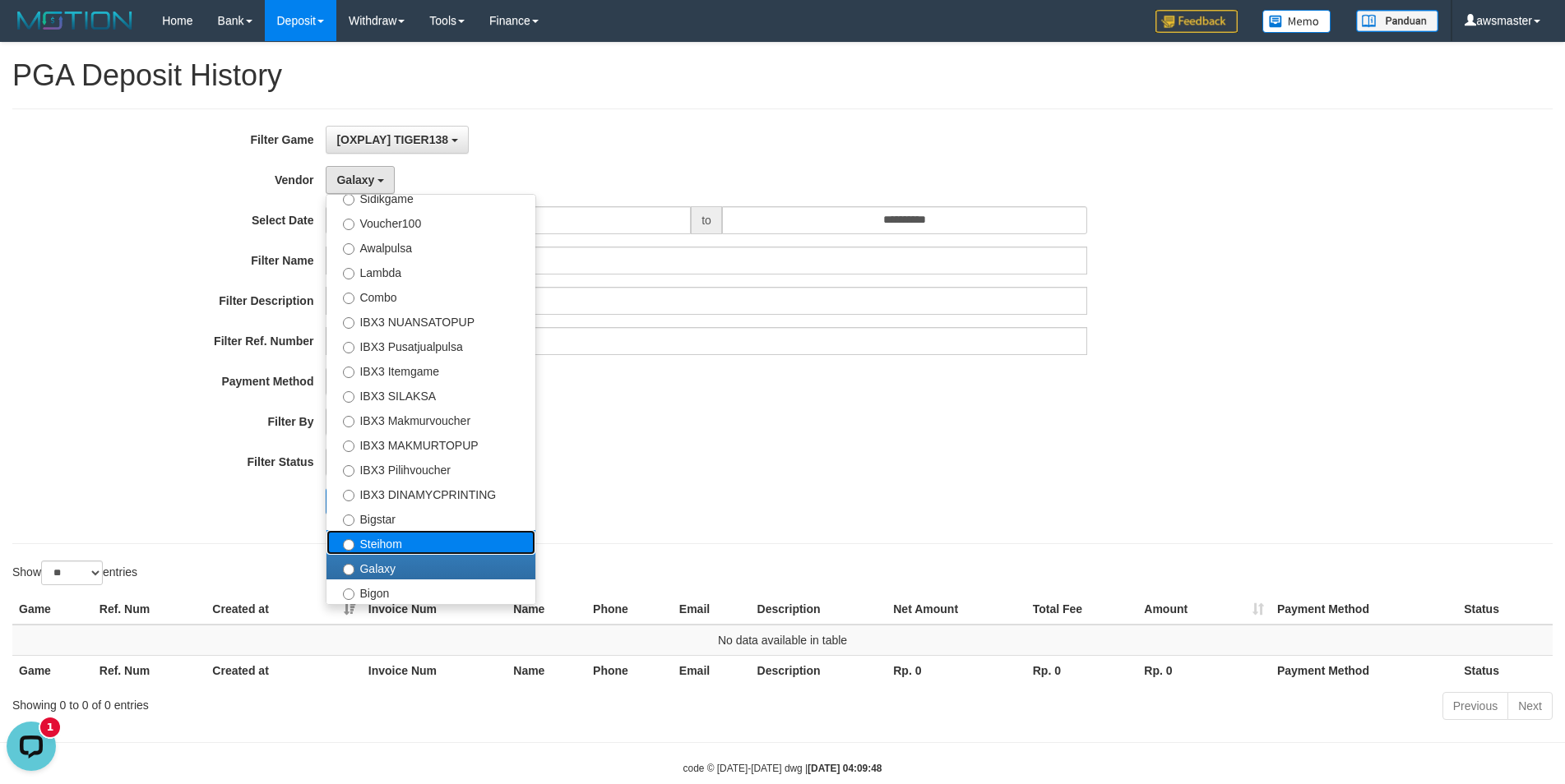
click at [390, 540] on label "Steihom" at bounding box center [431, 543] width 209 height 24
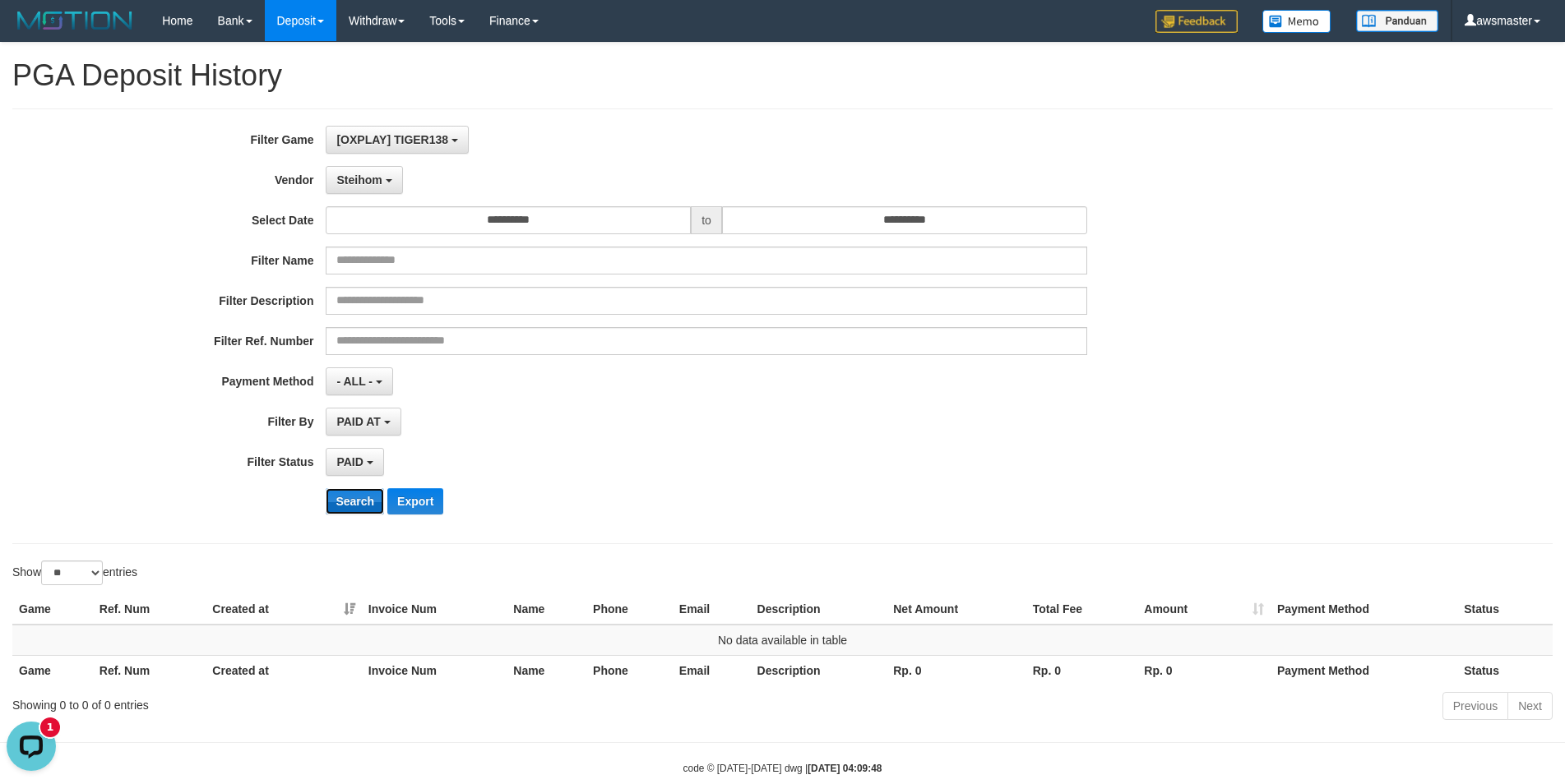
click at [355, 504] on button "Search" at bounding box center [354, 502] width 59 height 26
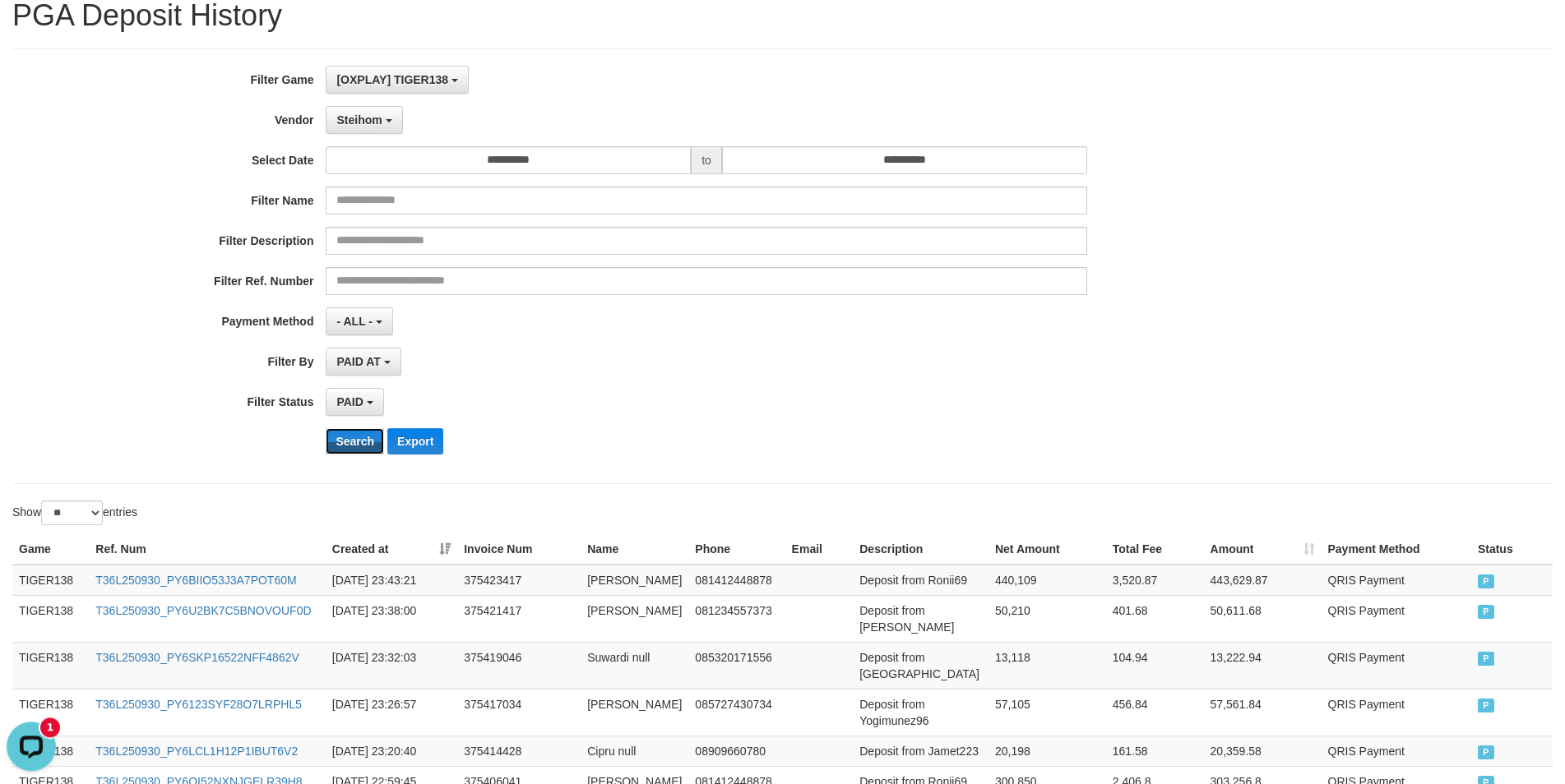
scroll to position [0, 0]
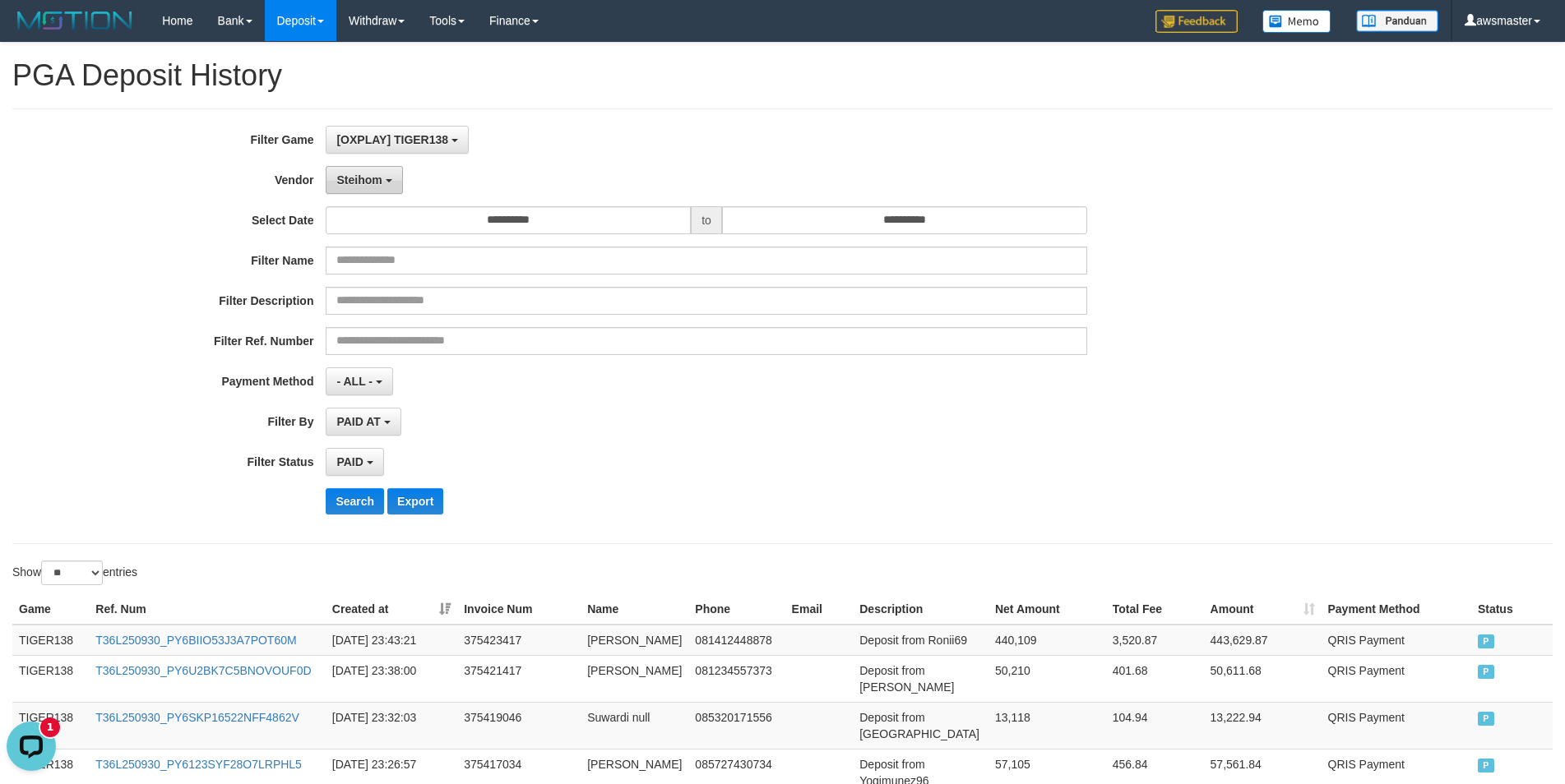
click at [355, 175] on span "Steihom" at bounding box center [359, 180] width 45 height 13
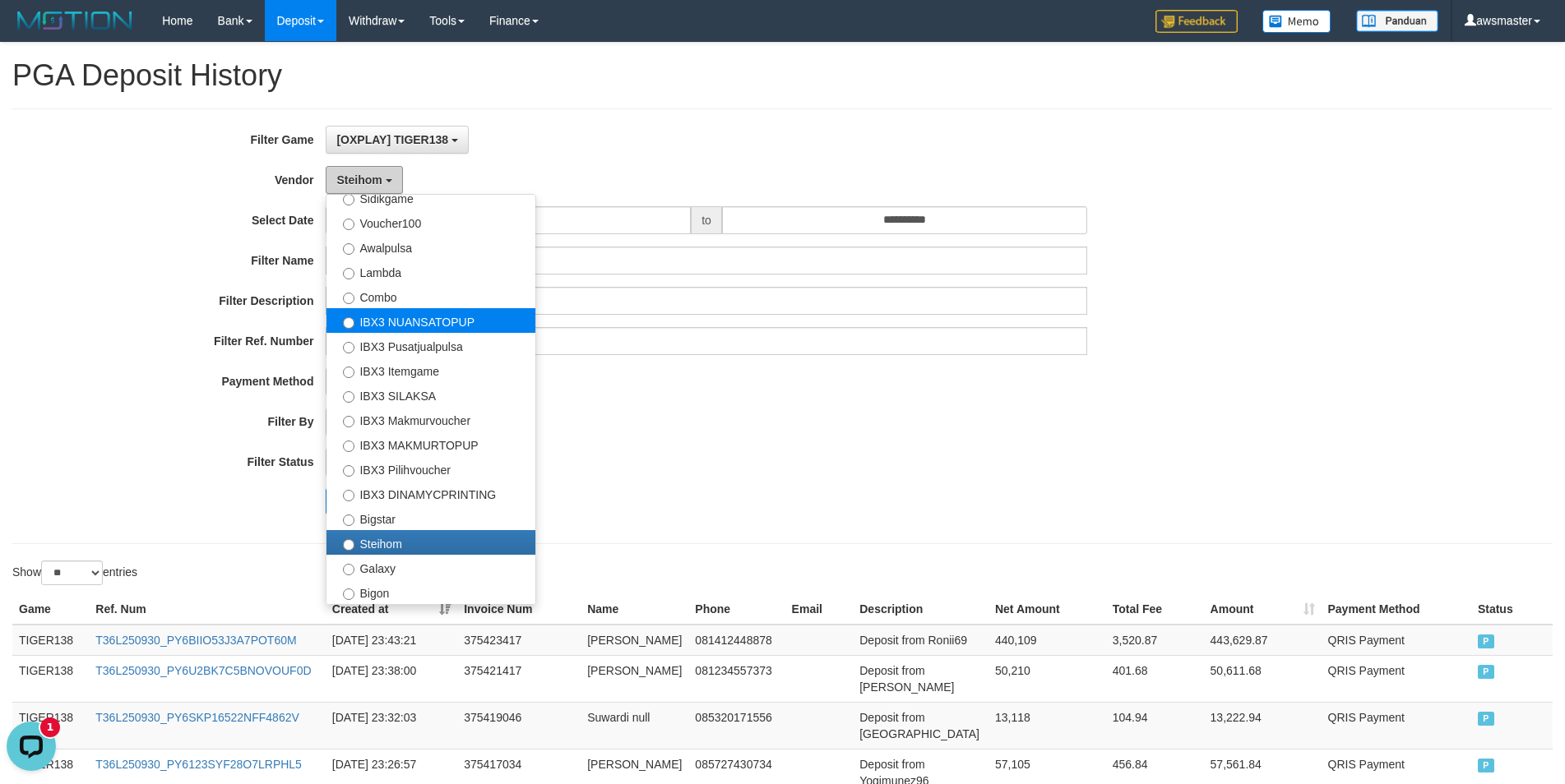
scroll to position [613, 0]
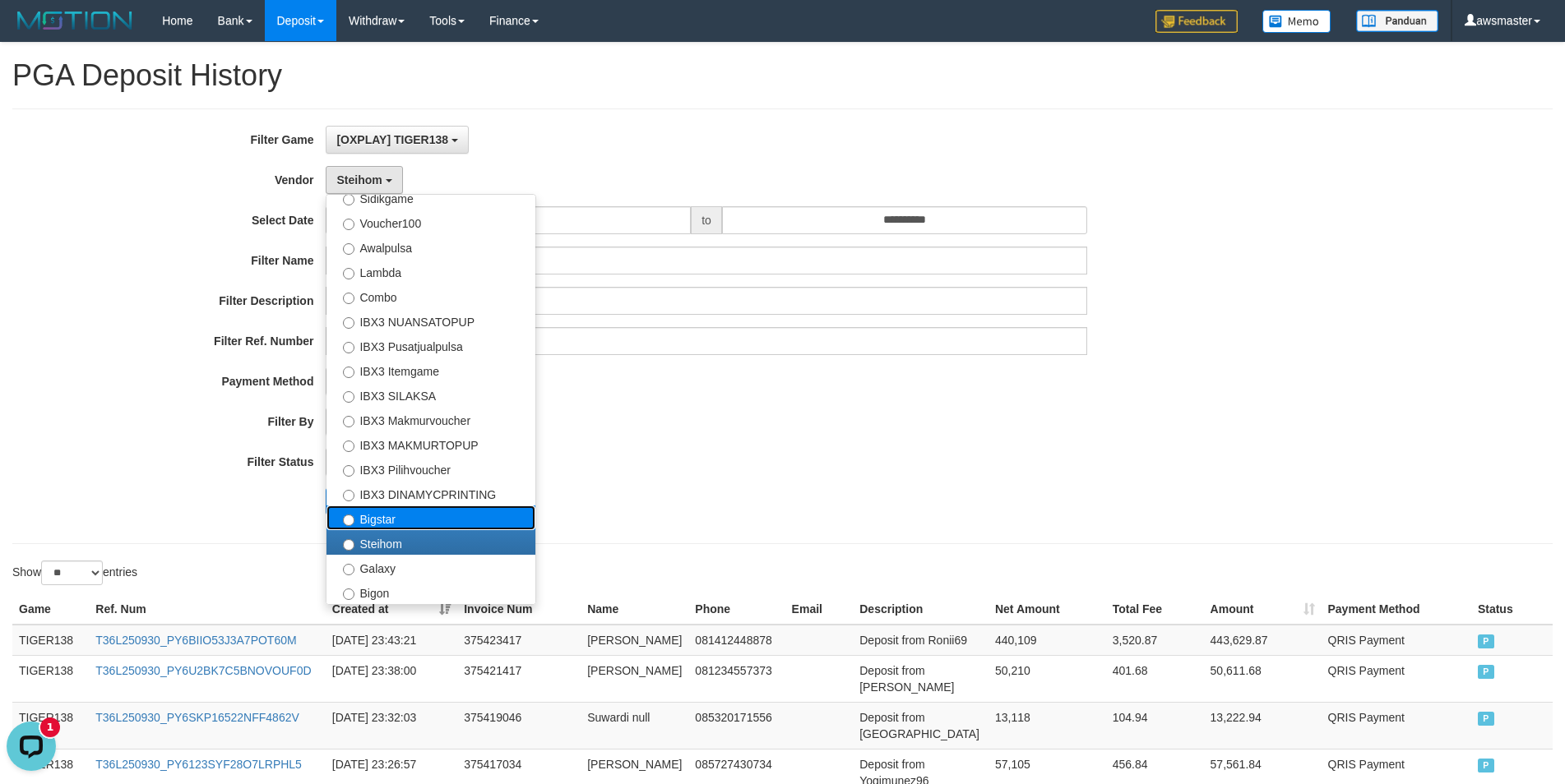
click at [384, 526] on label "Bigstar" at bounding box center [431, 517] width 209 height 24
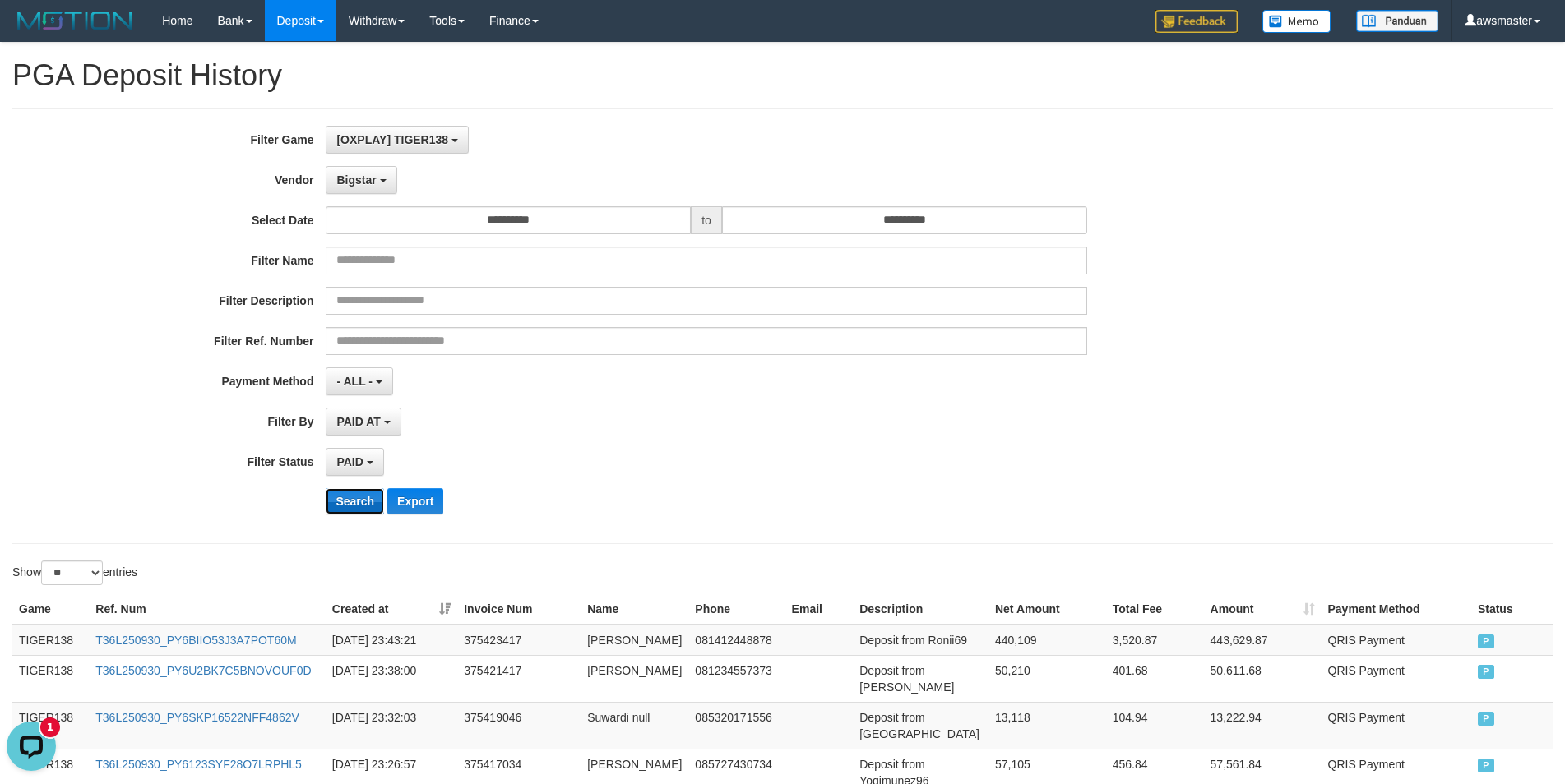
click at [360, 502] on button "Search" at bounding box center [354, 502] width 59 height 26
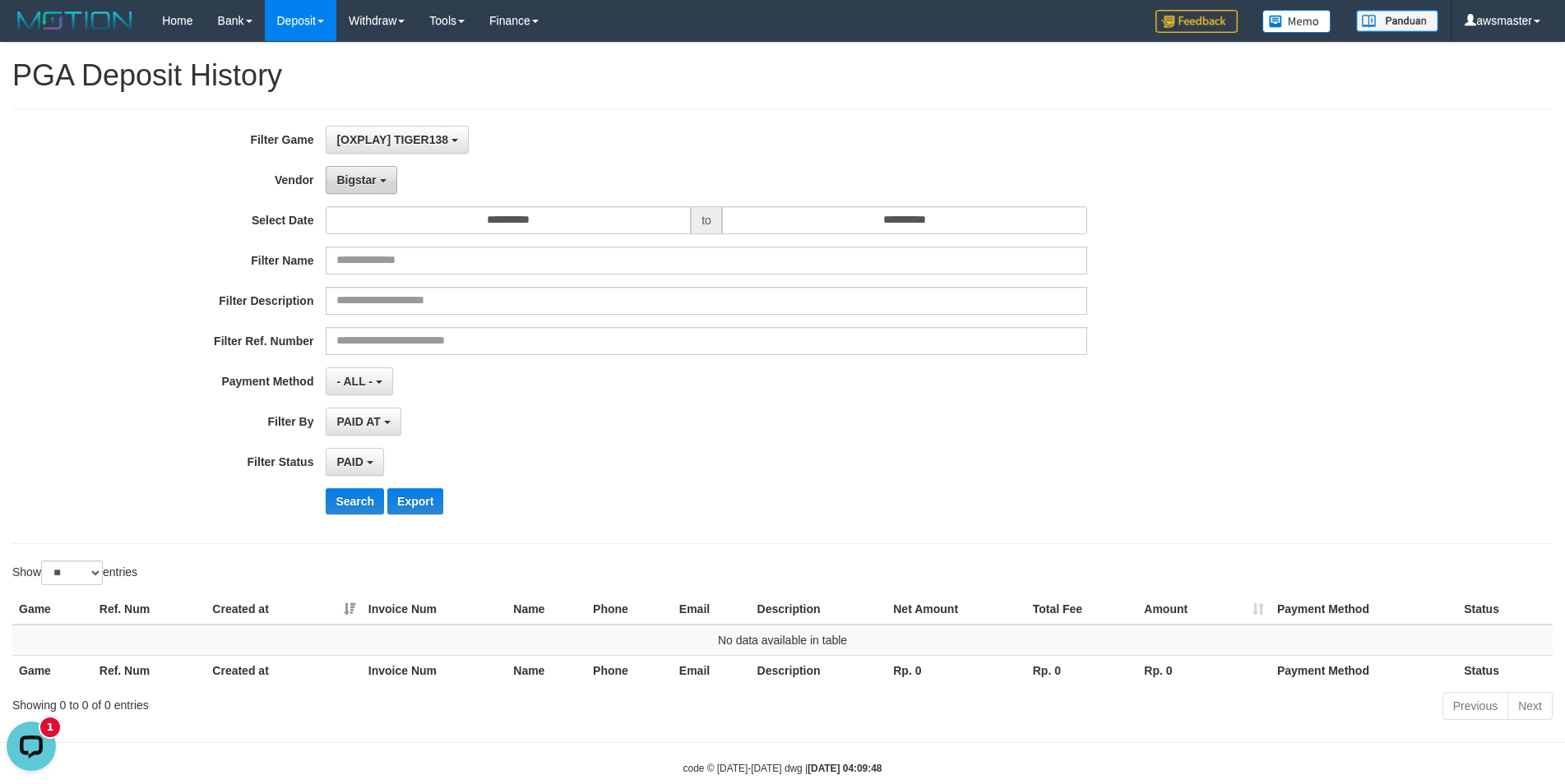
click at [374, 172] on button "Bigstar" at bounding box center [361, 180] width 71 height 28
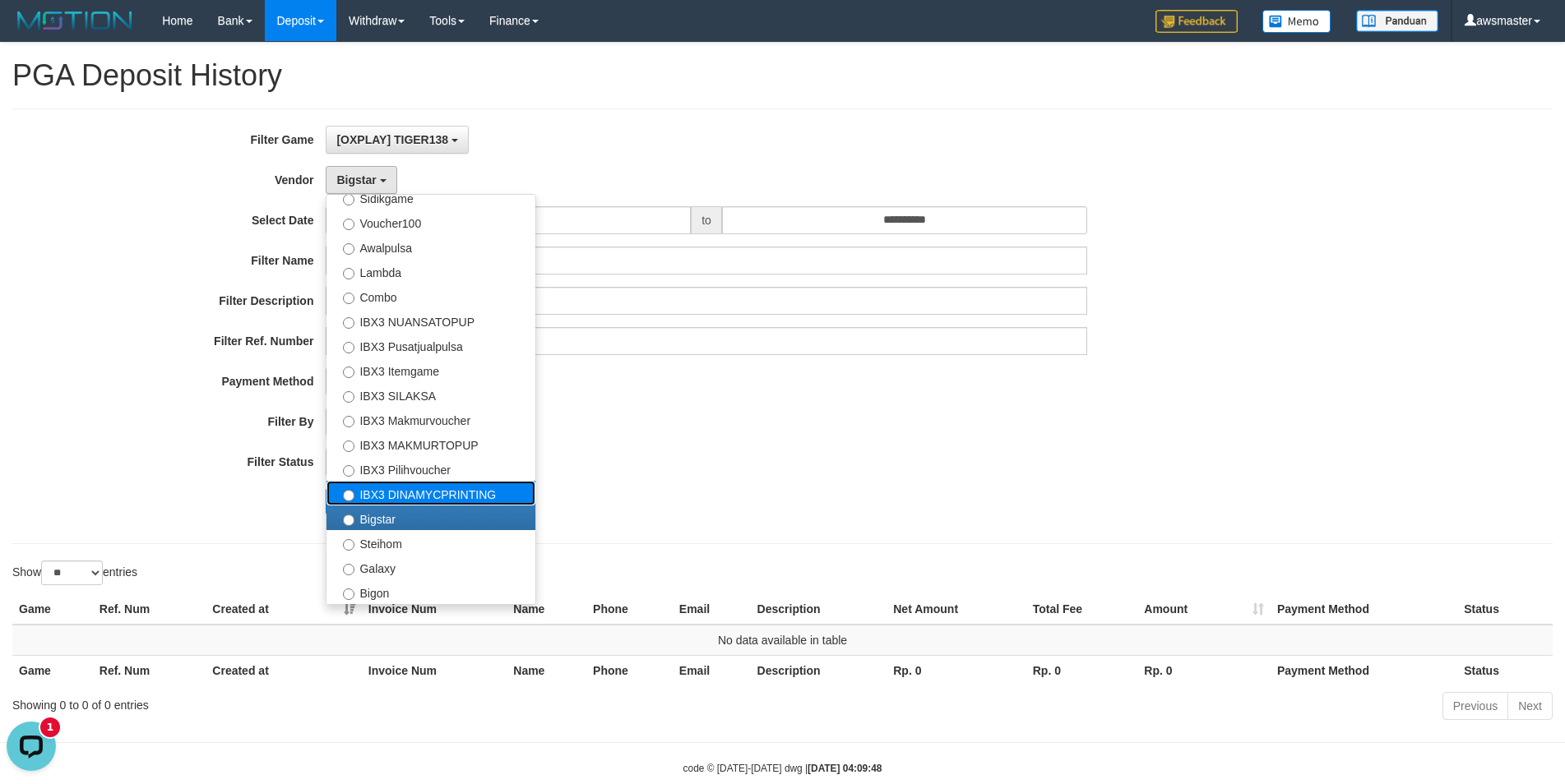
click at [373, 501] on label "IBX3 DINAMYCPRINTING" at bounding box center [431, 493] width 209 height 24
select select "**********"
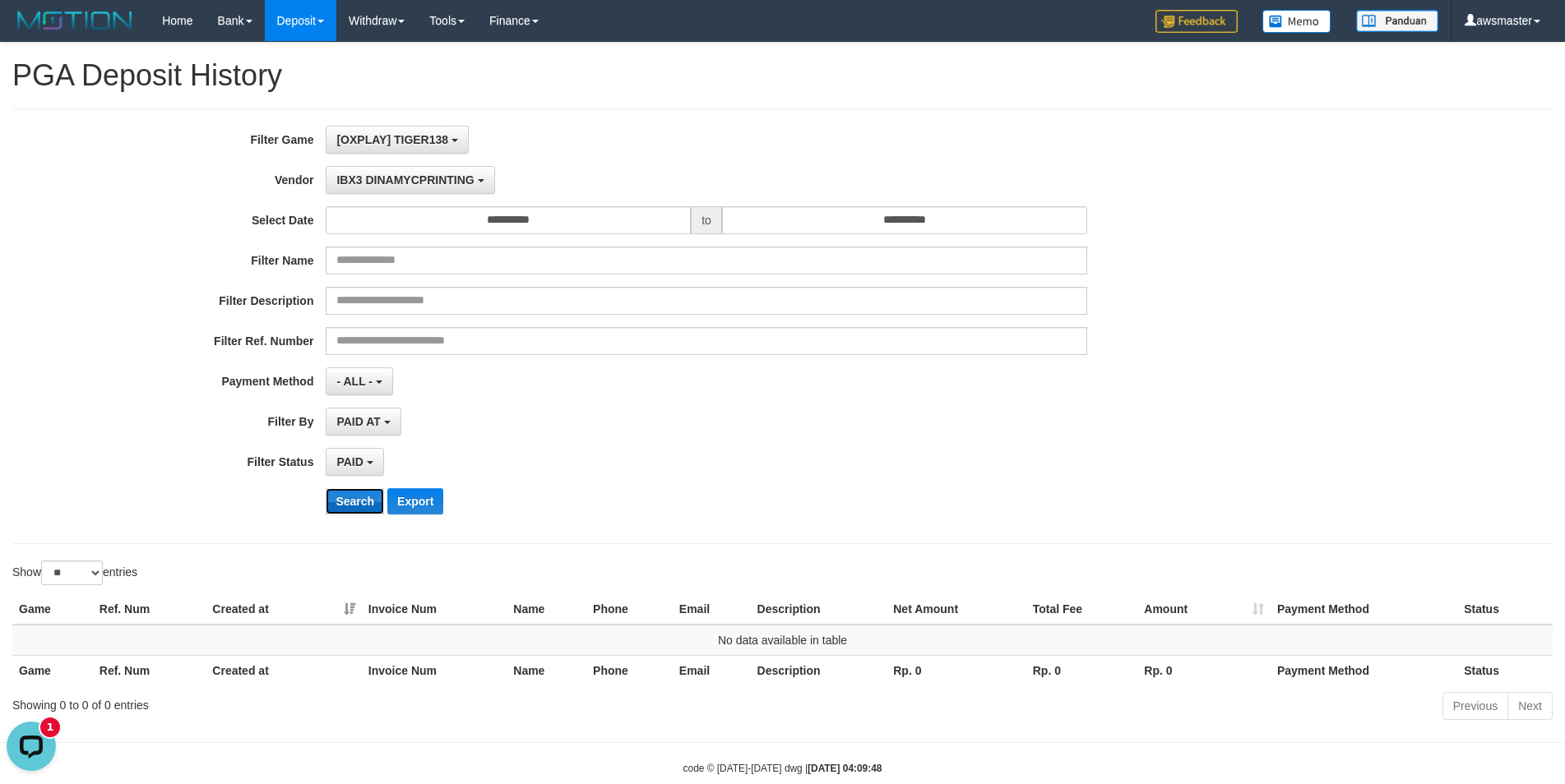
click at [353, 504] on button "Search" at bounding box center [354, 502] width 59 height 26
click at [384, 187] on button "IBX3 DINAMYCPRINTING" at bounding box center [409, 180] width 169 height 28
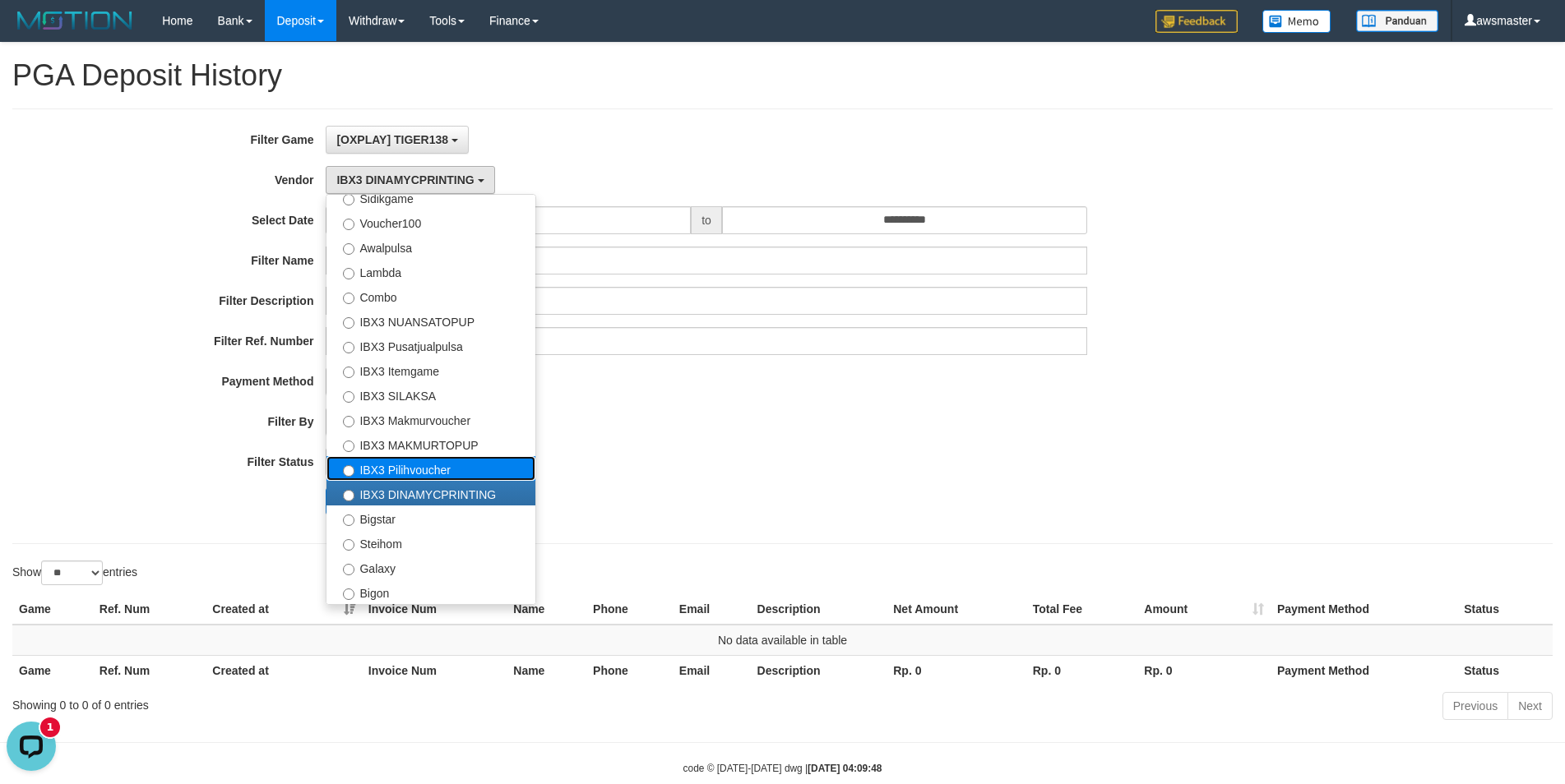
click at [407, 461] on label "IBX3 Pilihvoucher" at bounding box center [431, 468] width 209 height 24
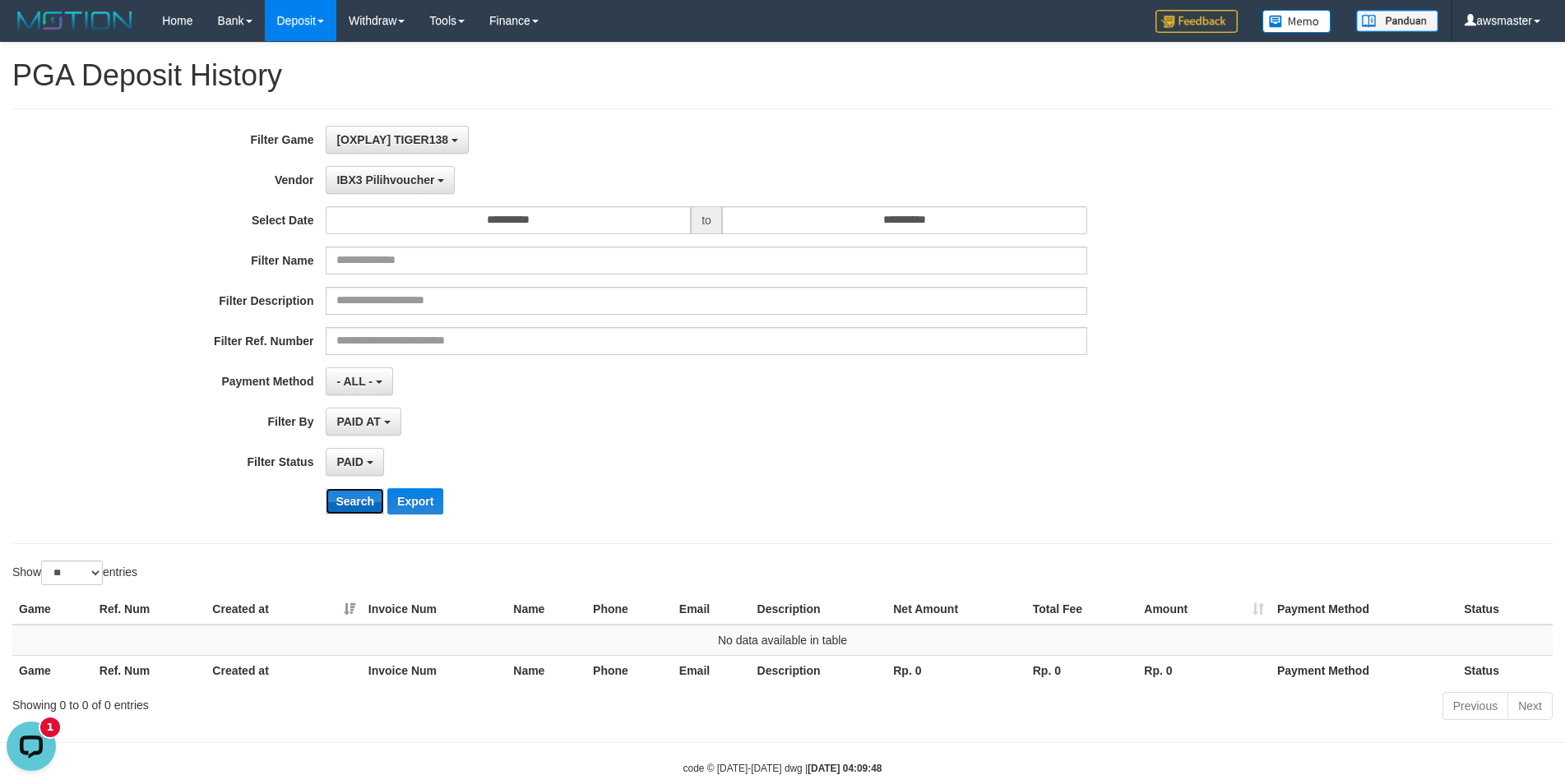
click at [359, 498] on button "Search" at bounding box center [354, 502] width 59 height 26
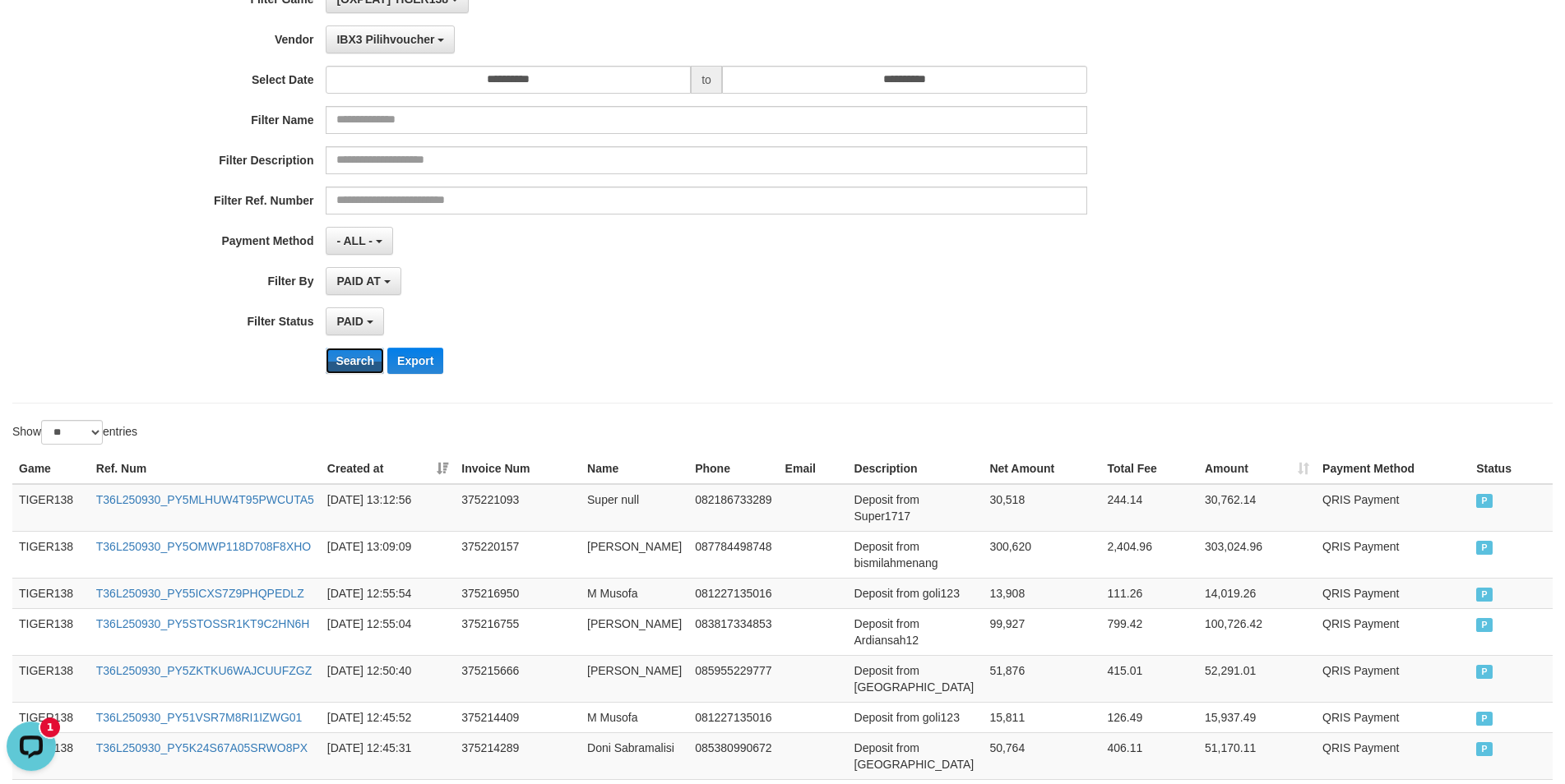
scroll to position [0, 0]
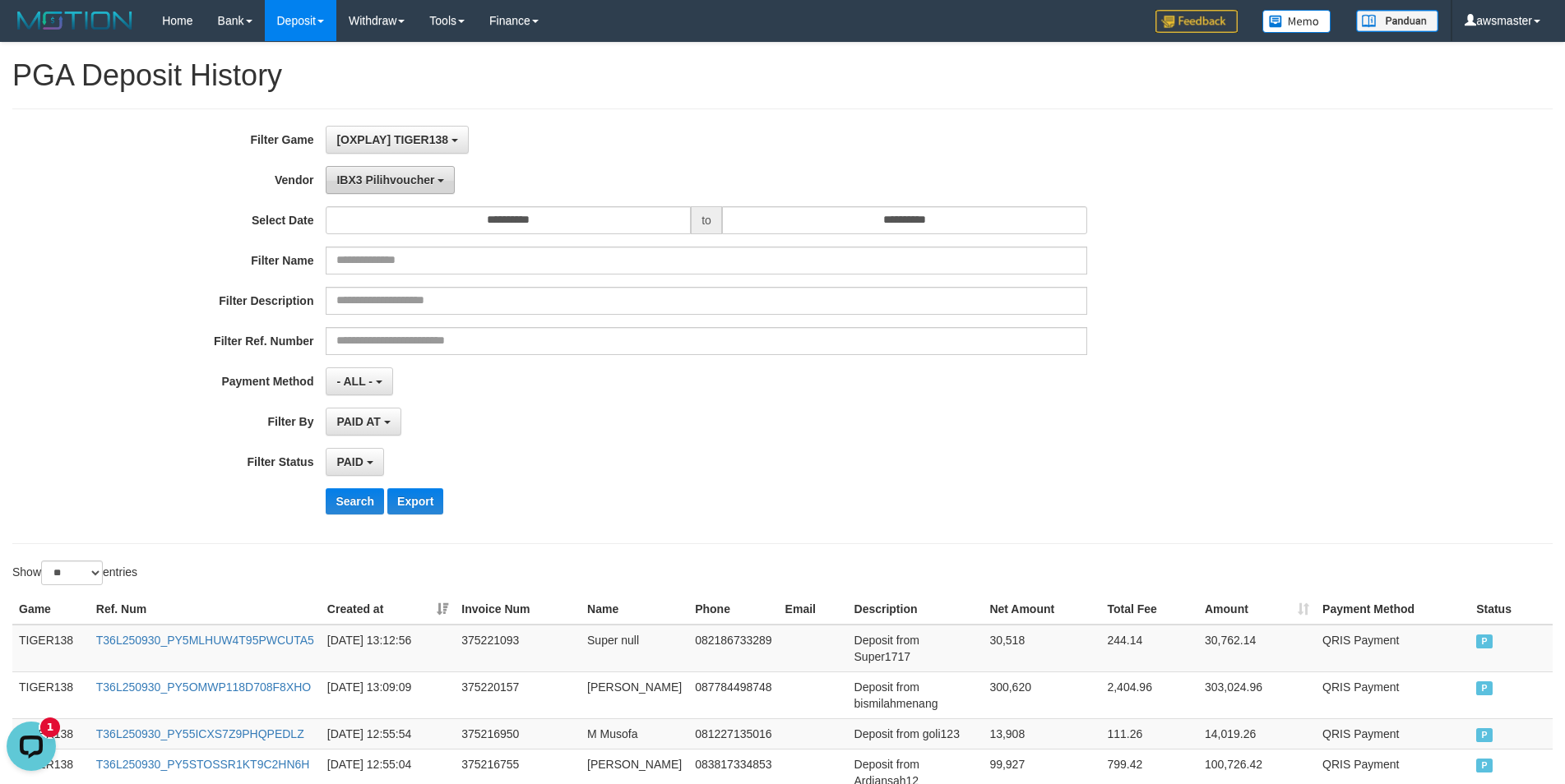
click at [393, 183] on span "IBX3 Pilihvoucher" at bounding box center [385, 180] width 98 height 13
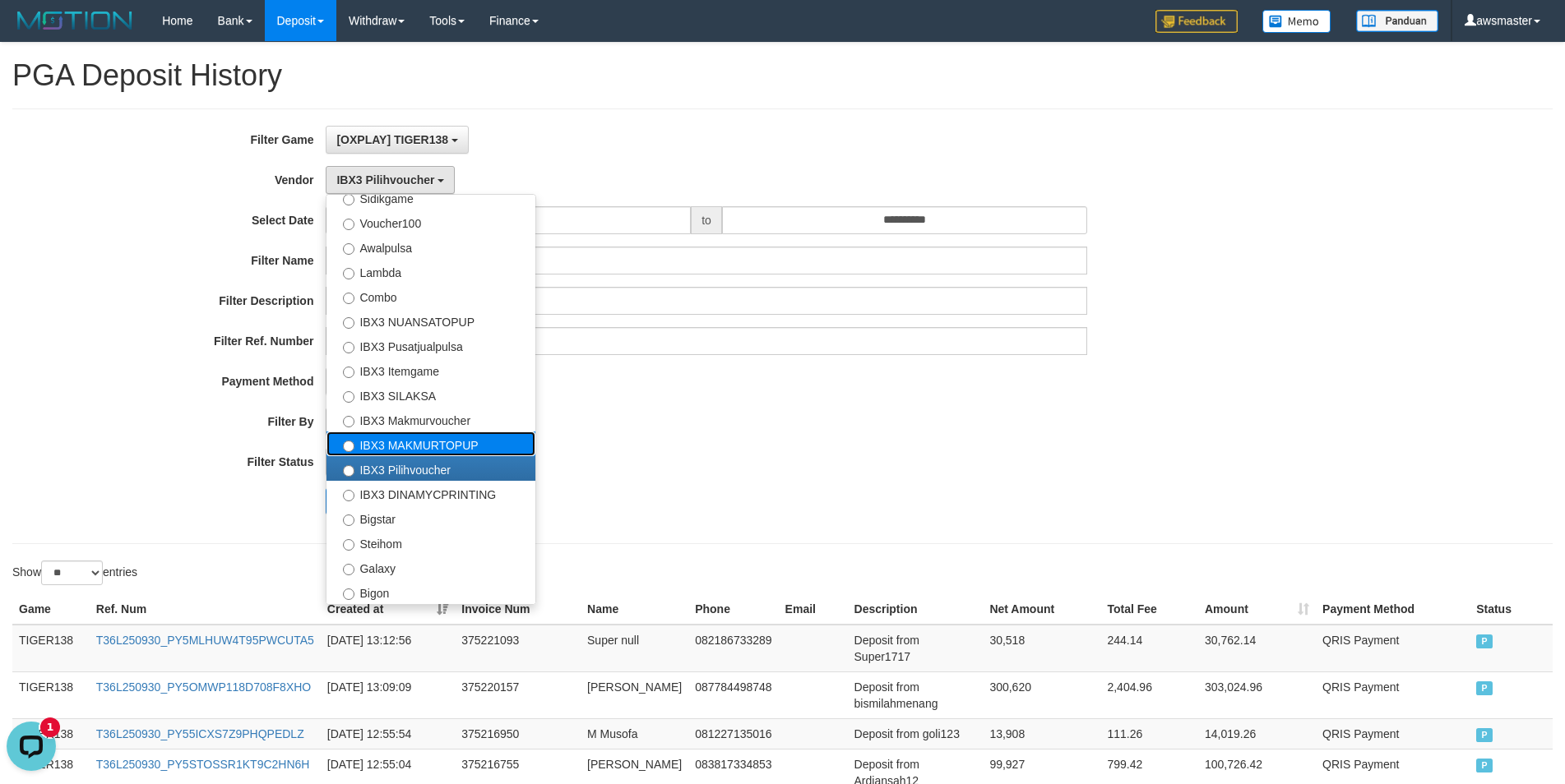
click at [370, 448] on label "IBX3 MAKMURTOPUP" at bounding box center [431, 444] width 209 height 24
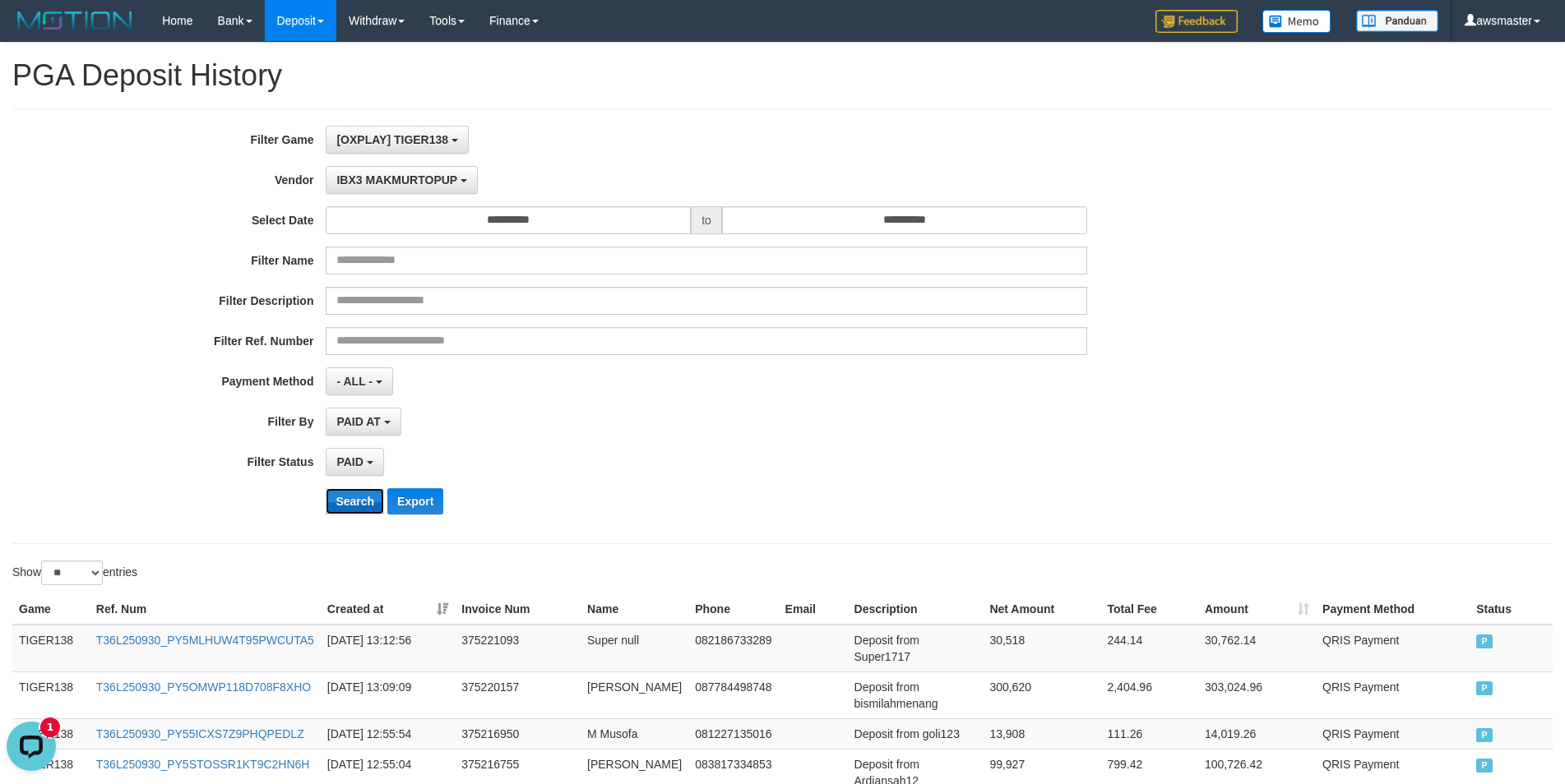
click at [347, 494] on button "Search" at bounding box center [354, 502] width 59 height 26
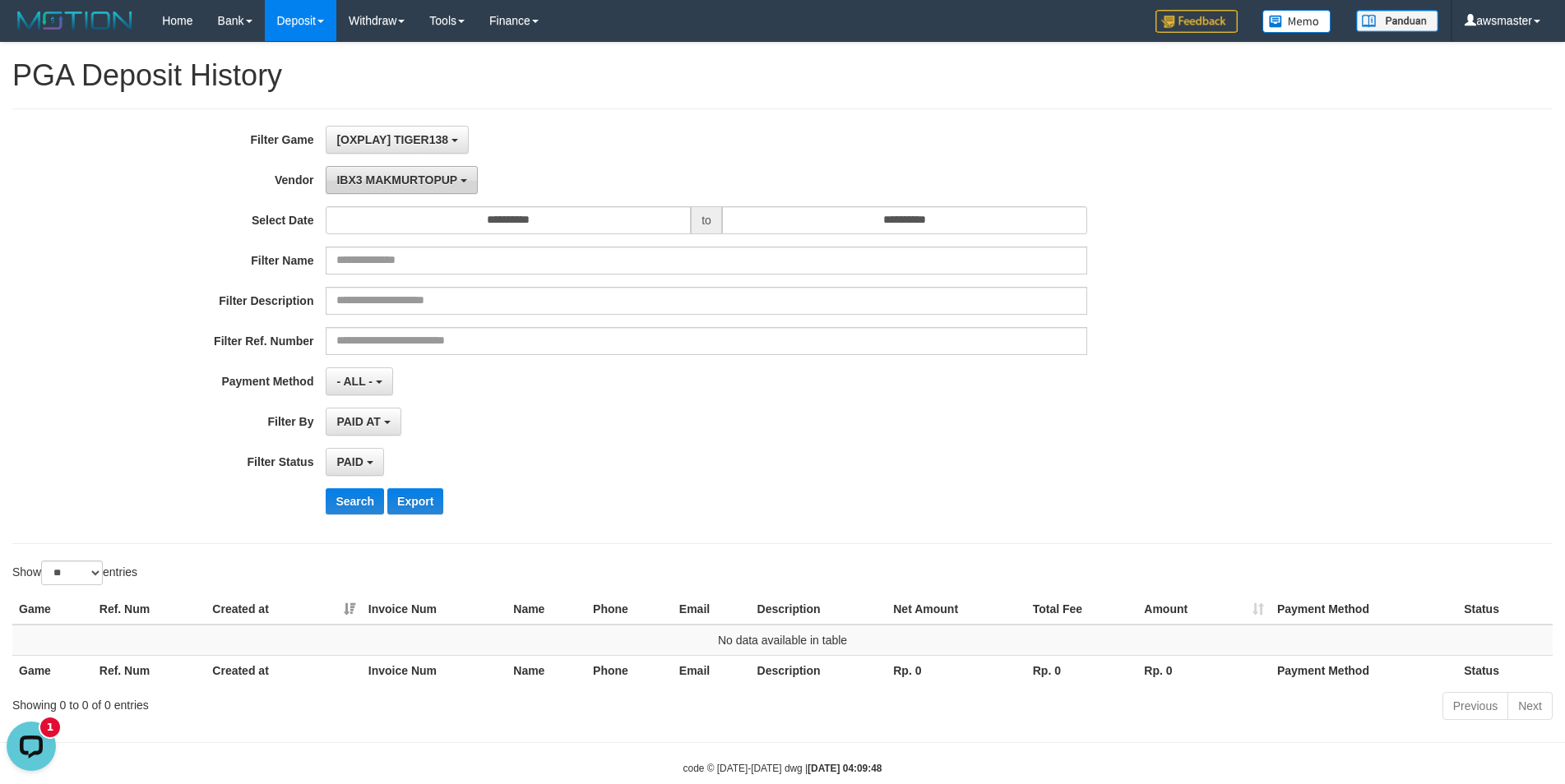
click at [388, 167] on button "IBX3 MAKMURTOPUP" at bounding box center [401, 180] width 151 height 28
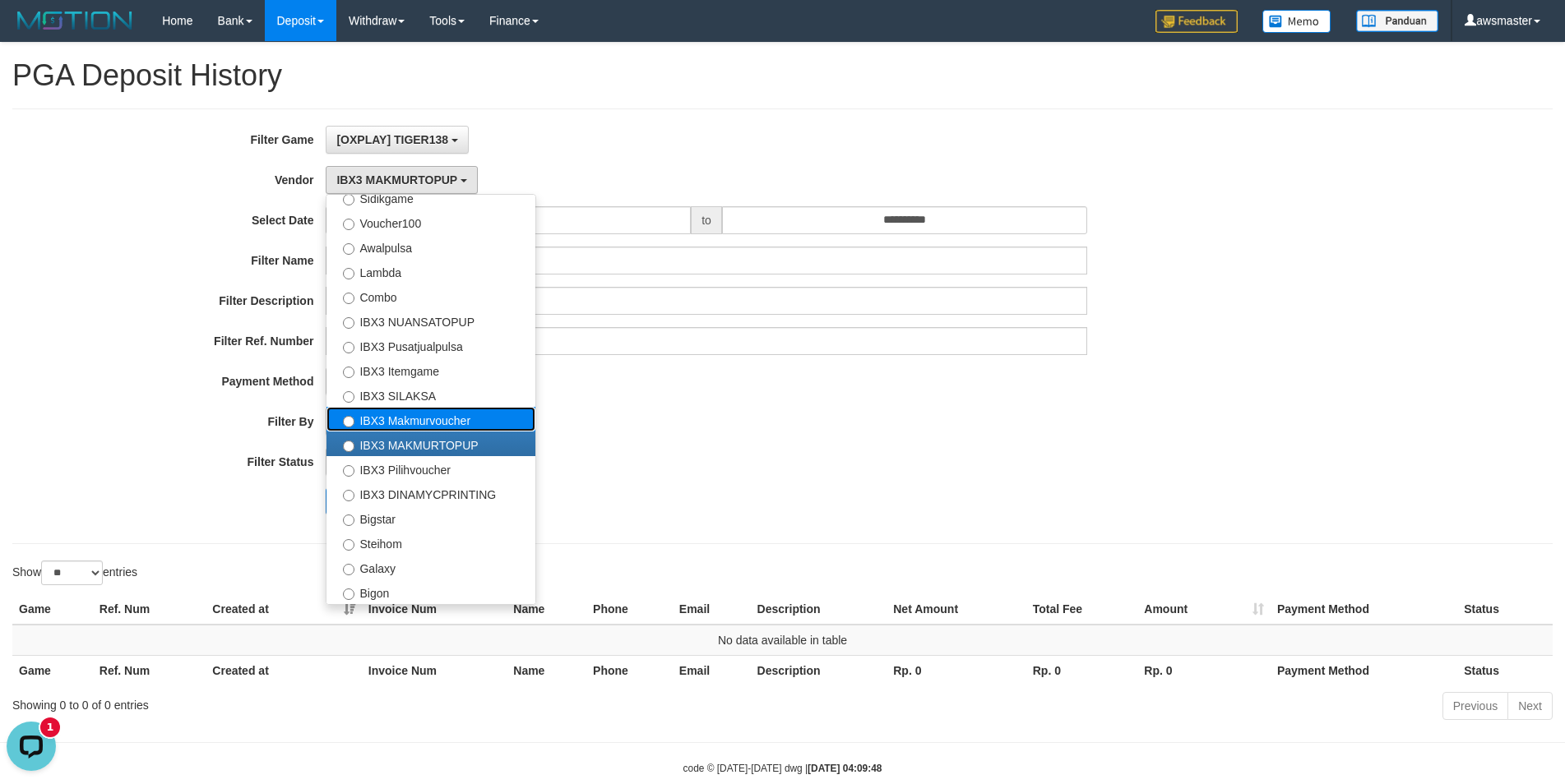
click at [392, 427] on label "IBX3 Makmurvoucher" at bounding box center [431, 419] width 209 height 24
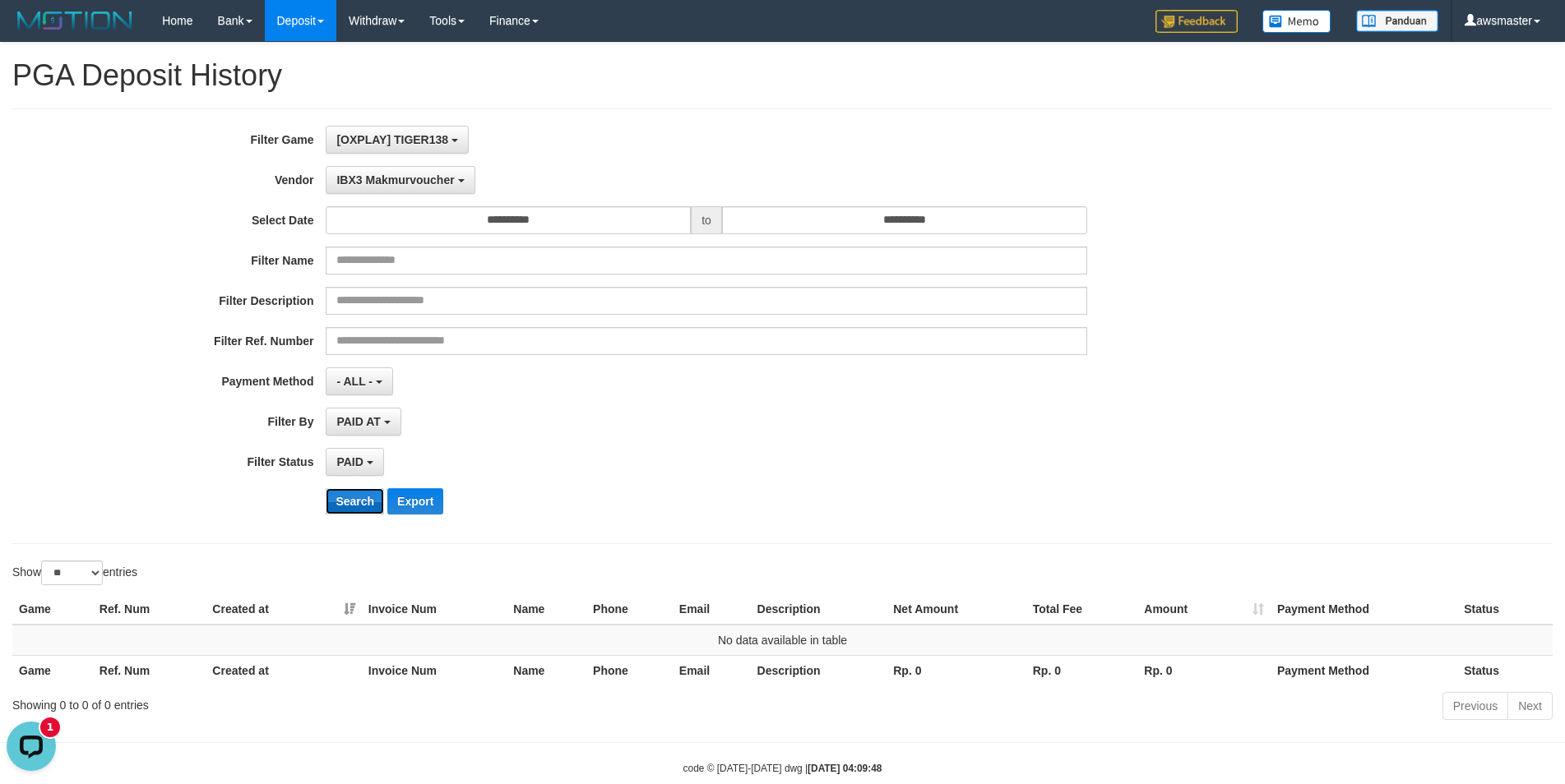
click at [350, 512] on button "Search" at bounding box center [354, 502] width 59 height 26
click at [383, 186] on span "IBX3 Makmurvoucher" at bounding box center [395, 180] width 118 height 13
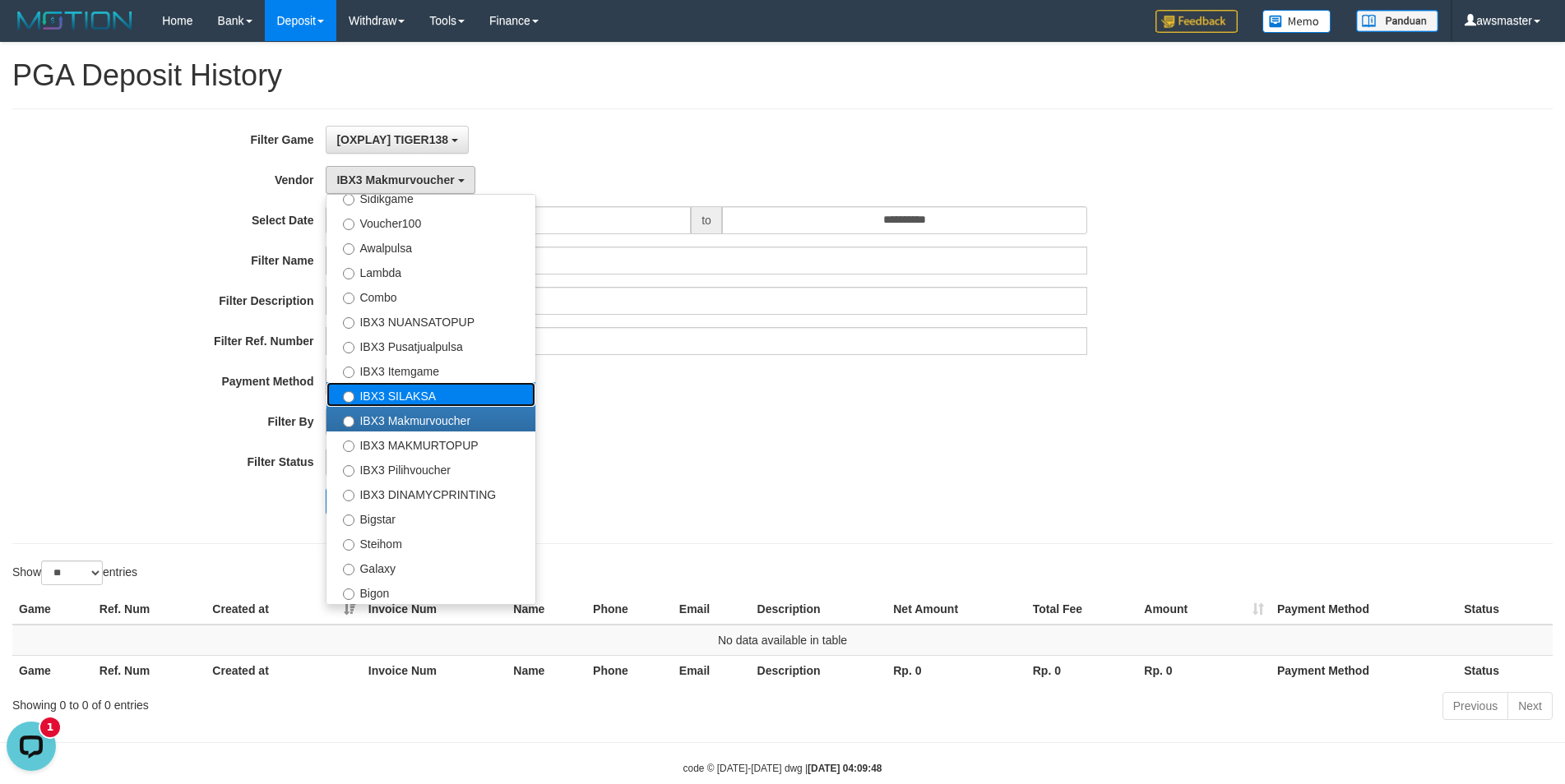
click at [385, 396] on label "IBX3 SILAKSA" at bounding box center [431, 394] width 209 height 24
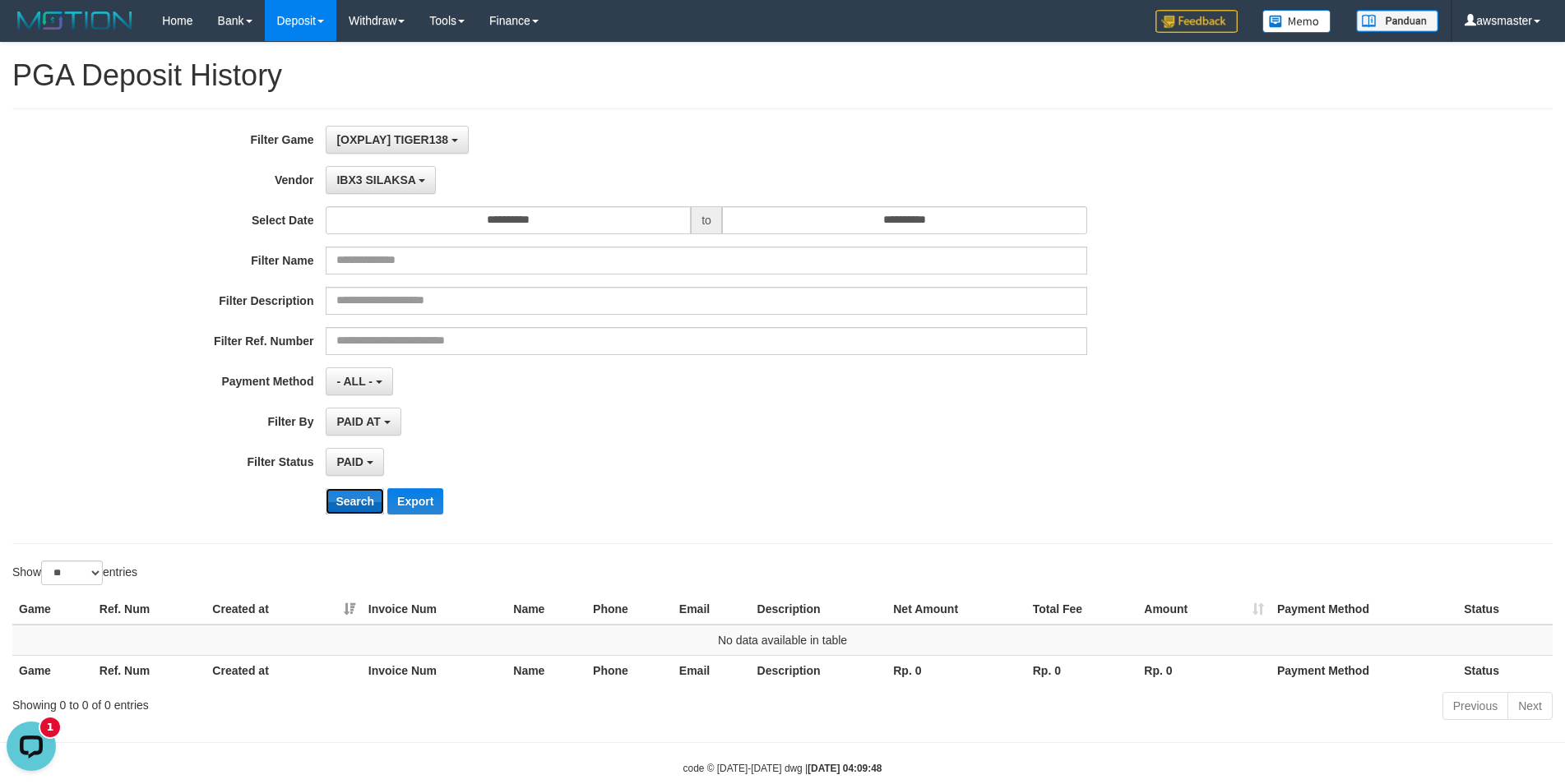
click at [339, 501] on button "Search" at bounding box center [354, 502] width 59 height 26
click at [381, 183] on span "IBX3 SILAKSA" at bounding box center [376, 180] width 79 height 13
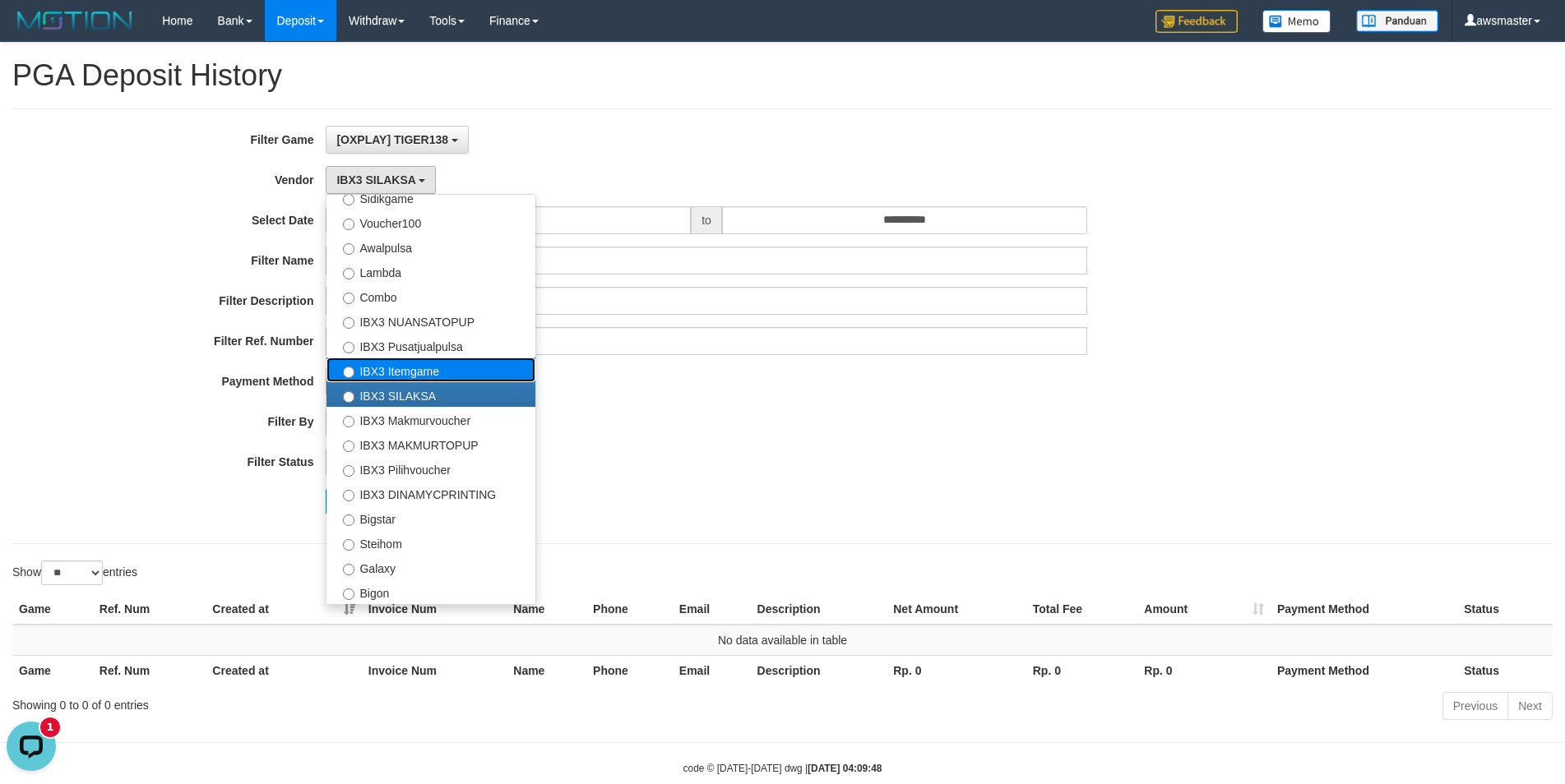
click at [387, 376] on label "IBX3 Itemgame" at bounding box center [431, 370] width 209 height 24
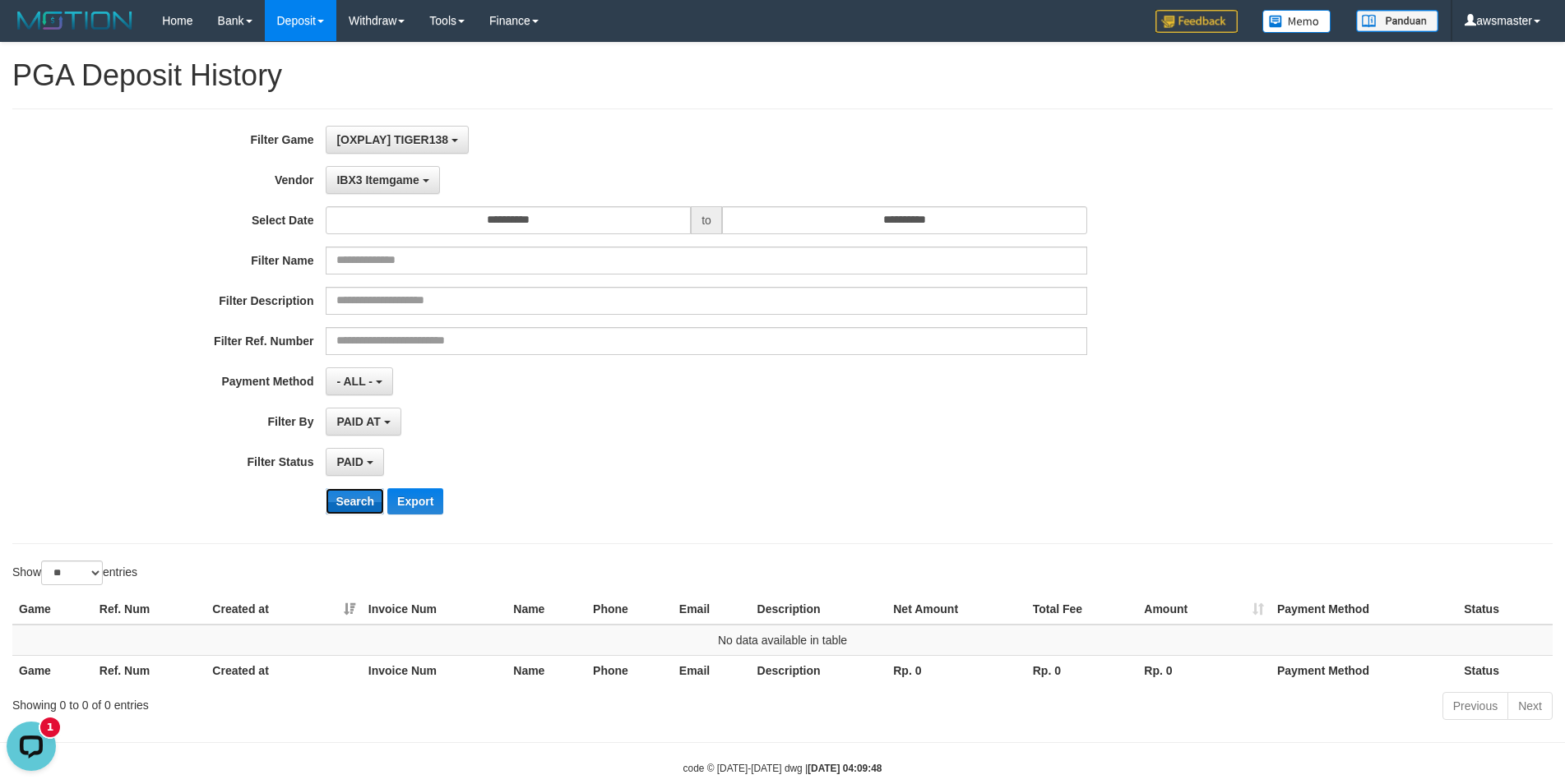
drag, startPoint x: 356, startPoint y: 511, endPoint x: 355, endPoint y: 499, distance: 12.0
click at [355, 511] on button "Search" at bounding box center [354, 502] width 59 height 26
click at [388, 182] on span "IBX3 Itemgame" at bounding box center [378, 180] width 82 height 13
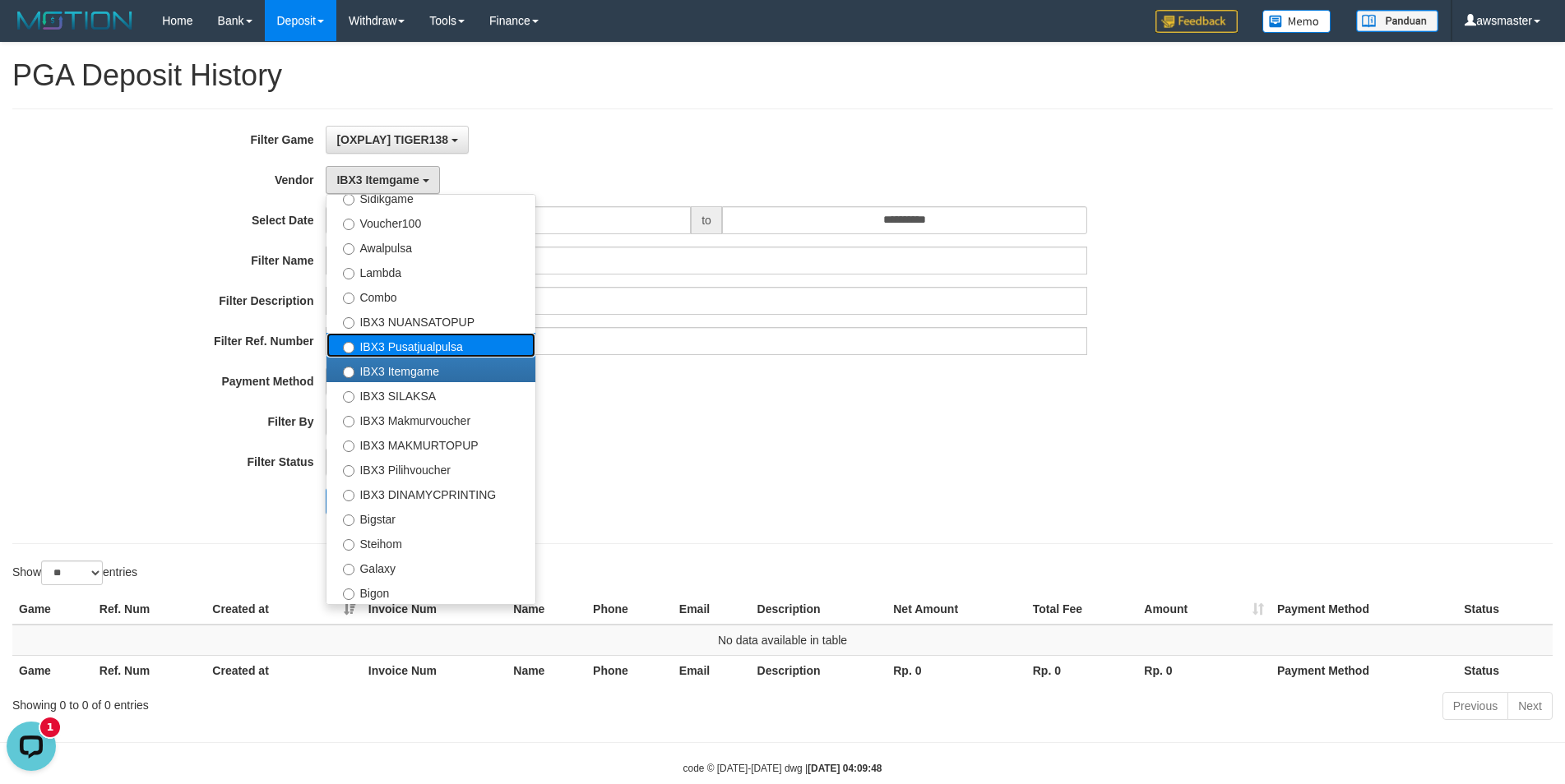
click at [399, 349] on label "IBX3 Pusatjualpulsa" at bounding box center [431, 345] width 209 height 24
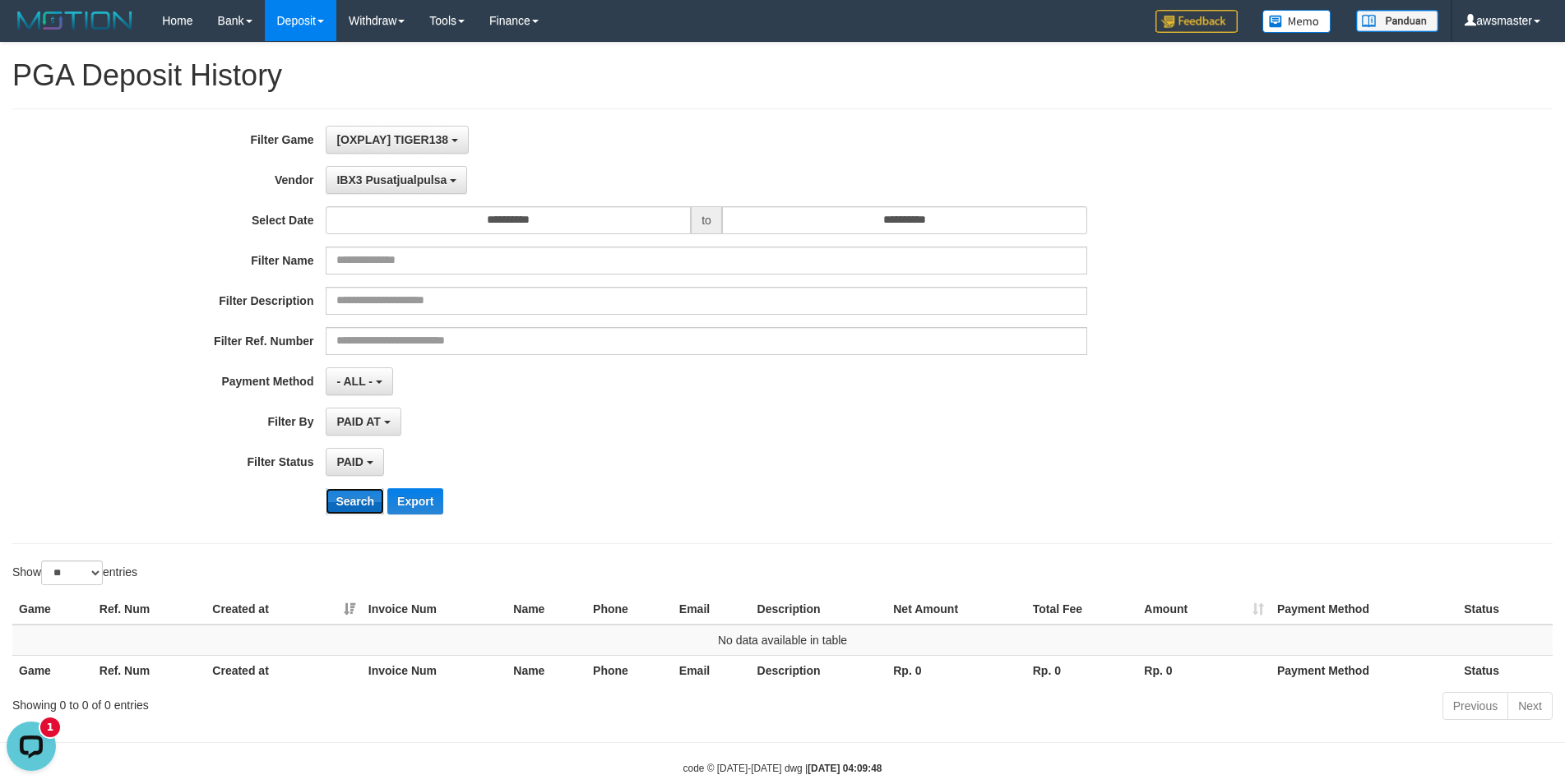
click at [345, 504] on button "Search" at bounding box center [354, 502] width 59 height 26
click at [396, 182] on span "IBX3 Pusatjualpulsa" at bounding box center [392, 180] width 110 height 13
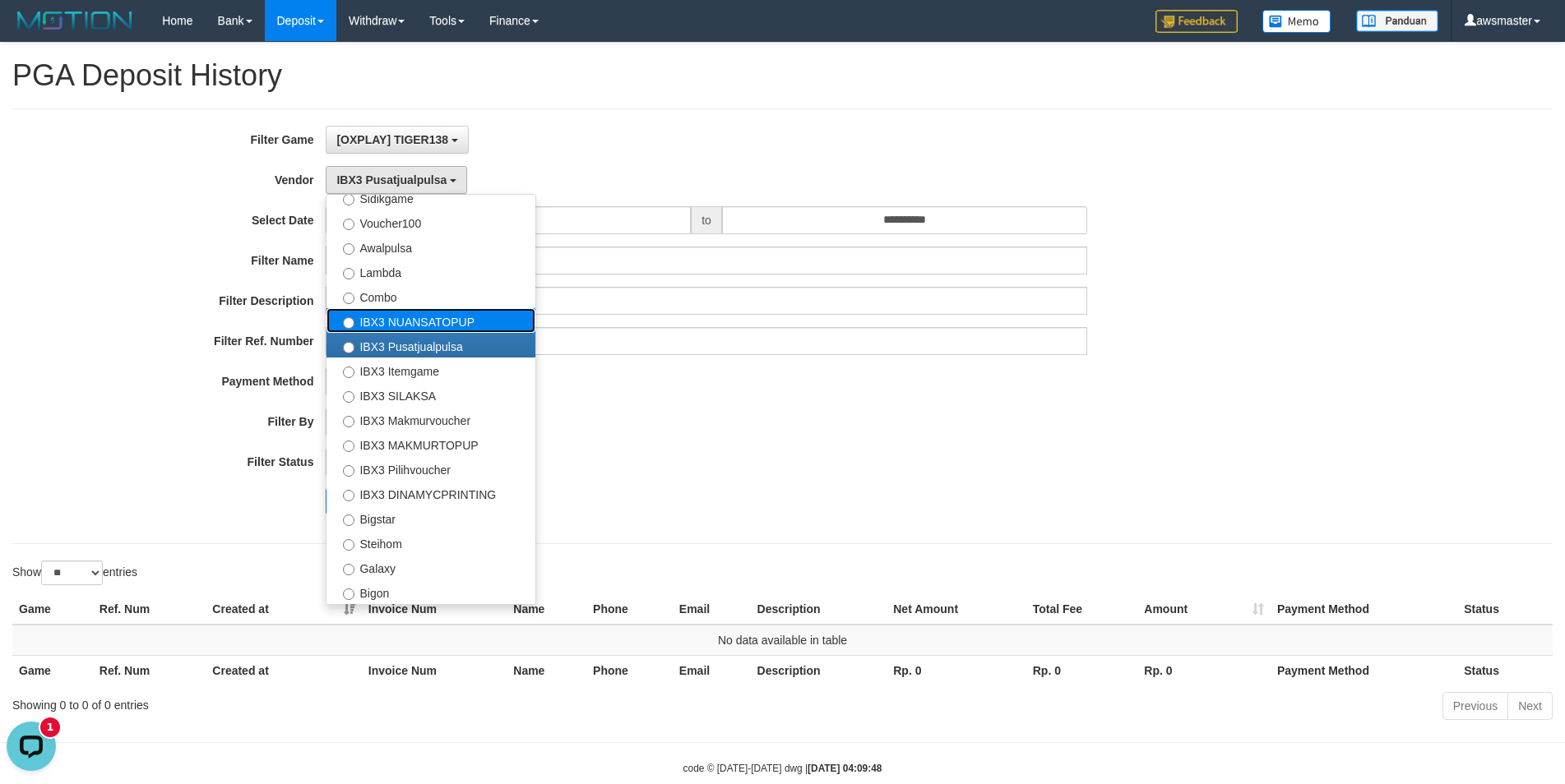
click at [402, 324] on label "IBX3 NUANSATOPUP" at bounding box center [431, 321] width 209 height 24
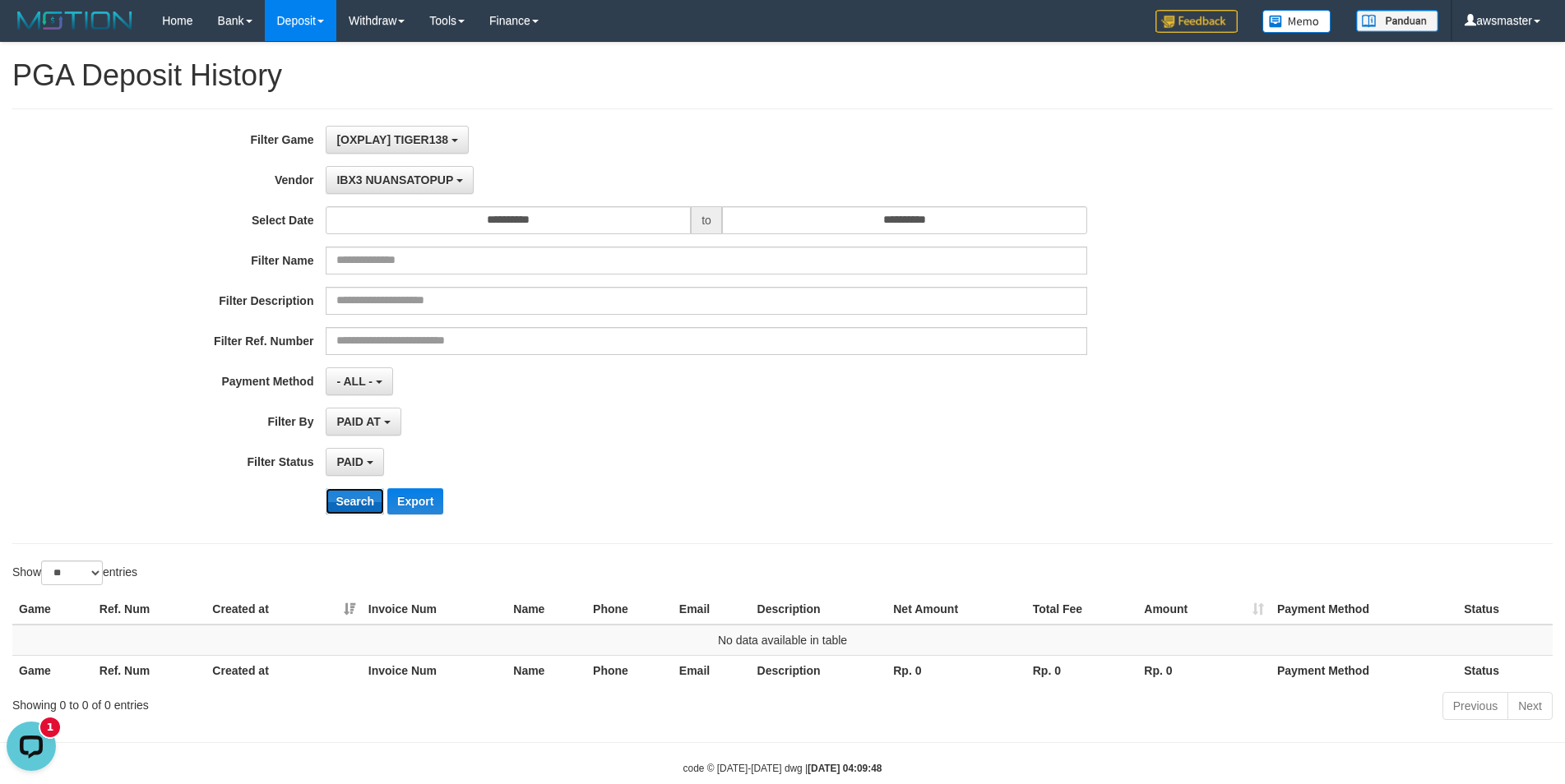
click at [346, 499] on button "Search" at bounding box center [354, 502] width 59 height 26
click at [395, 181] on span "IBX3 NUANSATOPUP" at bounding box center [395, 180] width 117 height 13
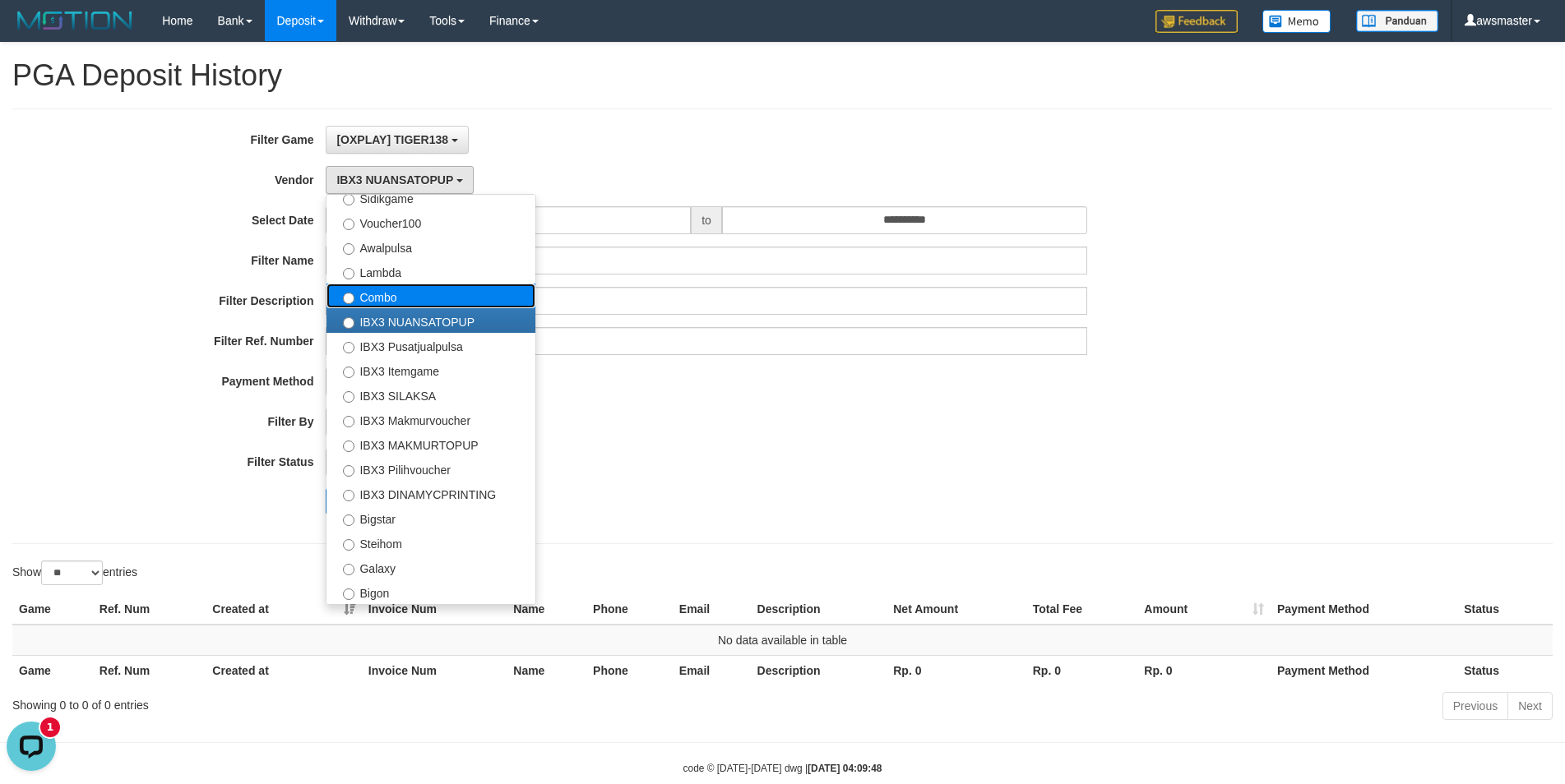
click at [395, 299] on label "Combo" at bounding box center [431, 296] width 209 height 24
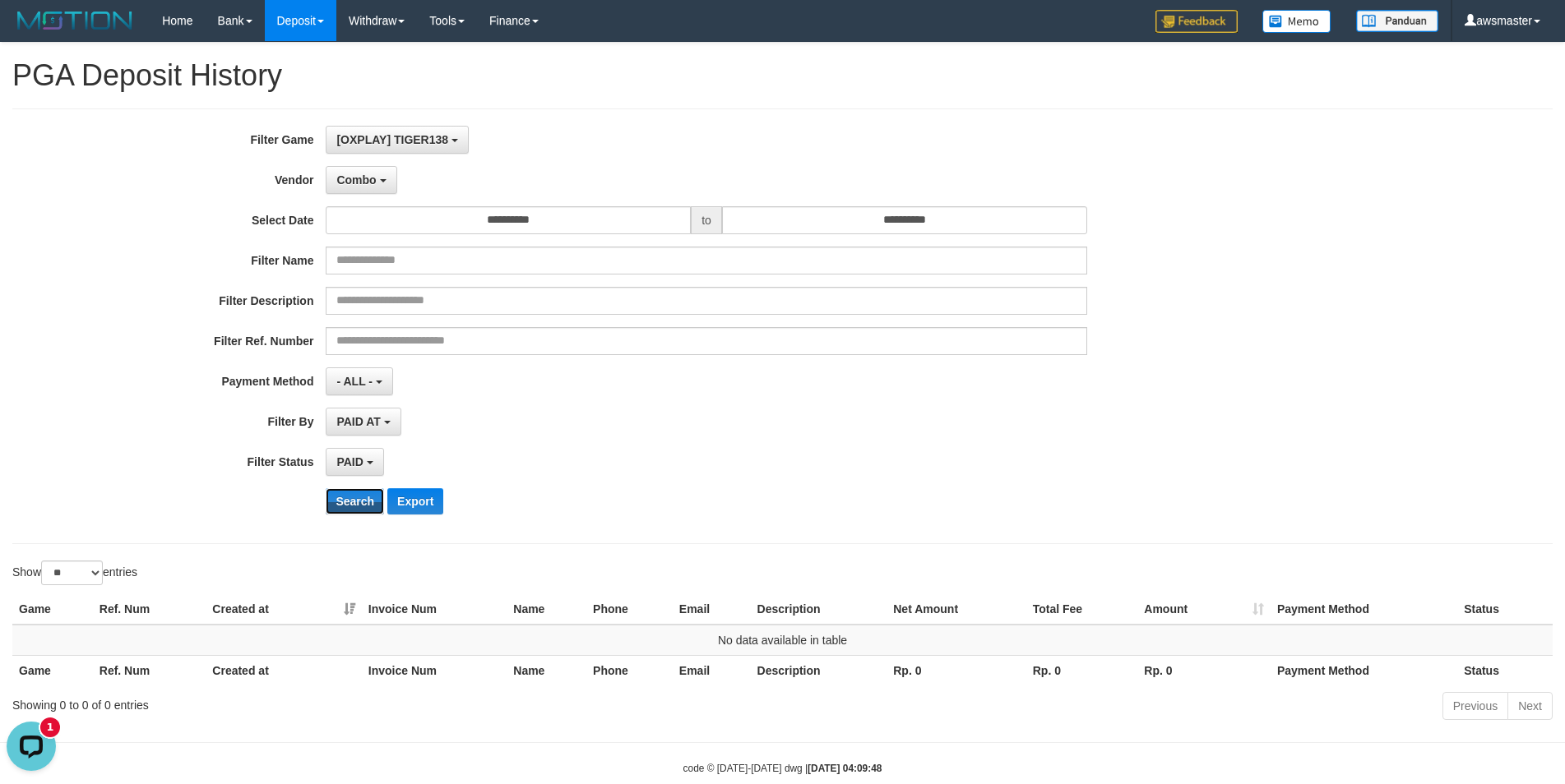
click at [353, 492] on button "Search" at bounding box center [354, 502] width 59 height 26
click at [386, 181] on button "Combo" at bounding box center [361, 180] width 71 height 28
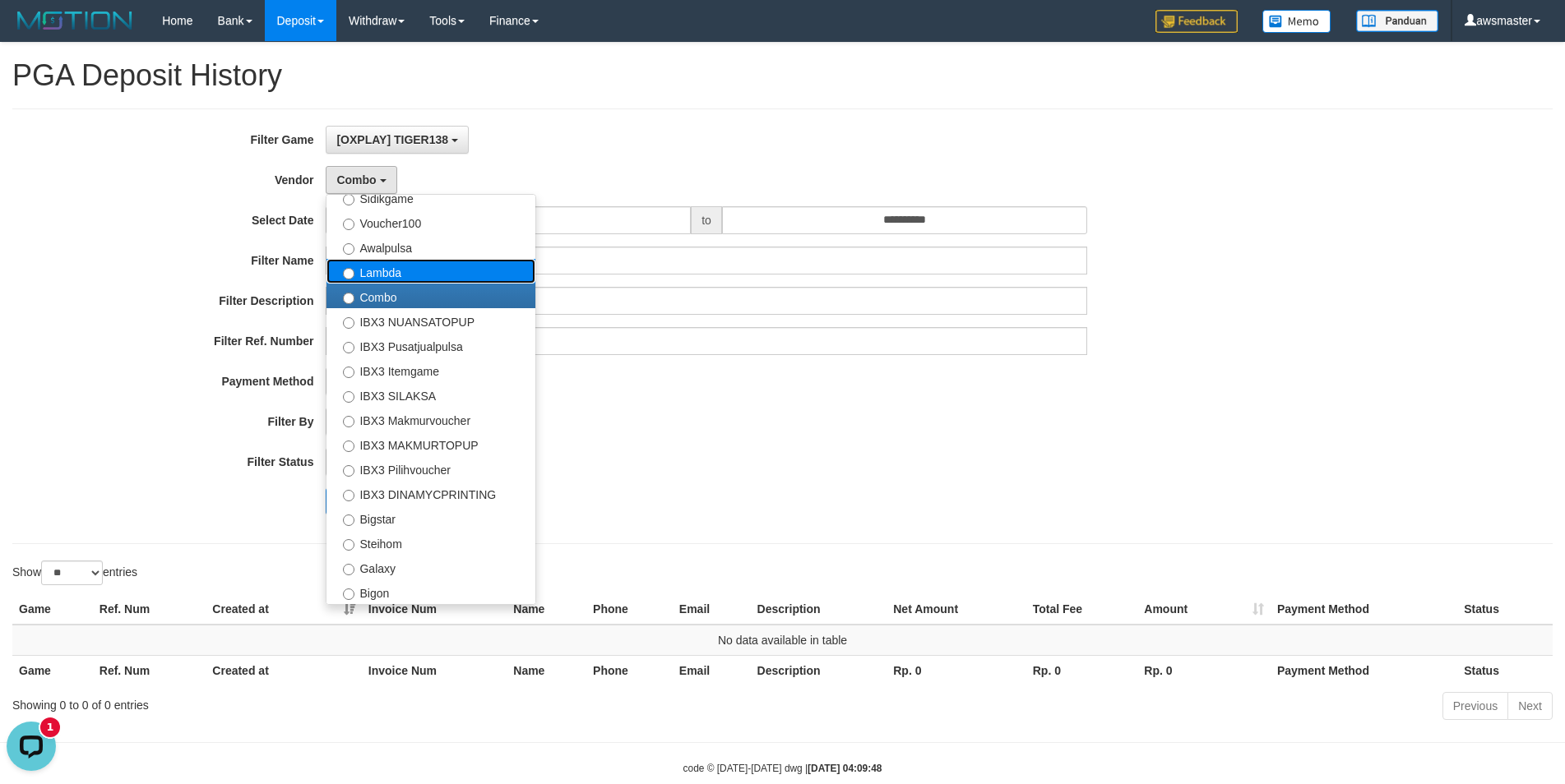
click at [392, 268] on label "Lambda" at bounding box center [431, 271] width 209 height 24
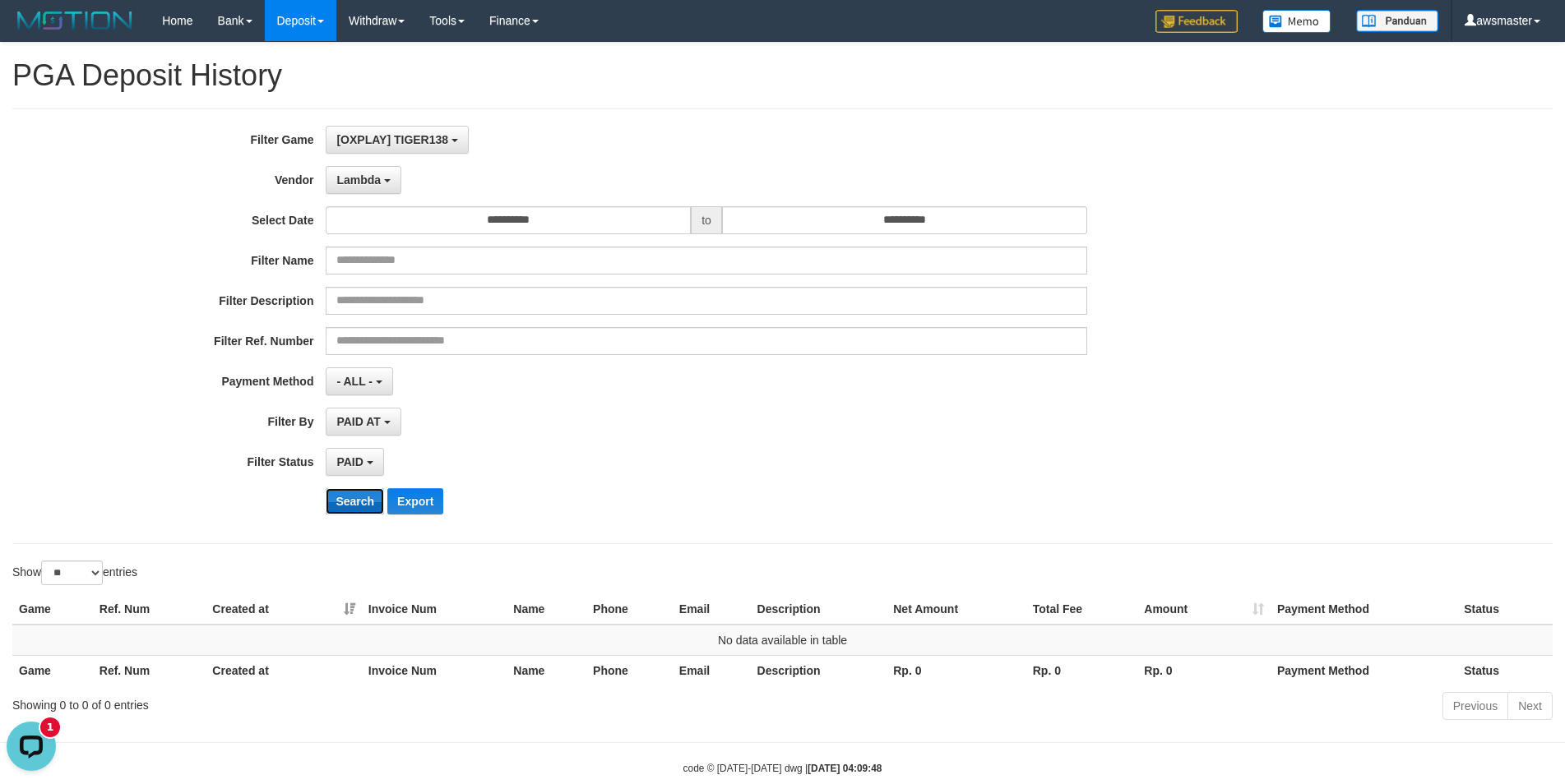
click at [351, 497] on button "Search" at bounding box center [354, 502] width 59 height 26
click at [365, 185] on span "Lambda" at bounding box center [359, 180] width 45 height 13
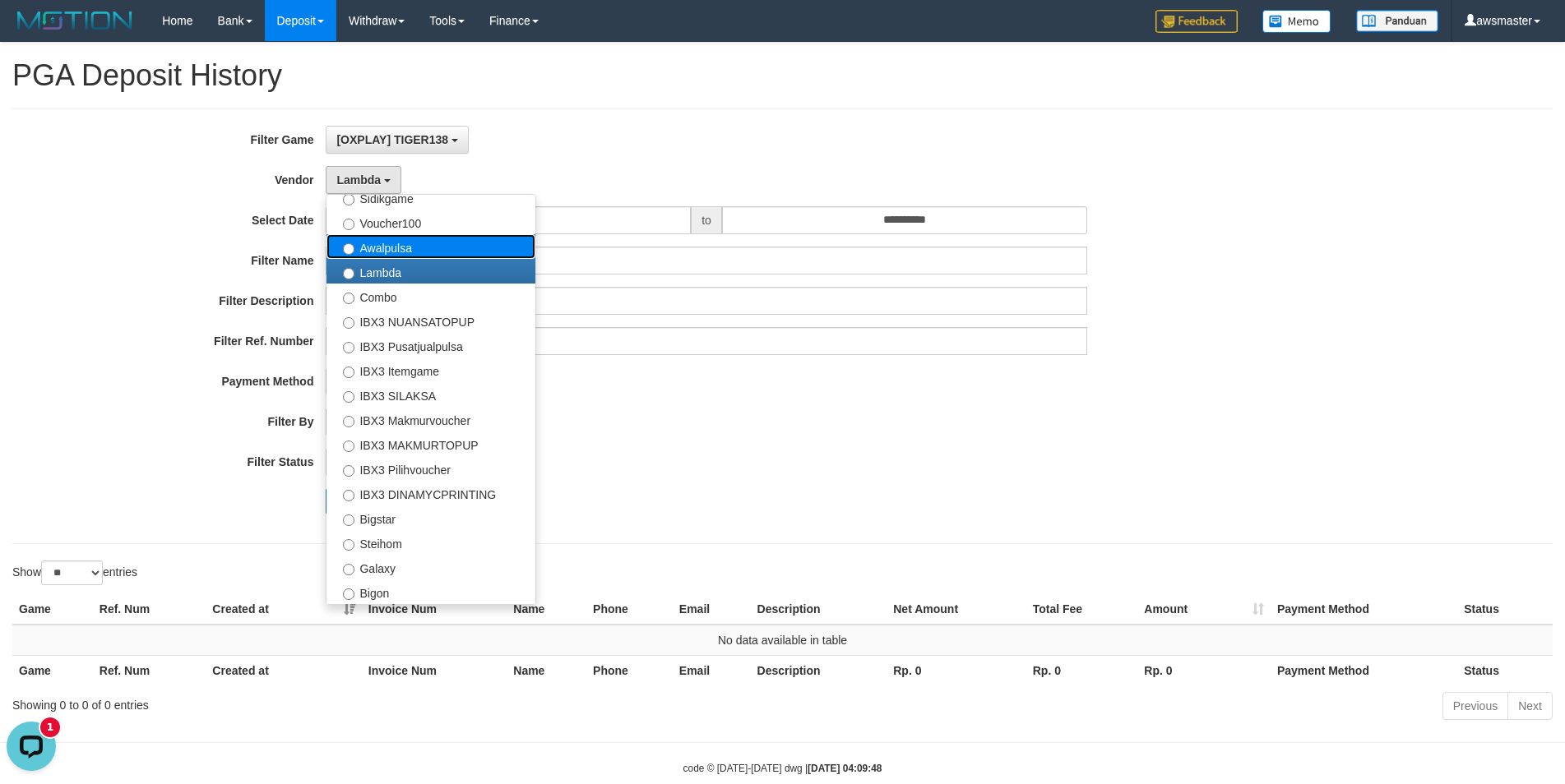
click at [388, 254] on label "Awalpulsa" at bounding box center [431, 246] width 209 height 24
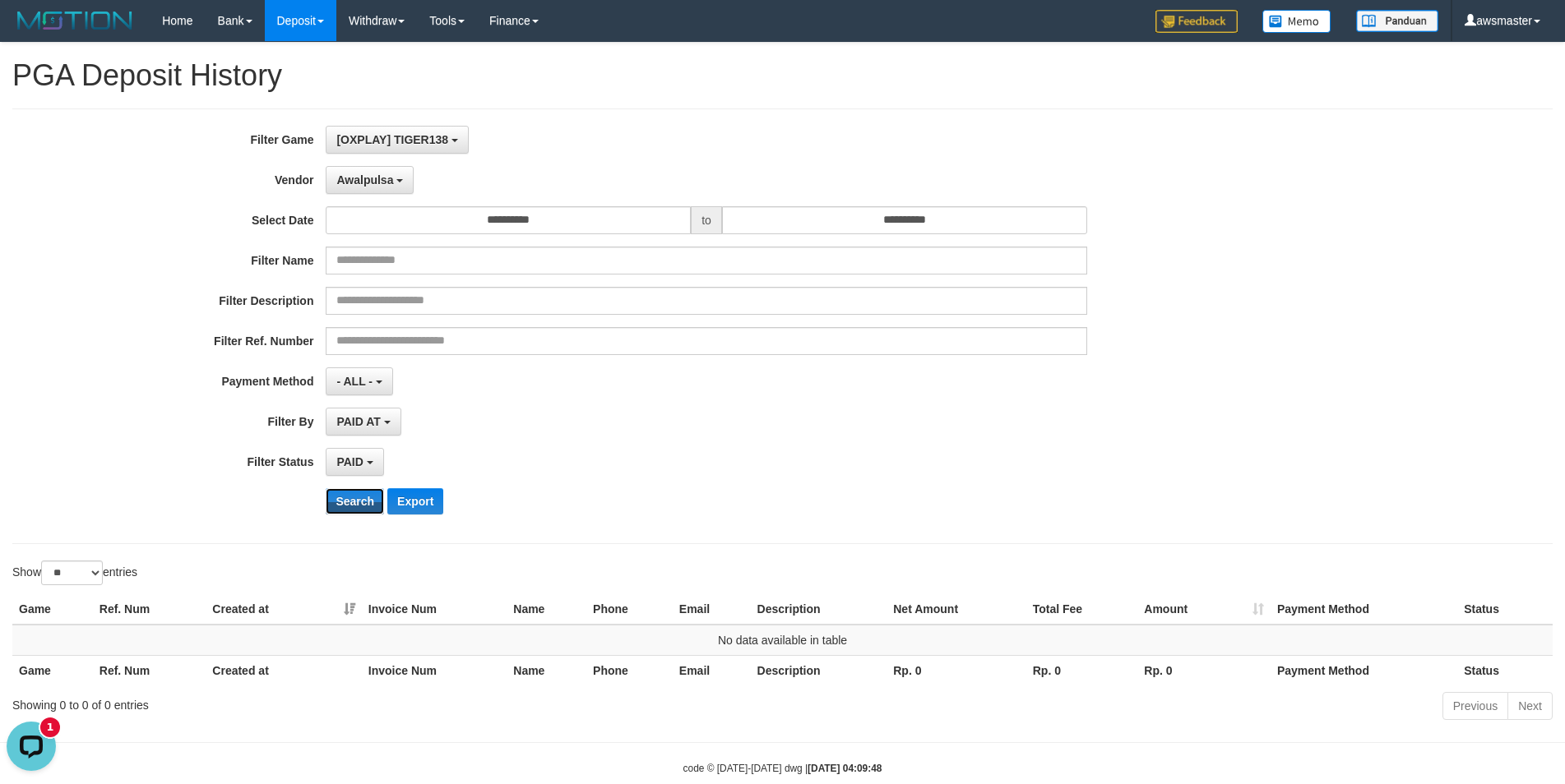
drag, startPoint x: 360, startPoint y: 509, endPoint x: 388, endPoint y: 316, distance: 195.0
click at [358, 503] on button "Search" at bounding box center [354, 502] width 59 height 26
drag, startPoint x: 387, startPoint y: 182, endPoint x: 389, endPoint y: 207, distance: 25.1
click at [386, 181] on span "Awalpulsa" at bounding box center [365, 180] width 57 height 13
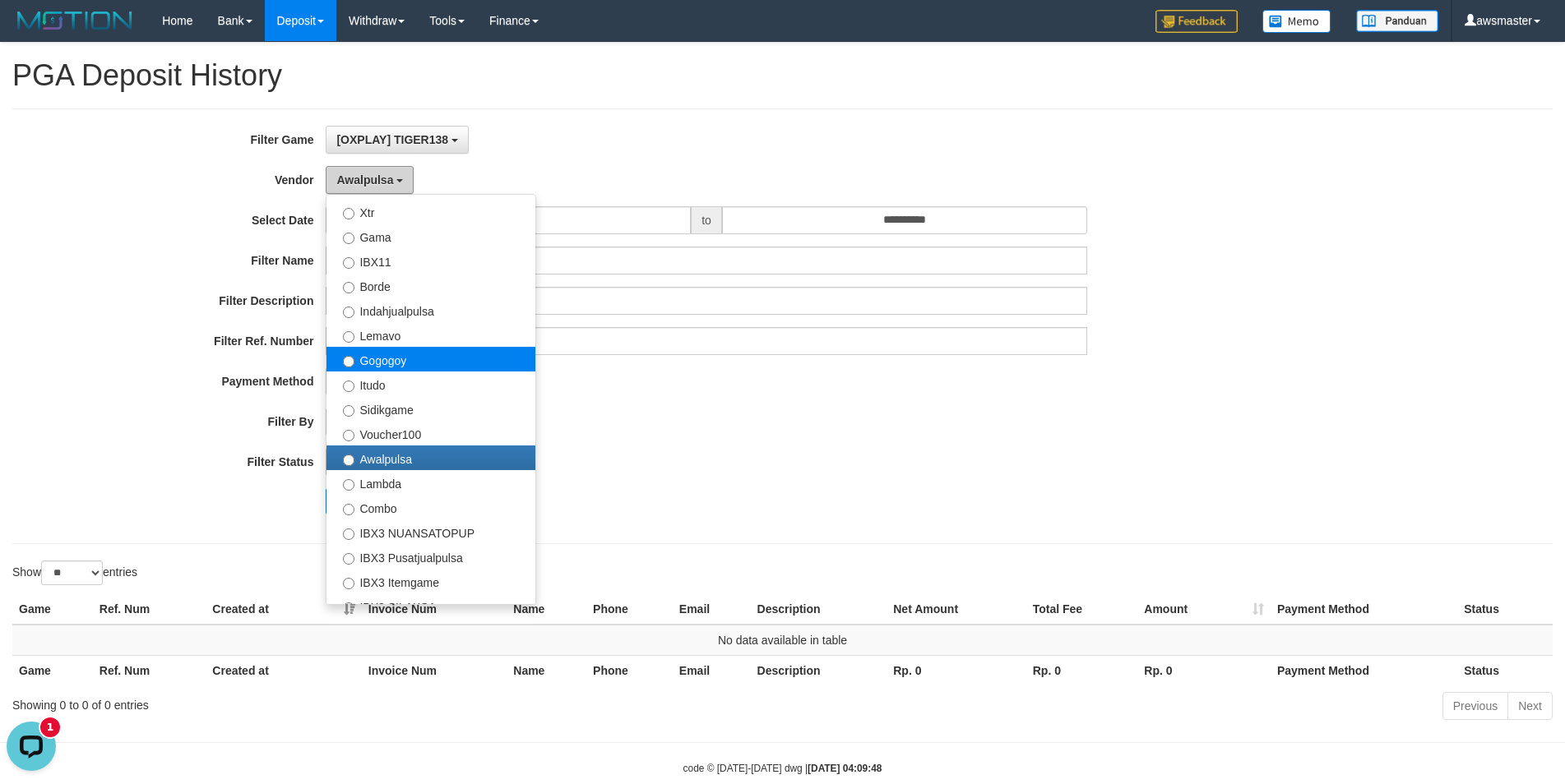
scroll to position [403, 0]
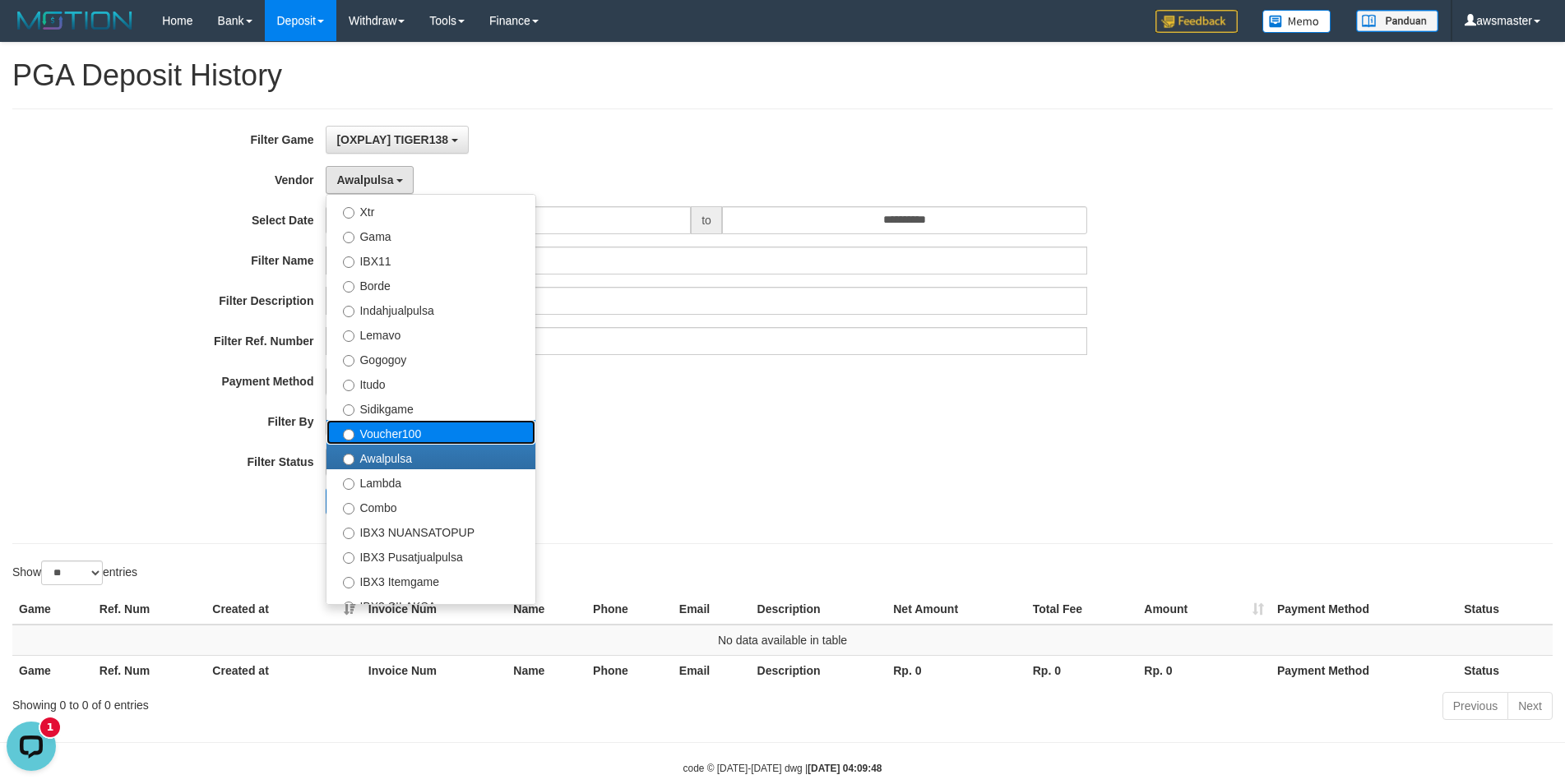
click at [386, 437] on label "Voucher100" at bounding box center [431, 433] width 209 height 24
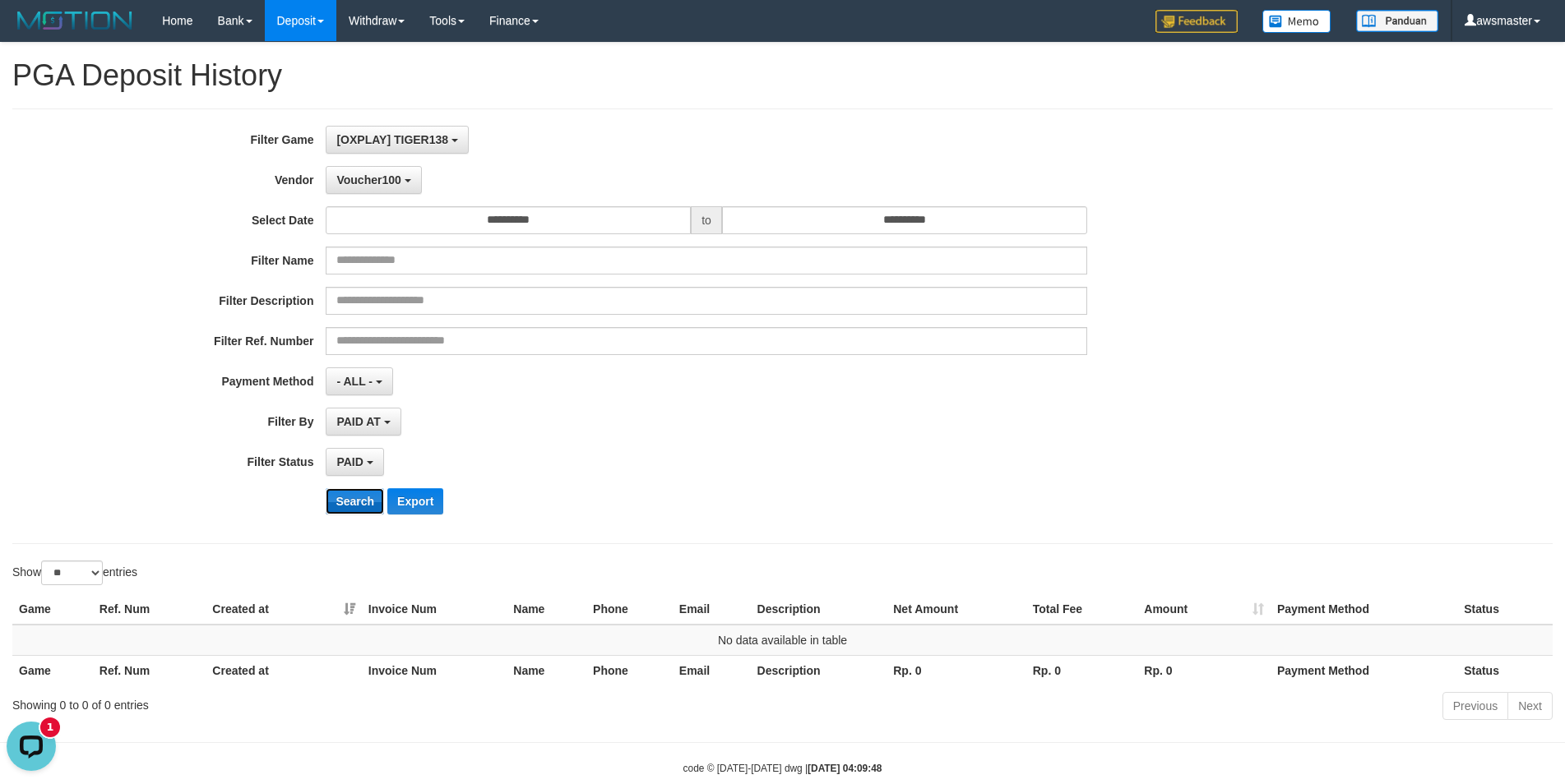
click at [367, 507] on button "Search" at bounding box center [354, 502] width 59 height 26
click at [395, 180] on span "Voucher100" at bounding box center [368, 180] width 64 height 13
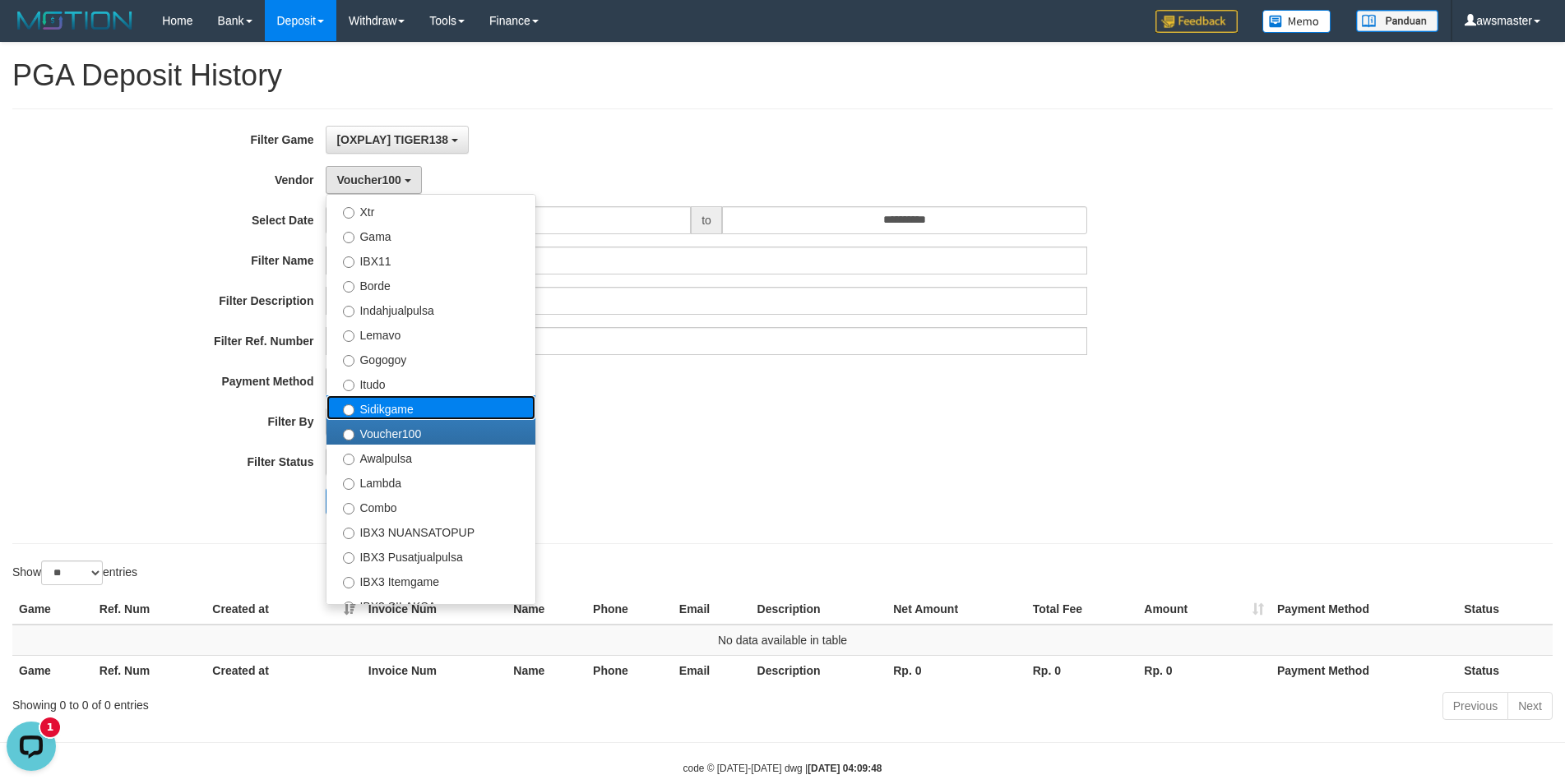
click at [375, 409] on label "Sidikgame" at bounding box center [431, 407] width 209 height 24
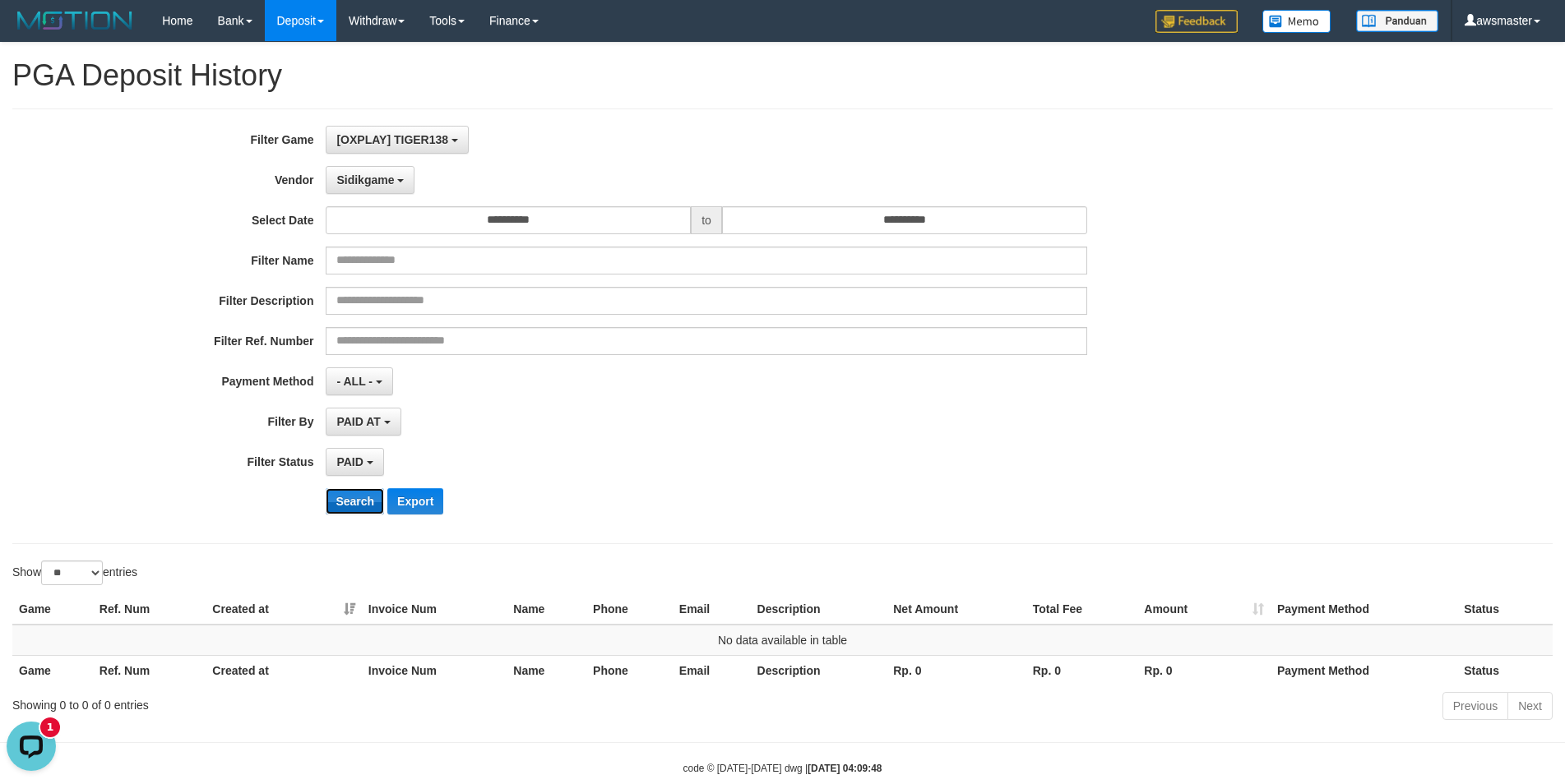
click at [358, 504] on button "Search" at bounding box center [354, 502] width 59 height 26
click at [372, 178] on span "Sidikgame" at bounding box center [366, 180] width 58 height 13
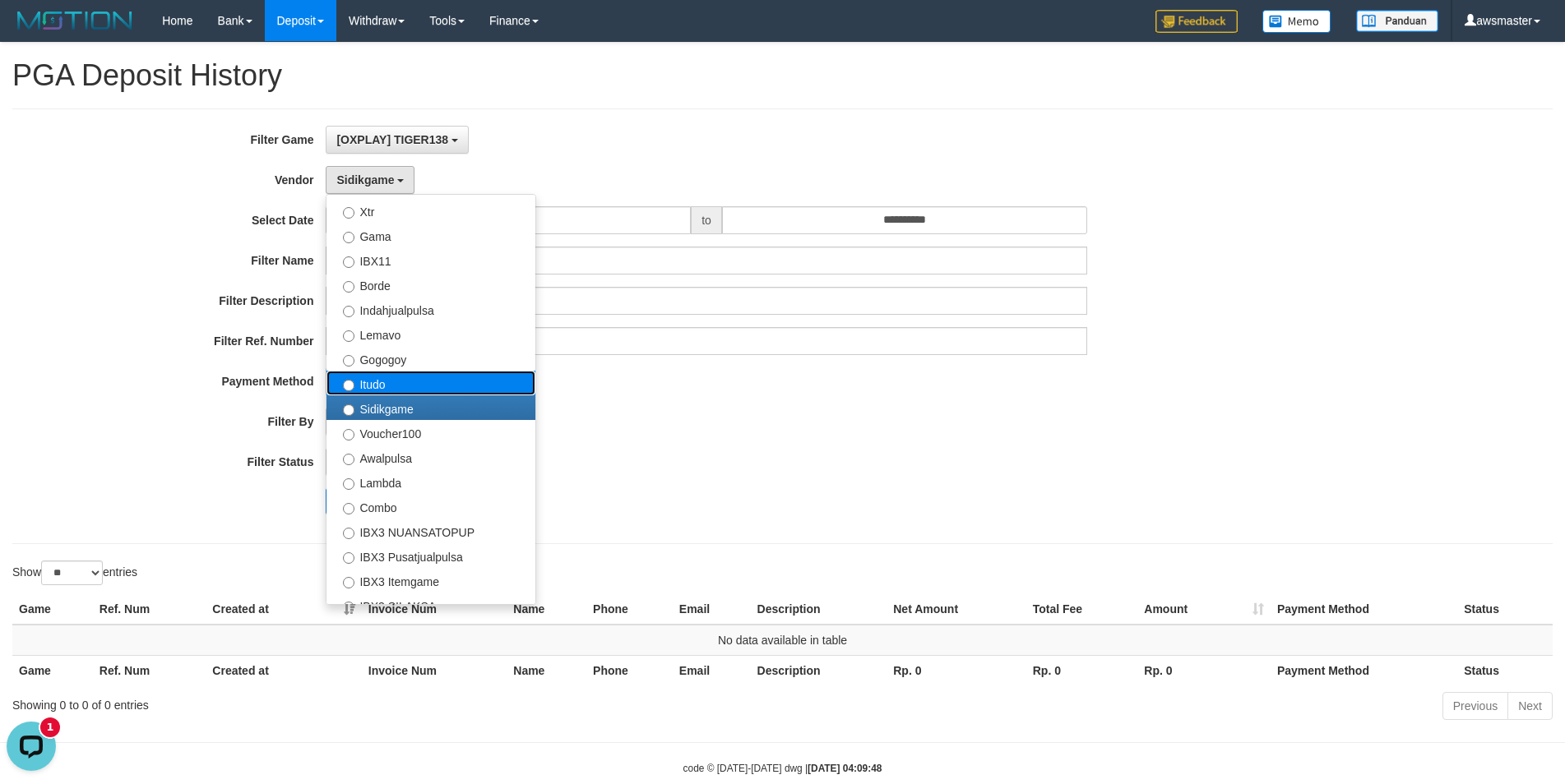
click at [377, 379] on label "Itudo" at bounding box center [431, 383] width 209 height 24
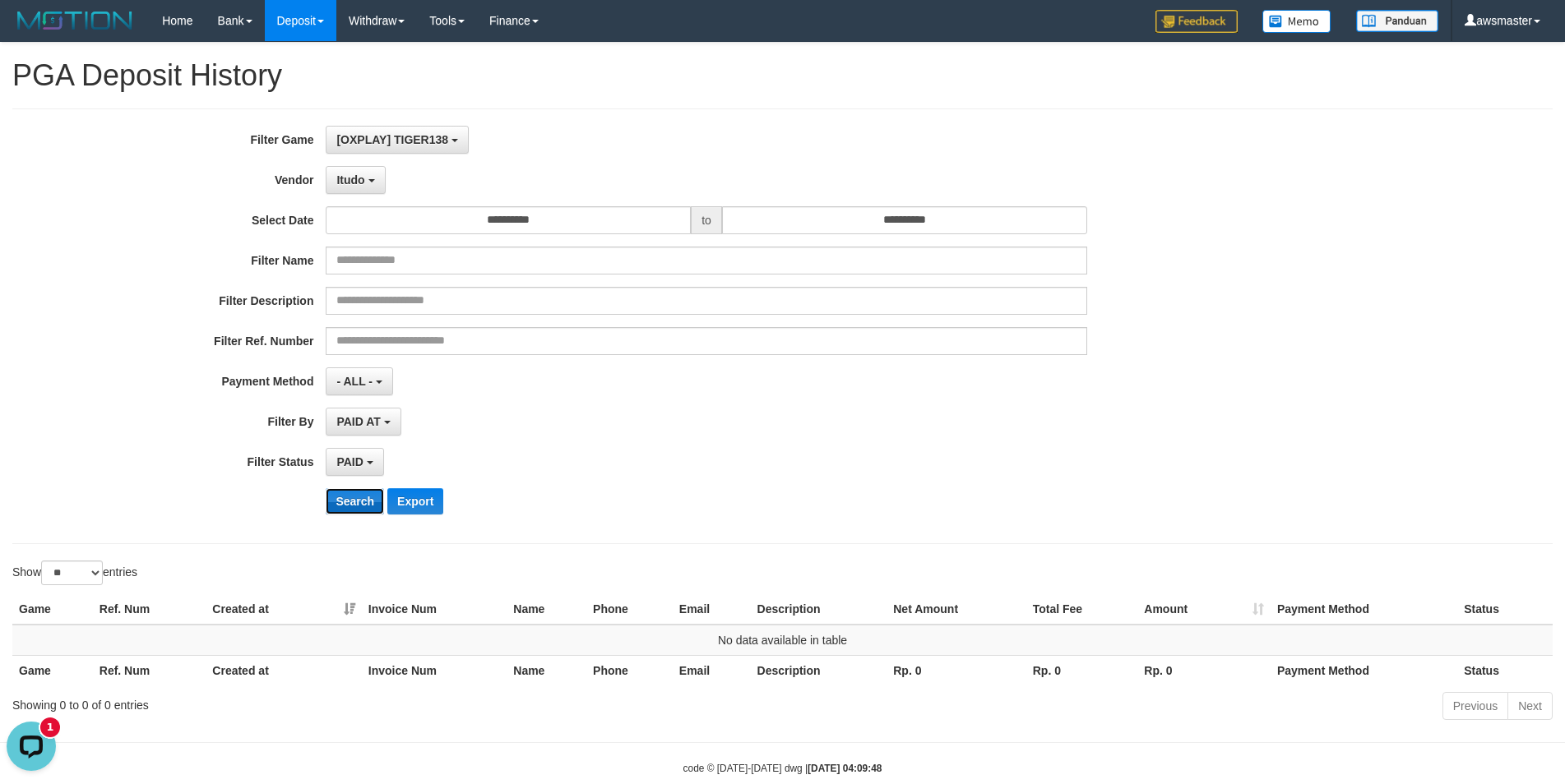
drag, startPoint x: 367, startPoint y: 501, endPoint x: 366, endPoint y: 491, distance: 10.0
click at [367, 502] on button "Search" at bounding box center [354, 502] width 59 height 26
click at [376, 174] on button "Itudo" at bounding box center [354, 180] width 59 height 28
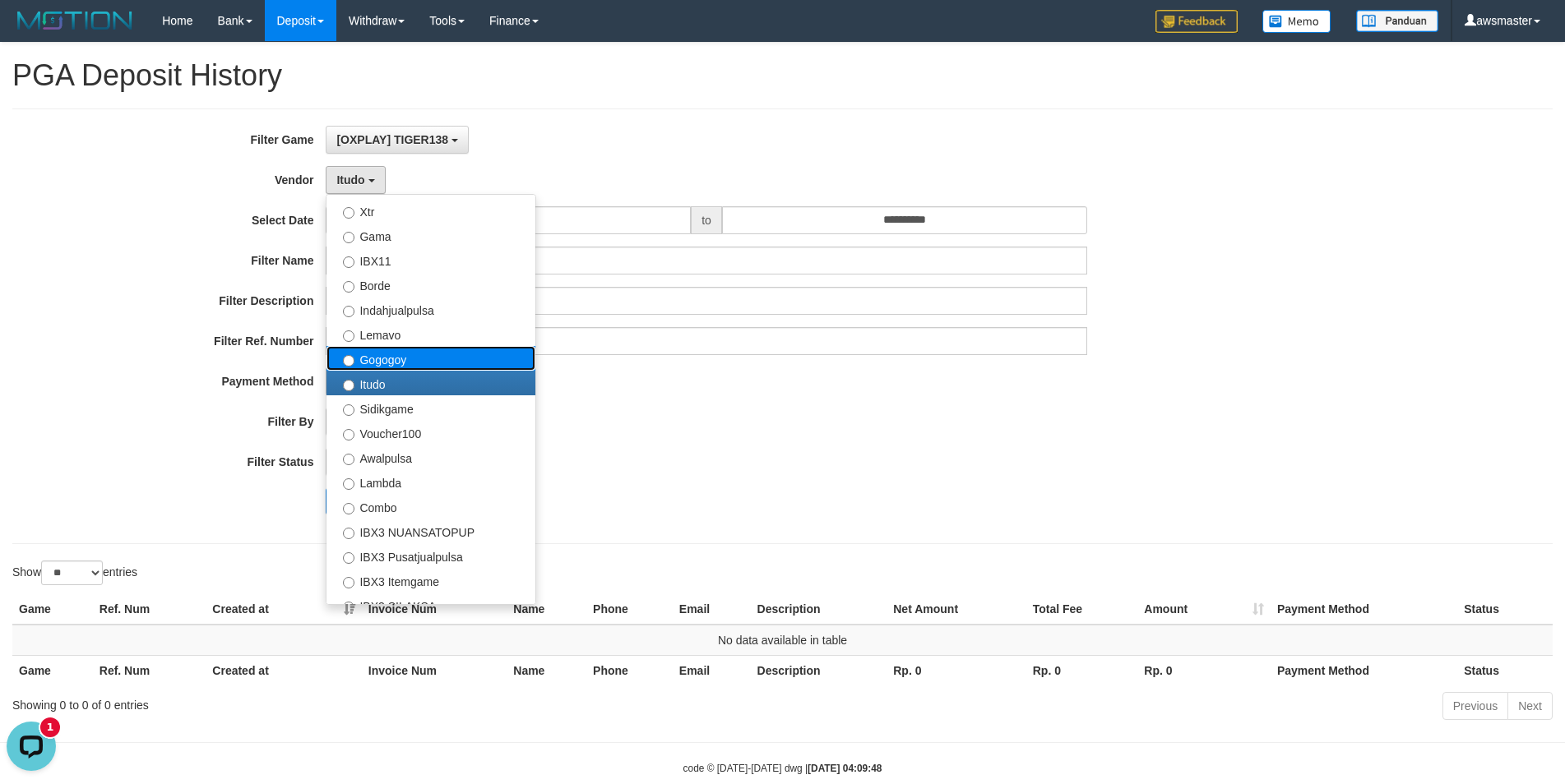
click at [389, 368] on label "Gogogoy" at bounding box center [431, 358] width 209 height 24
select select "**********"
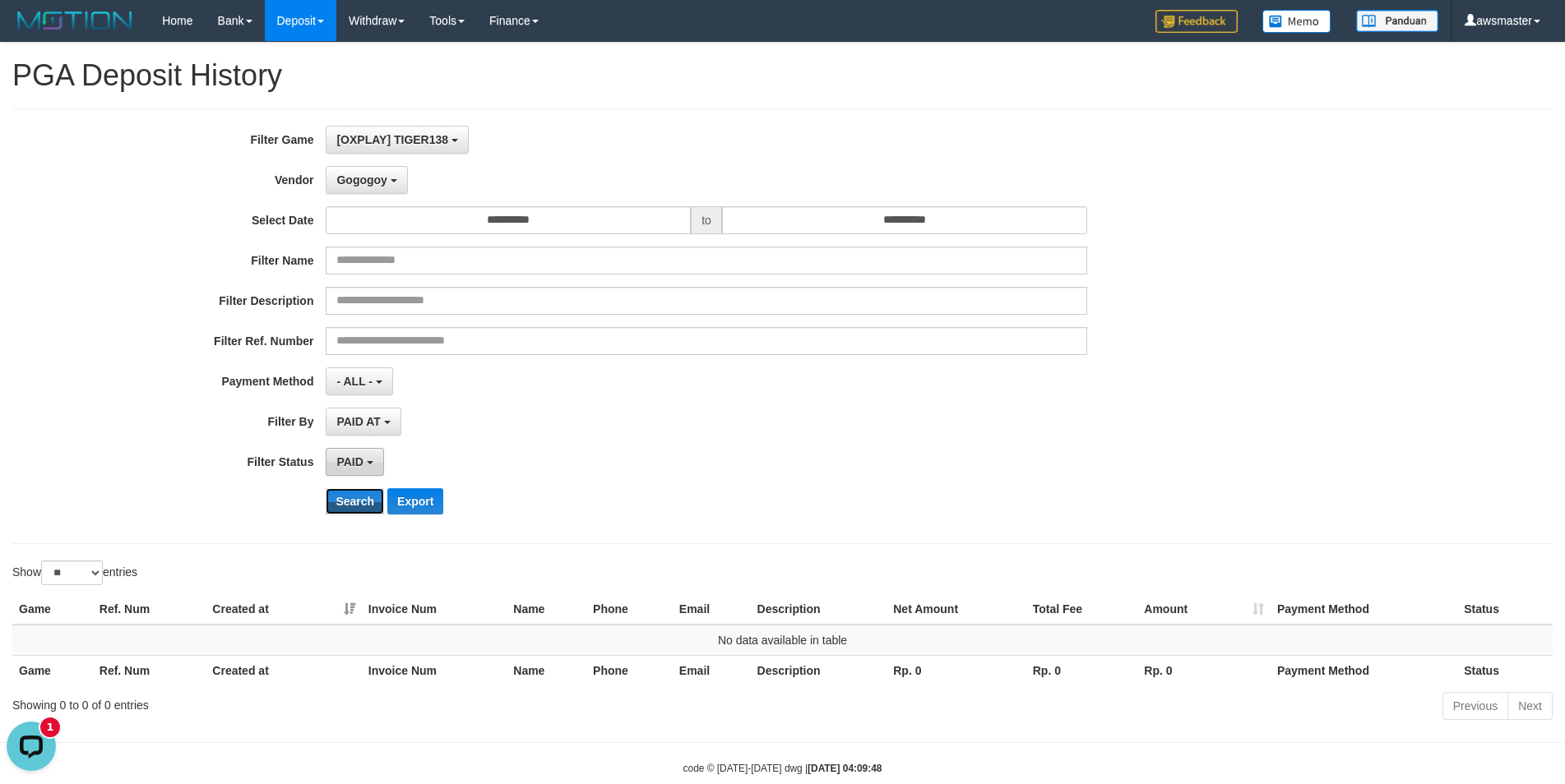
drag, startPoint x: 369, startPoint y: 494, endPoint x: 373, endPoint y: 459, distance: 35.2
click at [367, 494] on button "Search" at bounding box center [354, 502] width 59 height 26
click at [379, 177] on span "Gogogoy" at bounding box center [362, 180] width 50 height 13
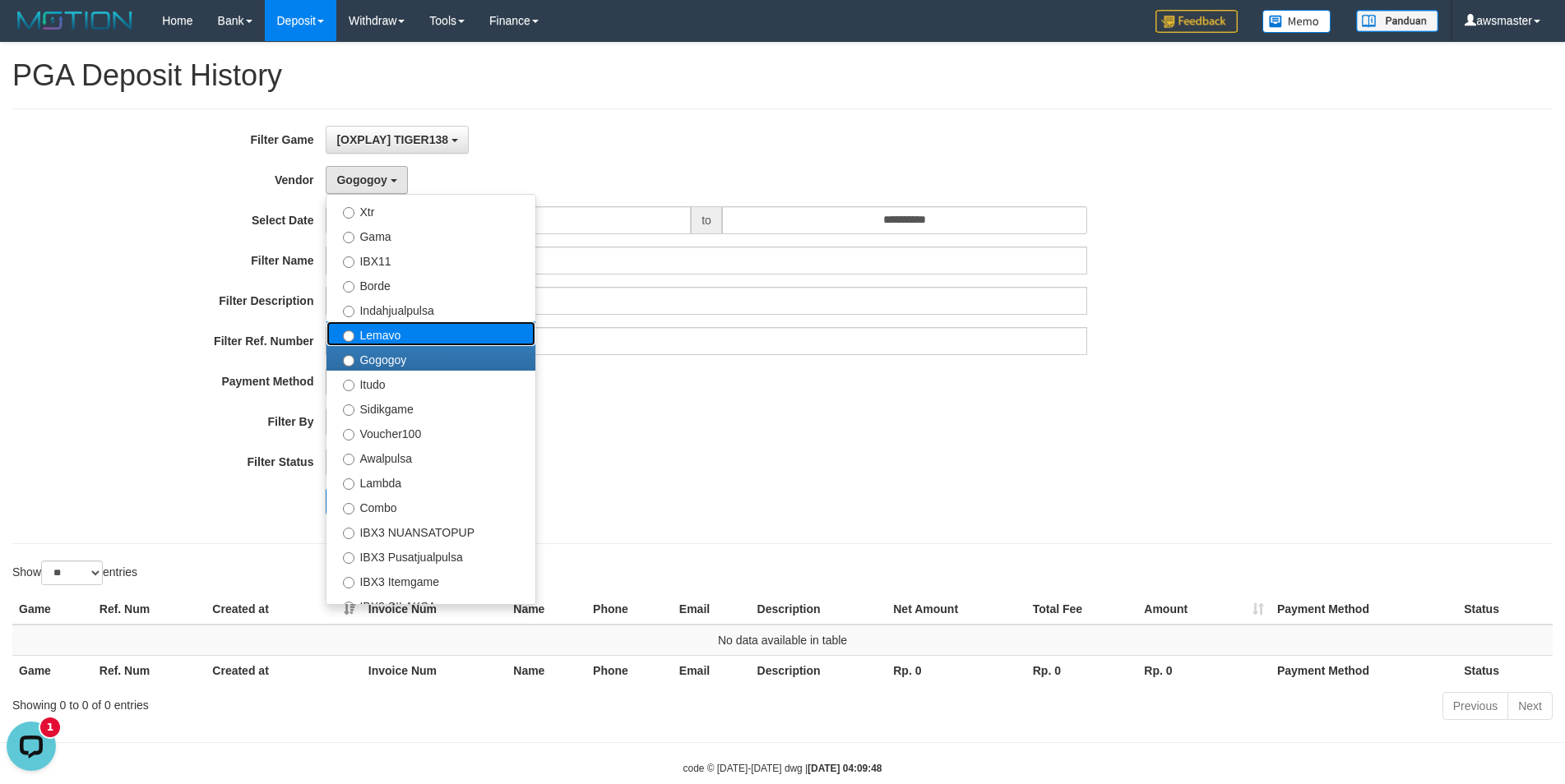
click at [370, 342] on label "Lemavo" at bounding box center [431, 334] width 209 height 24
select select "**********"
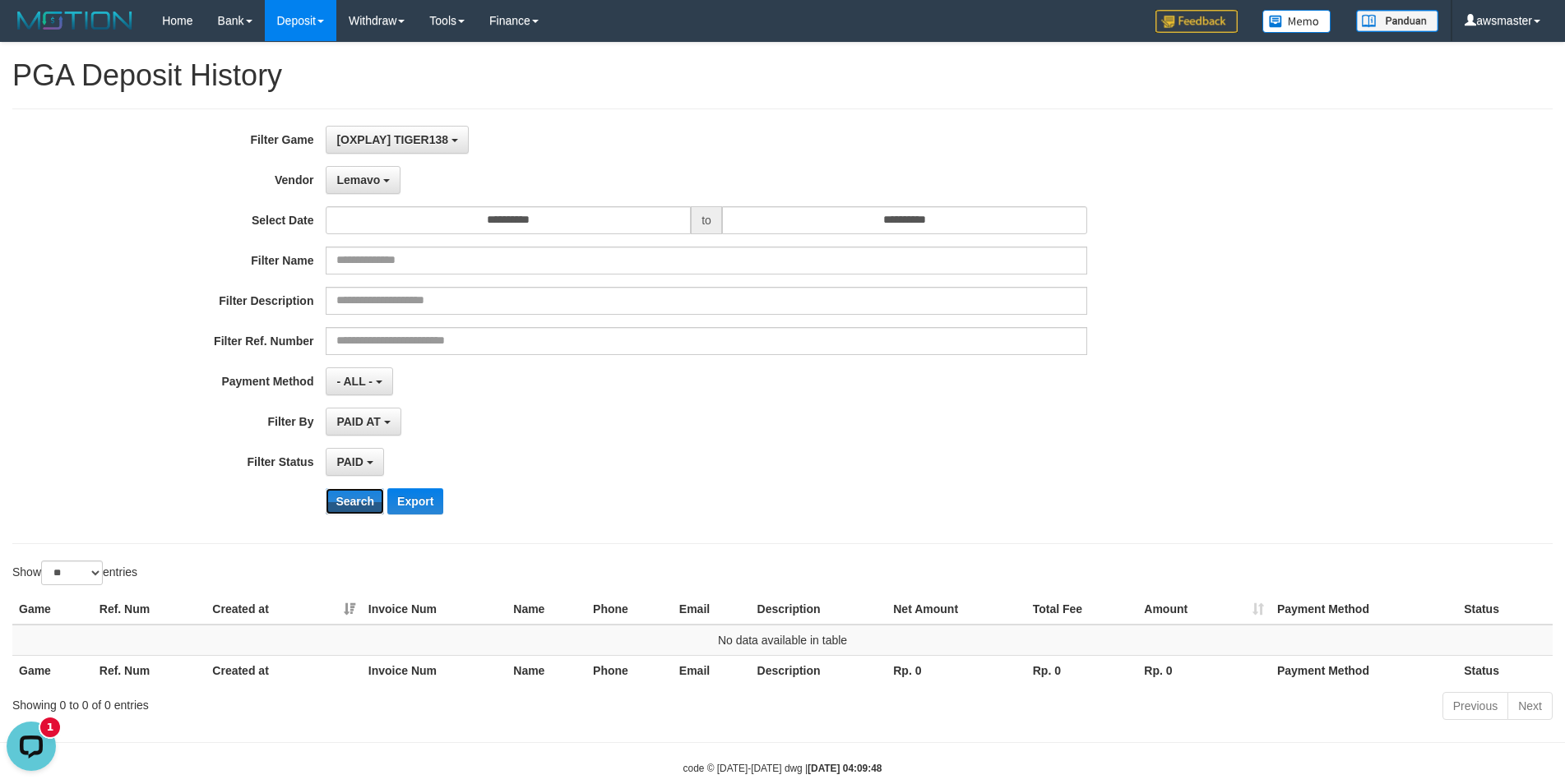
drag, startPoint x: 364, startPoint y: 493, endPoint x: 382, endPoint y: 311, distance: 182.9
click at [363, 494] on button "Search" at bounding box center [354, 502] width 59 height 26
click at [379, 184] on span "Lemavo" at bounding box center [358, 180] width 44 height 13
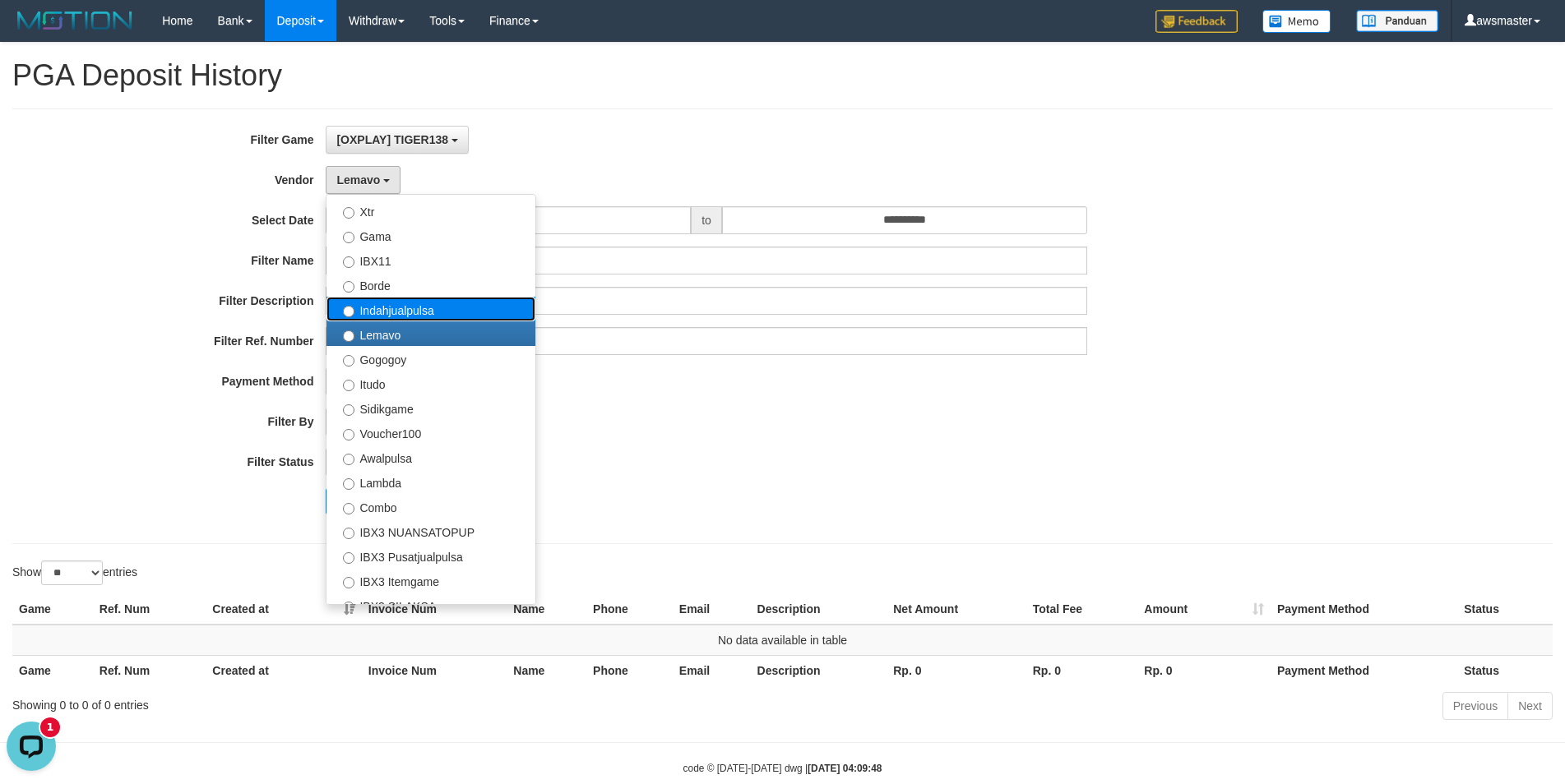
click at [386, 320] on label "Indahjualpulsa" at bounding box center [431, 309] width 209 height 24
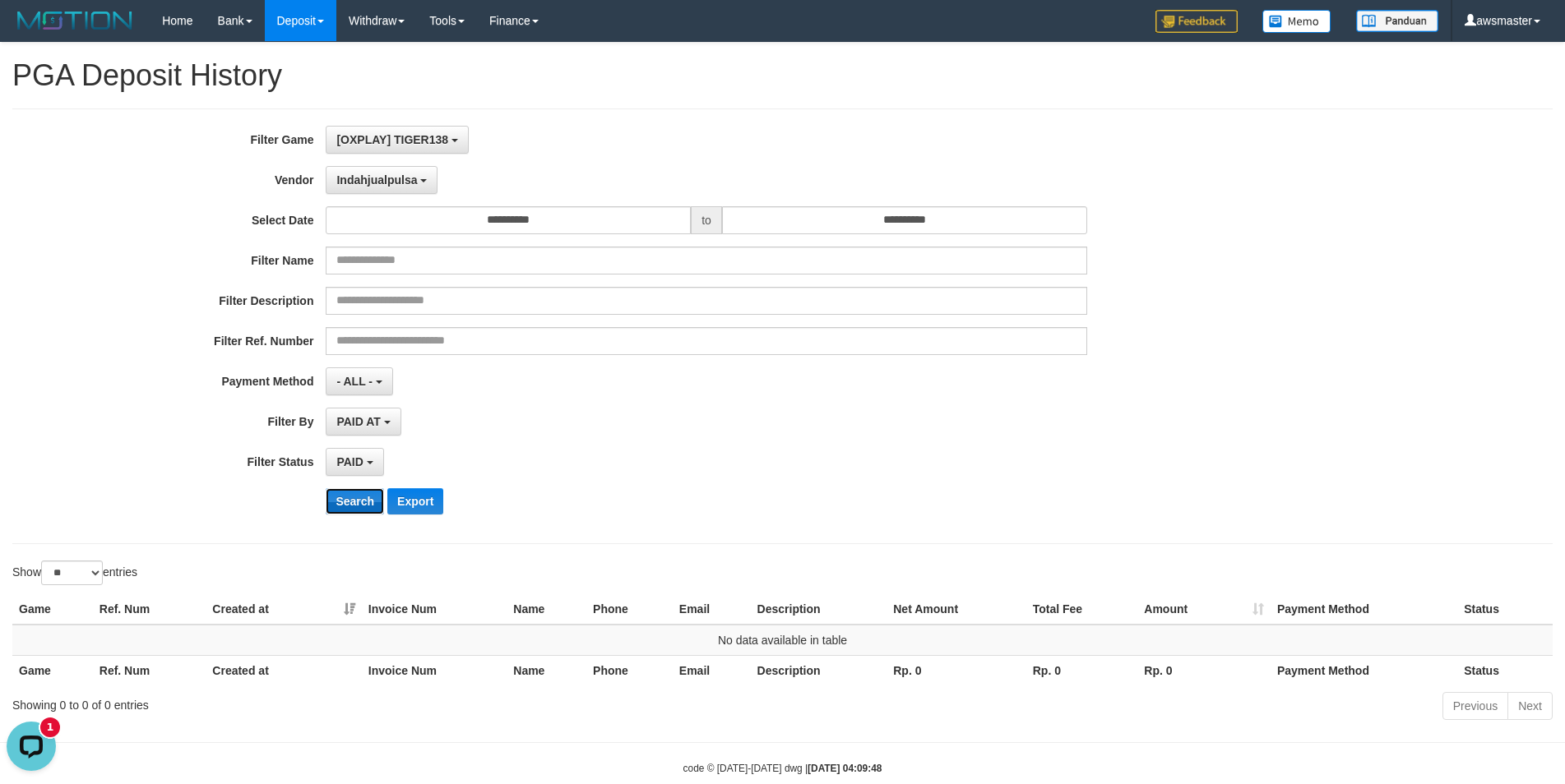
click at [360, 506] on button "Search" at bounding box center [354, 502] width 59 height 26
click at [379, 184] on span "Indahjualpulsa" at bounding box center [377, 180] width 80 height 13
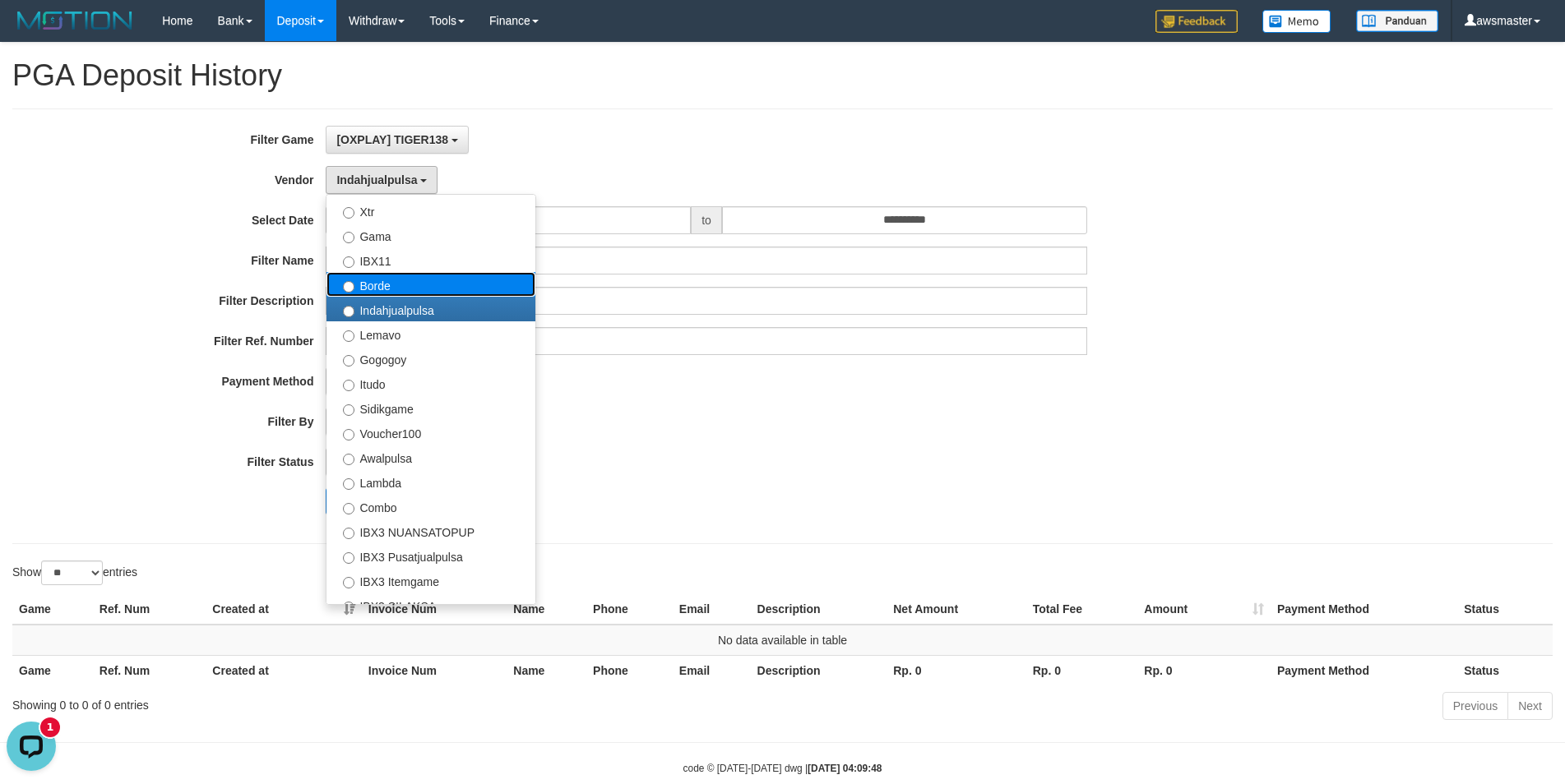
click at [367, 294] on label "Borde" at bounding box center [431, 284] width 209 height 24
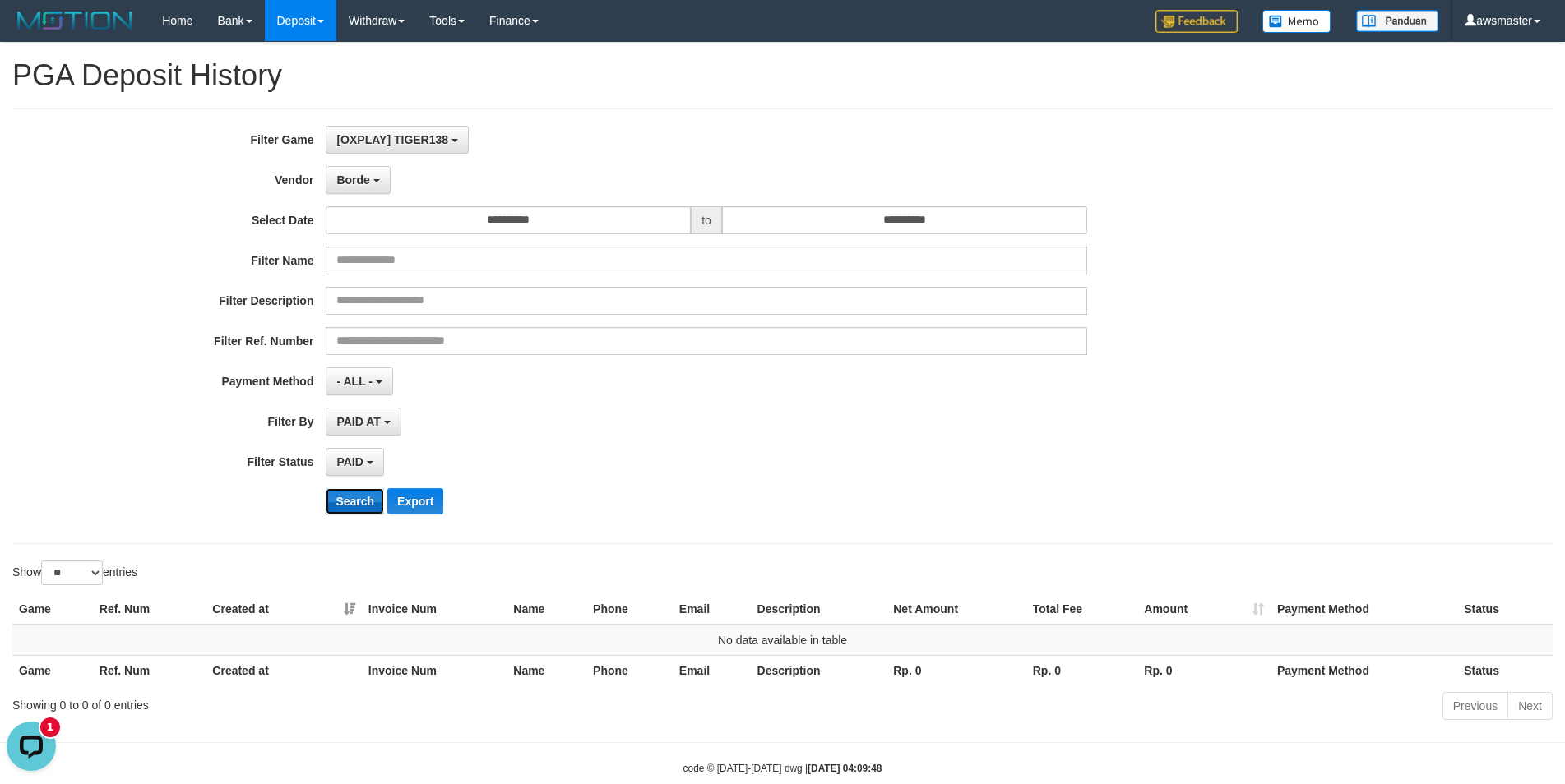
click at [360, 502] on button "Search" at bounding box center [354, 502] width 59 height 26
click at [363, 183] on span "Borde" at bounding box center [353, 180] width 33 height 13
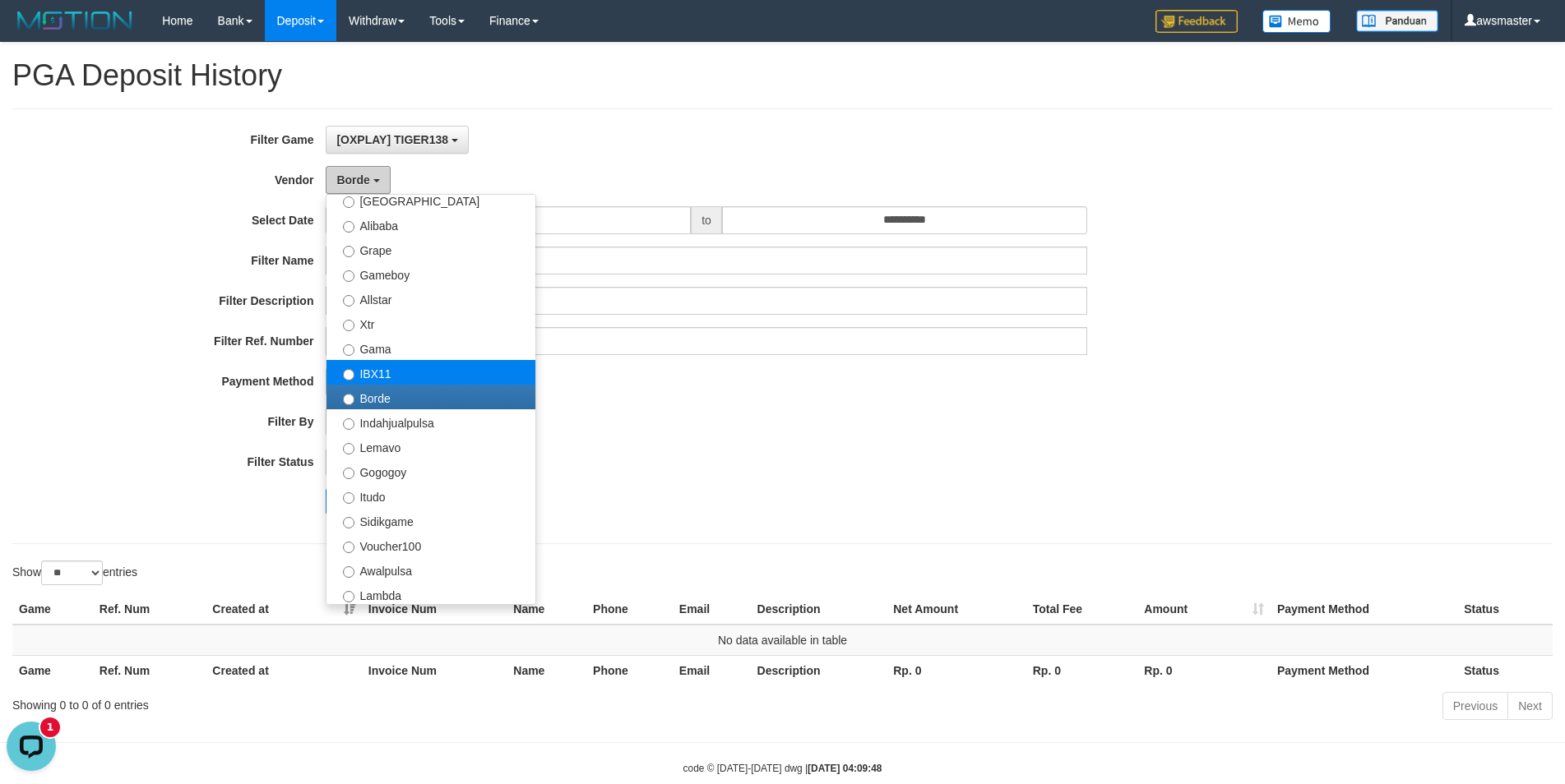
scroll to position [192, 0]
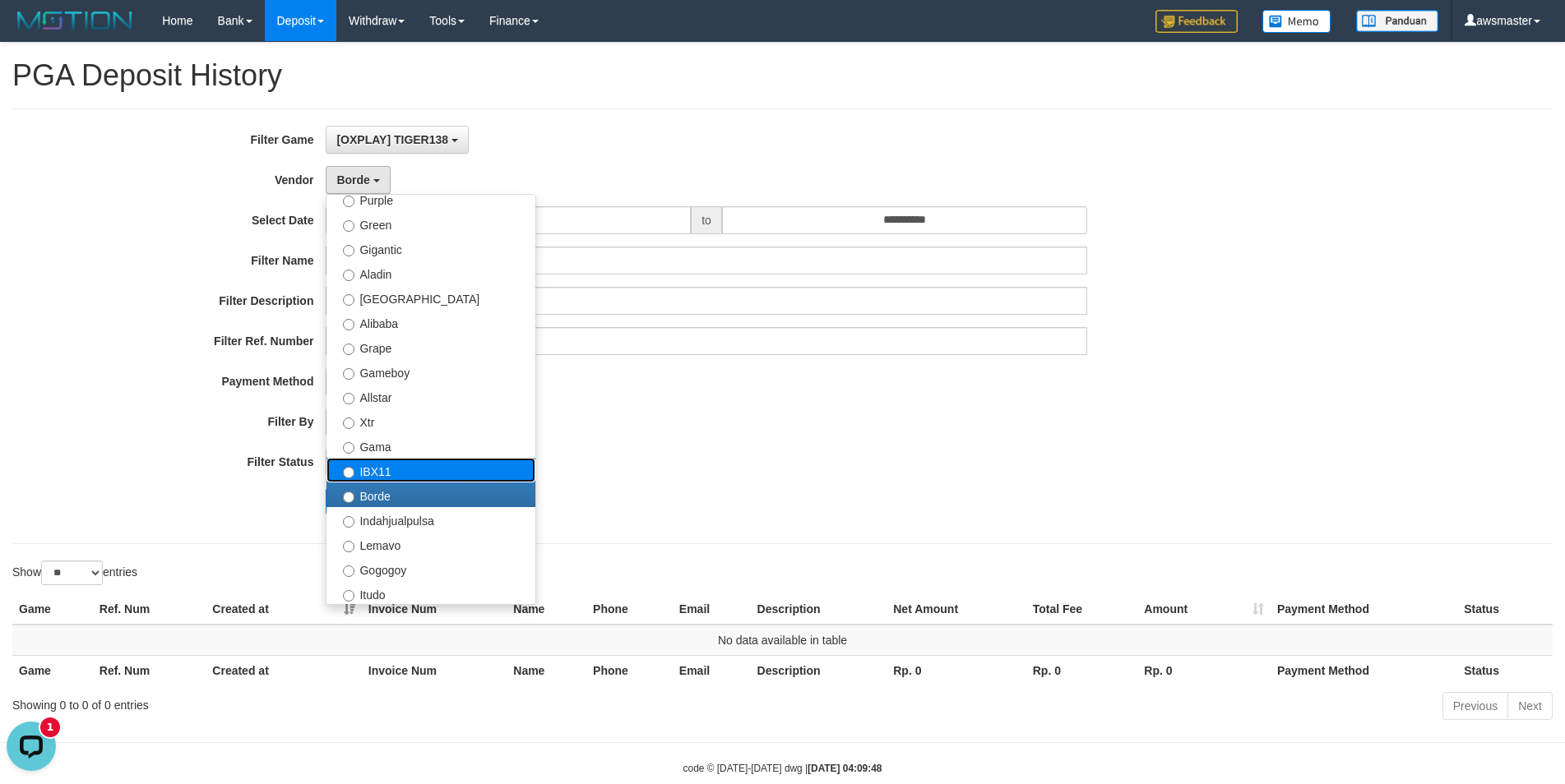
click at [372, 470] on label "IBX11" at bounding box center [431, 470] width 209 height 24
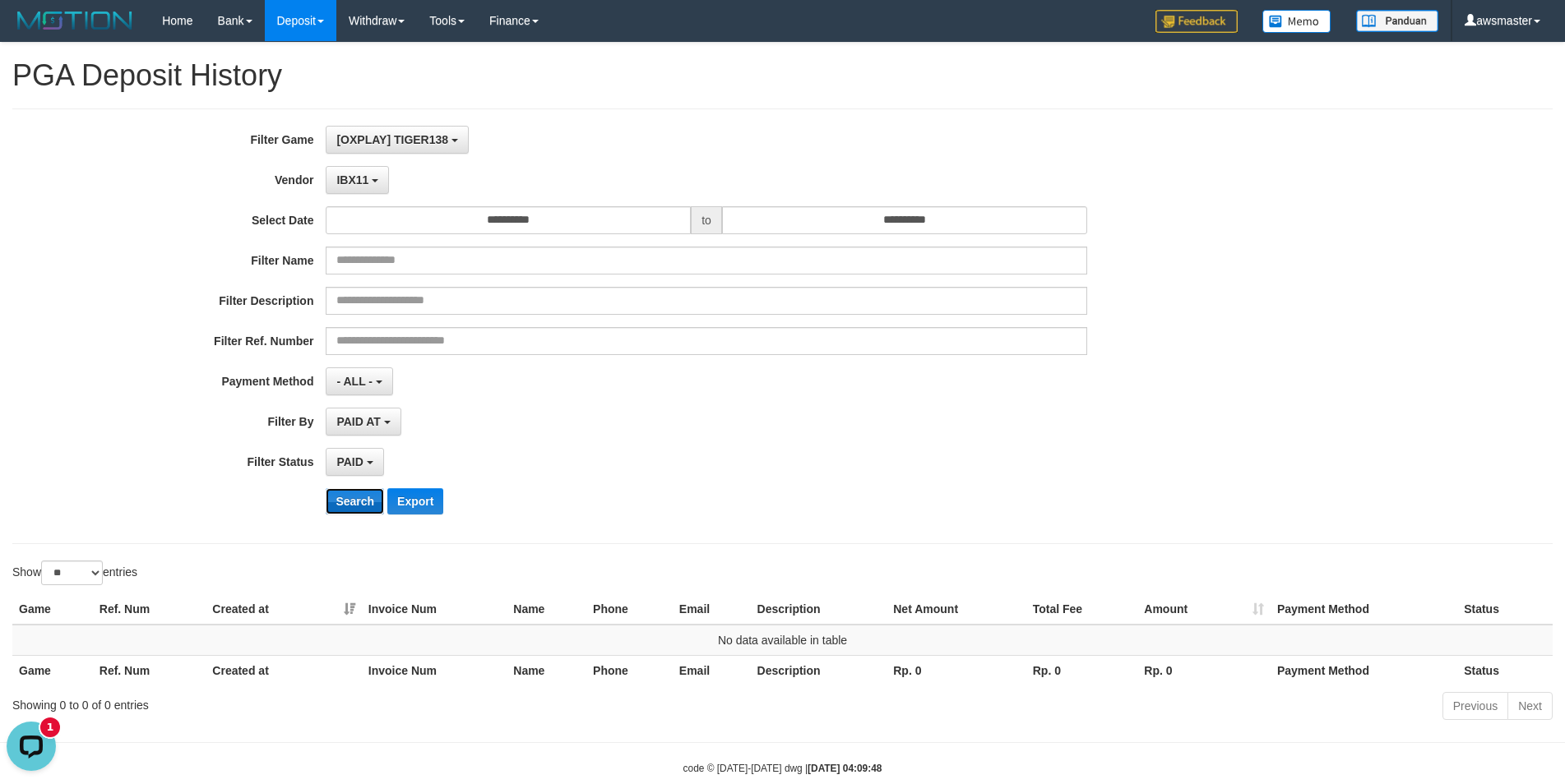
click at [351, 494] on button "Search" at bounding box center [354, 502] width 59 height 26
click at [360, 180] on span "IBX11" at bounding box center [353, 180] width 32 height 13
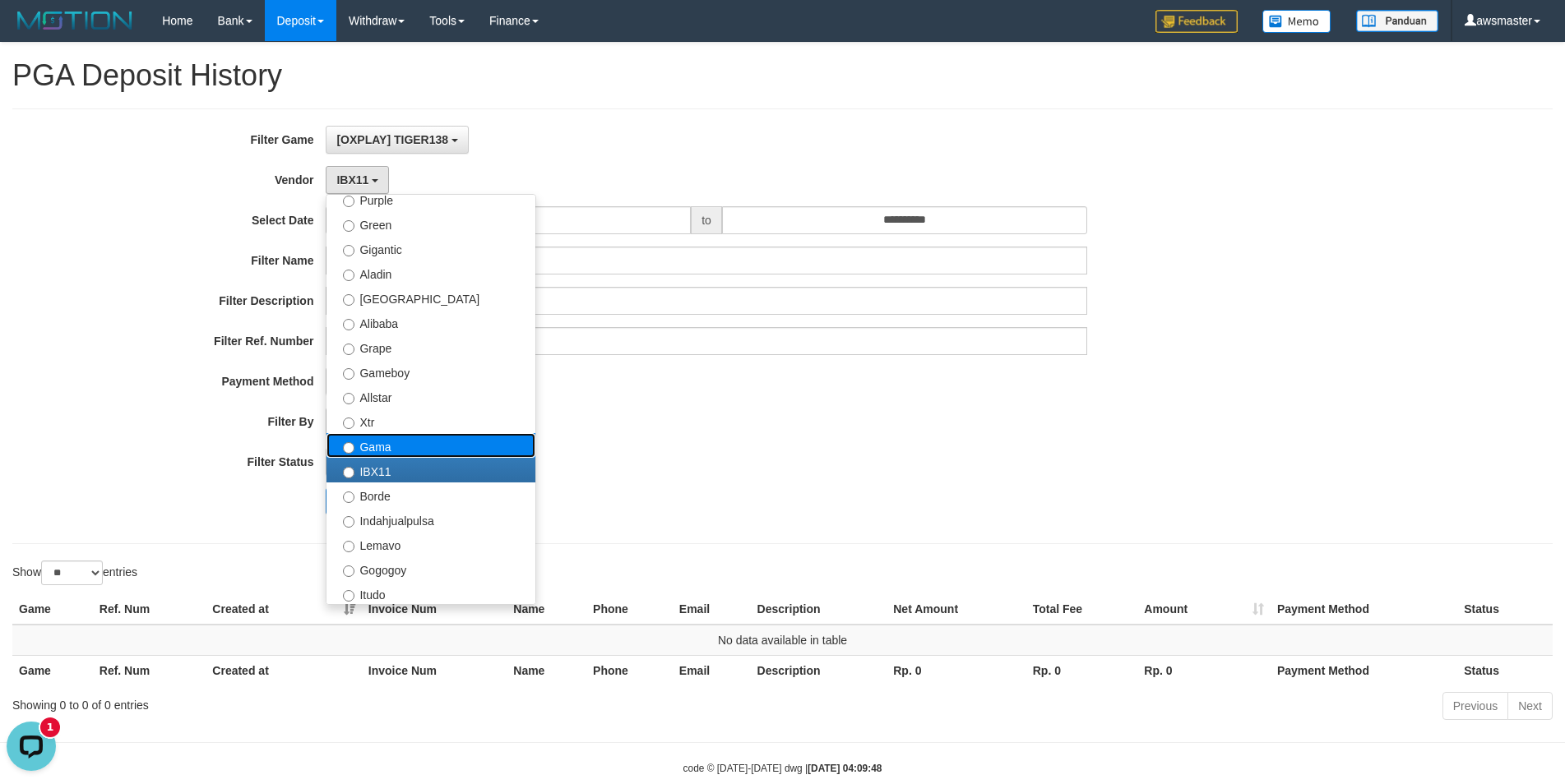
click at [376, 447] on label "Gama" at bounding box center [431, 446] width 209 height 24
select select "**********"
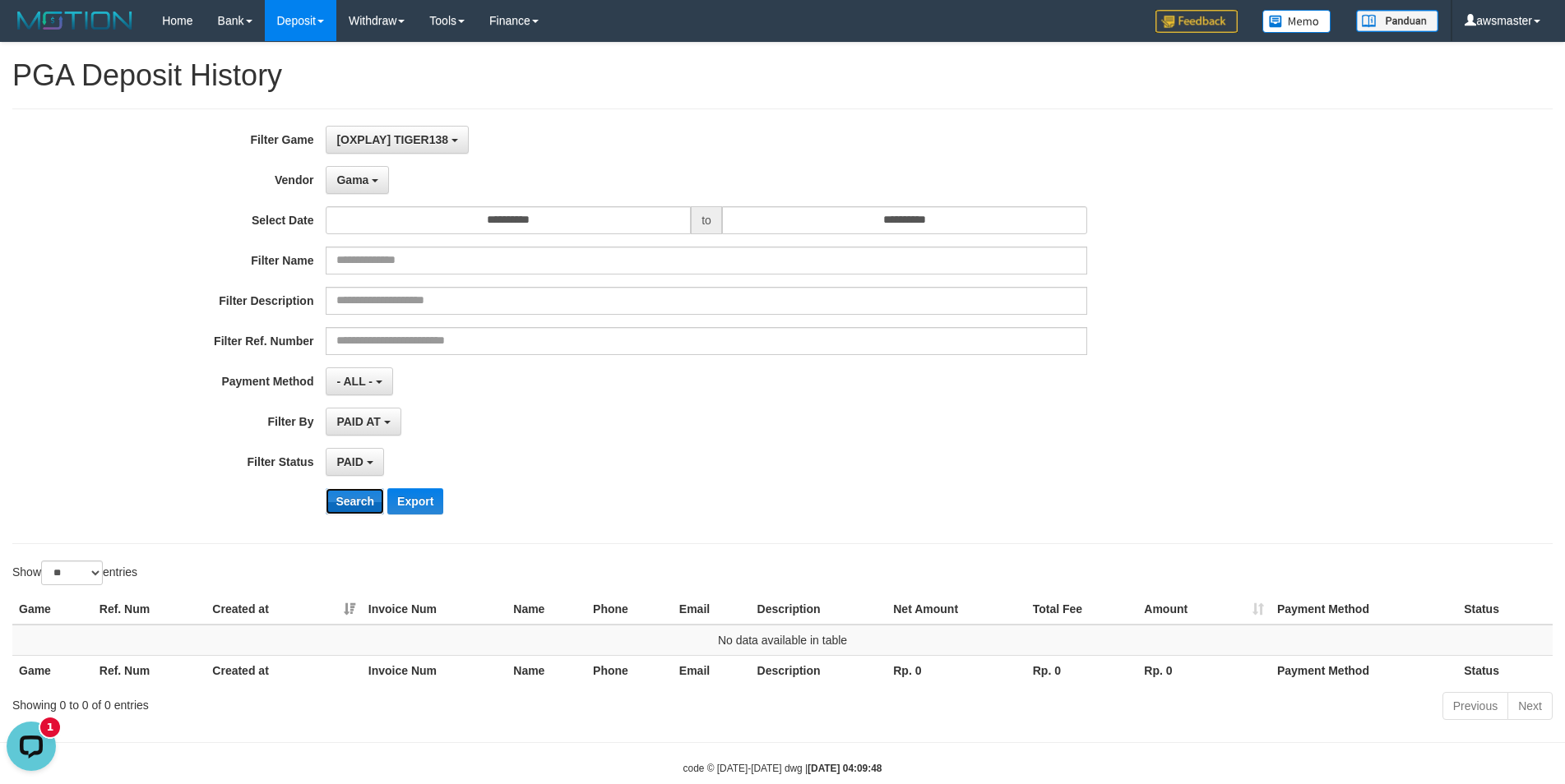
click at [359, 497] on button "Search" at bounding box center [354, 502] width 59 height 26
click at [367, 182] on span "Gama" at bounding box center [353, 180] width 32 height 13
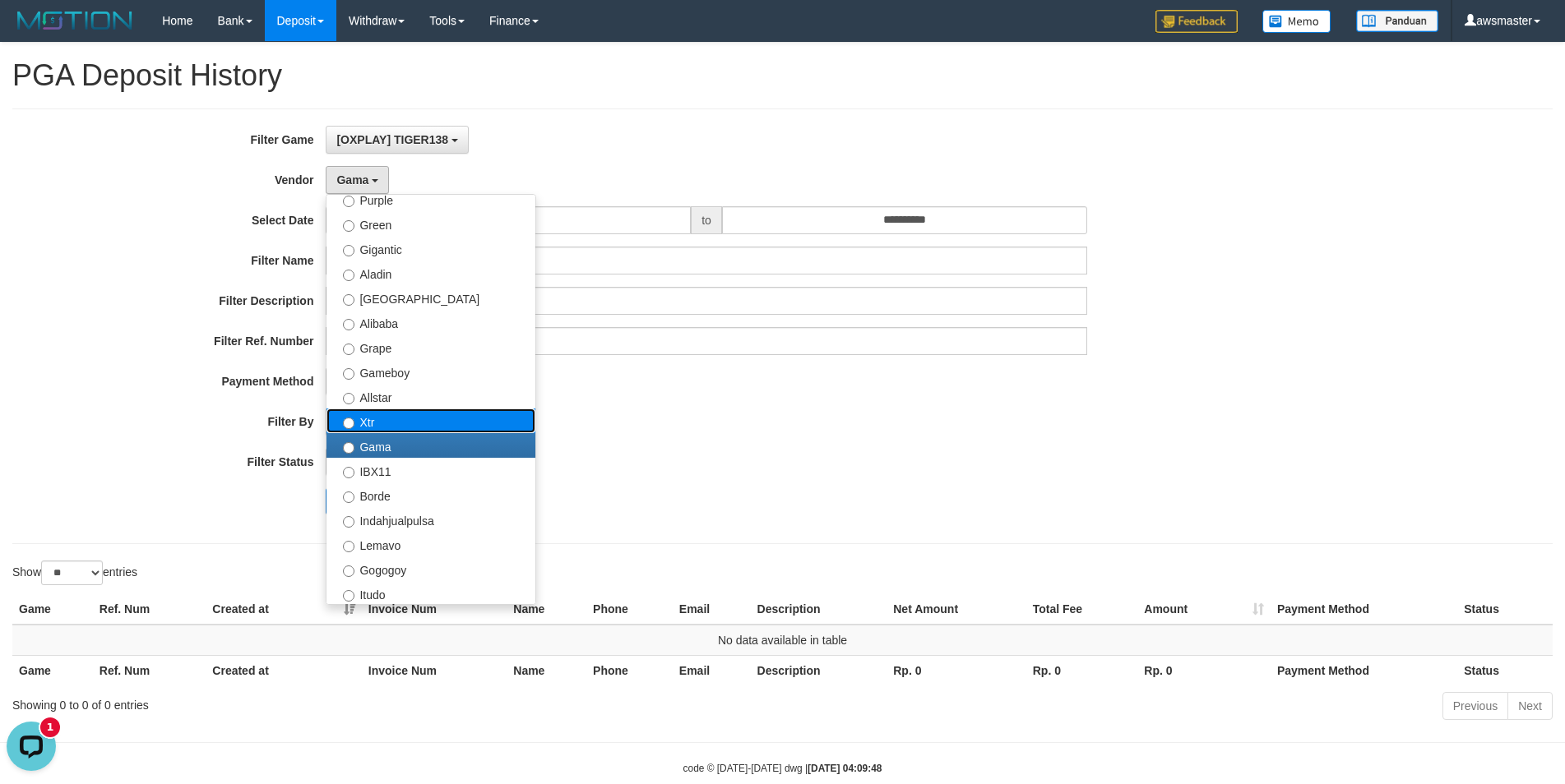
click at [376, 417] on label "Xtr" at bounding box center [431, 420] width 209 height 24
select select "**********"
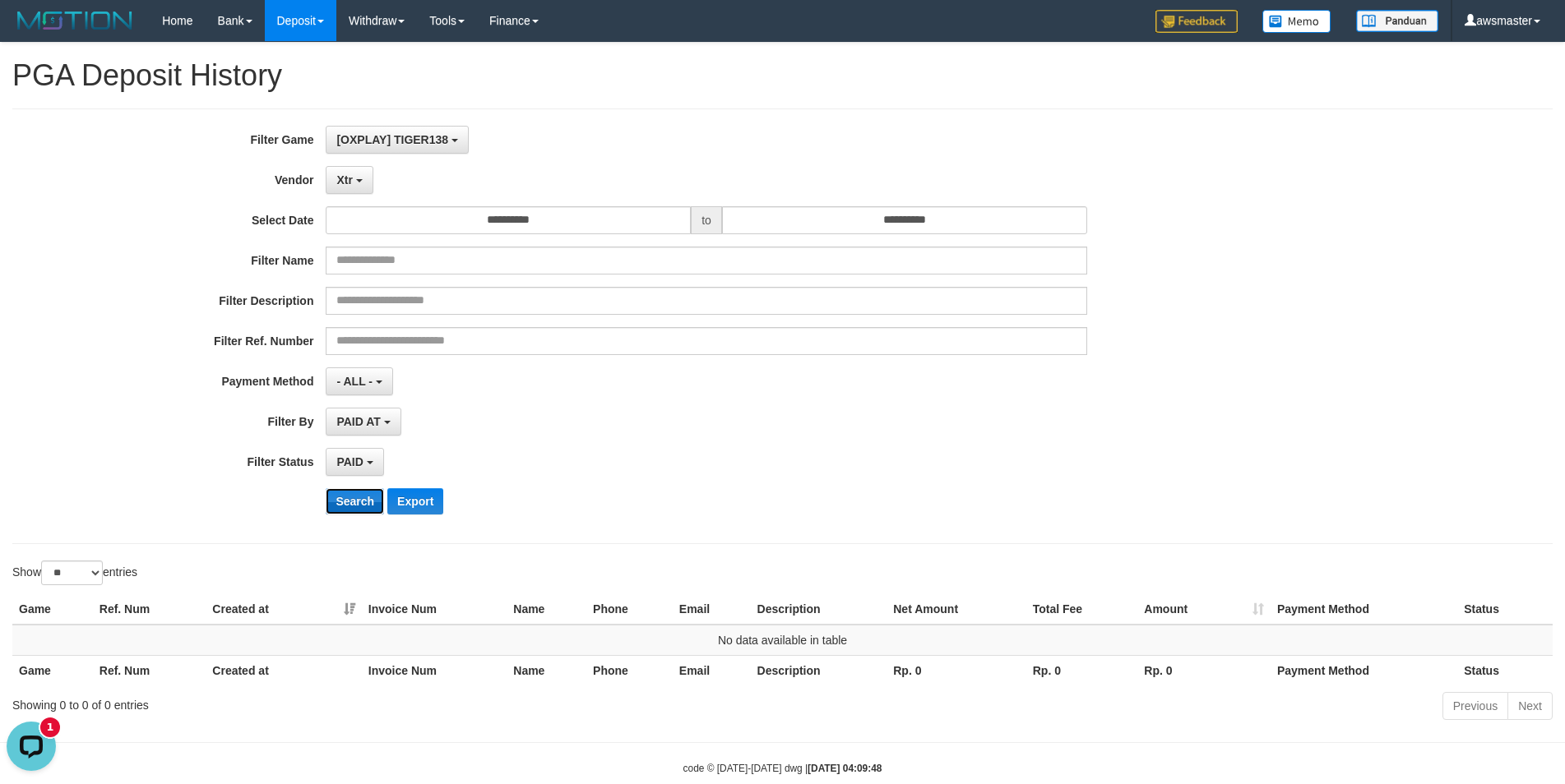
click at [347, 497] on button "Search" at bounding box center [354, 502] width 59 height 26
click at [342, 176] on span "Xtr" at bounding box center [344, 180] width 16 height 13
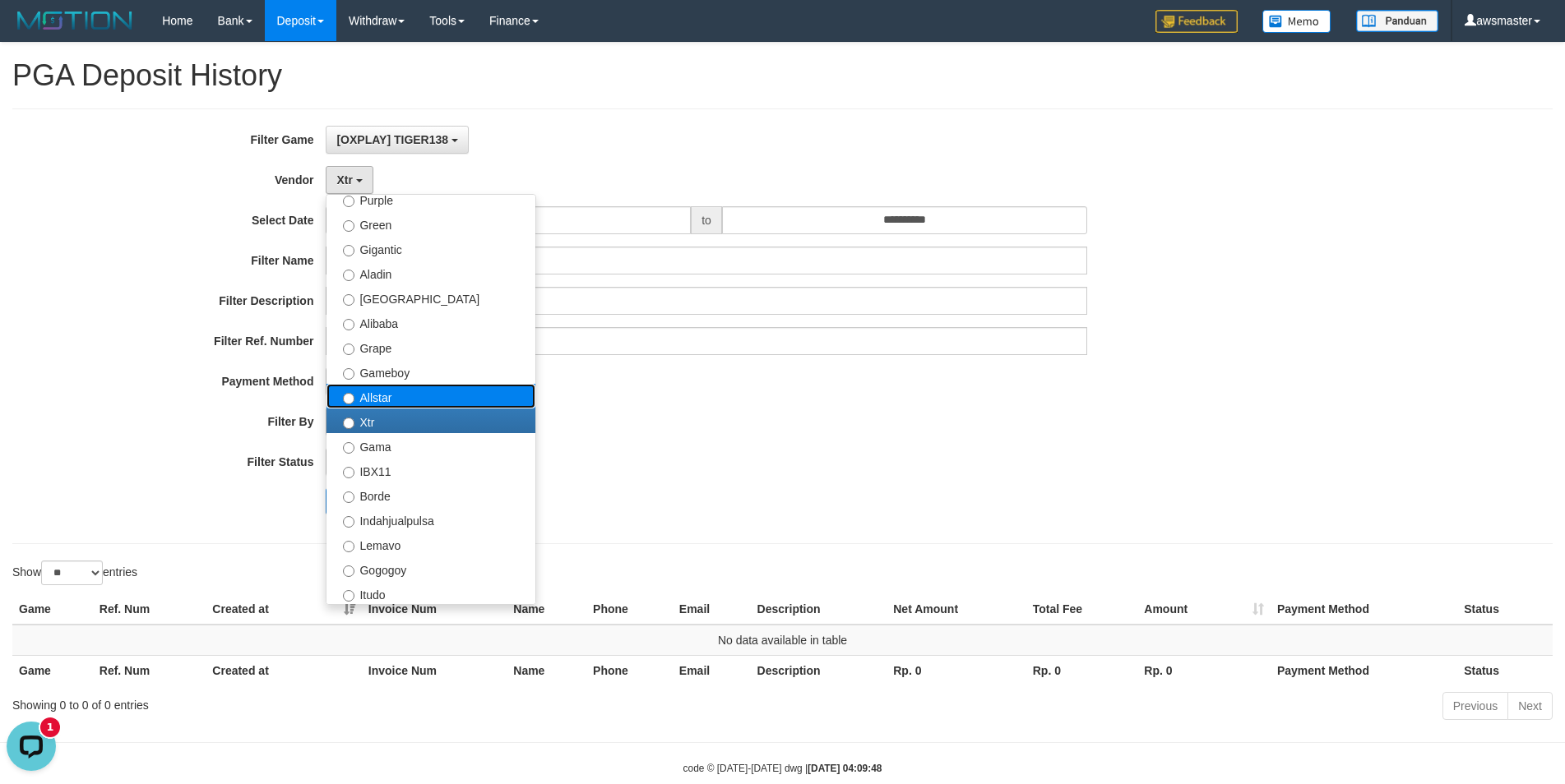
click at [367, 398] on label "Allstar" at bounding box center [431, 396] width 209 height 24
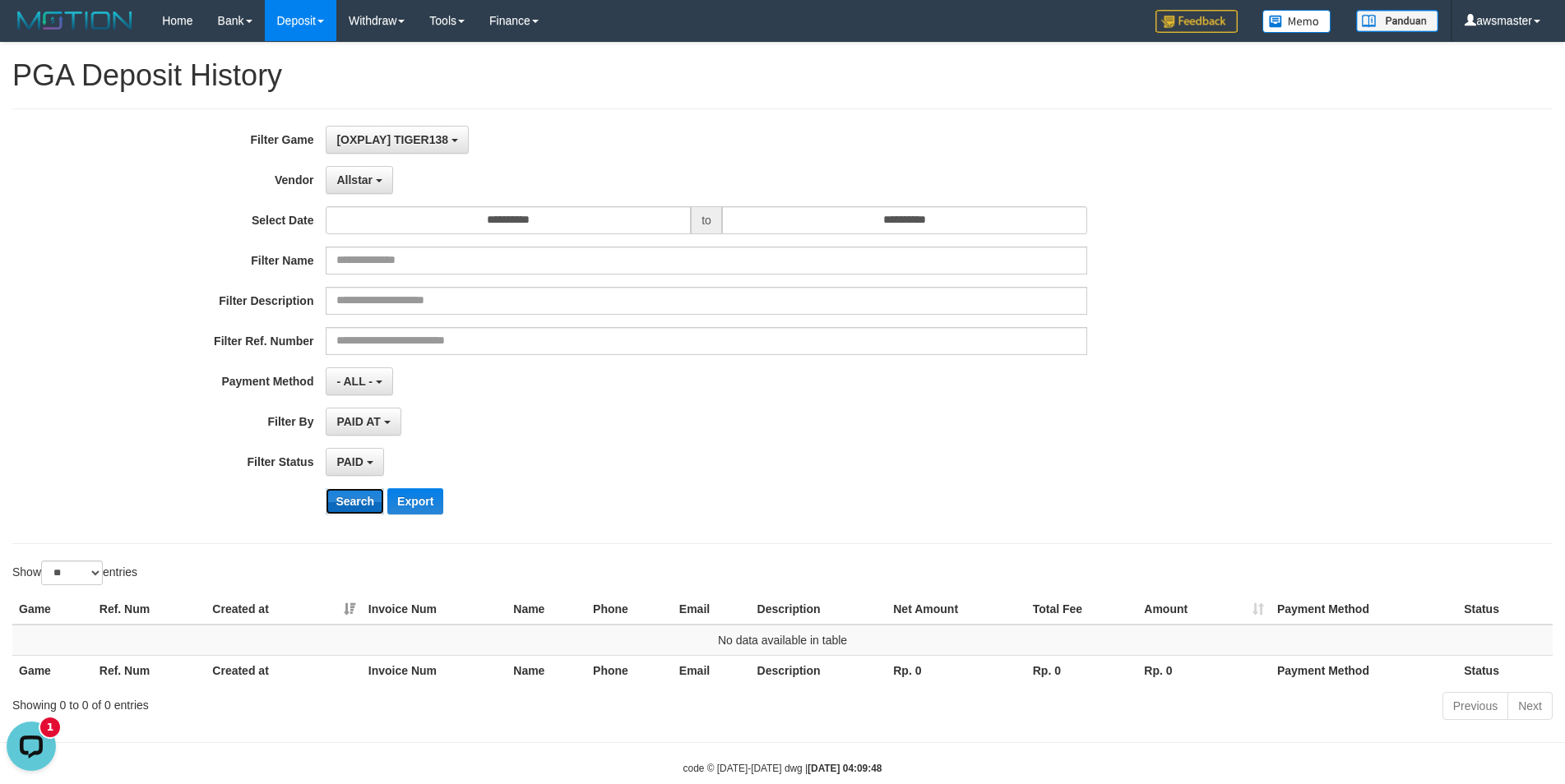
click at [345, 503] on button "Search" at bounding box center [354, 502] width 59 height 26
drag, startPoint x: 365, startPoint y: 187, endPoint x: 372, endPoint y: 209, distance: 23.1
click at [365, 188] on button "Allstar" at bounding box center [358, 180] width 66 height 28
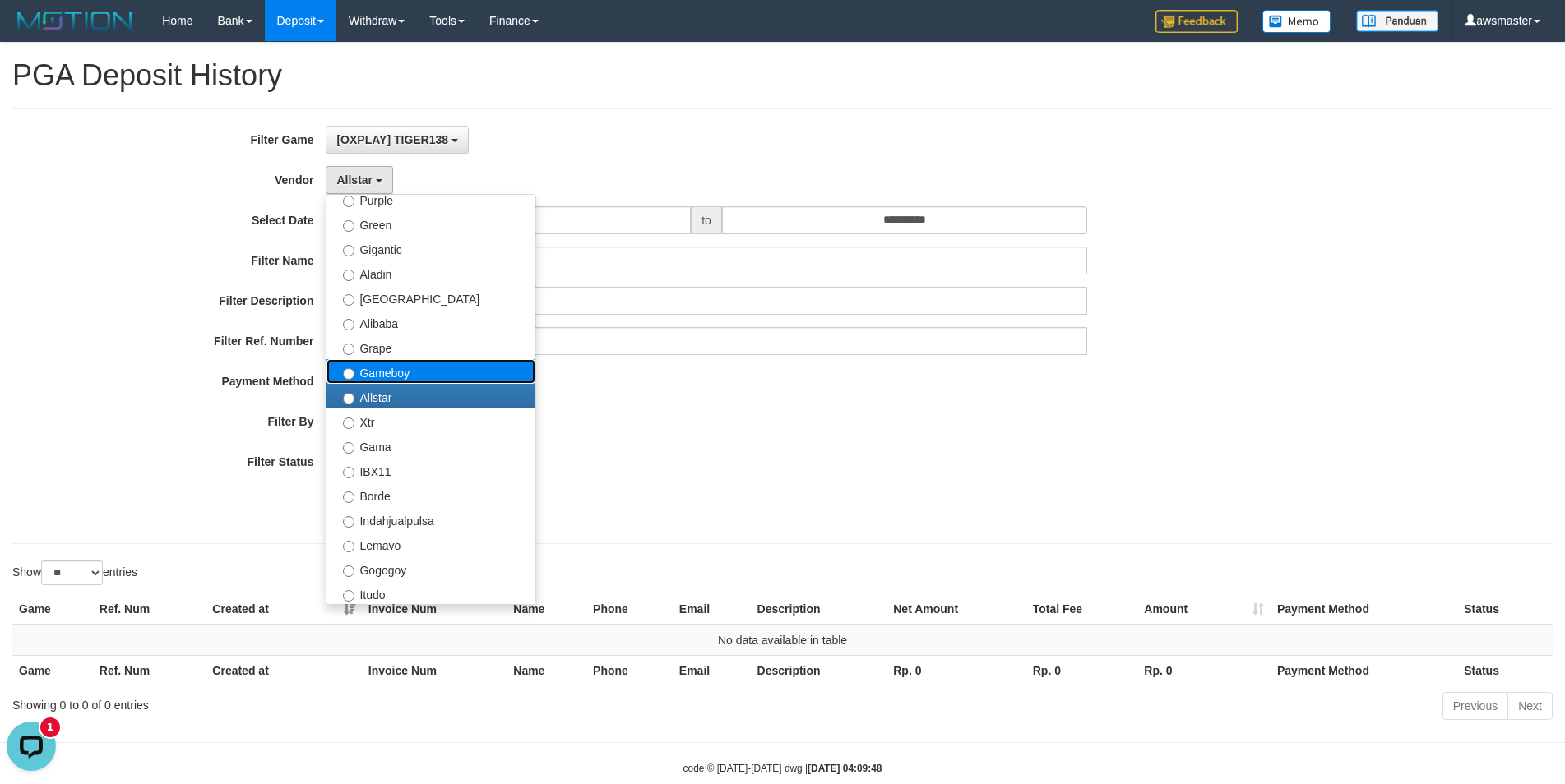
click at [368, 372] on label "Gameboy" at bounding box center [431, 371] width 209 height 24
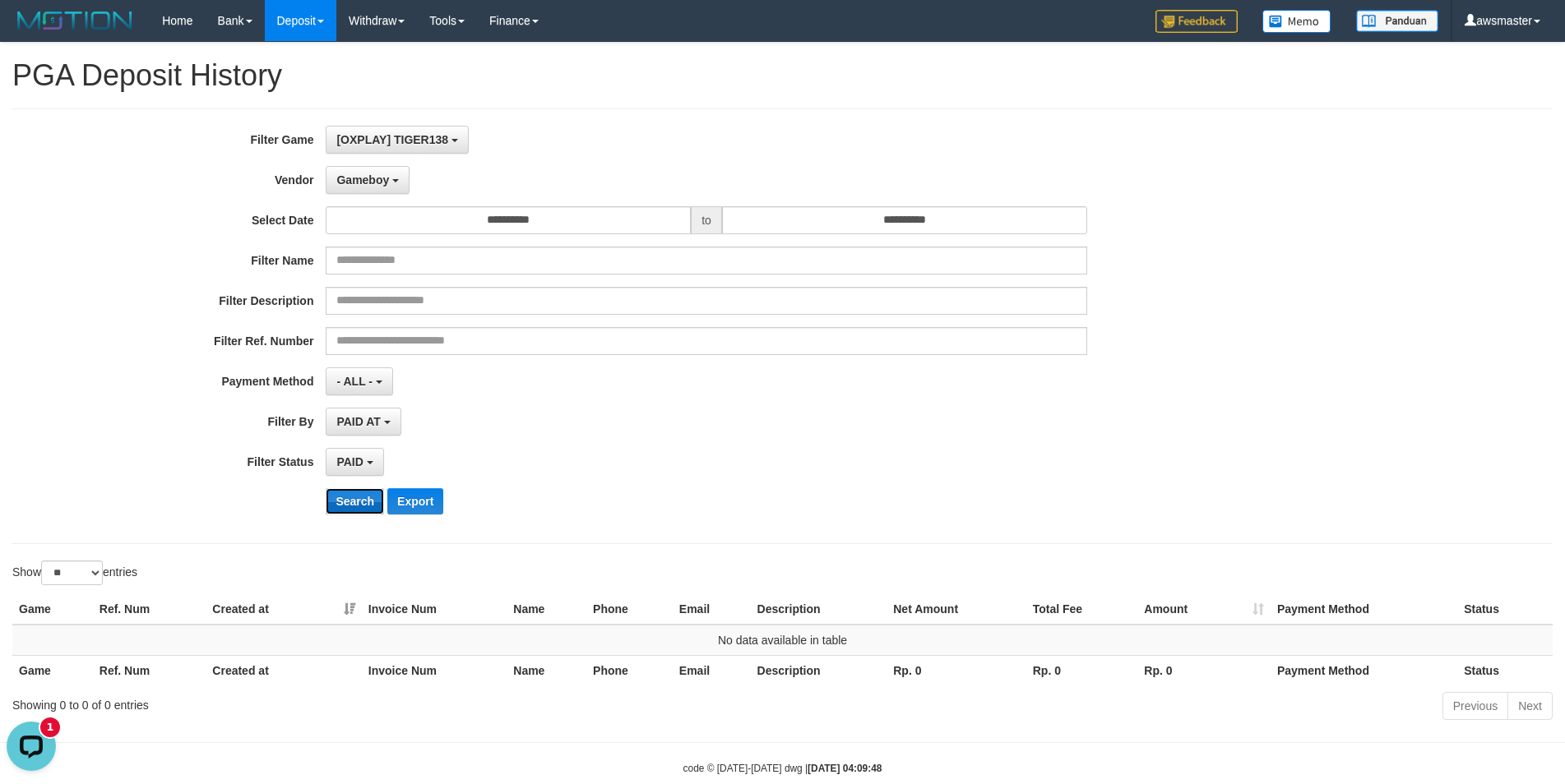
click at [369, 496] on button "Search" at bounding box center [354, 502] width 59 height 26
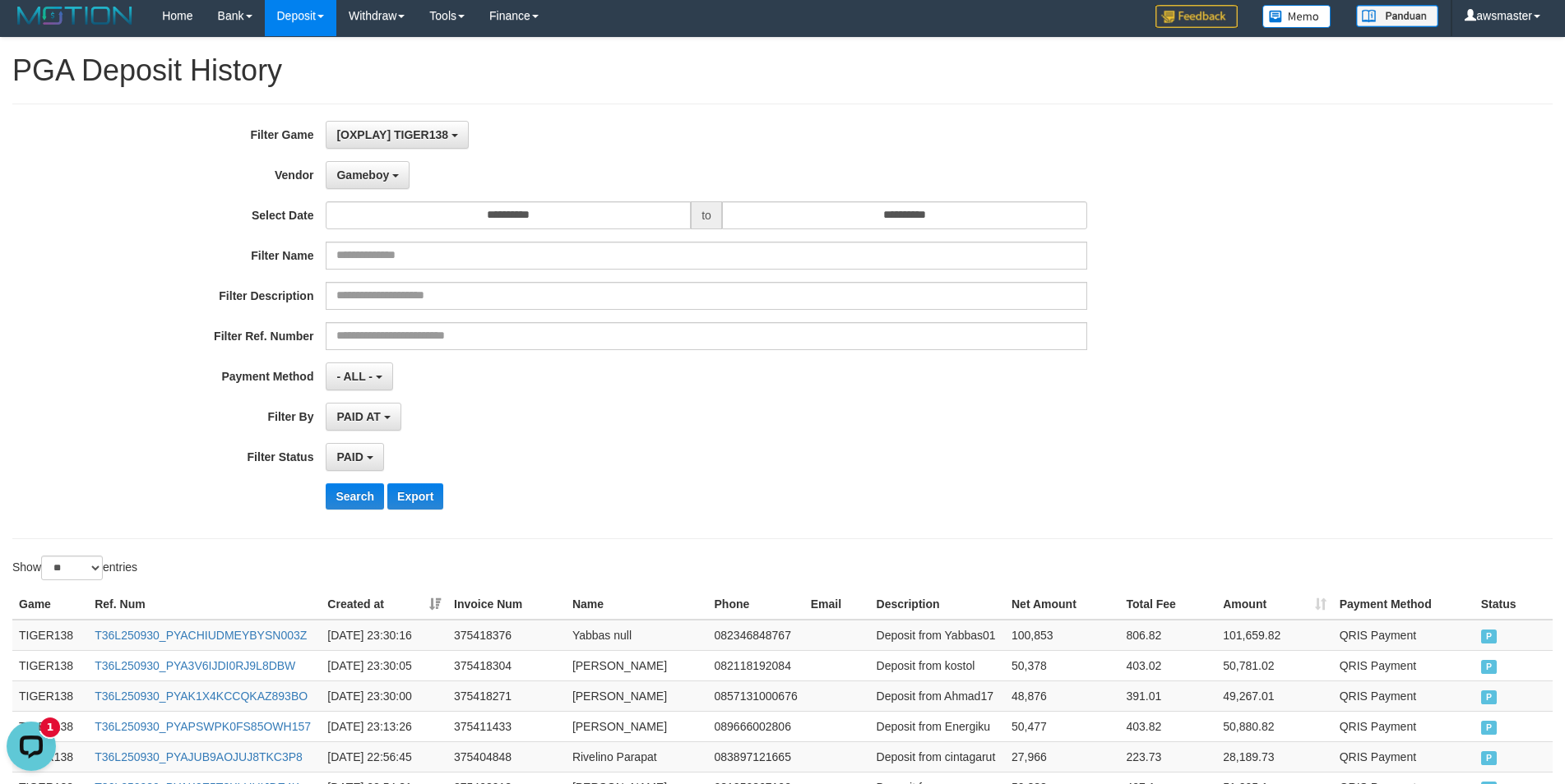
scroll to position [0, 0]
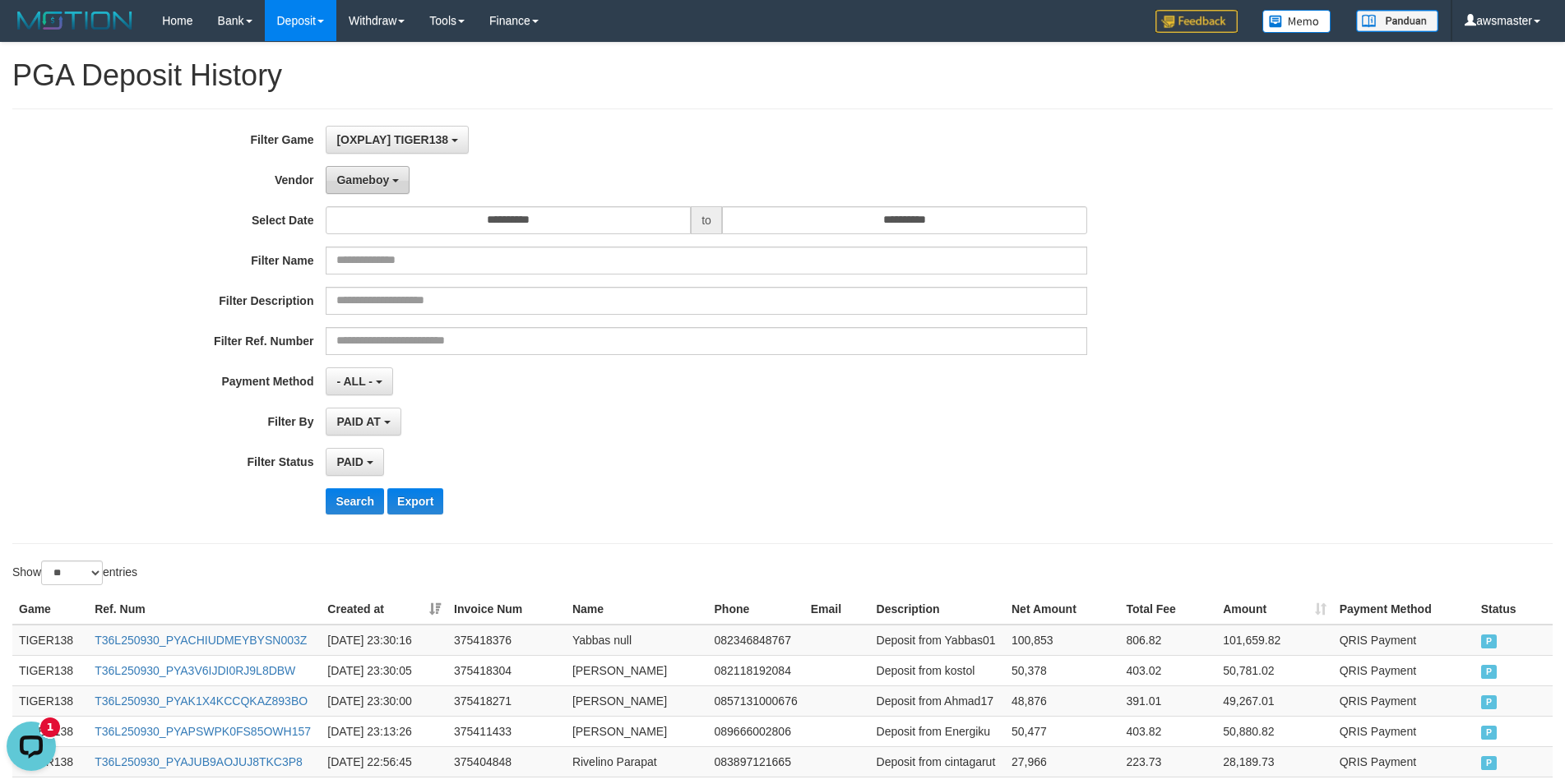
click at [346, 180] on span "Gameboy" at bounding box center [363, 180] width 52 height 13
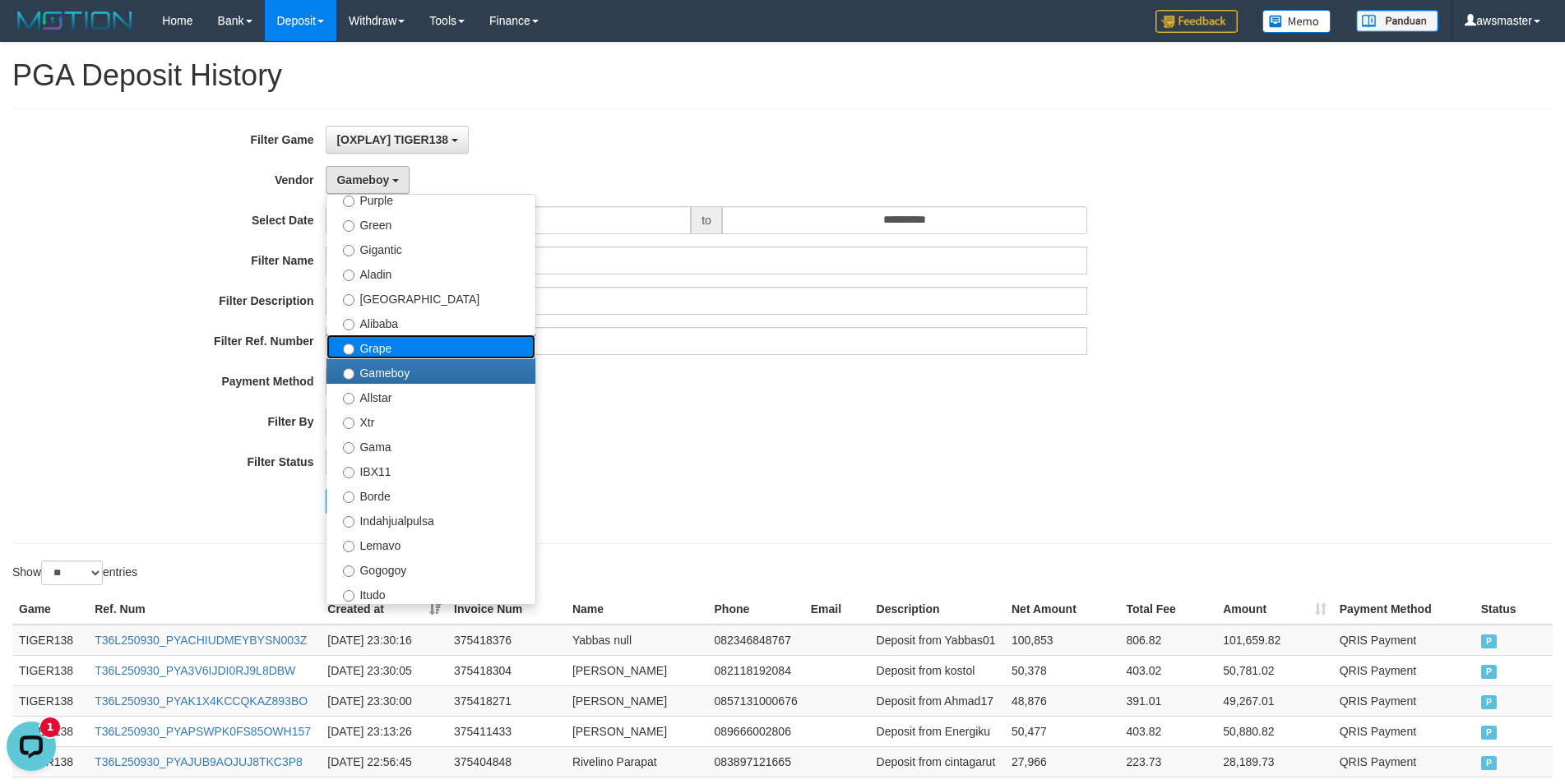
click at [378, 349] on label "Grape" at bounding box center [431, 347] width 209 height 24
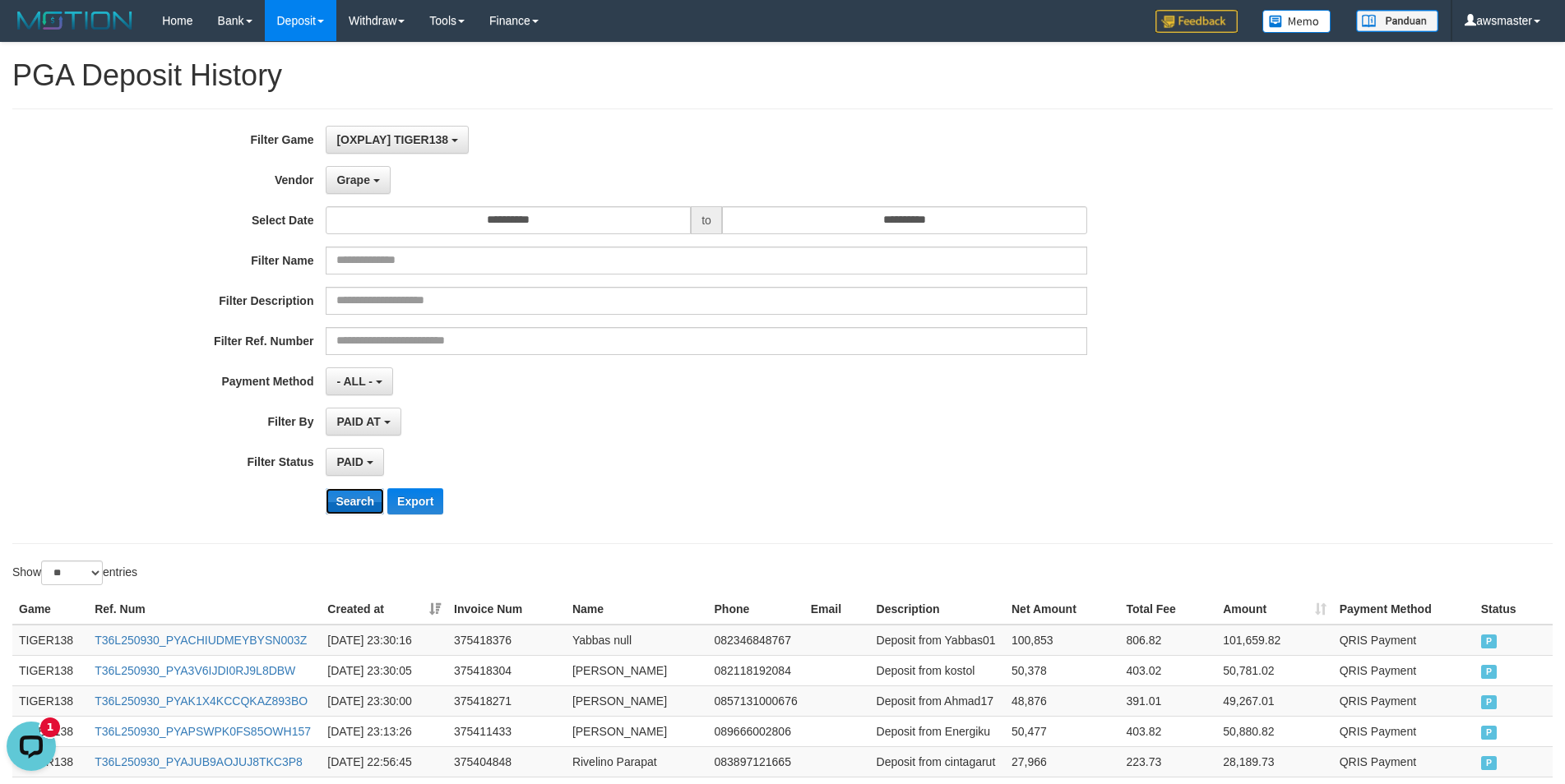
click at [351, 497] on button "Search" at bounding box center [354, 502] width 59 height 26
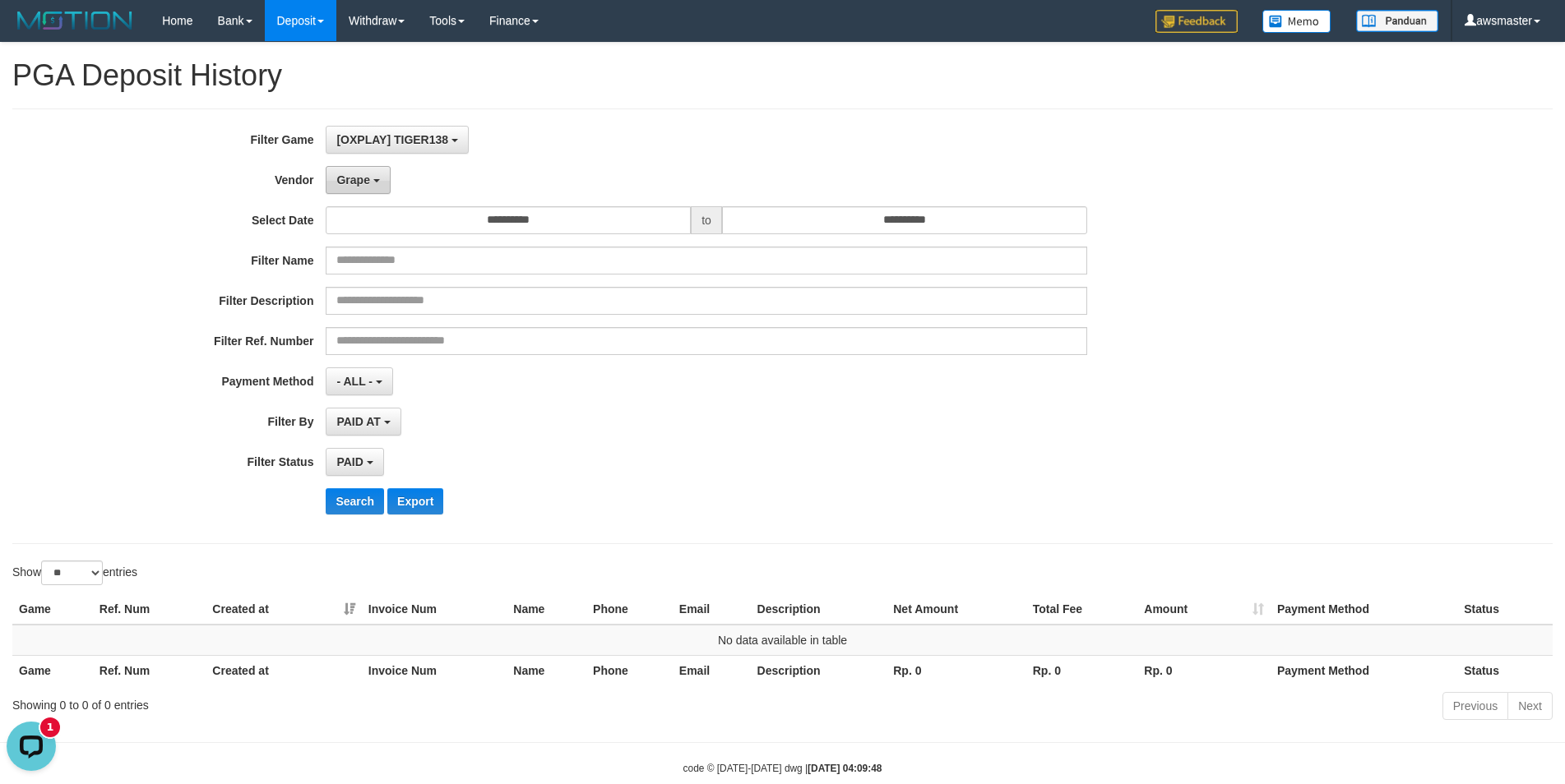
click at [376, 176] on button "Grape" at bounding box center [357, 180] width 64 height 28
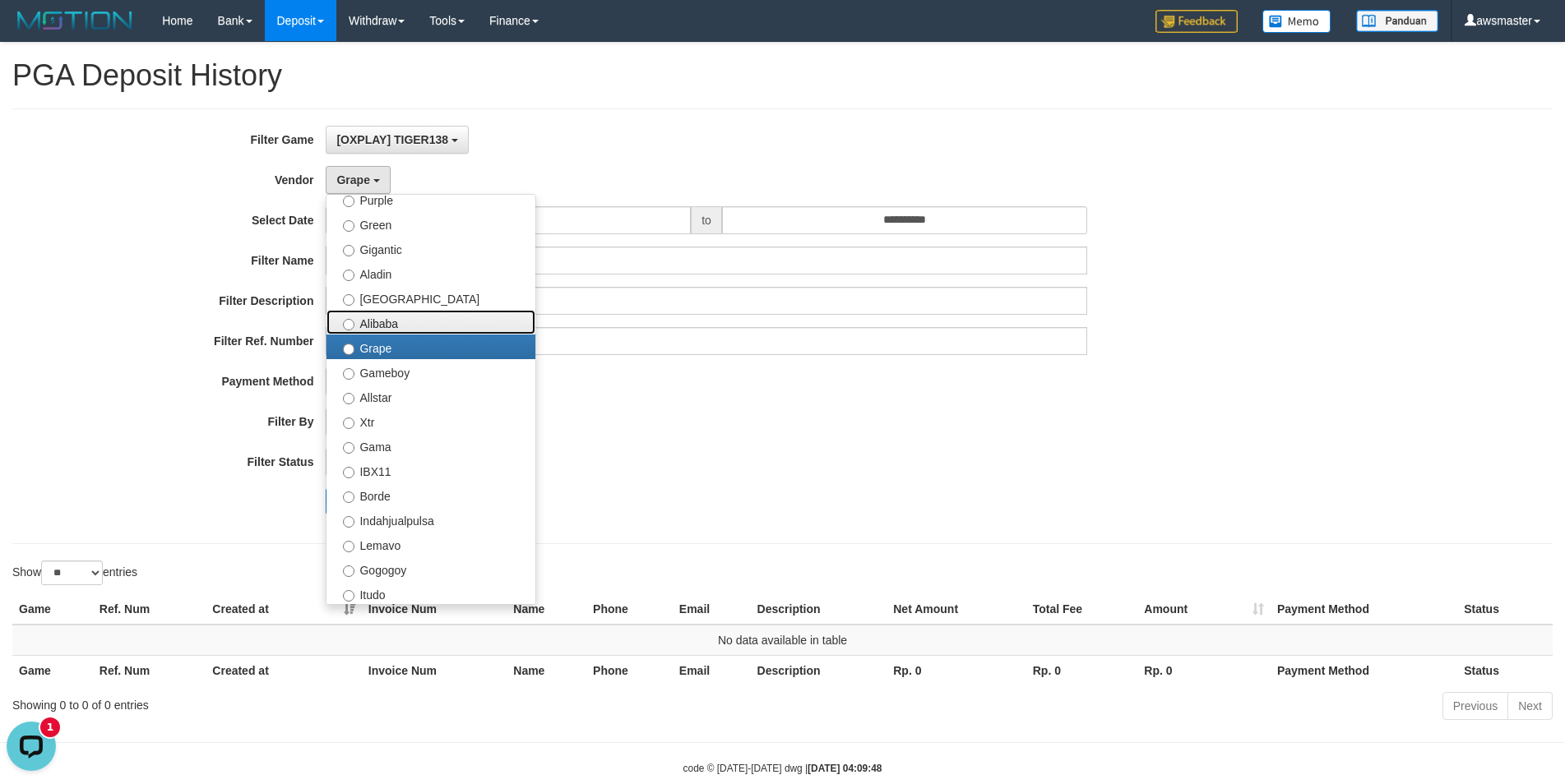
click at [369, 323] on label "Alibaba" at bounding box center [431, 322] width 209 height 24
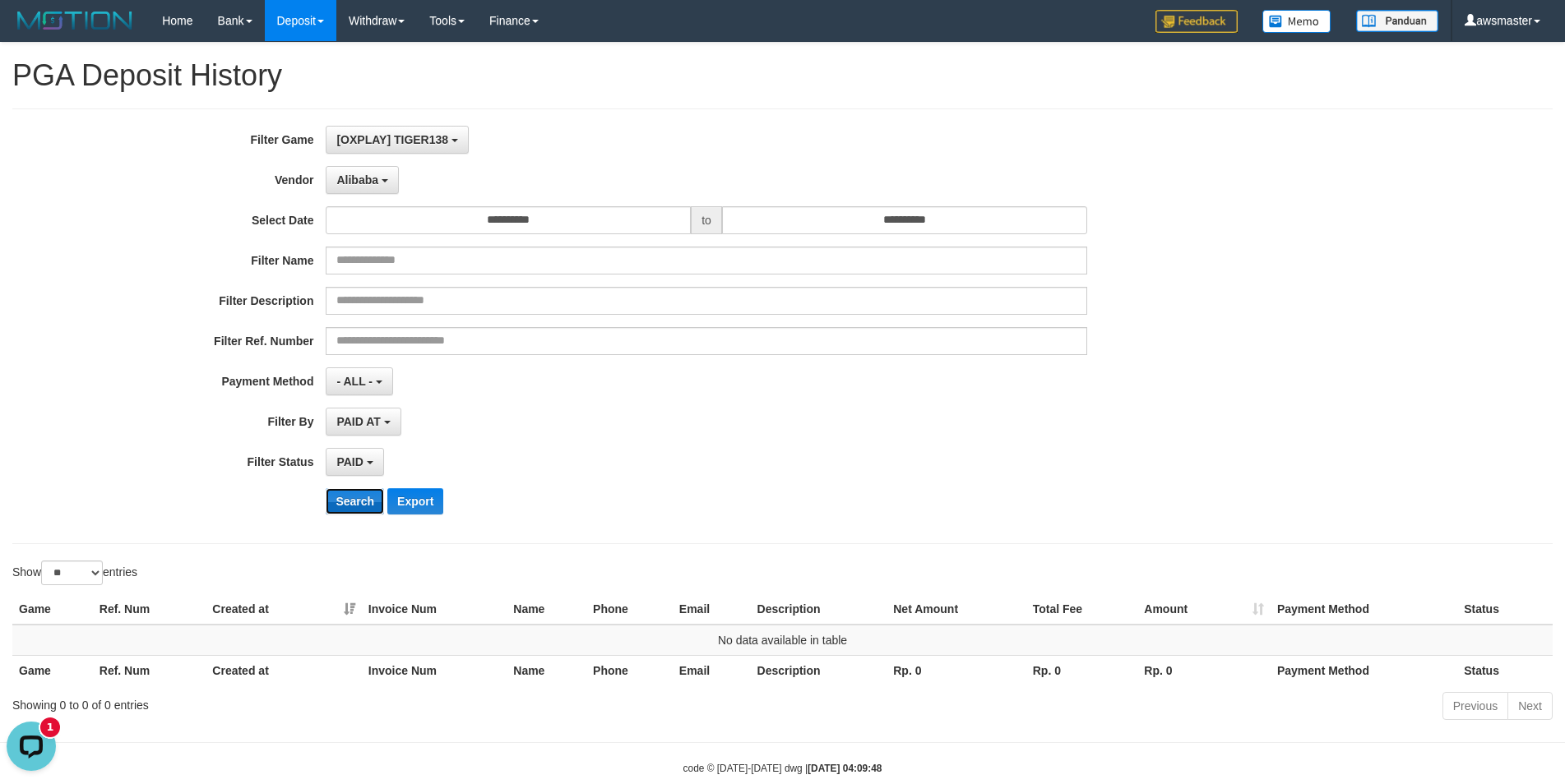
click at [347, 499] on button "Search" at bounding box center [354, 502] width 59 height 26
click at [342, 177] on span "Alibaba" at bounding box center [357, 180] width 42 height 13
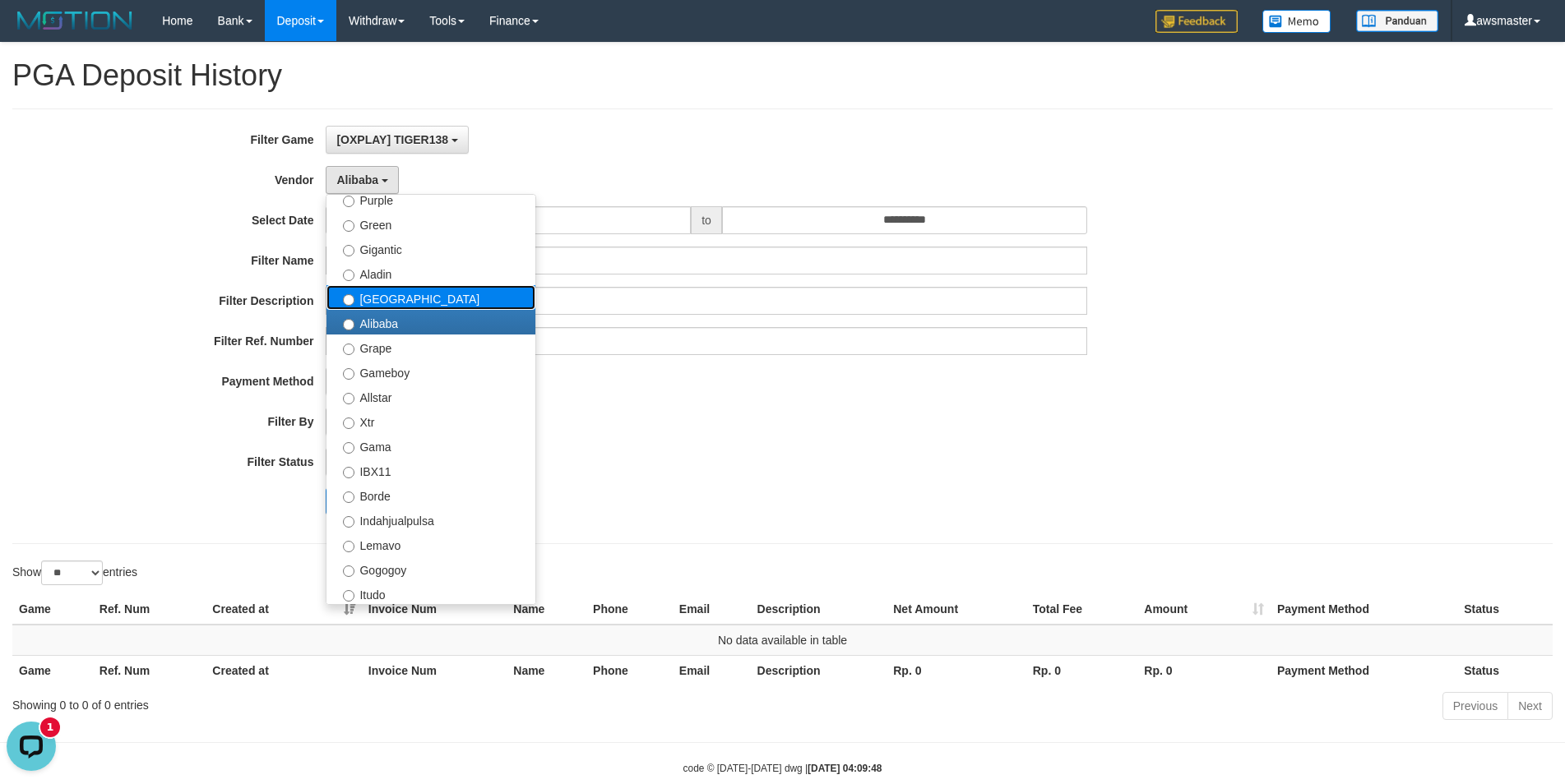
click at [377, 301] on label "[GEOGRAPHIC_DATA]" at bounding box center [431, 297] width 209 height 24
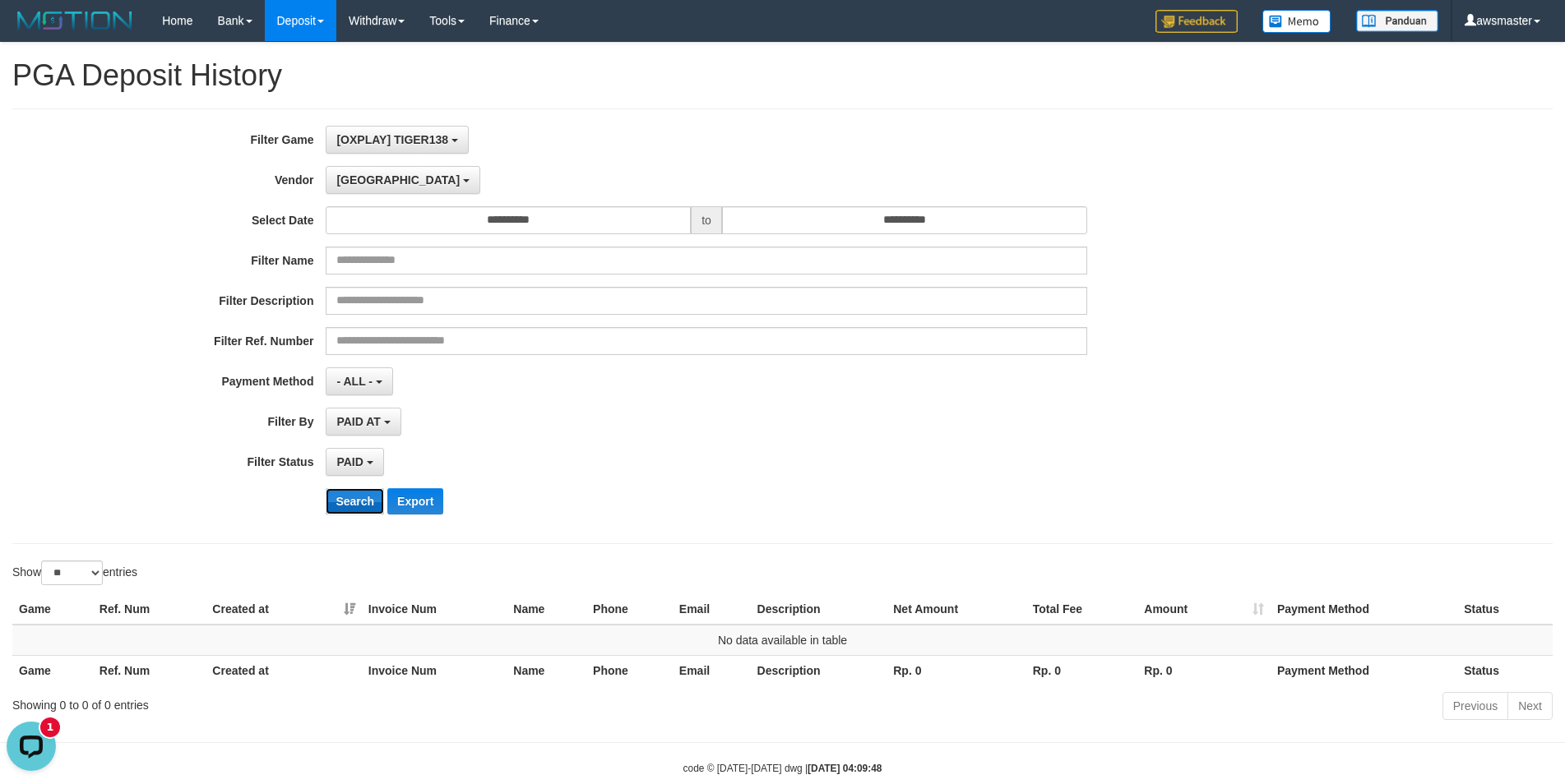
click at [340, 502] on button "Search" at bounding box center [354, 502] width 59 height 26
click at [356, 185] on span "[GEOGRAPHIC_DATA]" at bounding box center [398, 180] width 123 height 13
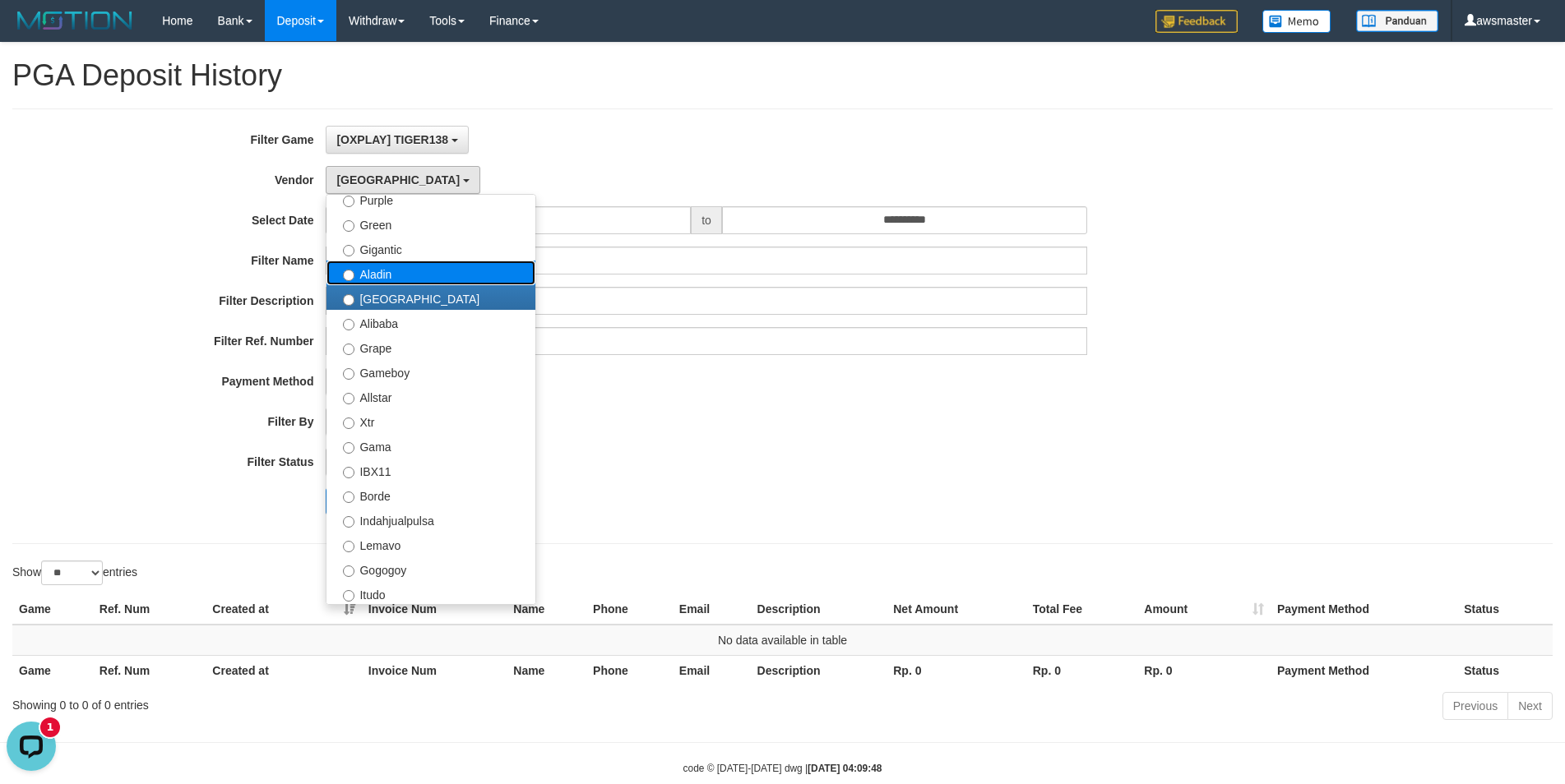
click at [382, 280] on label "Aladin" at bounding box center [431, 272] width 209 height 24
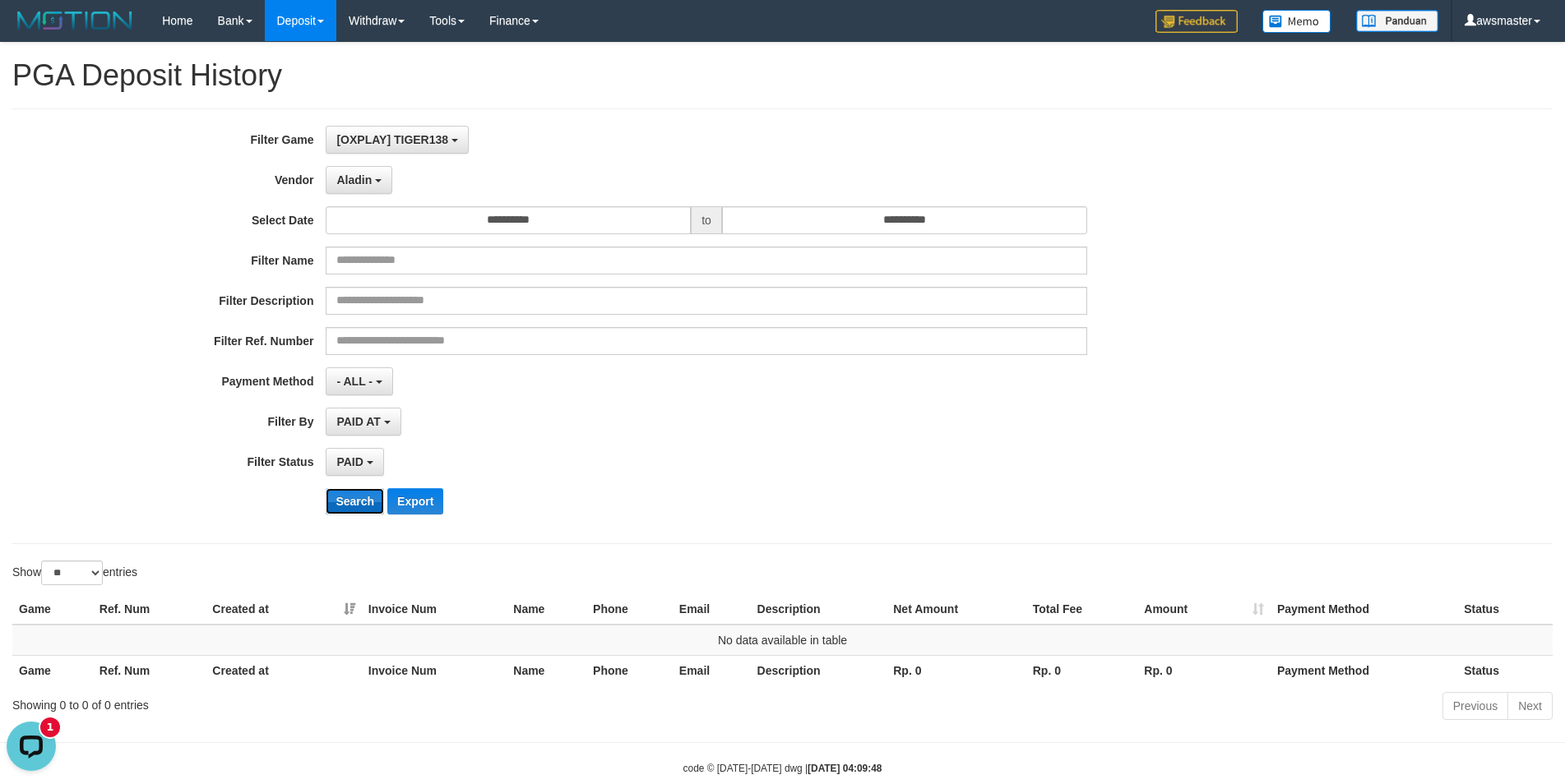
click at [360, 497] on button "Search" at bounding box center [354, 502] width 59 height 26
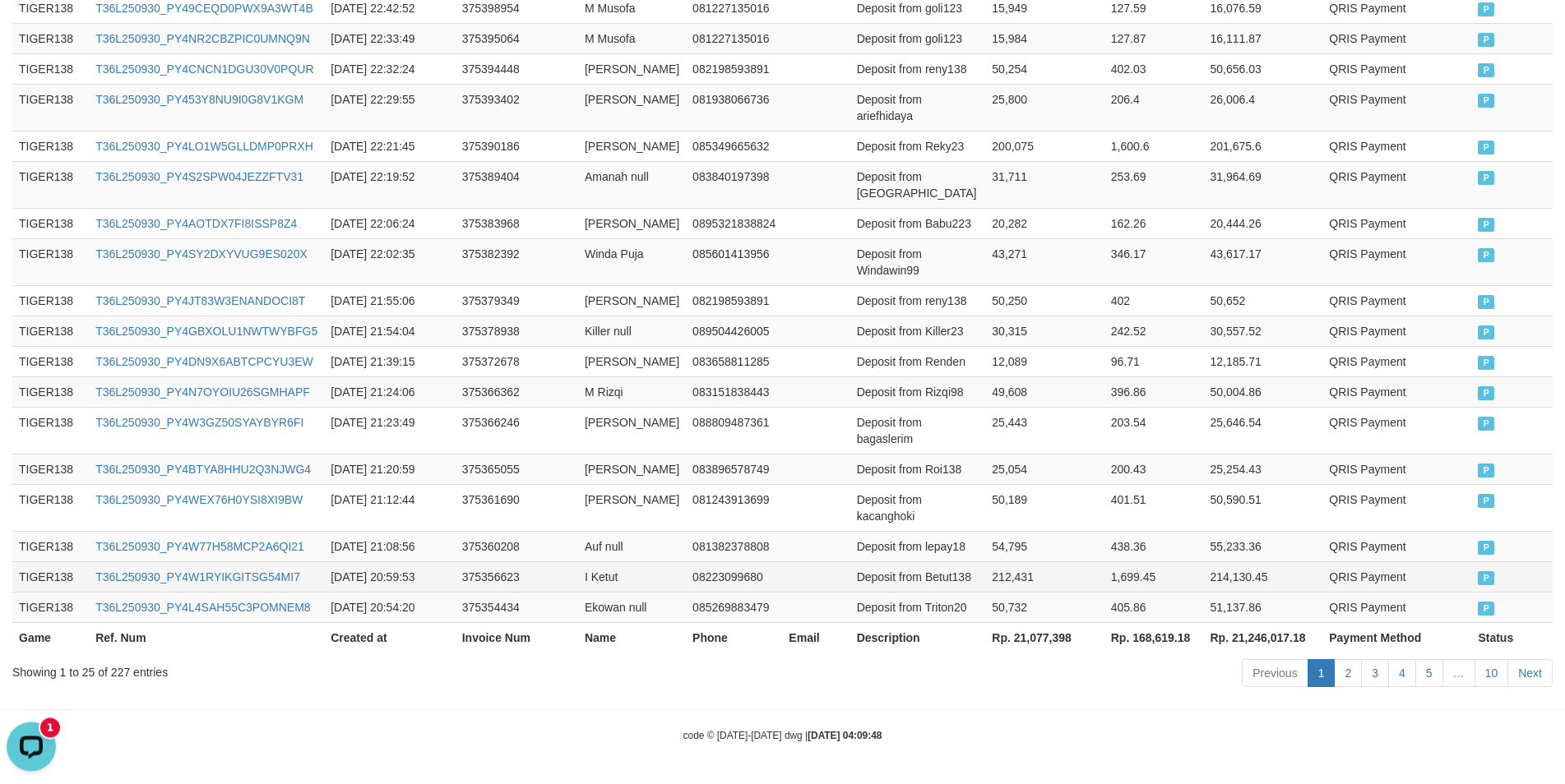
scroll to position [1042, 0]
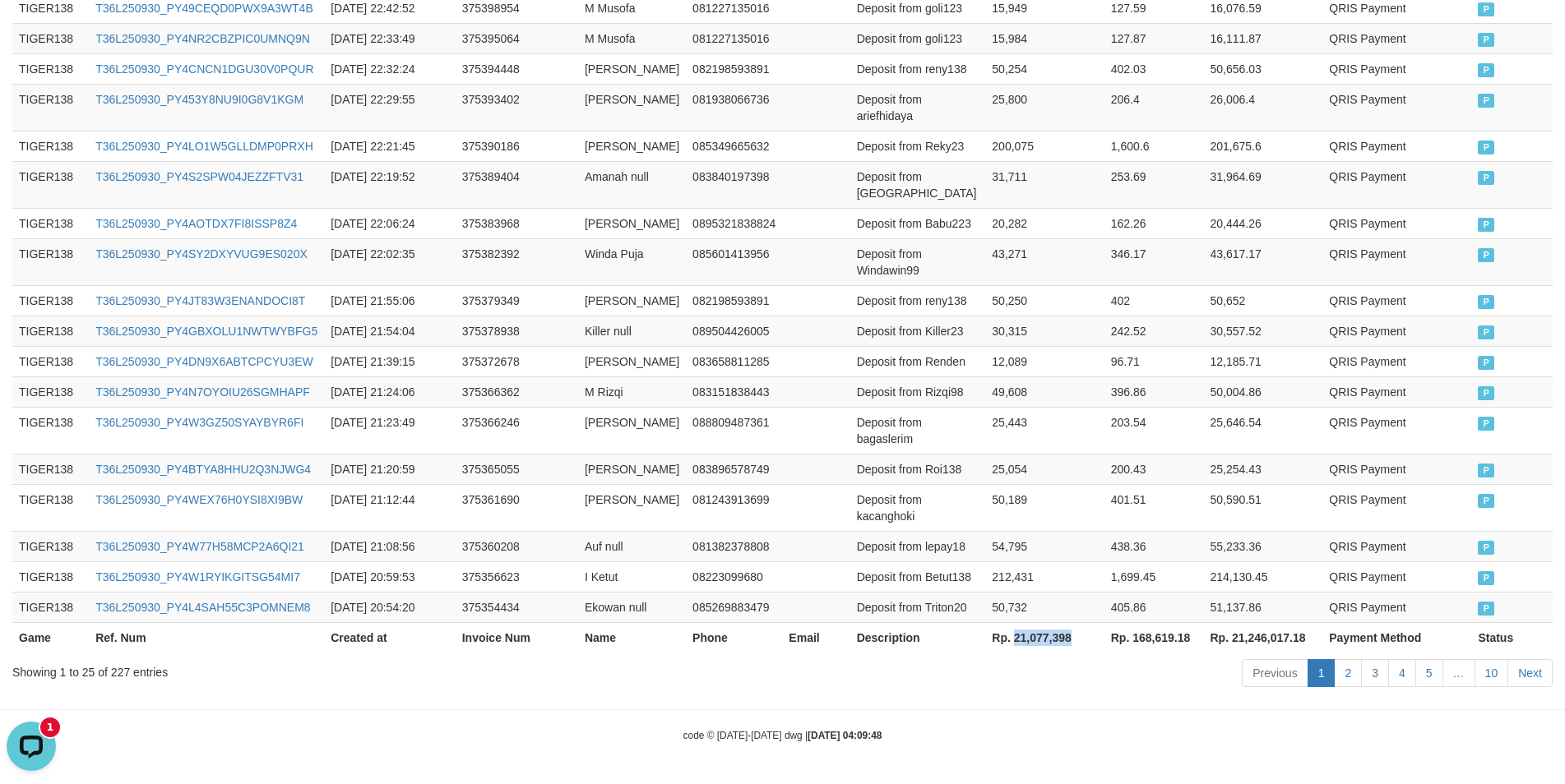
drag, startPoint x: 1000, startPoint y: 640, endPoint x: 1055, endPoint y: 636, distance: 55.1
click at [1055, 636] on th "Rp. 21,077,398" at bounding box center [1044, 637] width 118 height 31
copy th "21,077,398"
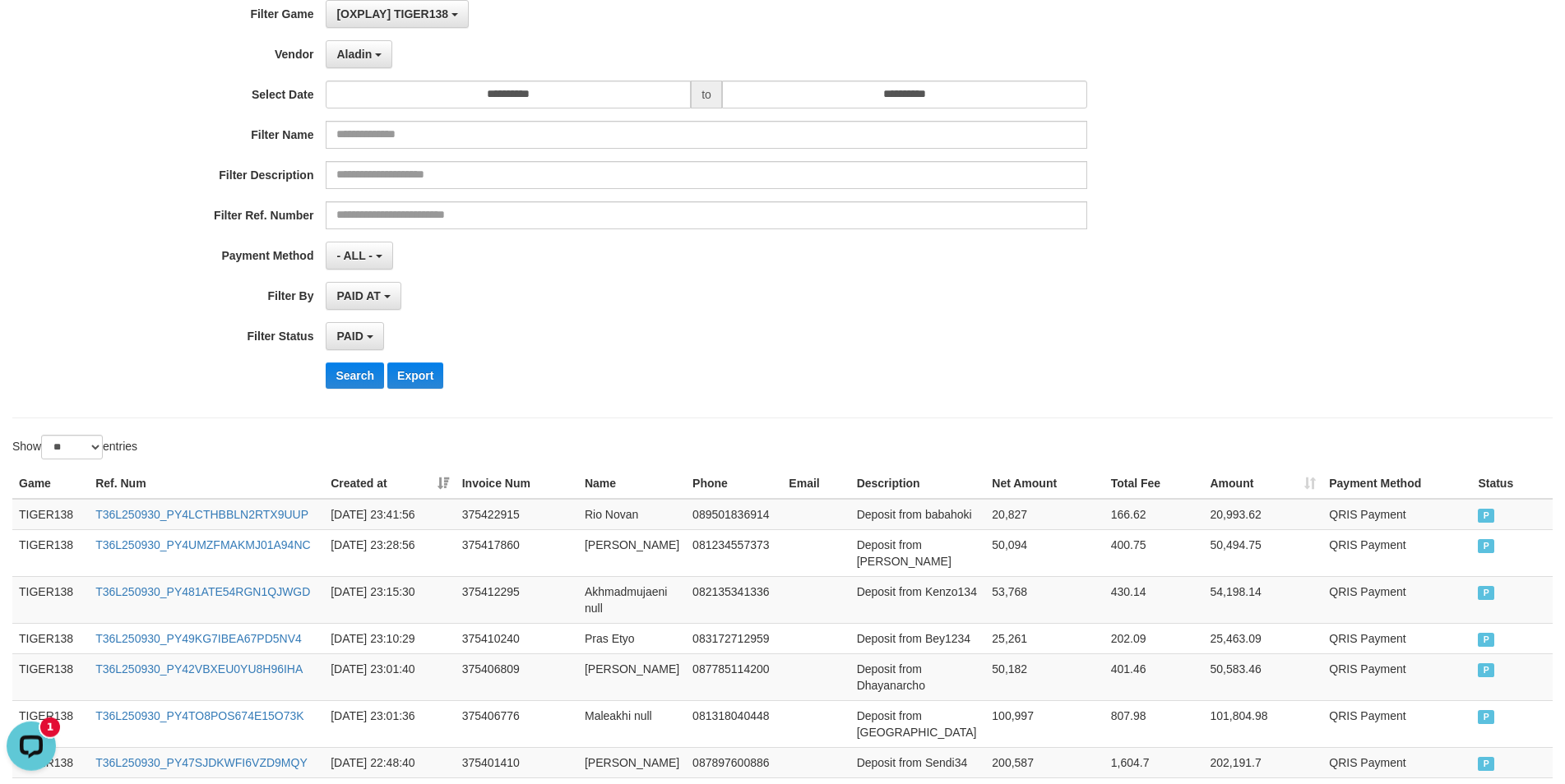
scroll to position [0, 0]
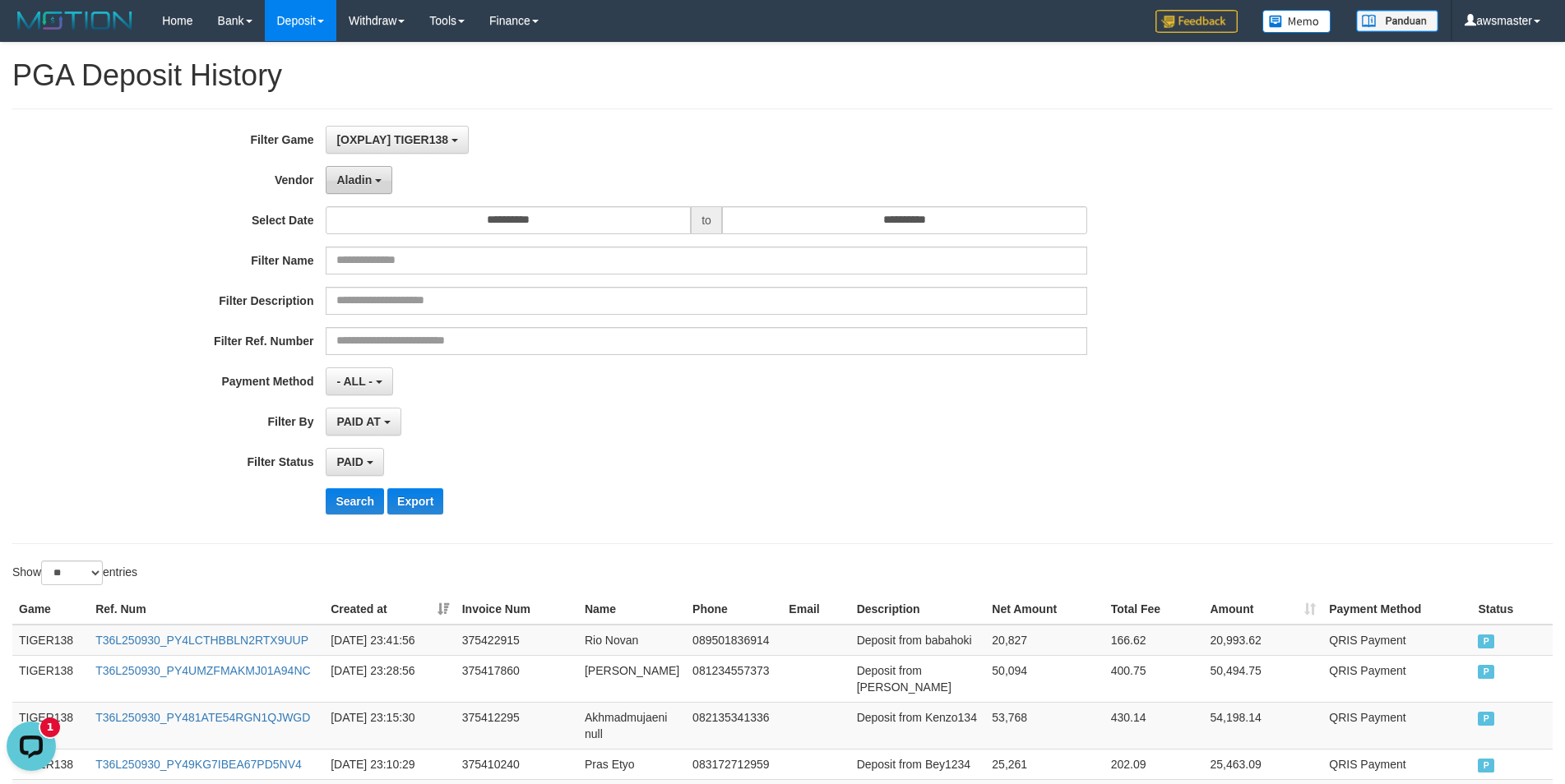
click at [369, 172] on button "Aladin" at bounding box center [358, 180] width 66 height 28
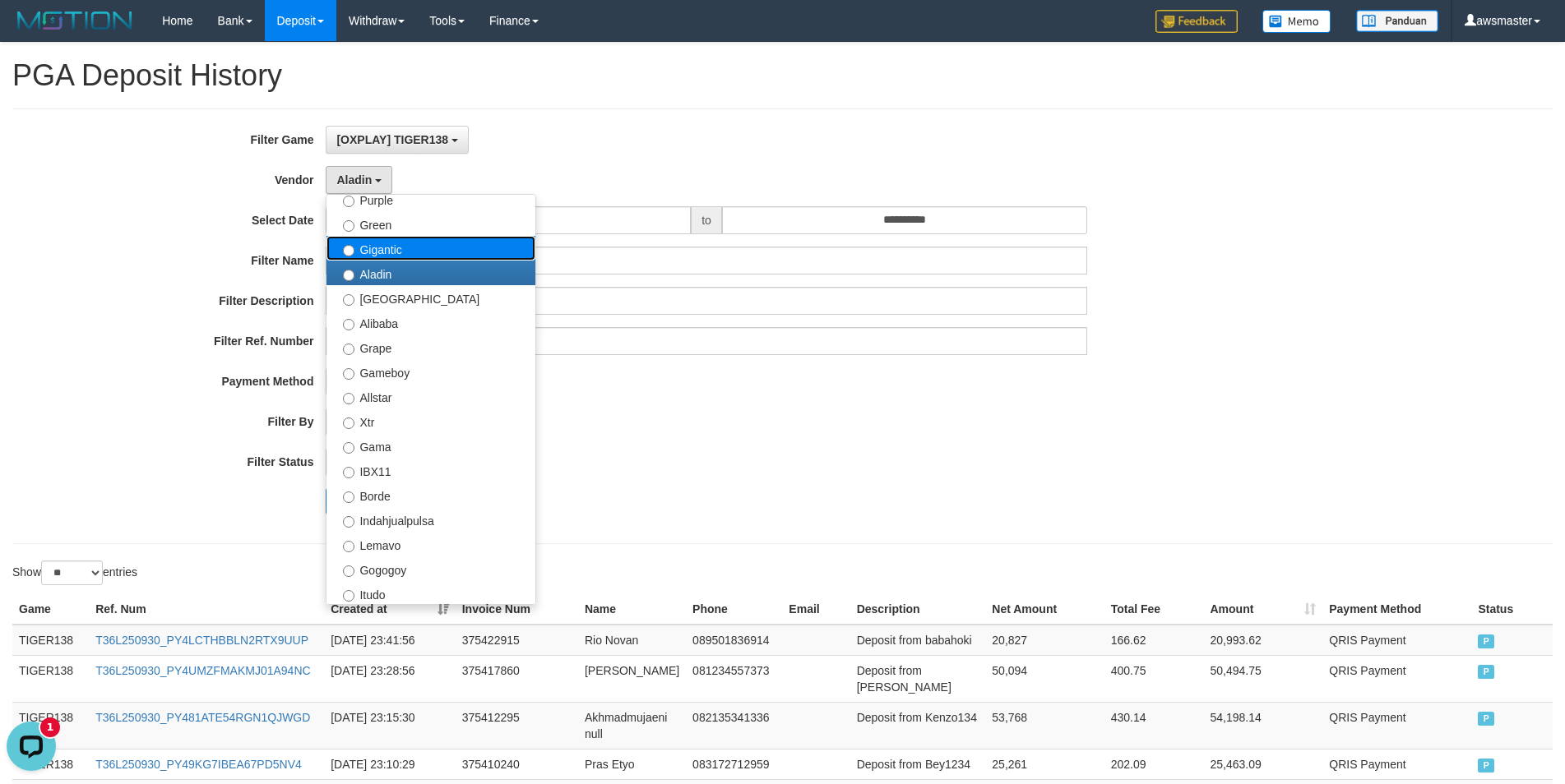
click at [390, 251] on label "Gigantic" at bounding box center [431, 248] width 209 height 24
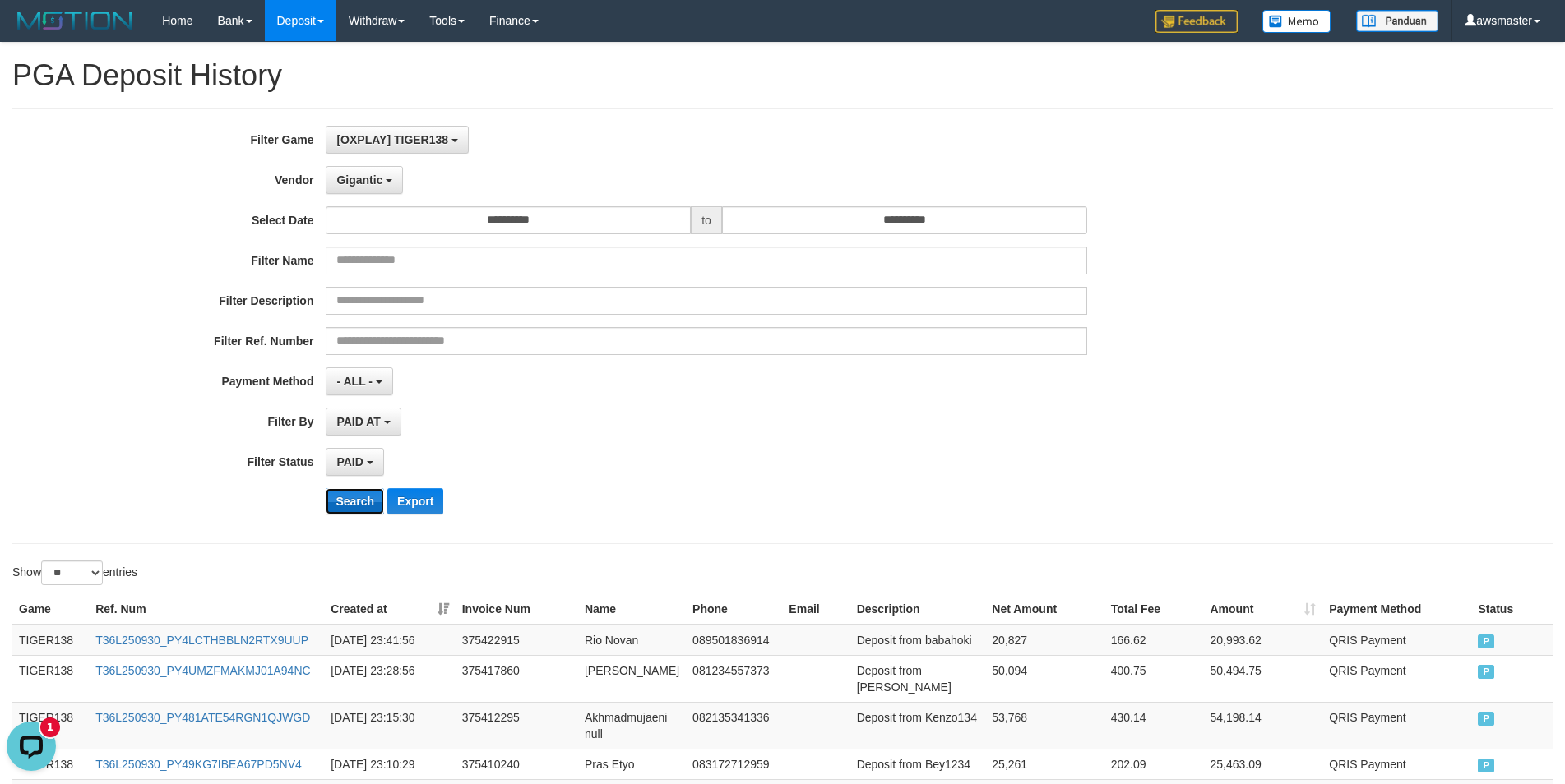
click at [337, 507] on button "Search" at bounding box center [354, 502] width 59 height 26
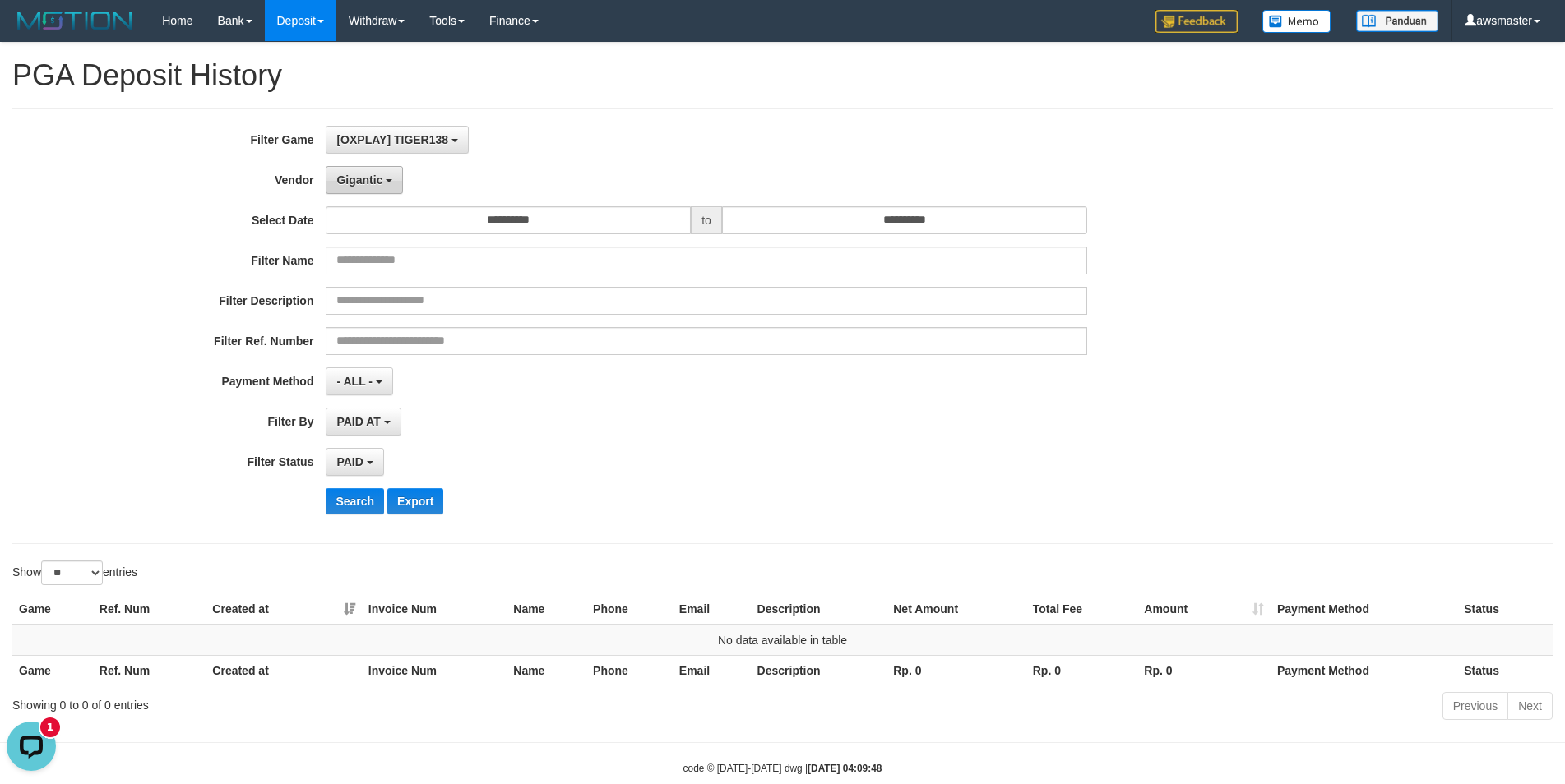
click at [367, 191] on button "Gigantic" at bounding box center [364, 180] width 77 height 28
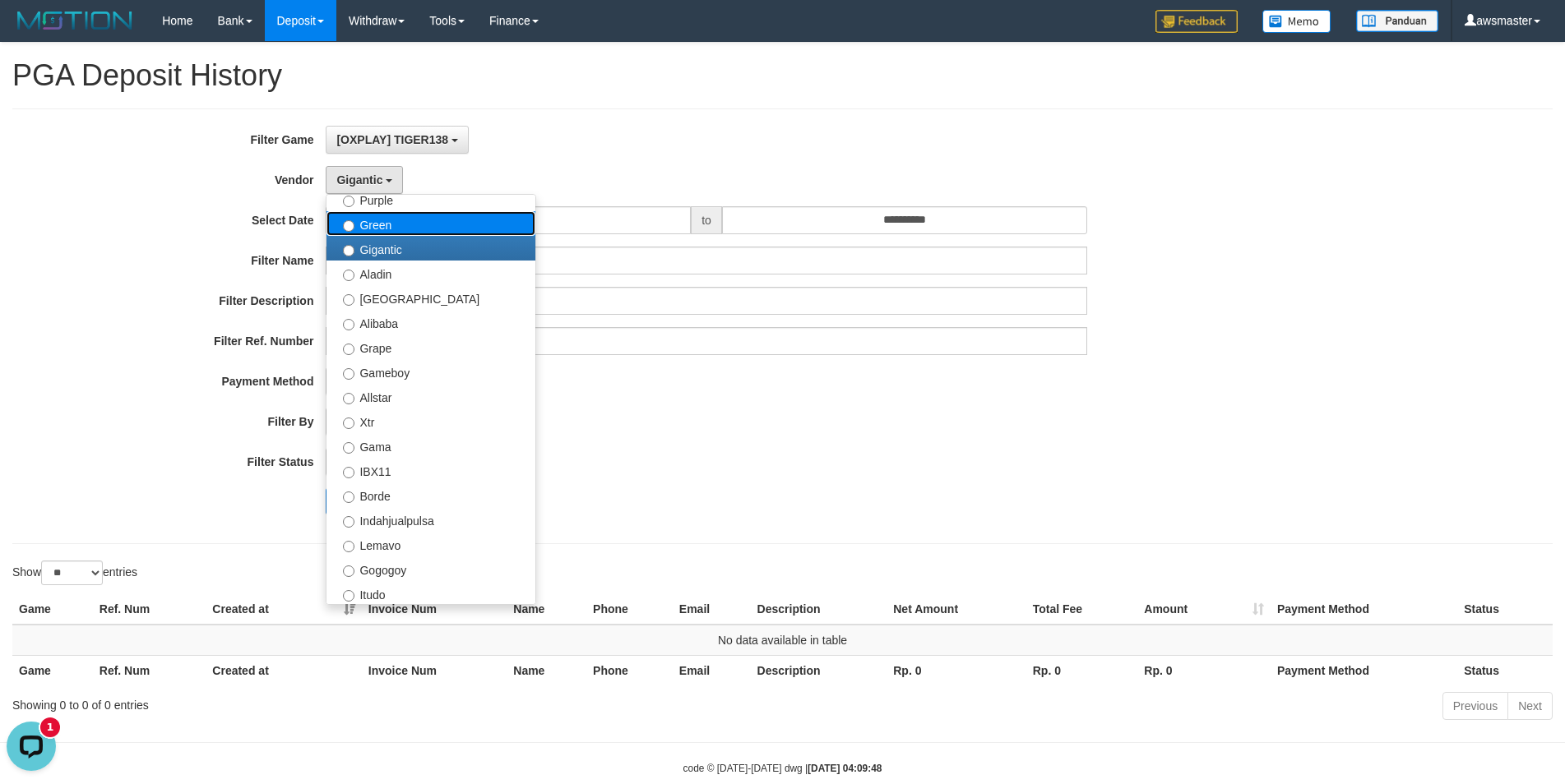
click at [377, 232] on label "Green" at bounding box center [431, 224] width 209 height 24
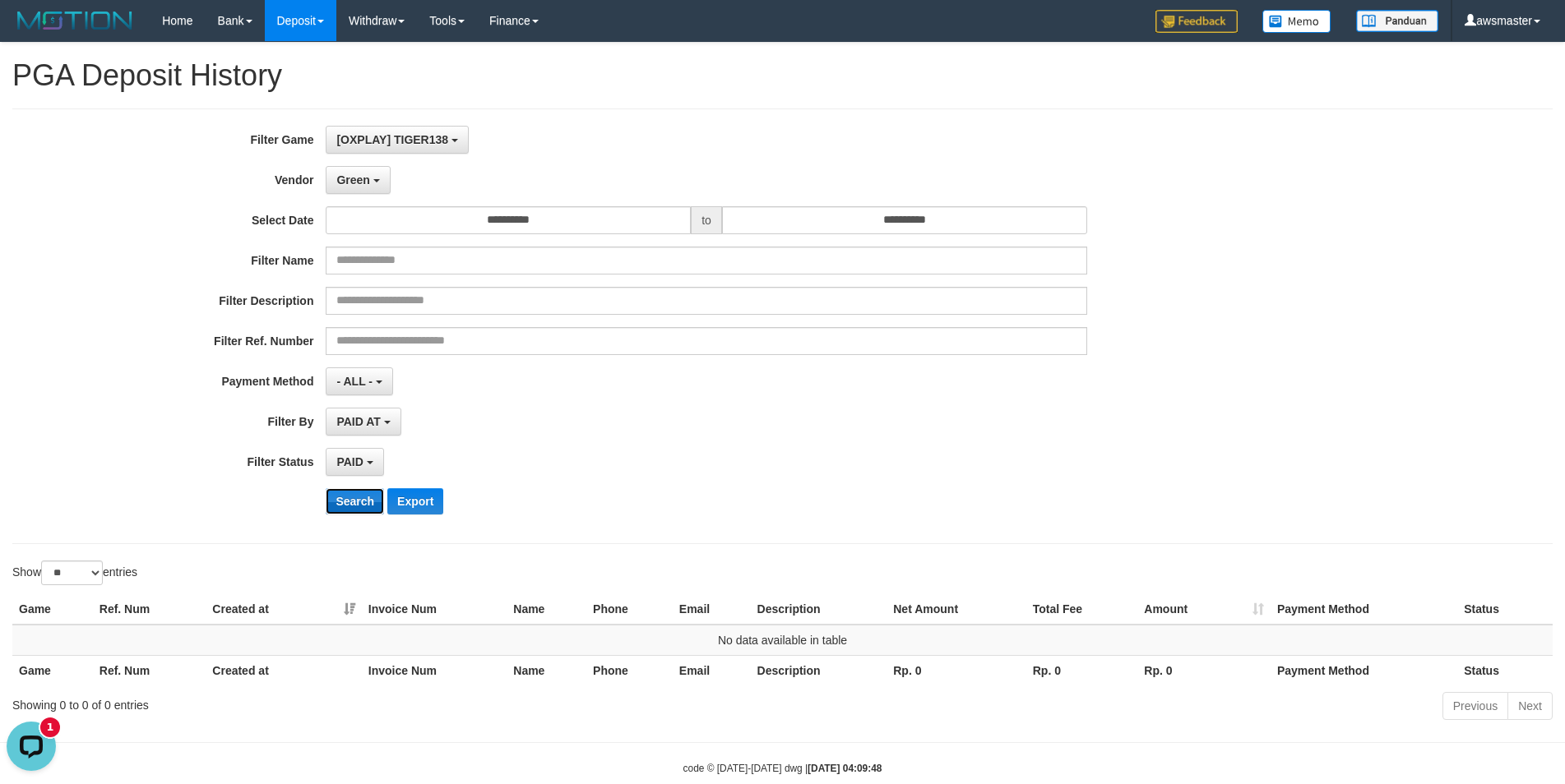
click at [353, 508] on button "Search" at bounding box center [354, 502] width 59 height 26
click at [351, 177] on span "Green" at bounding box center [353, 180] width 33 height 13
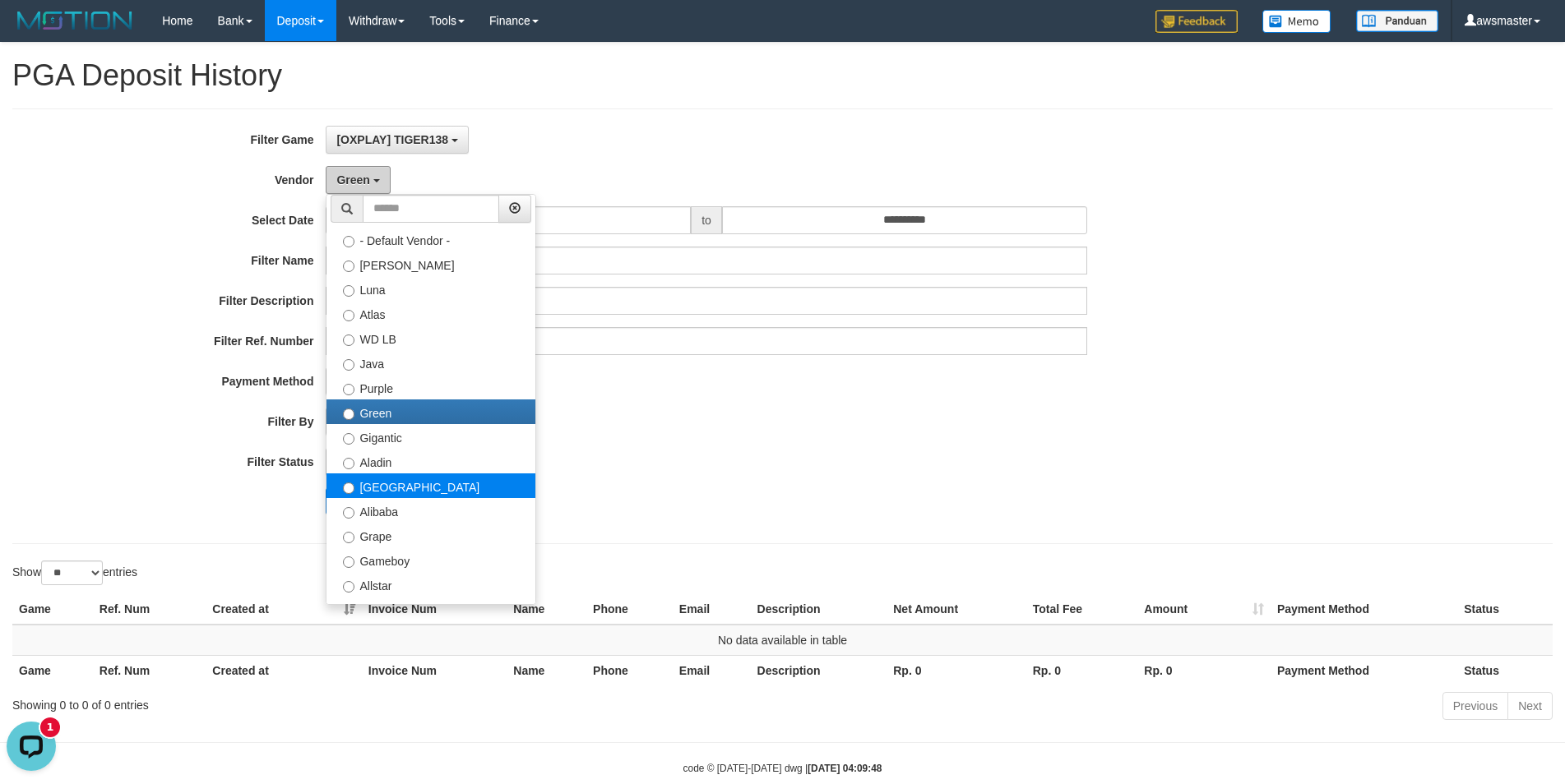
scroll to position [0, 0]
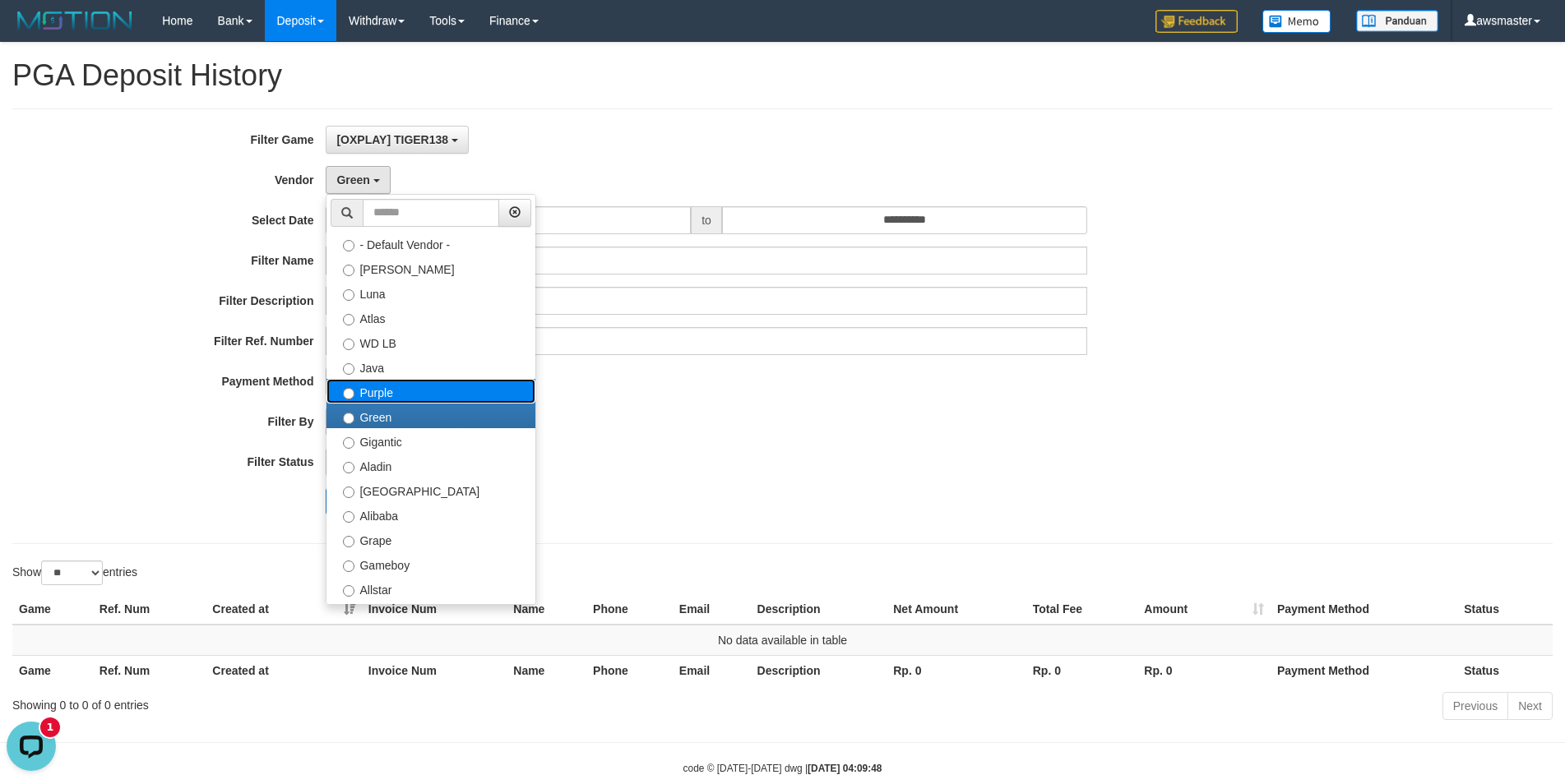
click at [376, 399] on label "Purple" at bounding box center [431, 391] width 209 height 24
select select "**********"
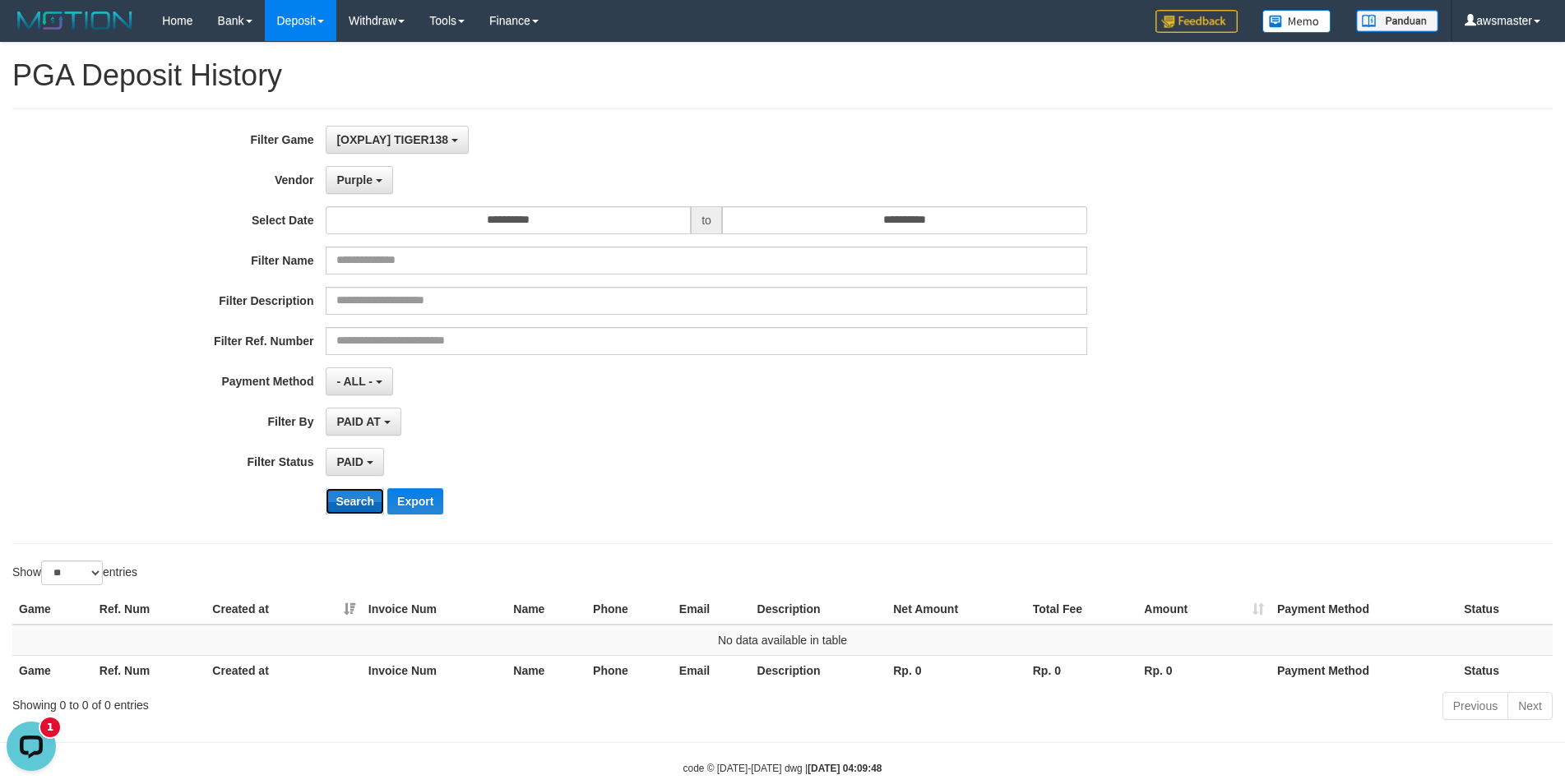
drag, startPoint x: 356, startPoint y: 501, endPoint x: 435, endPoint y: 442, distance: 98.6
click at [354, 501] on button "Search" at bounding box center [354, 502] width 59 height 26
click at [349, 162] on div "**********" at bounding box center [652, 326] width 1304 height 401
click at [353, 184] on span "Purple" at bounding box center [354, 180] width 36 height 13
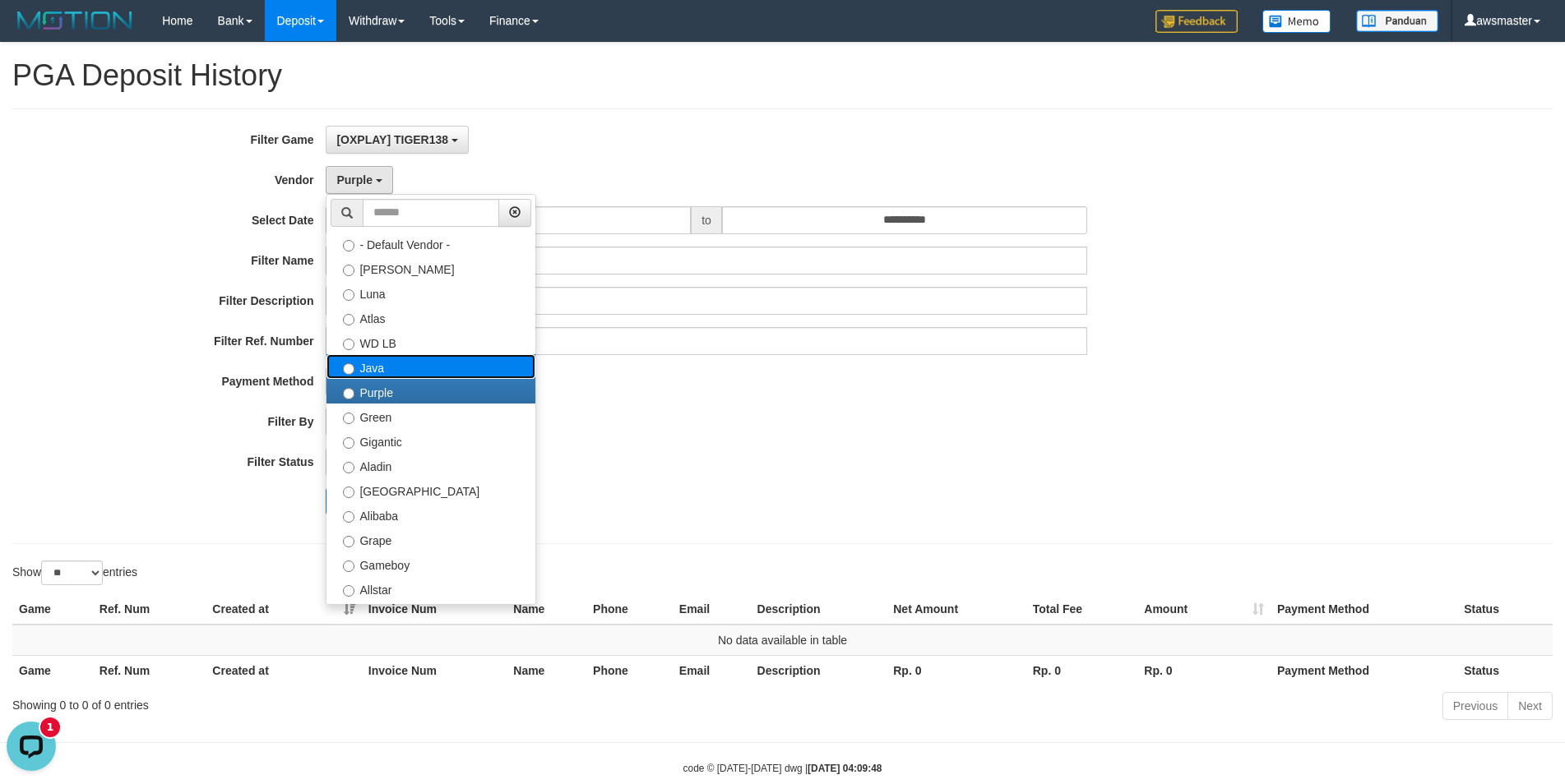
click at [371, 370] on label "Java" at bounding box center [431, 366] width 209 height 24
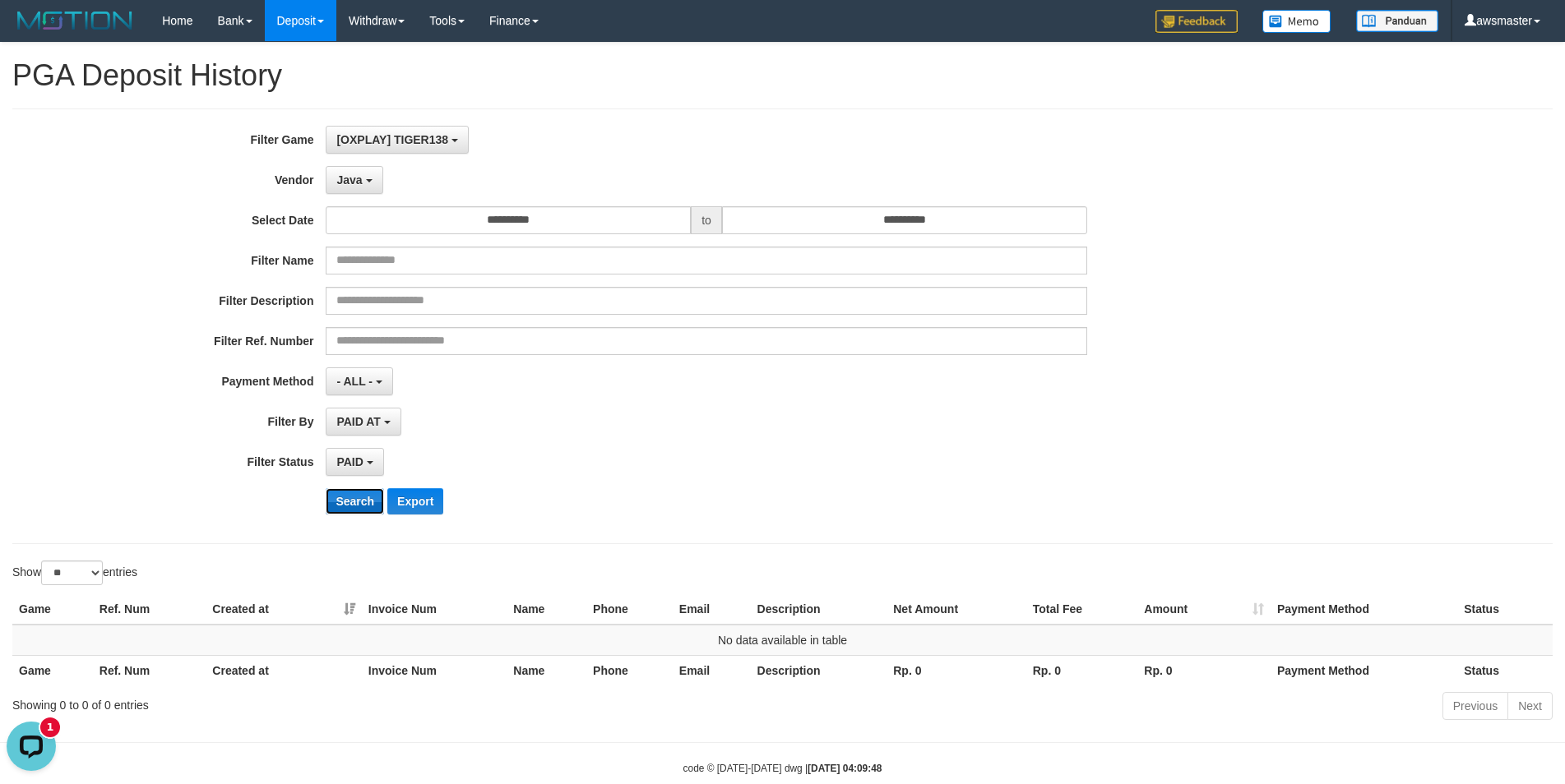
click at [364, 502] on button "Search" at bounding box center [354, 502] width 59 height 26
click at [358, 178] on button "Java" at bounding box center [353, 180] width 57 height 28
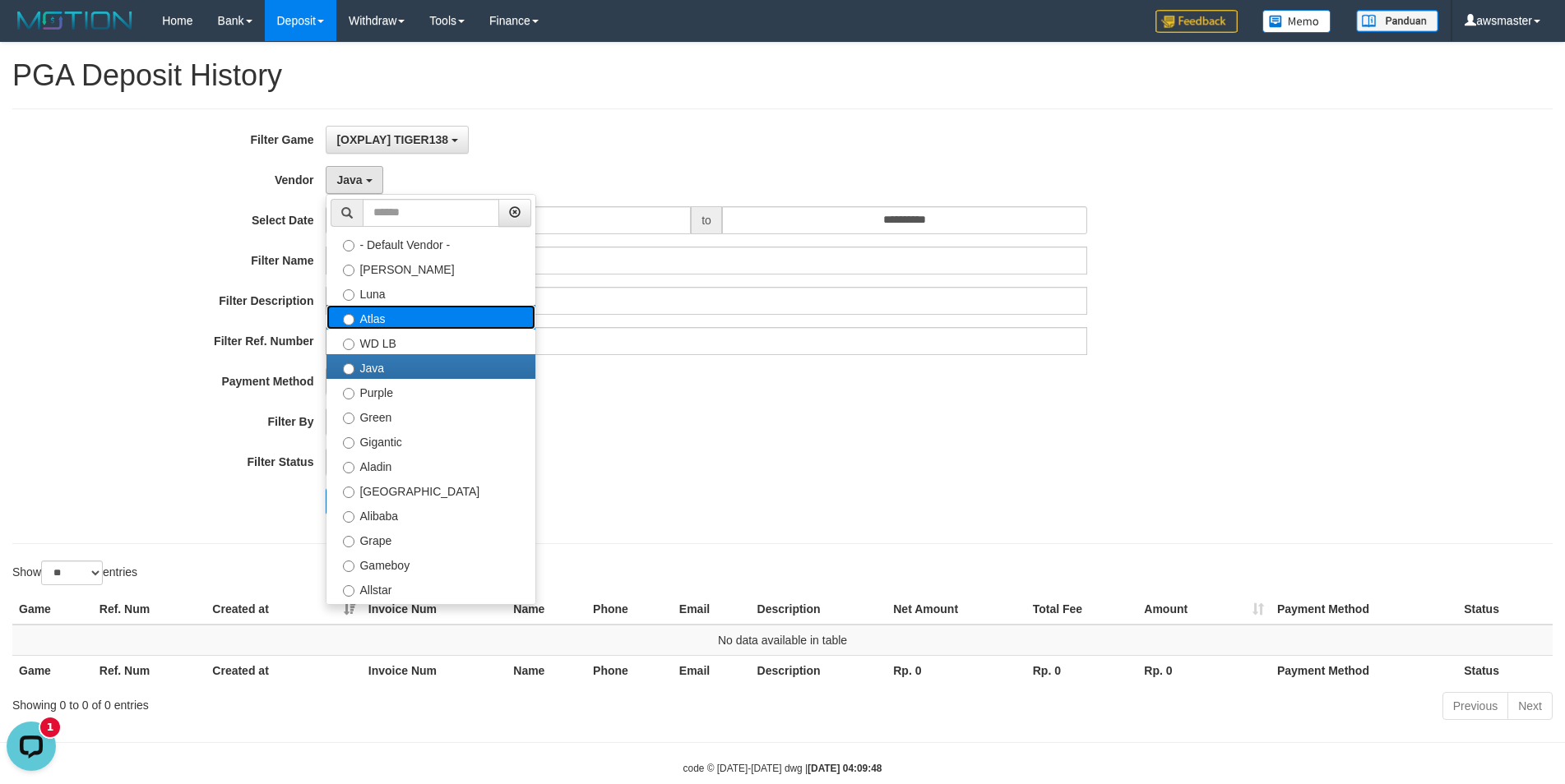
click at [368, 320] on label "Atlas" at bounding box center [431, 317] width 209 height 24
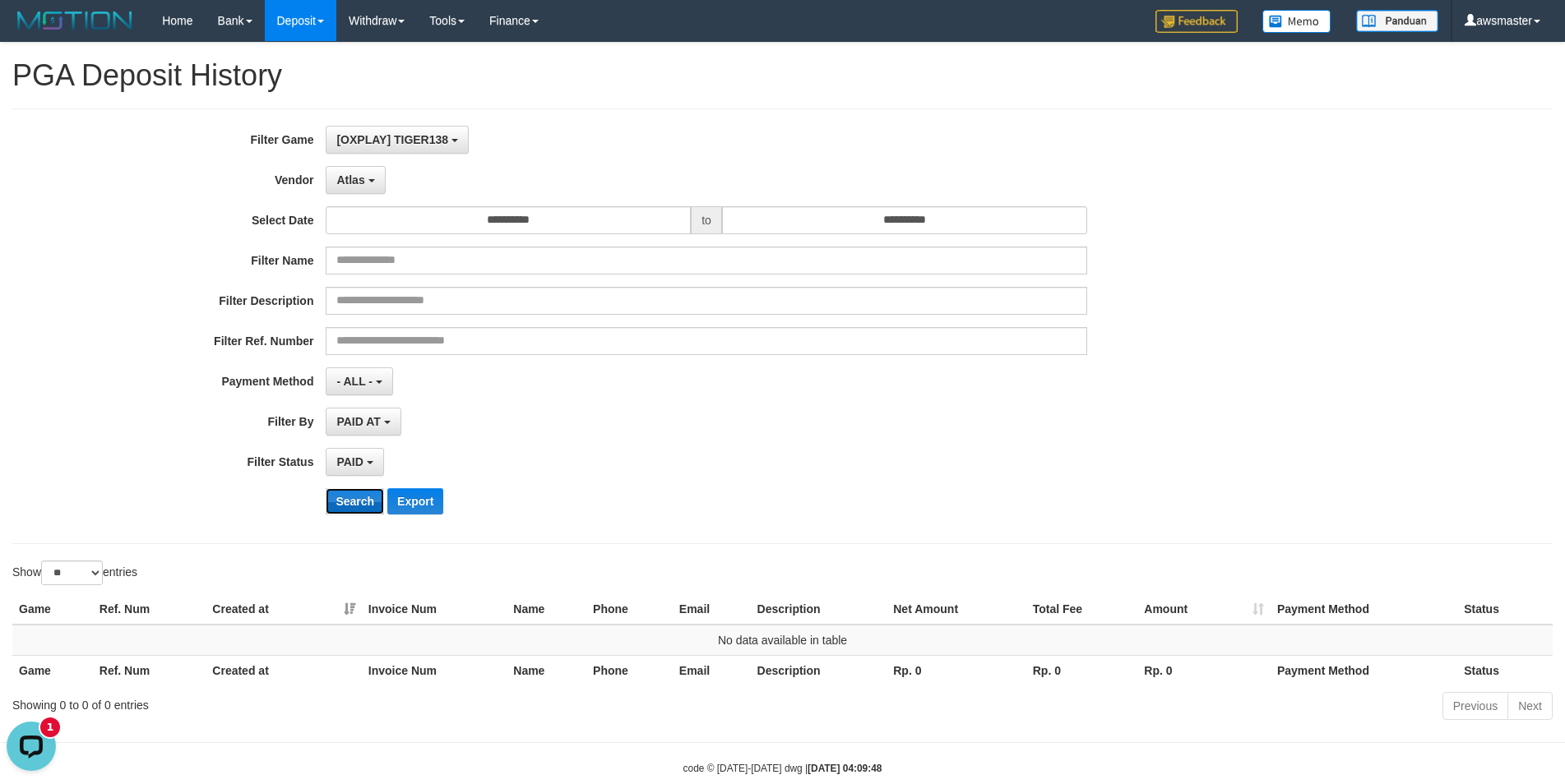
click at [358, 504] on button "Search" at bounding box center [354, 502] width 59 height 26
click at [354, 187] on button "Atlas" at bounding box center [354, 180] width 59 height 28
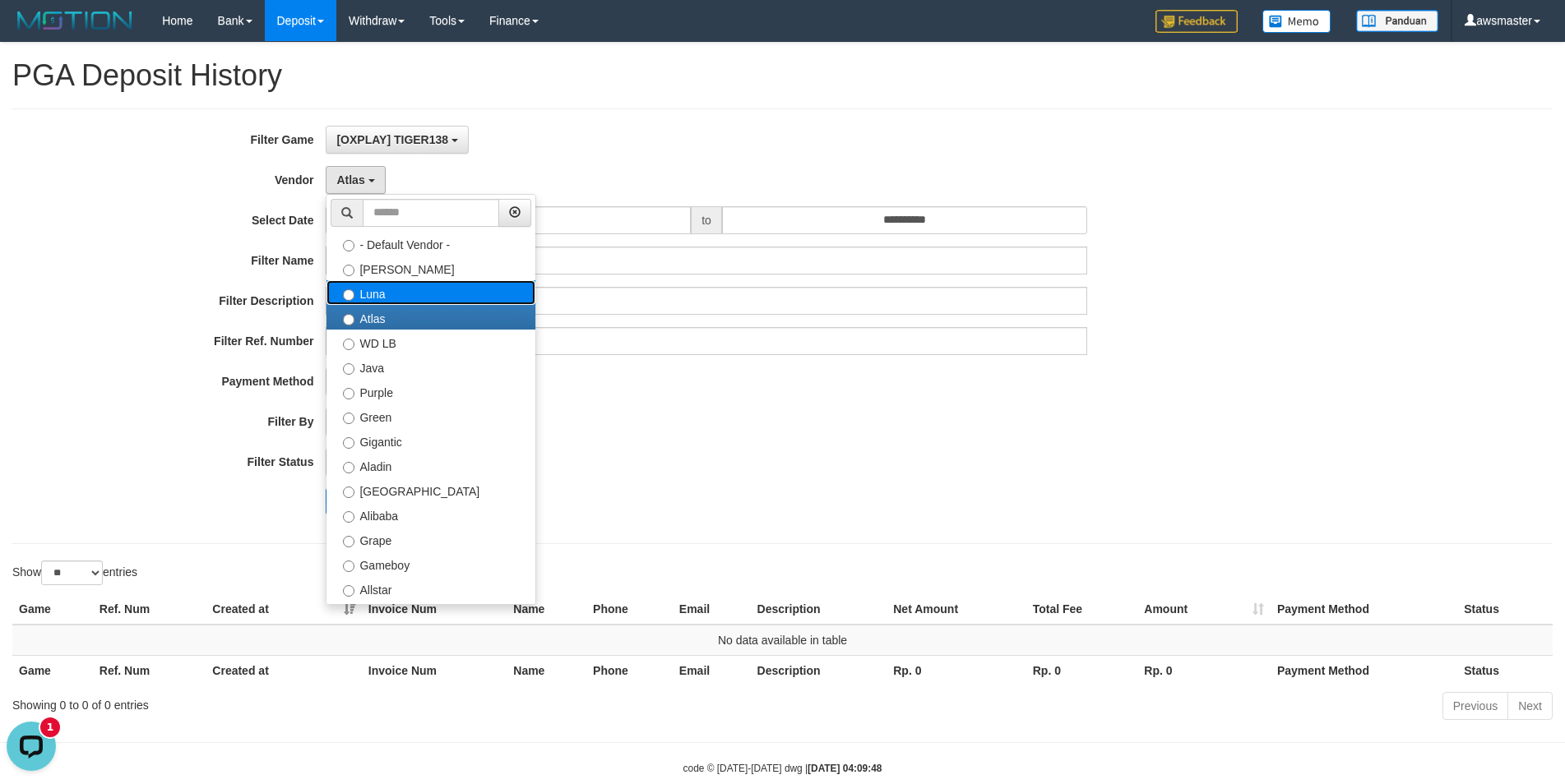
click at [368, 299] on label "Luna" at bounding box center [431, 293] width 209 height 24
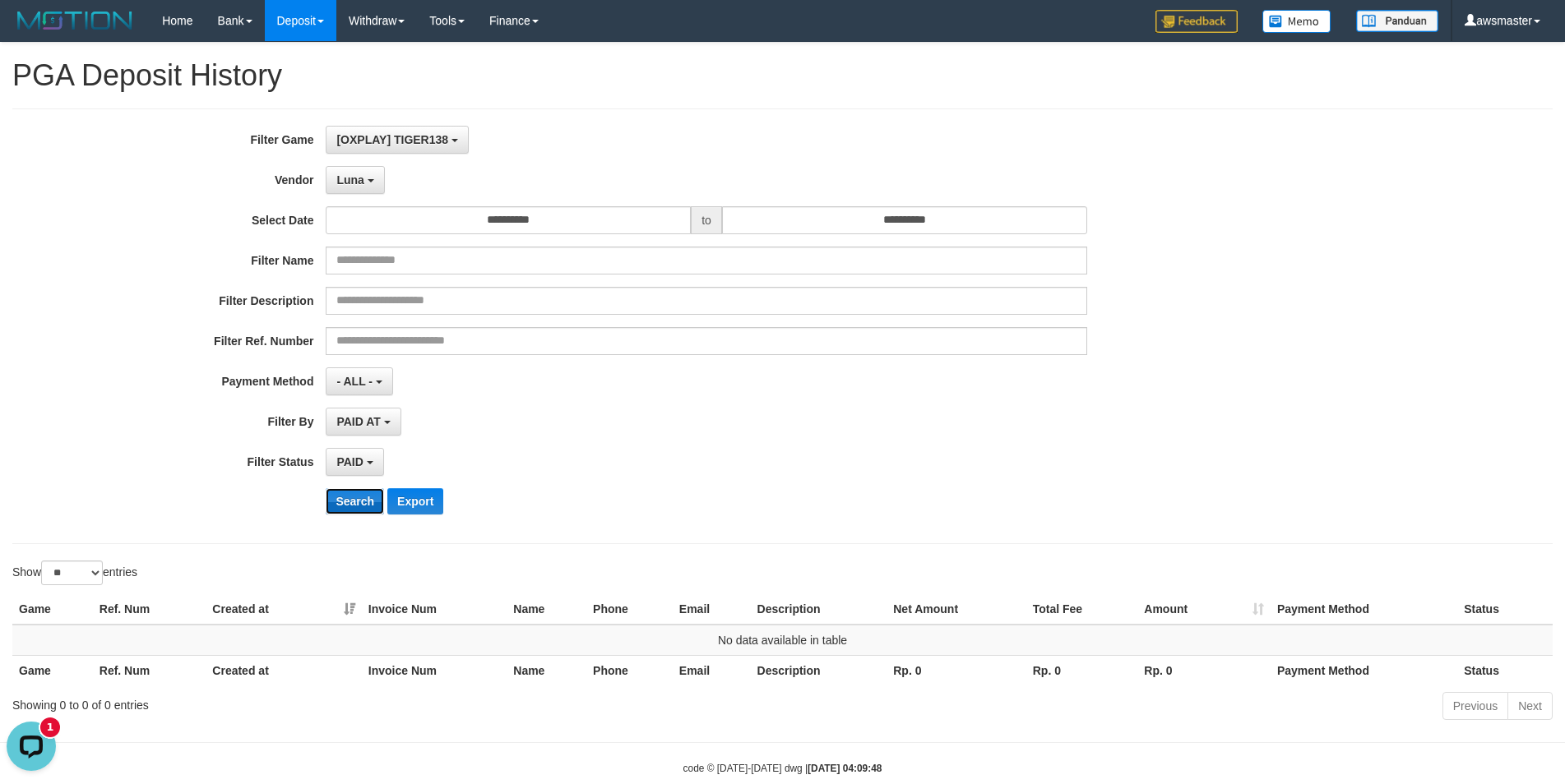
drag, startPoint x: 367, startPoint y: 506, endPoint x: 388, endPoint y: 428, distance: 80.8
click at [365, 507] on button "Search" at bounding box center [354, 502] width 59 height 26
click at [369, 188] on button "Luna" at bounding box center [354, 180] width 59 height 28
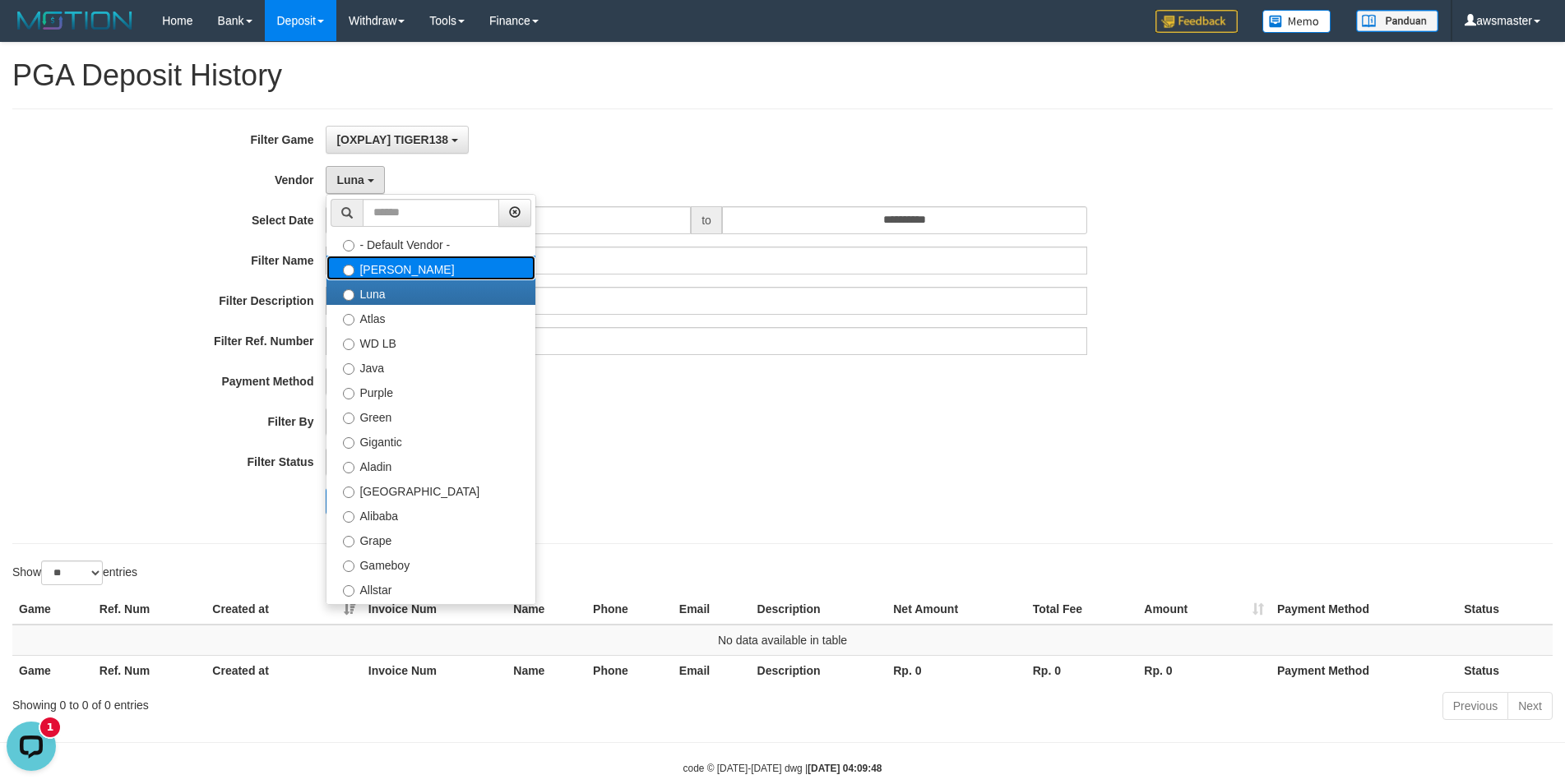
click at [377, 274] on label "[PERSON_NAME]" at bounding box center [431, 268] width 209 height 24
select select "**********"
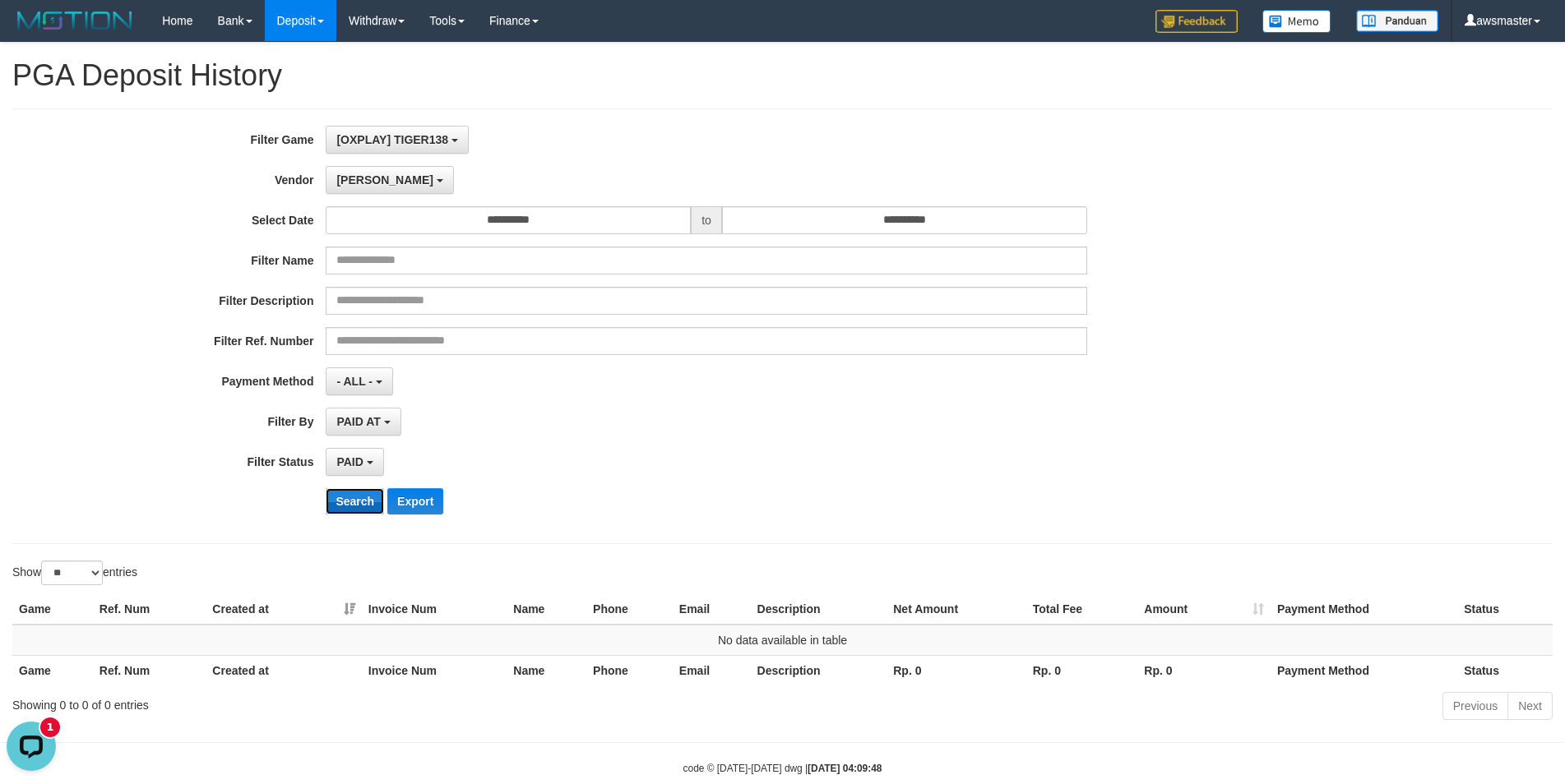
click at [354, 502] on button "Search" at bounding box center [354, 502] width 59 height 26
click at [964, 446] on div "**********" at bounding box center [652, 326] width 1304 height 401
click at [1079, 373] on div "- ALL - SELECT ALL - ALL - SELECT PAYMENT METHOD Mandiri BNI OVO CIMB BRI MAYBA…" at bounding box center [706, 381] width 761 height 28
click at [369, 175] on button "[PERSON_NAME]" at bounding box center [389, 180] width 128 height 28
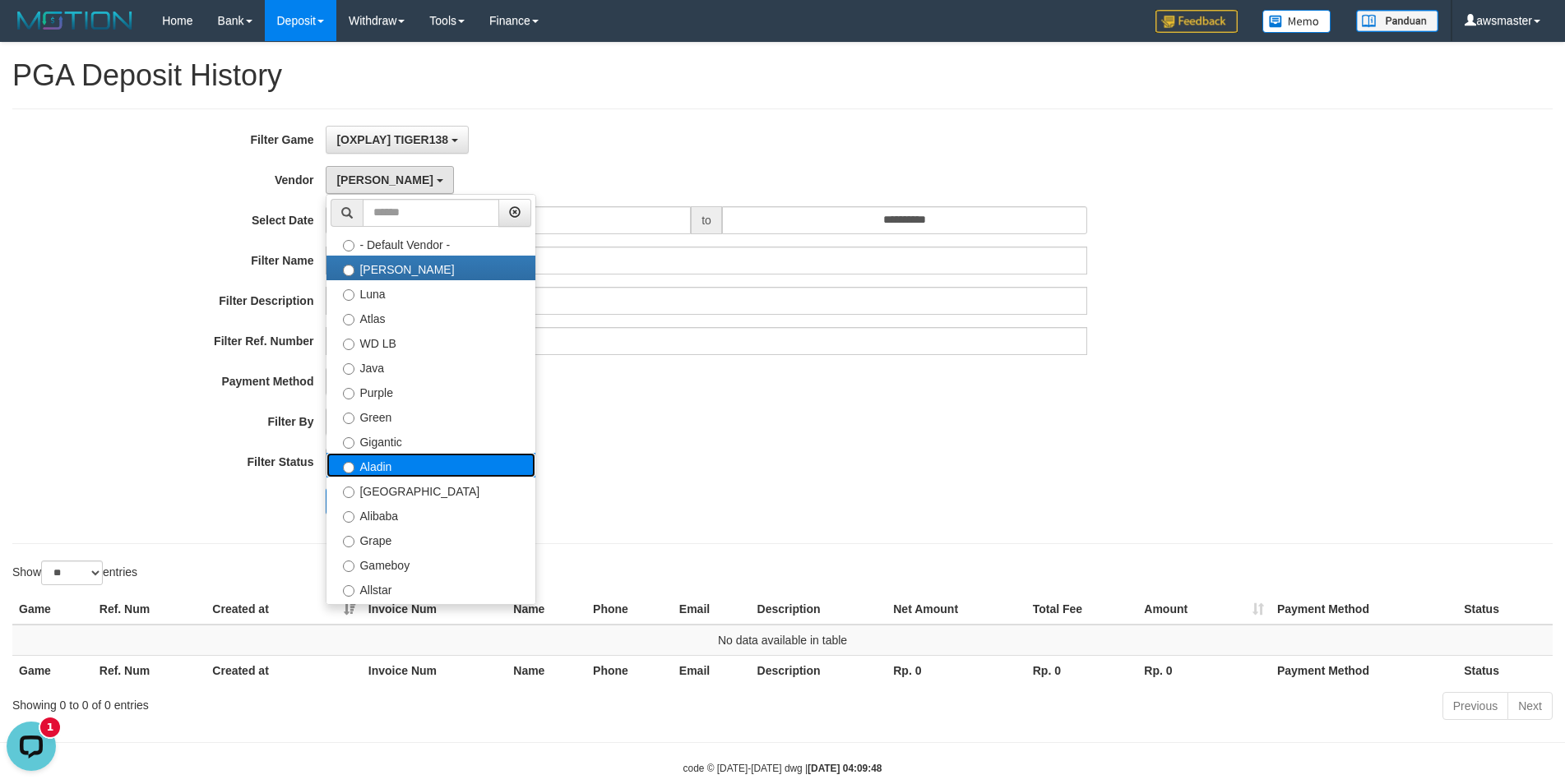
click at [372, 475] on label "Aladin" at bounding box center [431, 465] width 209 height 24
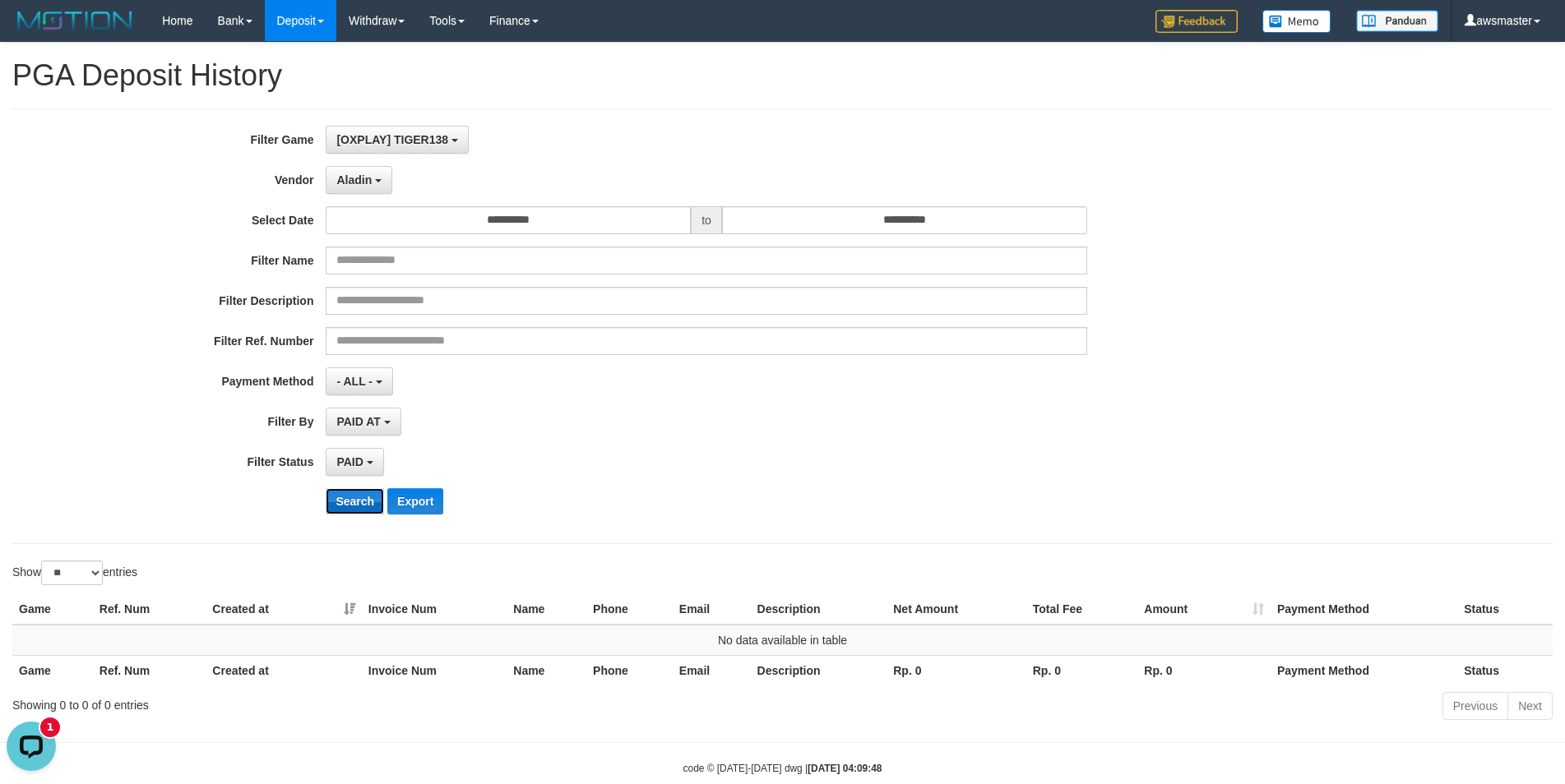
click at [358, 498] on button "Search" at bounding box center [354, 502] width 59 height 26
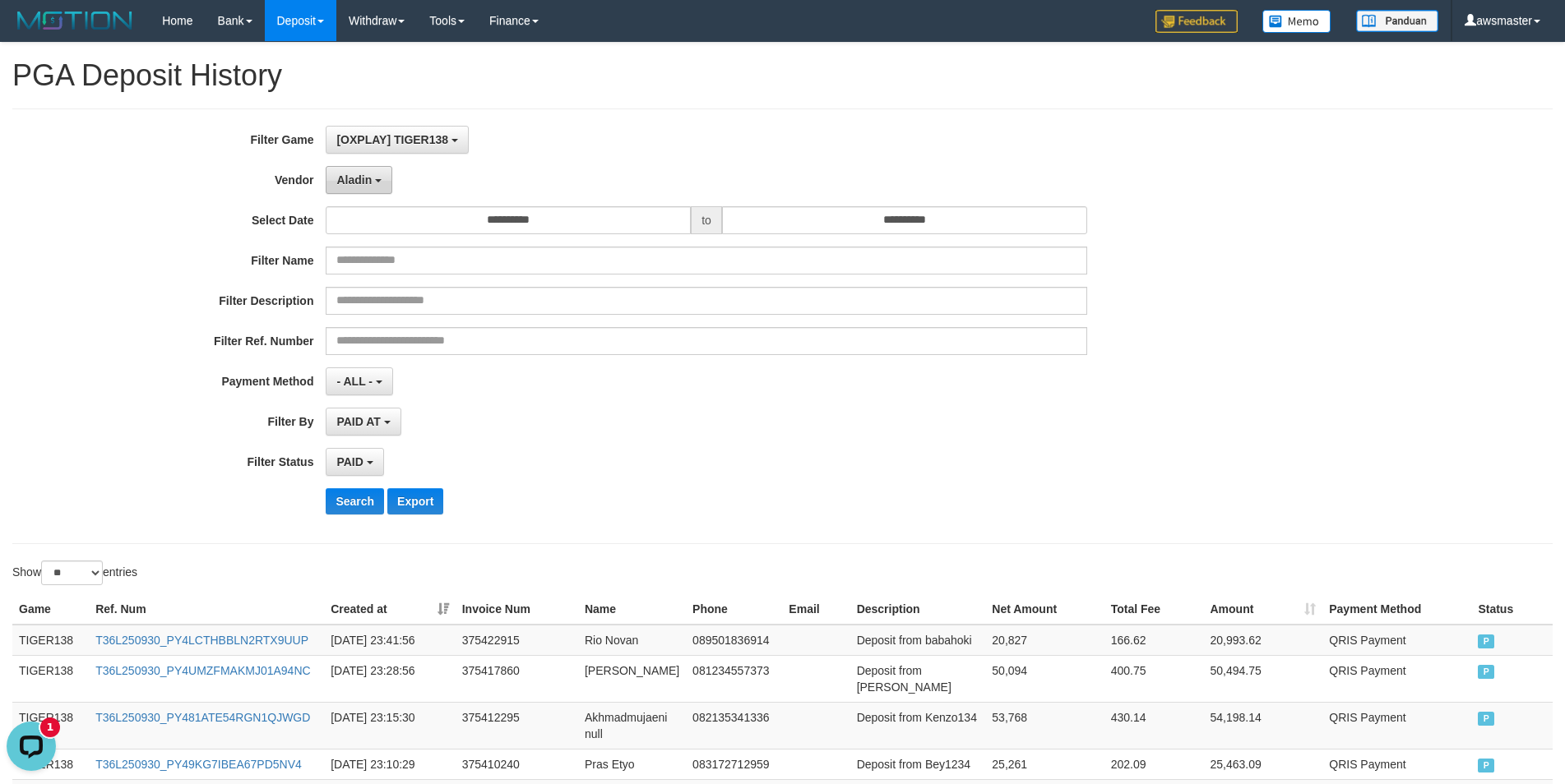
click at [359, 188] on button "Aladin" at bounding box center [358, 180] width 66 height 28
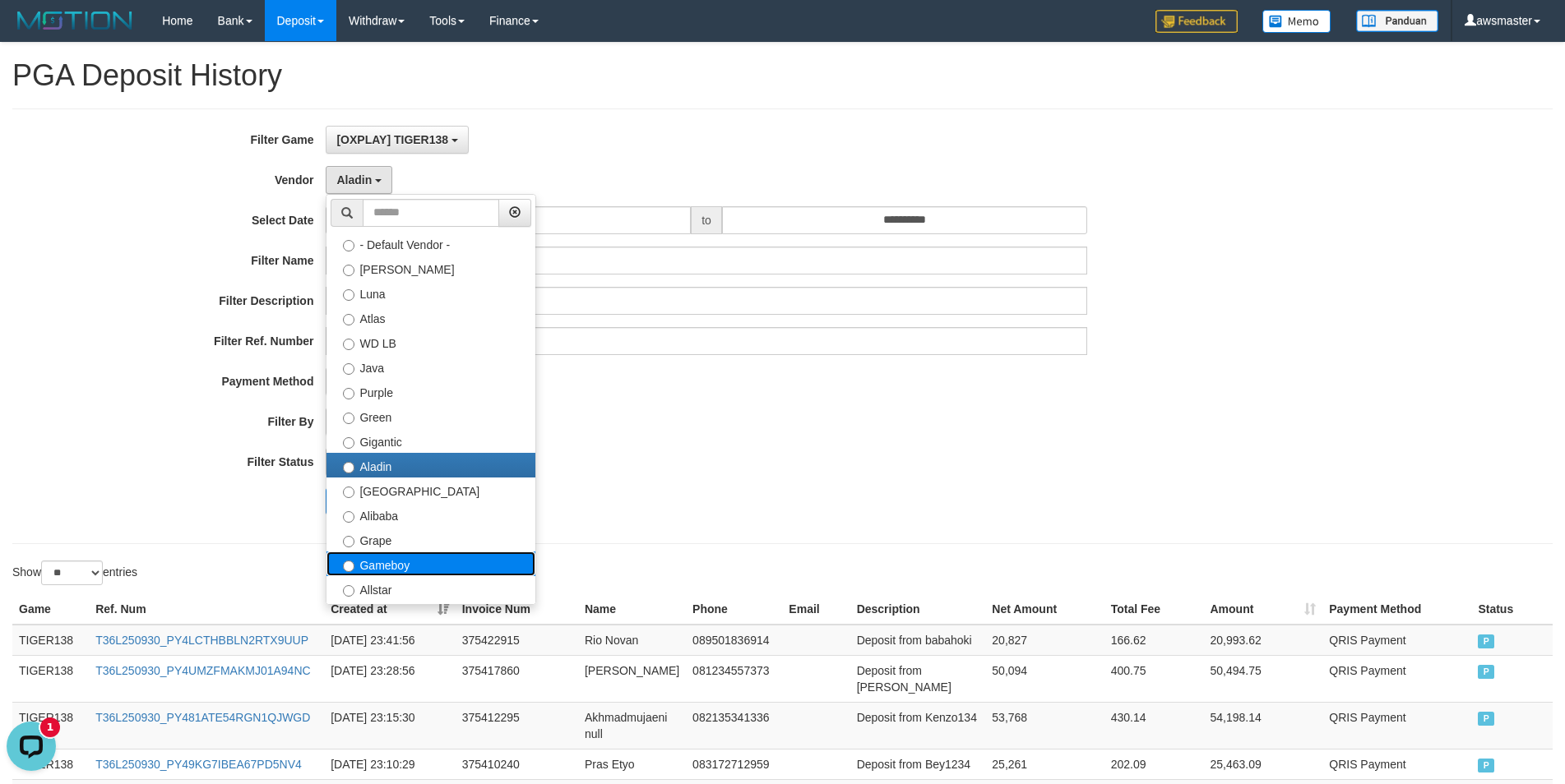
click at [377, 566] on label "Gameboy" at bounding box center [431, 564] width 209 height 24
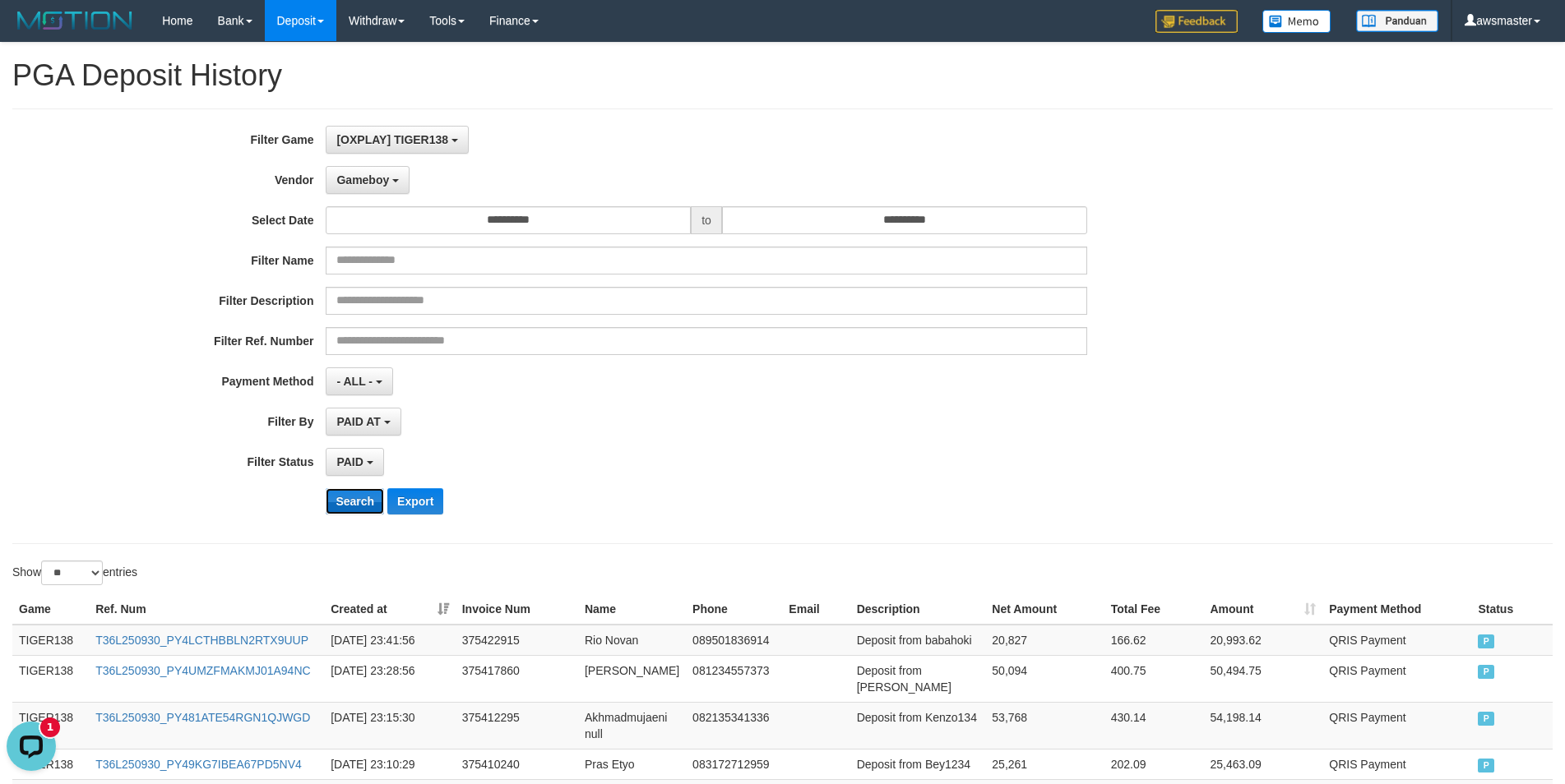
click at [349, 498] on button "Search" at bounding box center [354, 502] width 59 height 26
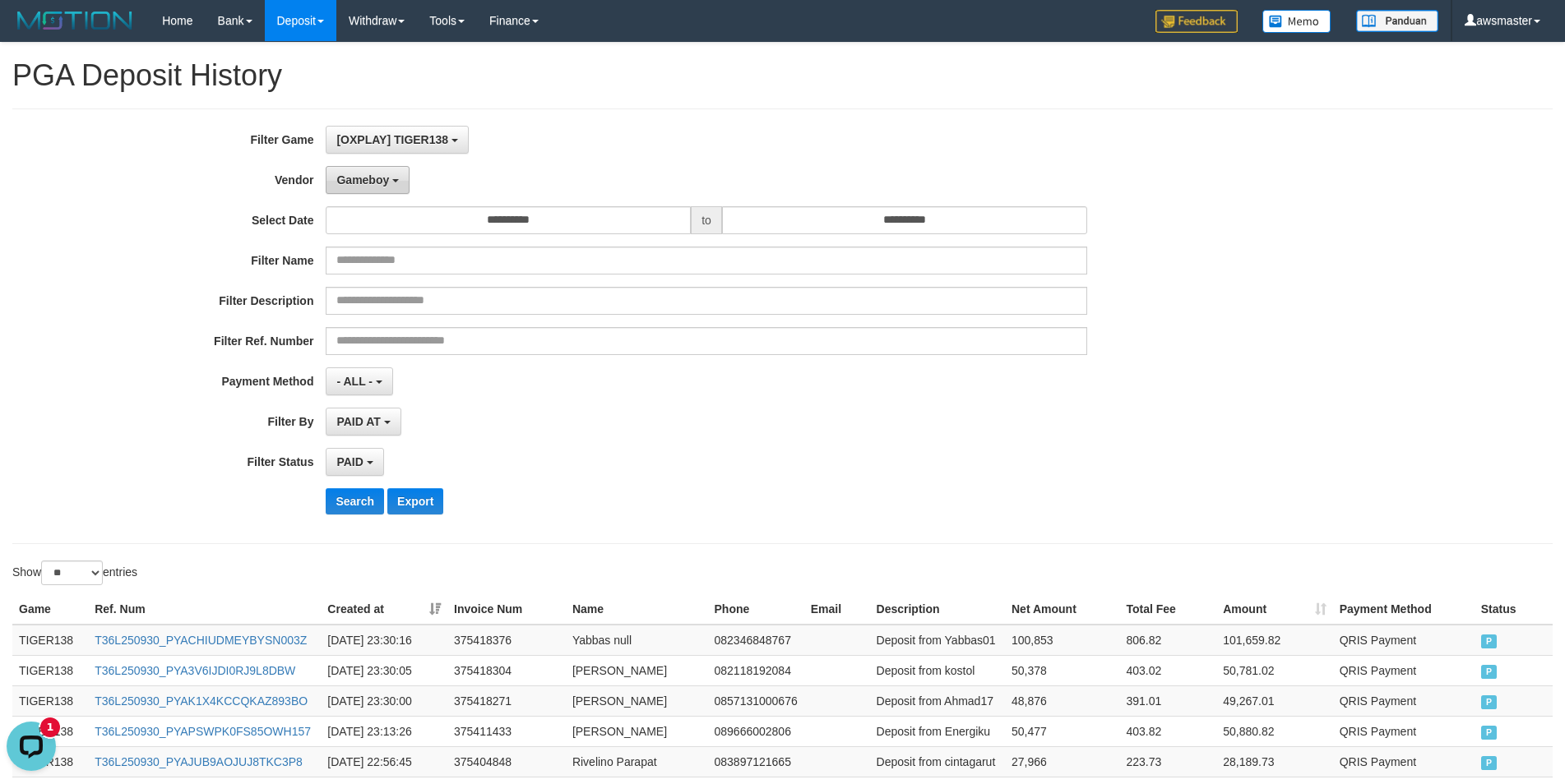
click at [348, 191] on button "Gameboy" at bounding box center [367, 180] width 84 height 28
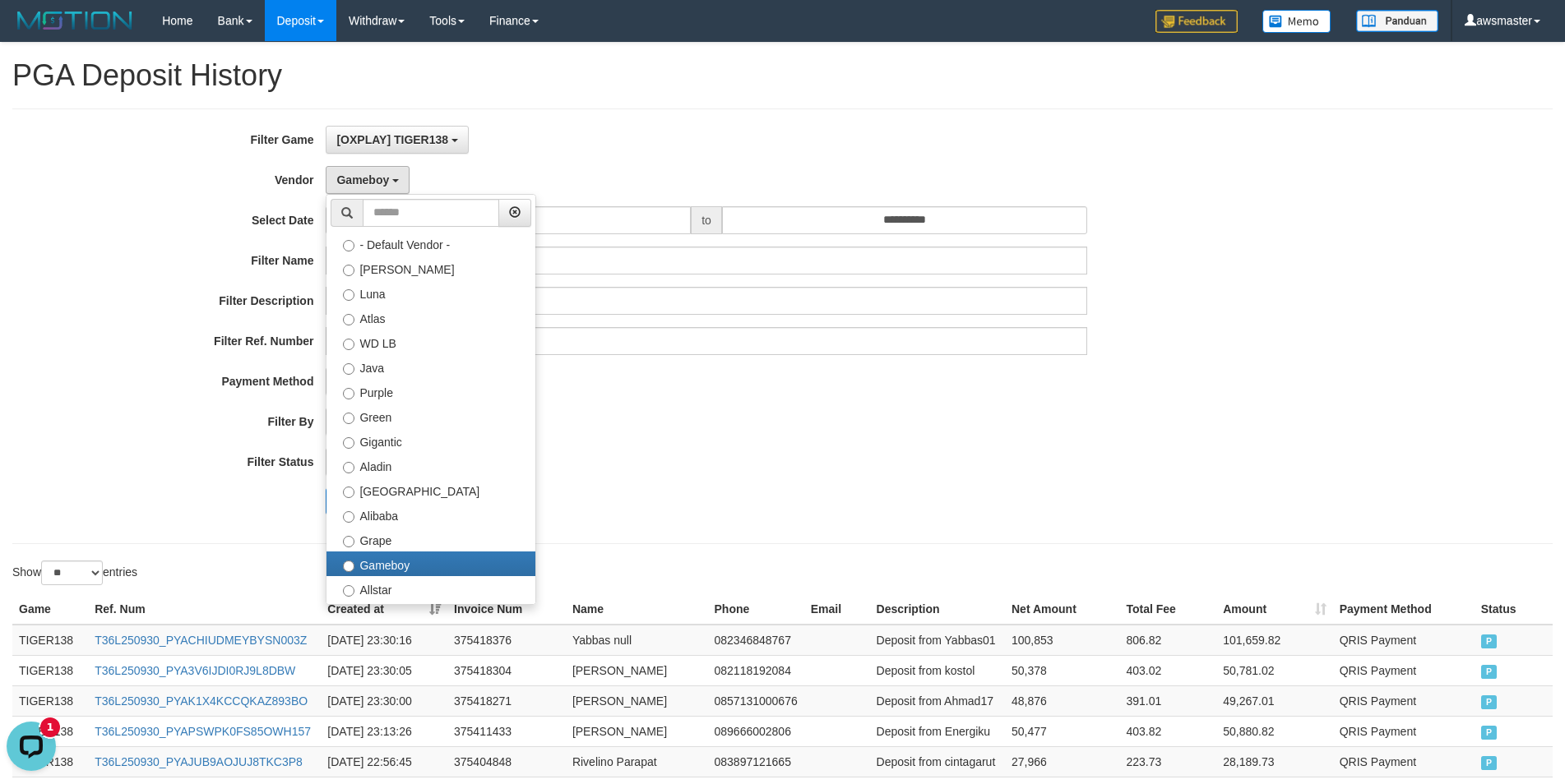
click at [837, 420] on div "PAID AT PAID AT CREATED AT" at bounding box center [706, 421] width 761 height 28
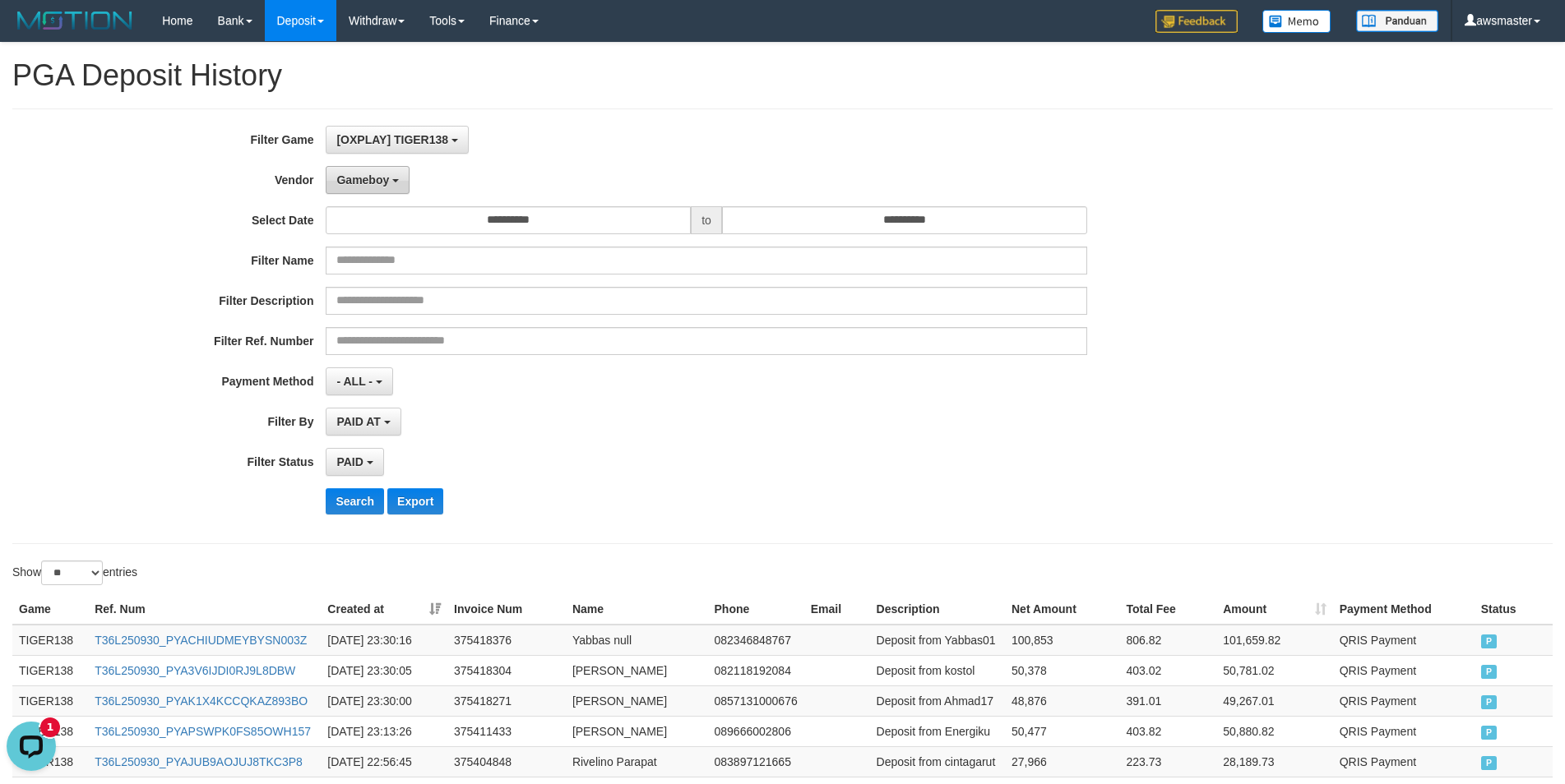
click at [379, 184] on span "Gameboy" at bounding box center [363, 180] width 52 height 13
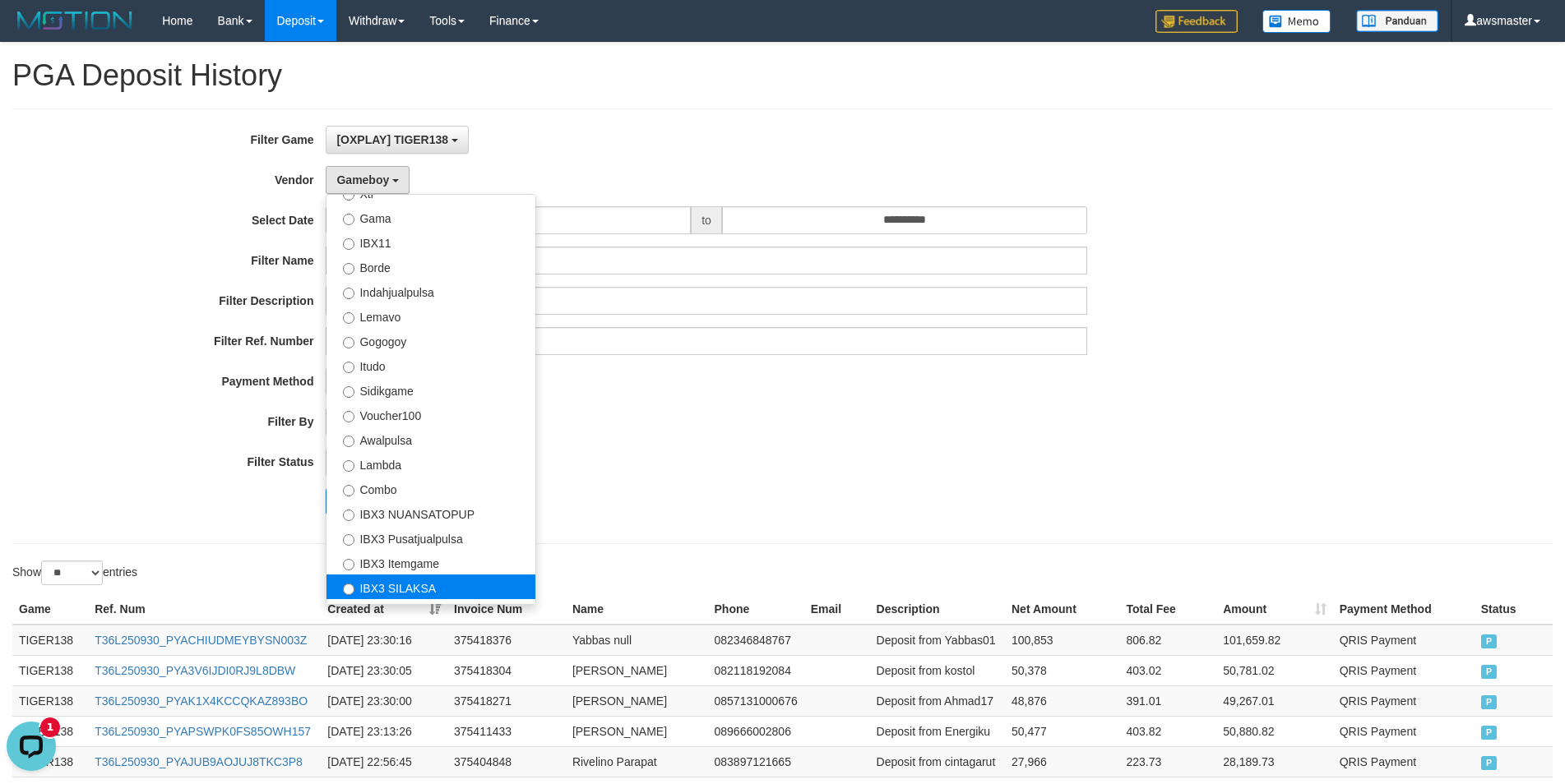
scroll to position [613, 0]
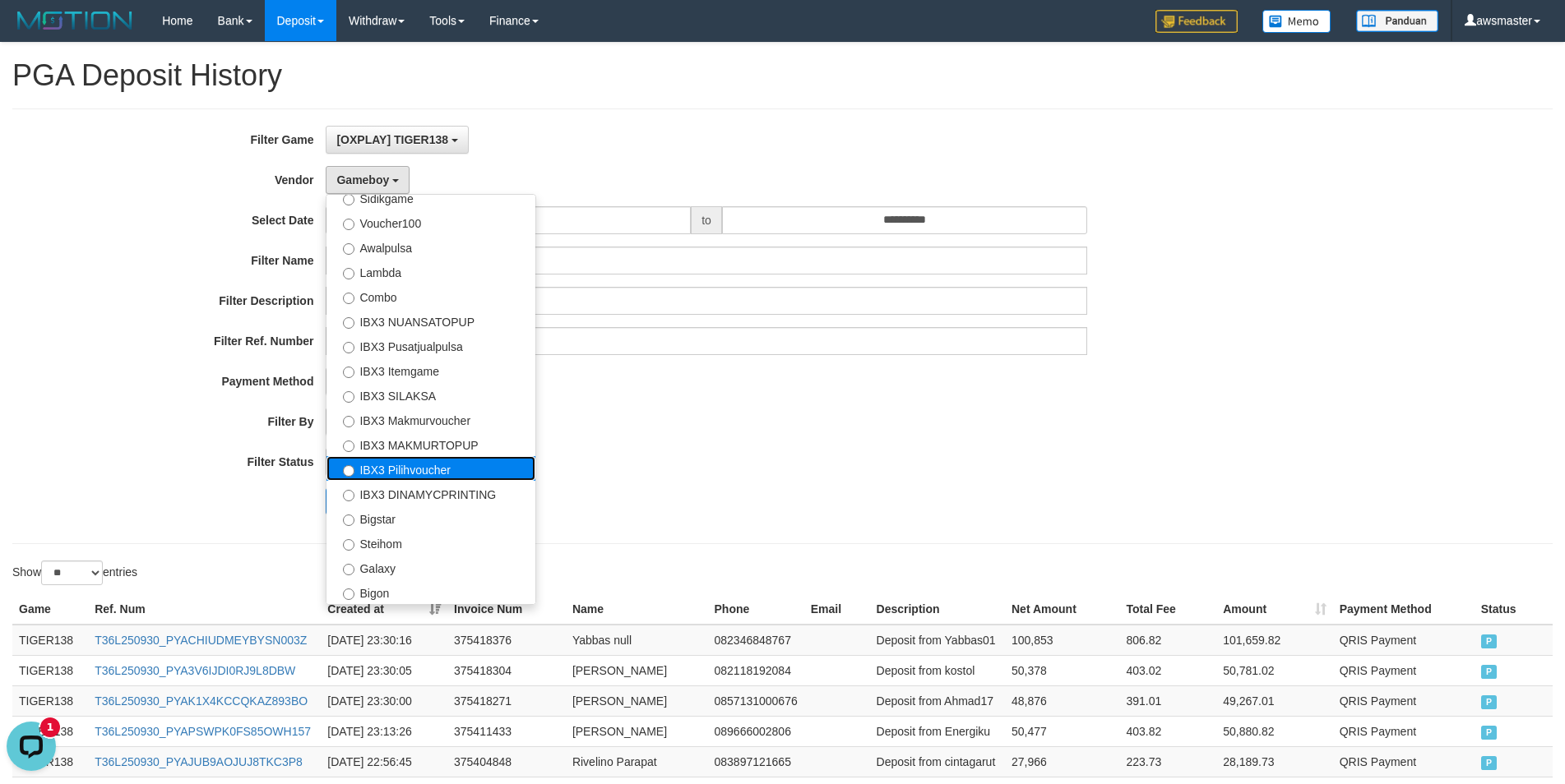
click at [421, 468] on label "IBX3 Pilihvoucher" at bounding box center [431, 468] width 209 height 24
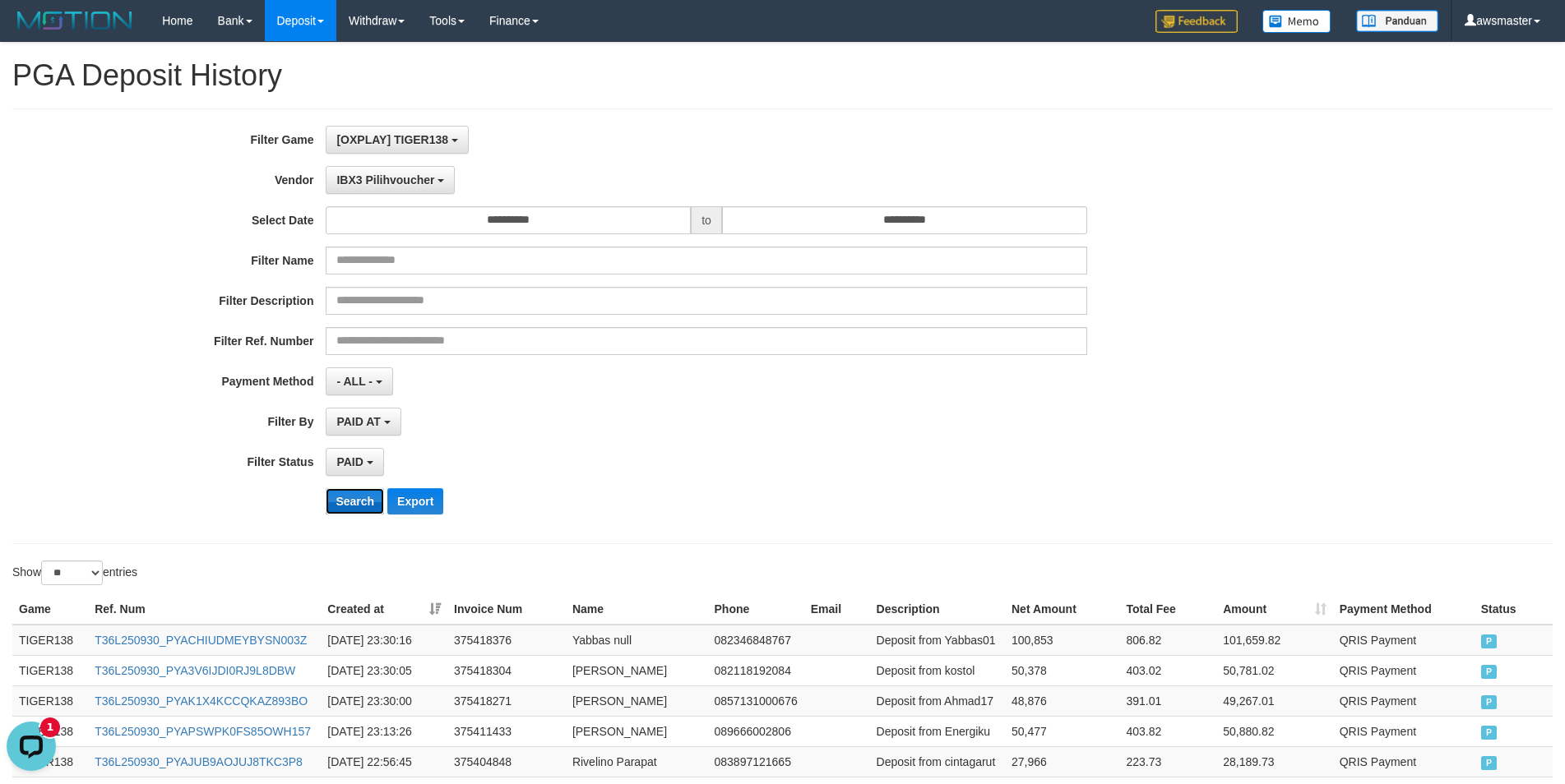
click at [367, 497] on button "Search" at bounding box center [354, 502] width 59 height 26
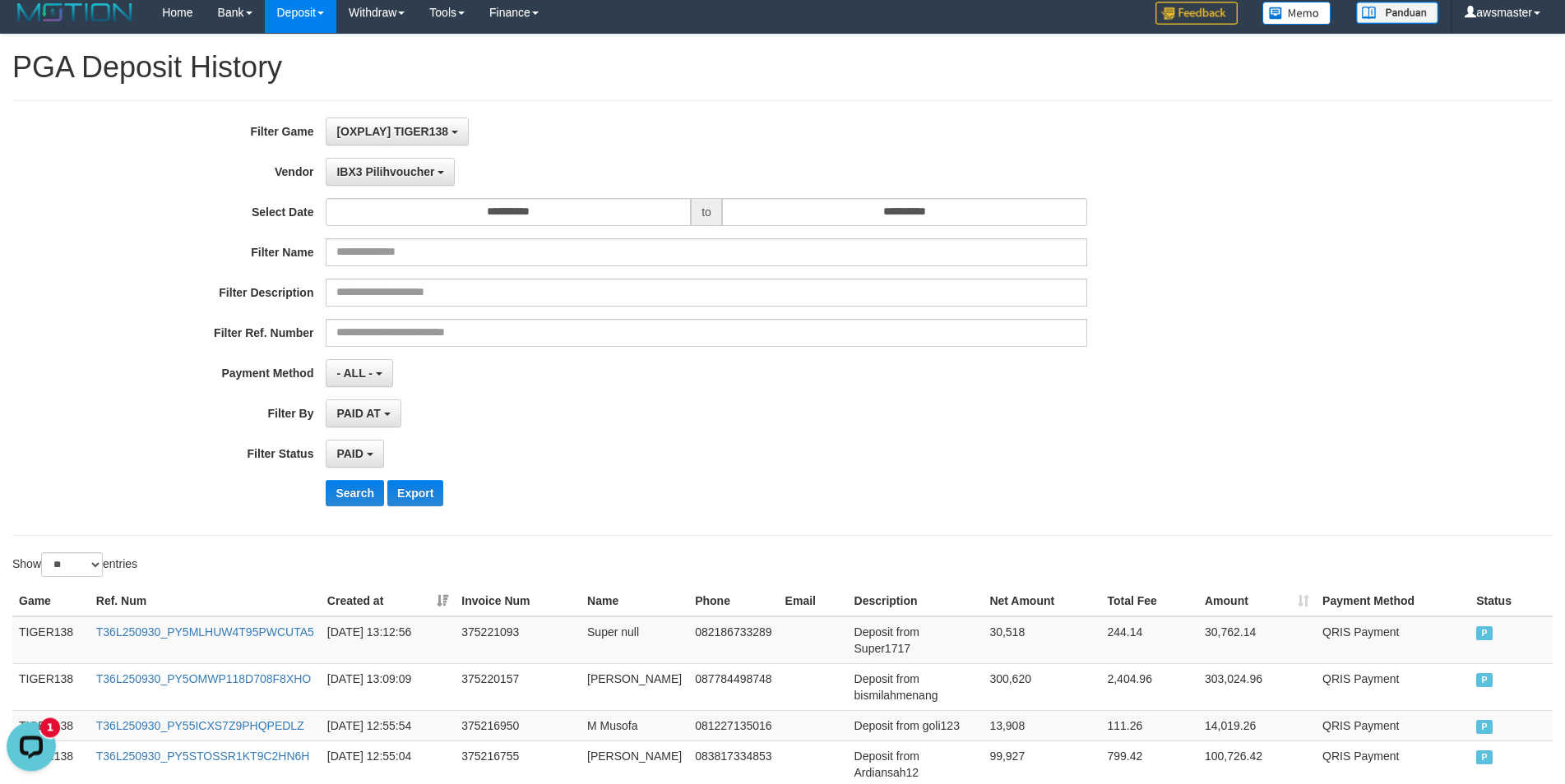
scroll to position [0, 0]
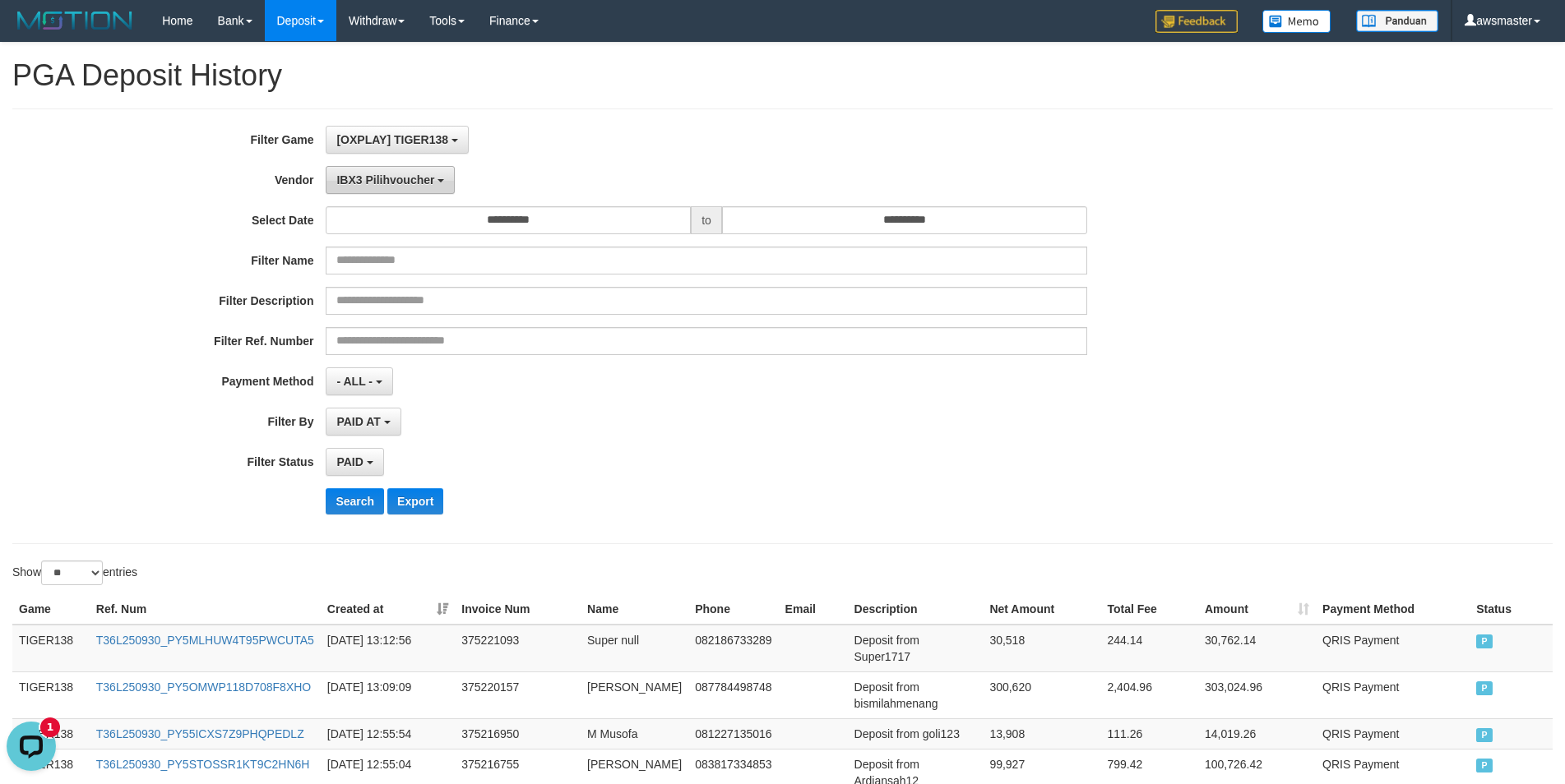
click at [422, 182] on span "IBX3 Pilihvoucher" at bounding box center [385, 180] width 98 height 13
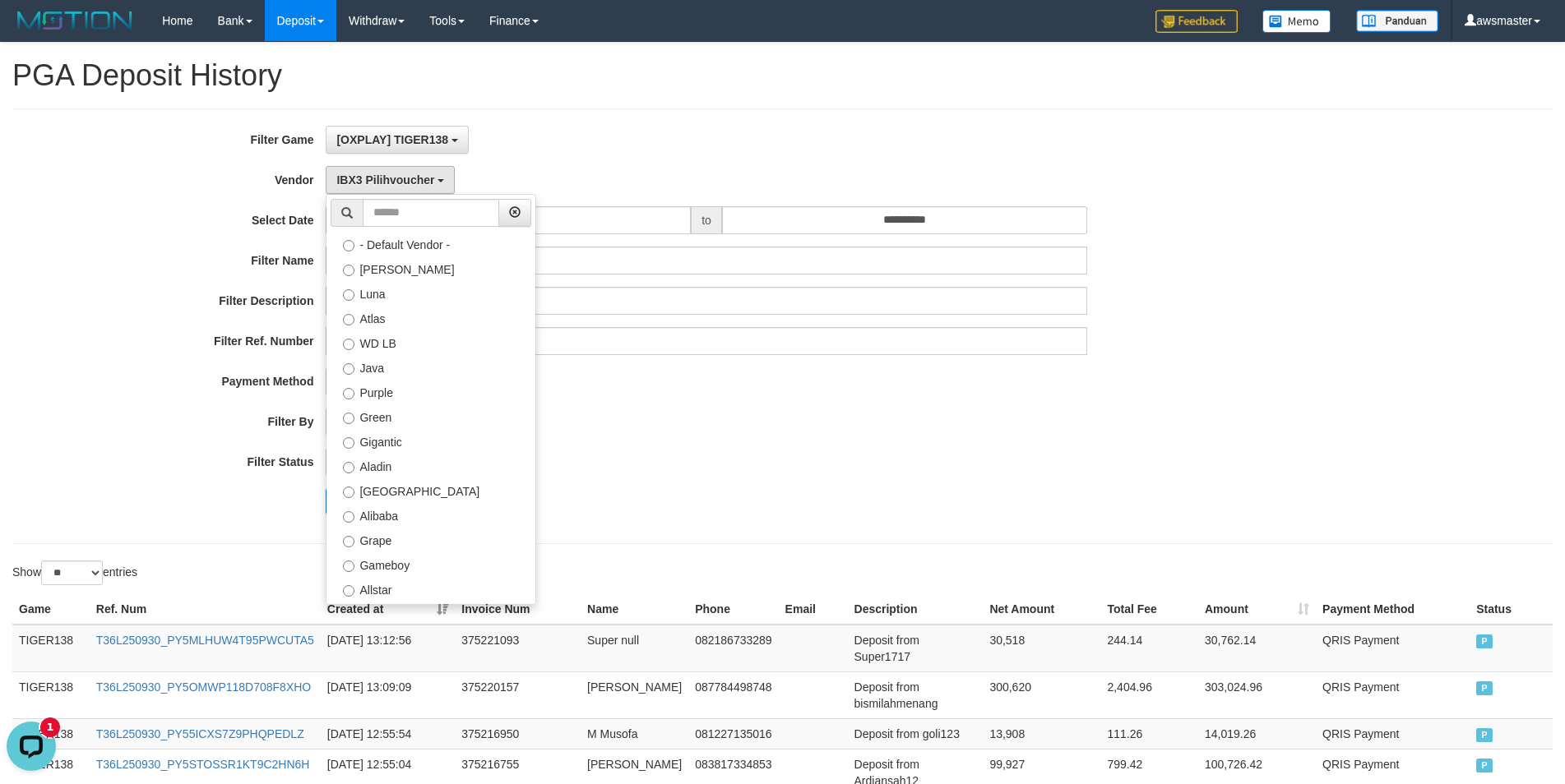
drag, startPoint x: 966, startPoint y: 444, endPoint x: 564, endPoint y: 308, distance: 424.4
click at [966, 441] on div "**********" at bounding box center [652, 326] width 1304 height 401
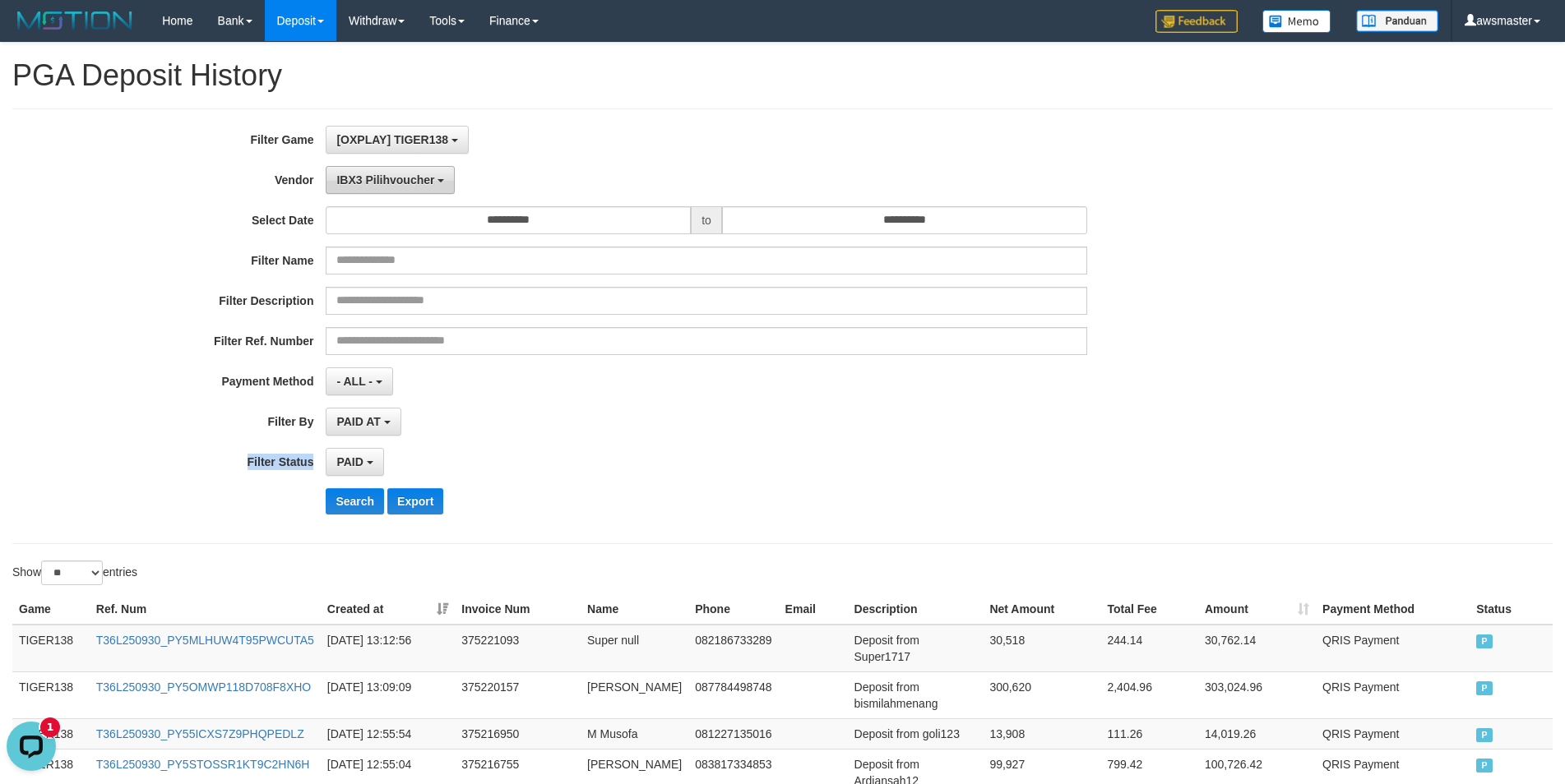
click at [418, 183] on span "IBX3 Pilihvoucher" at bounding box center [385, 180] width 98 height 13
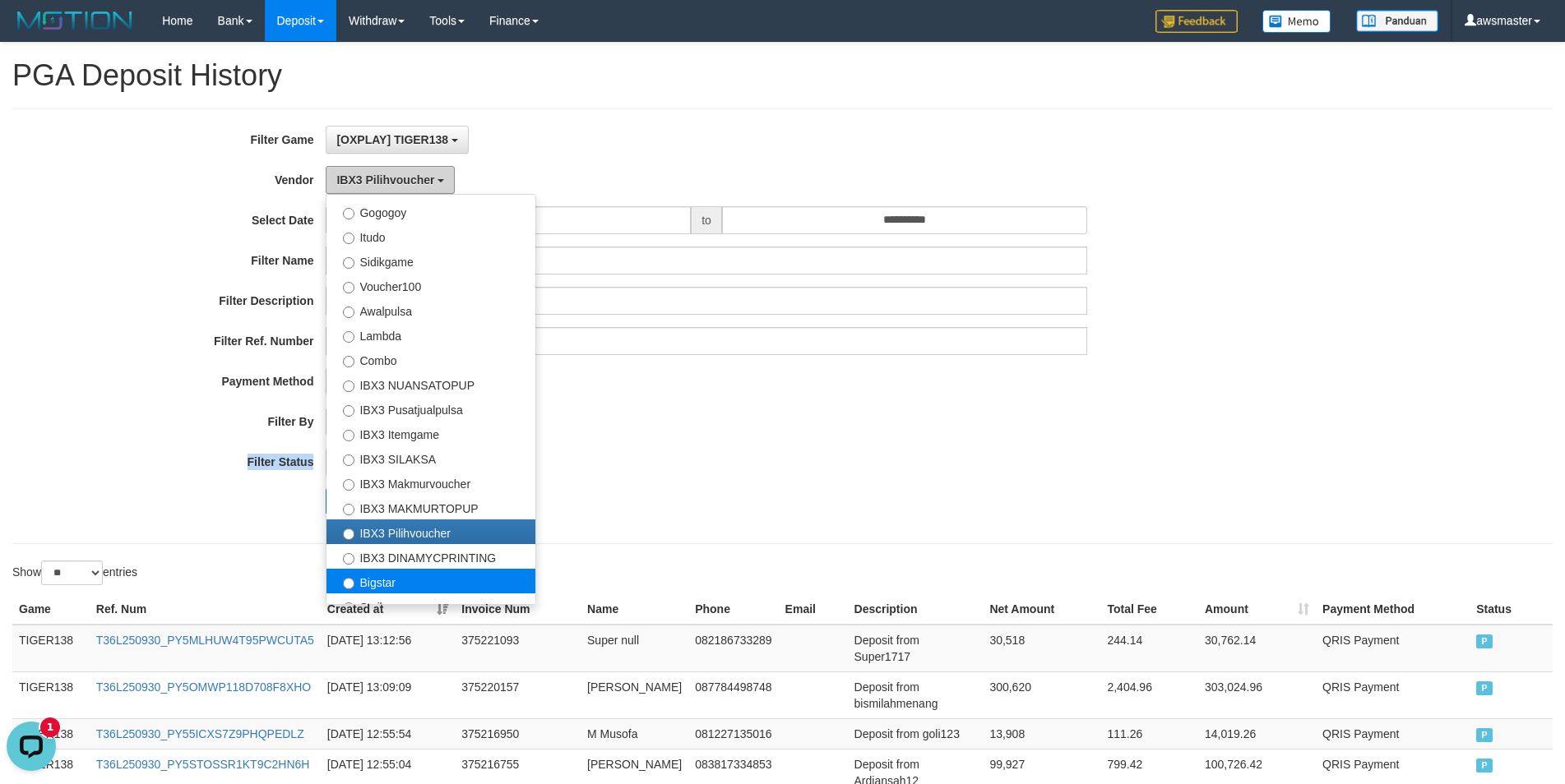
scroll to position [613, 0]
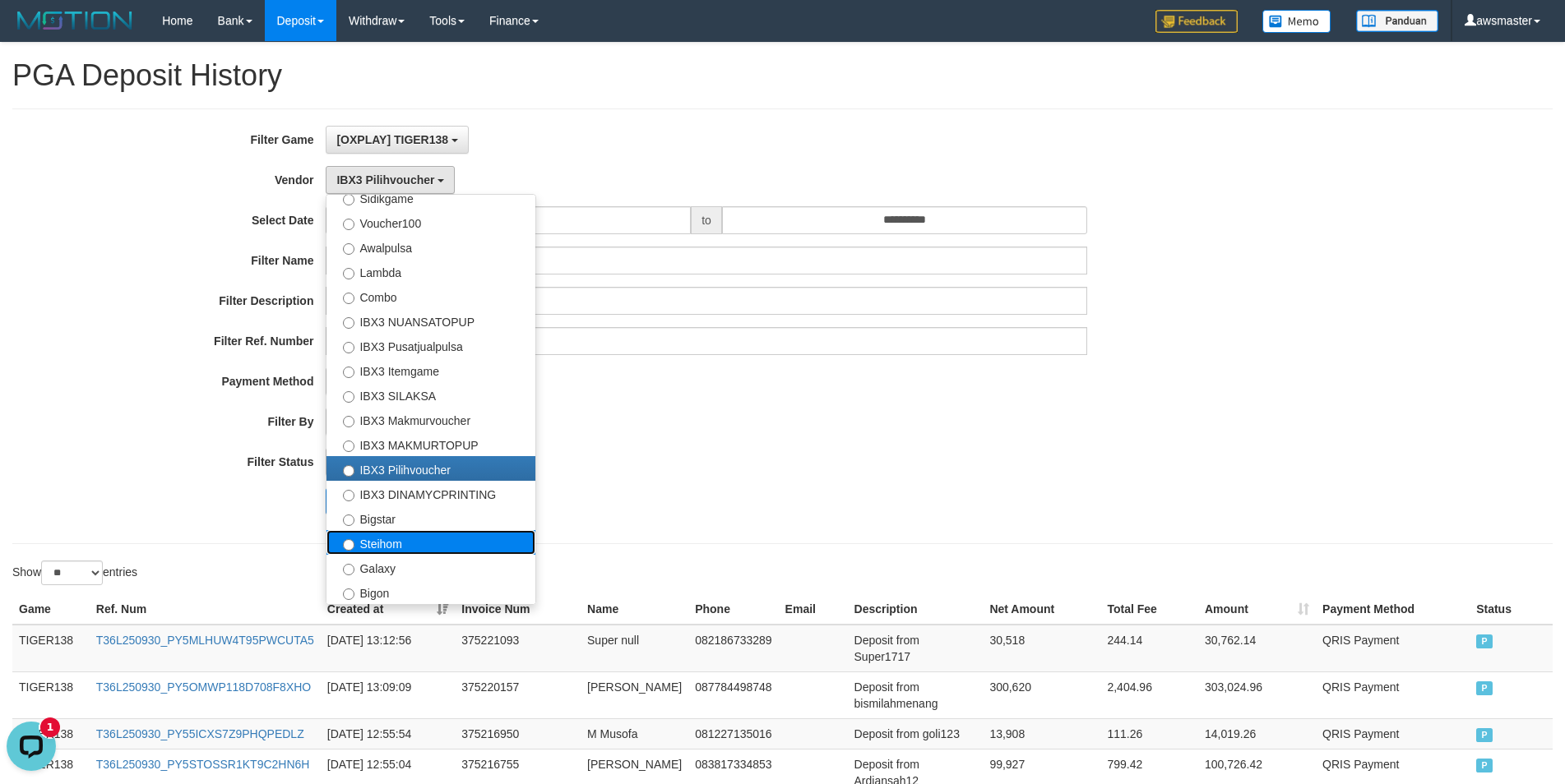
click at [384, 547] on label "Steihom" at bounding box center [431, 543] width 209 height 24
select select "**********"
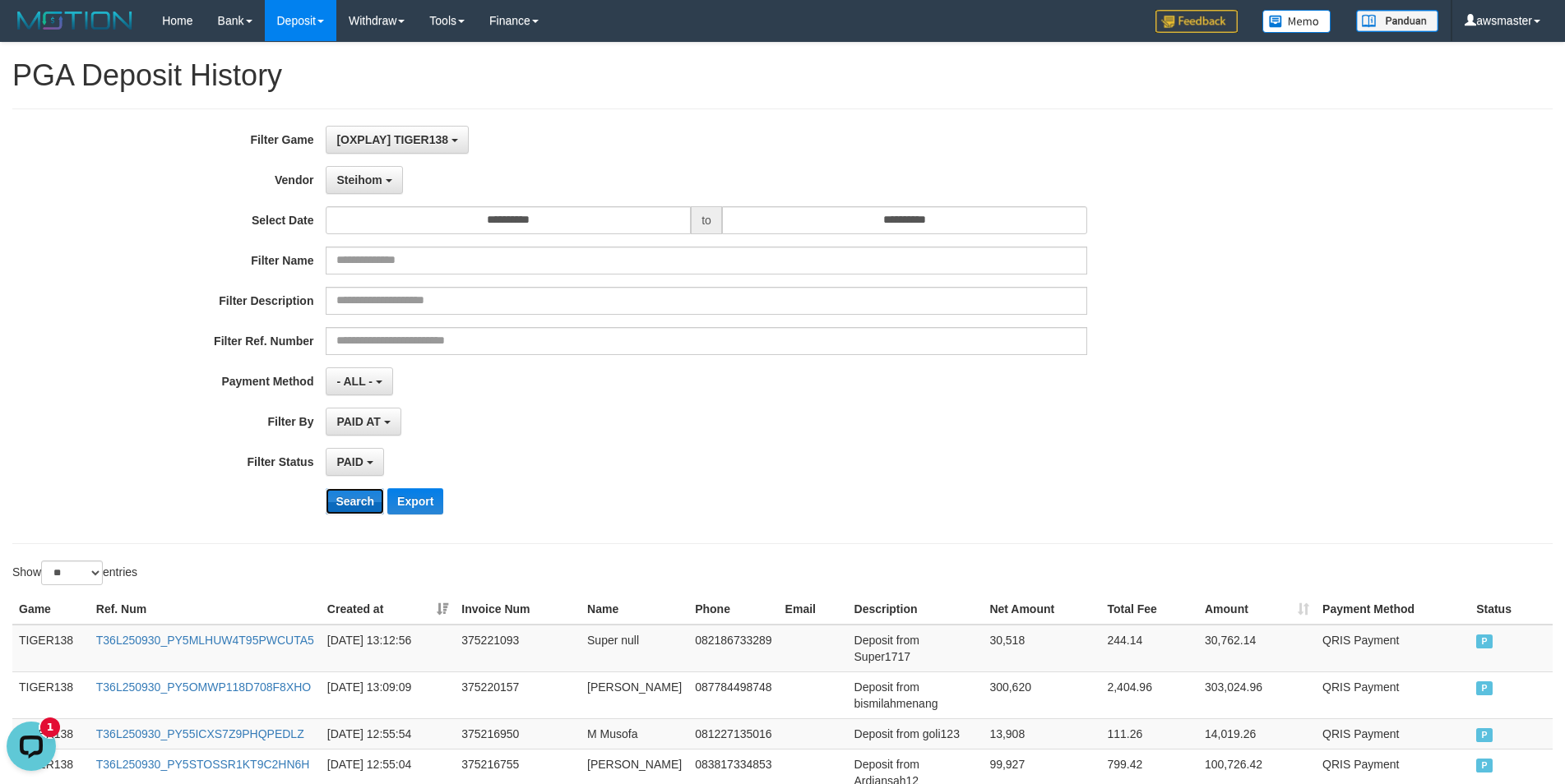
click at [370, 508] on button "Search" at bounding box center [354, 502] width 59 height 26
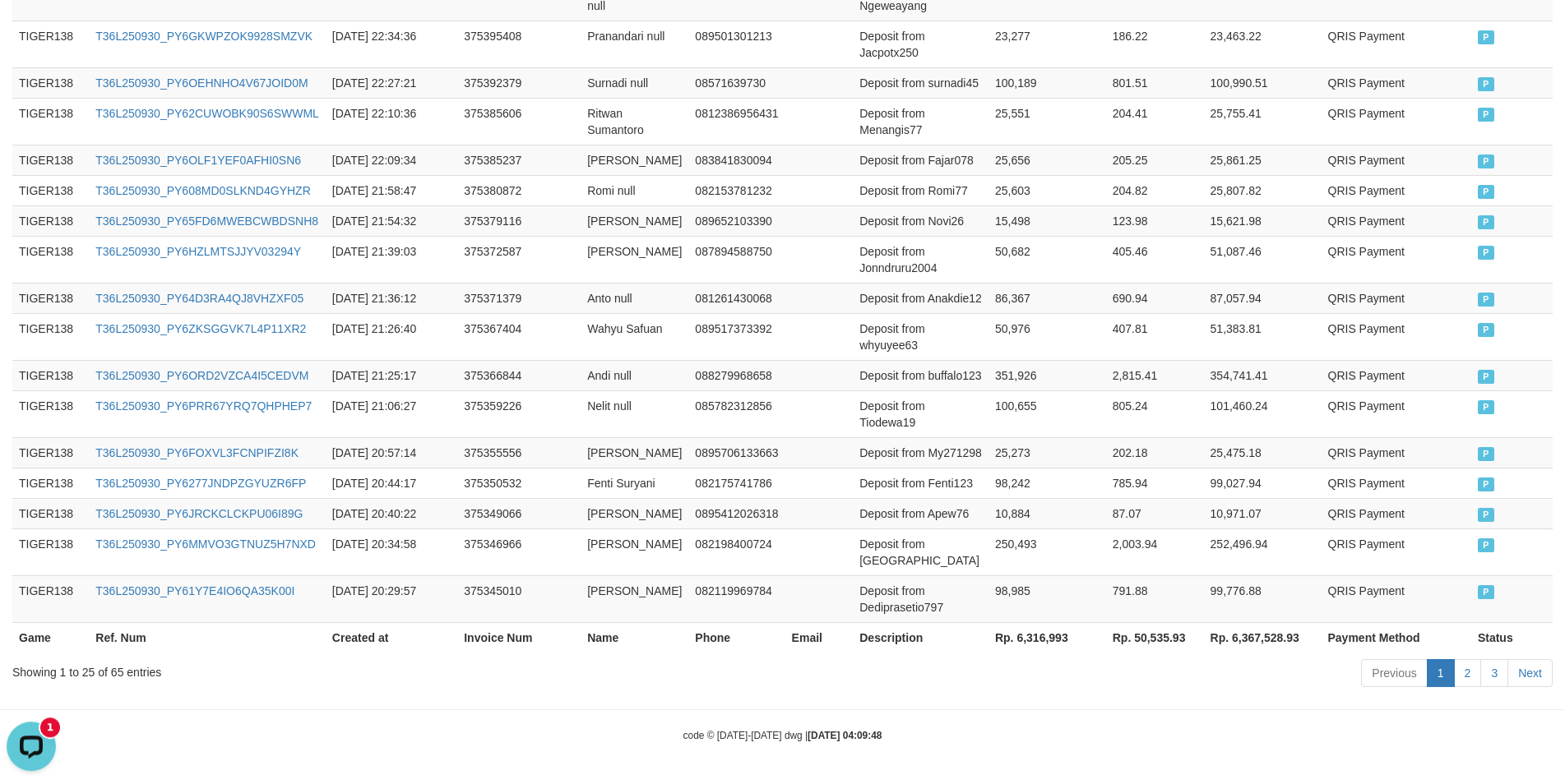
scroll to position [1059, 0]
